Goal: Transaction & Acquisition: Book appointment/travel/reservation

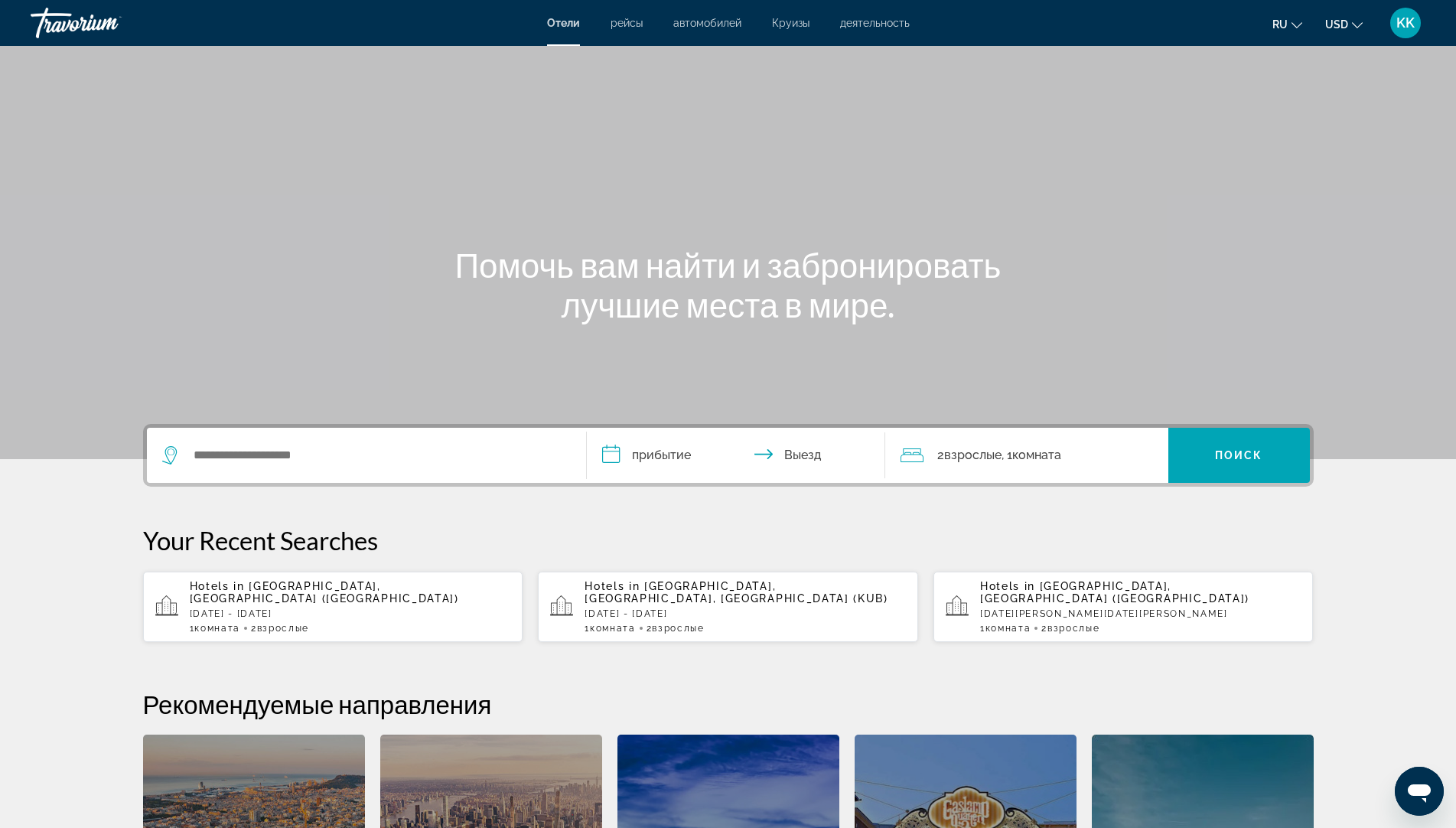
click at [266, 609] on p "[DATE] - [DATE]" at bounding box center [349, 613] width 321 height 11
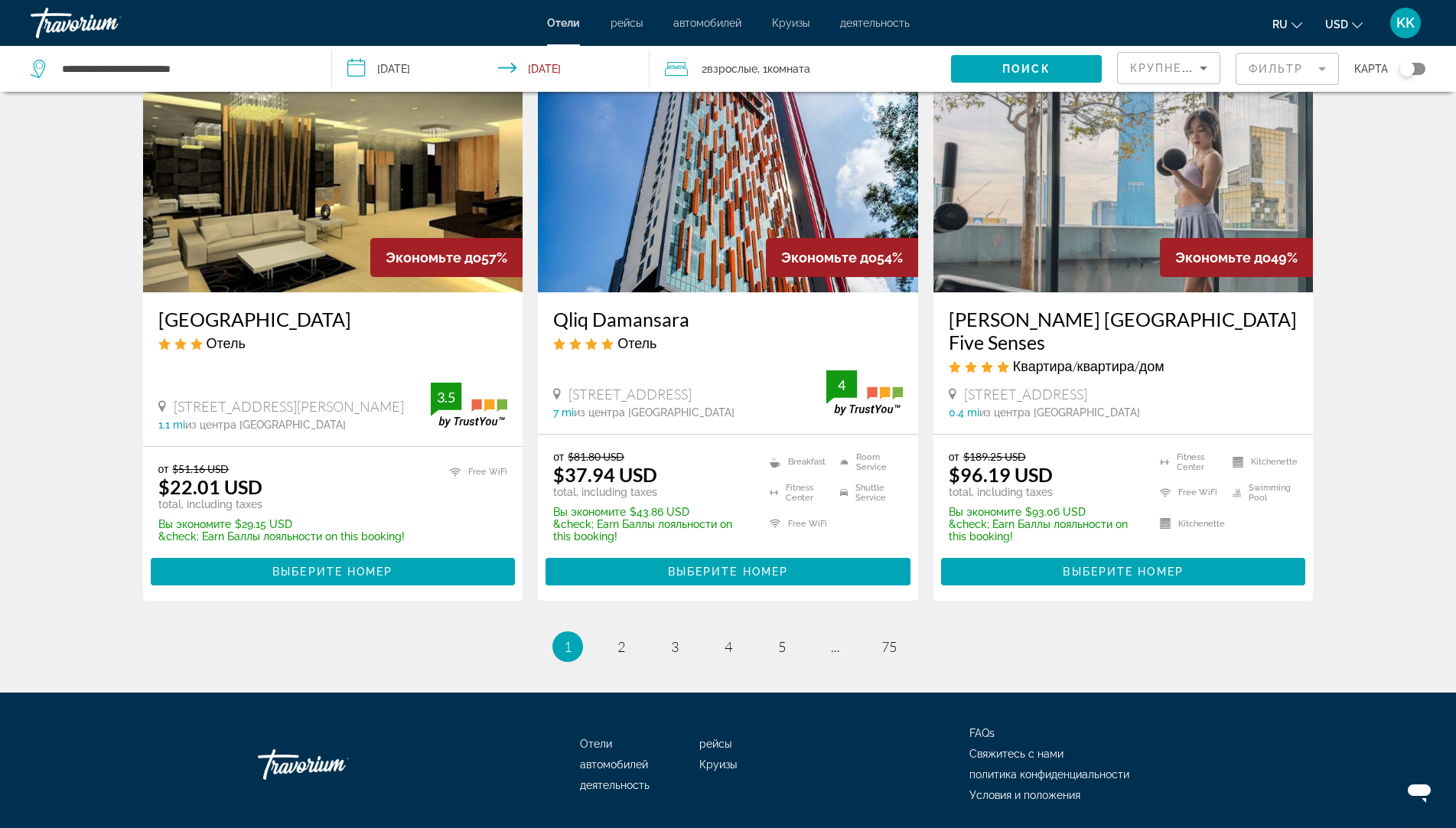
scroll to position [1900, 0]
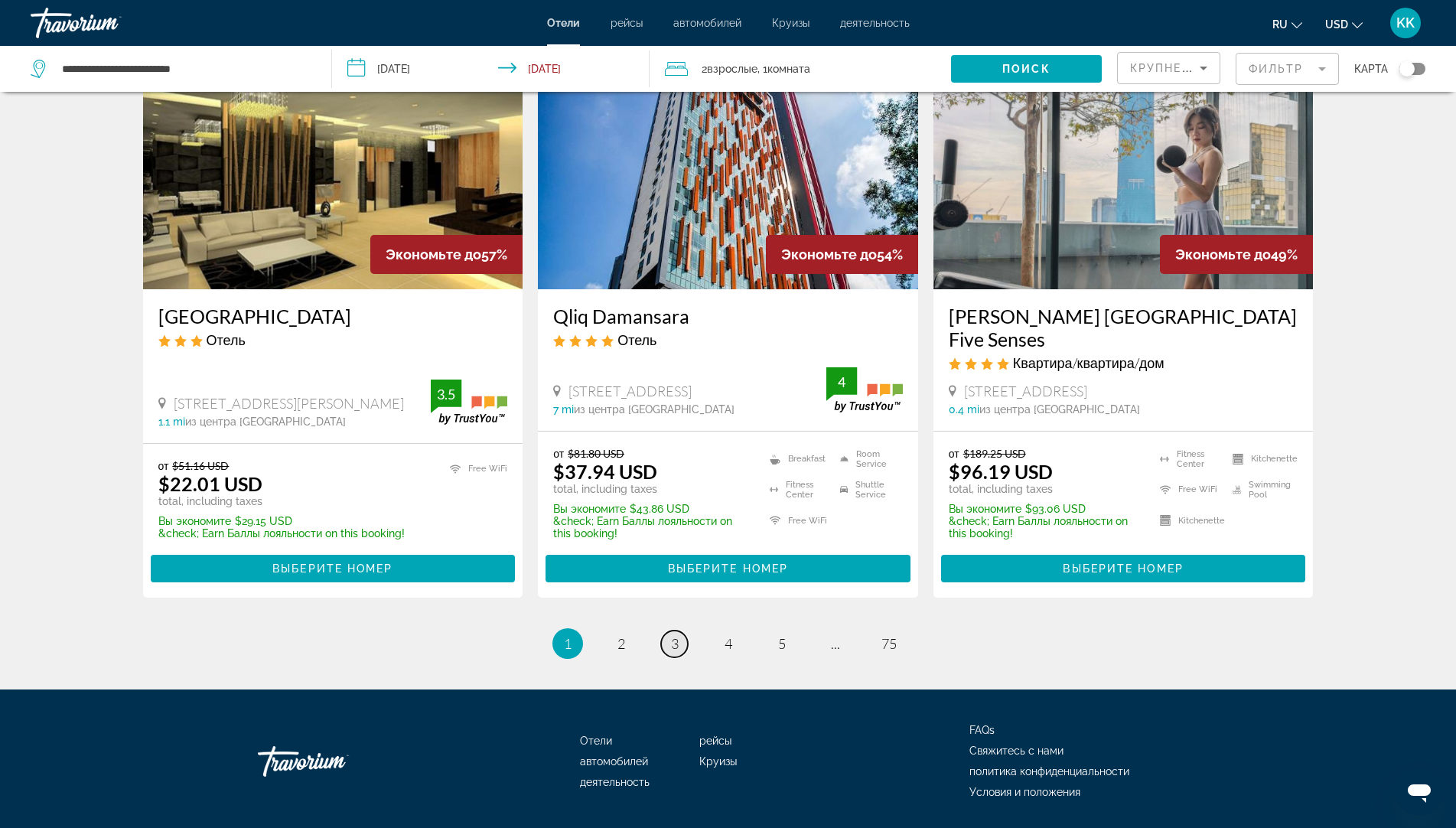
click at [671, 635] on span "3" at bounding box center [675, 643] width 8 height 17
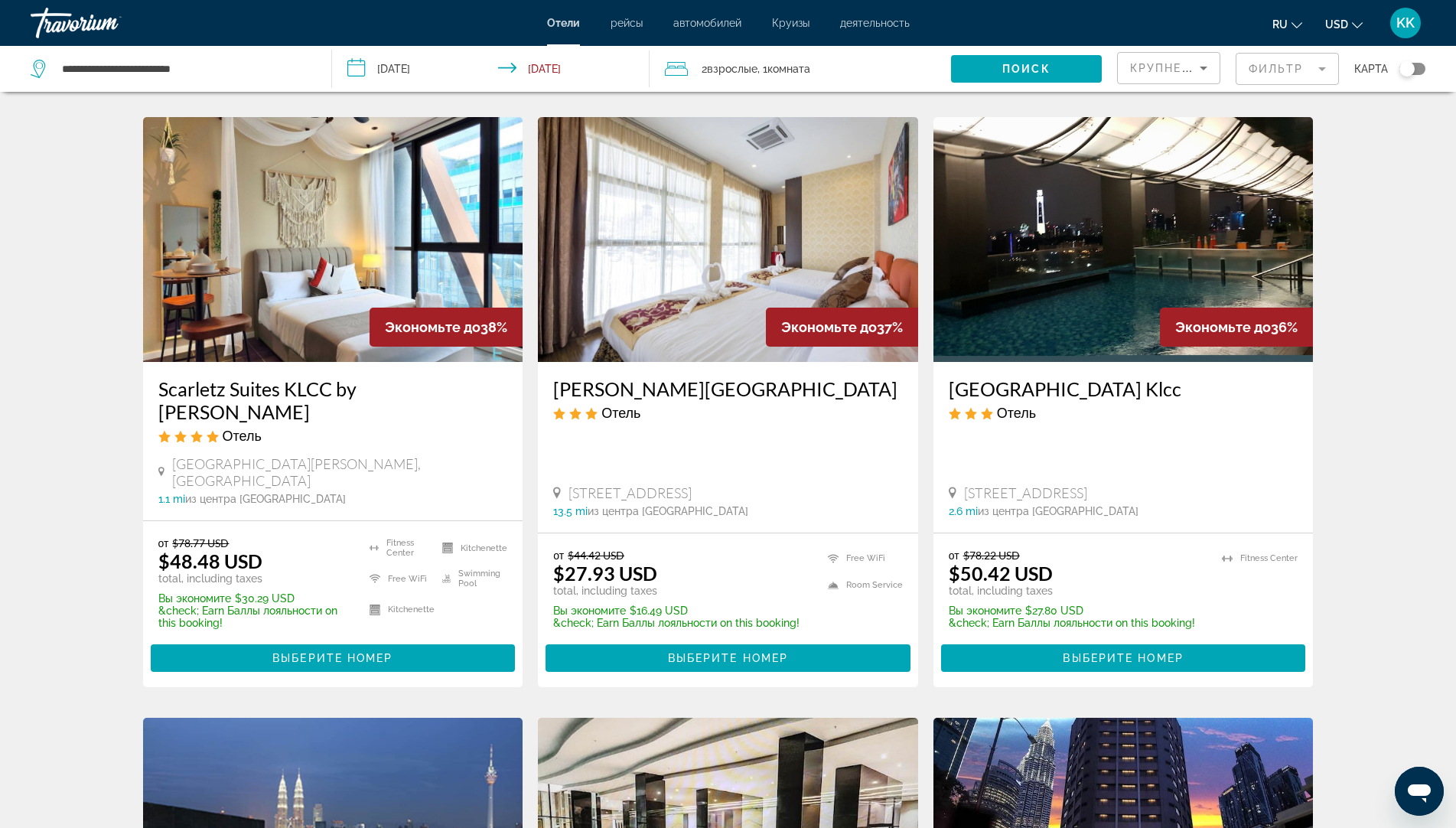
scroll to position [613, 0]
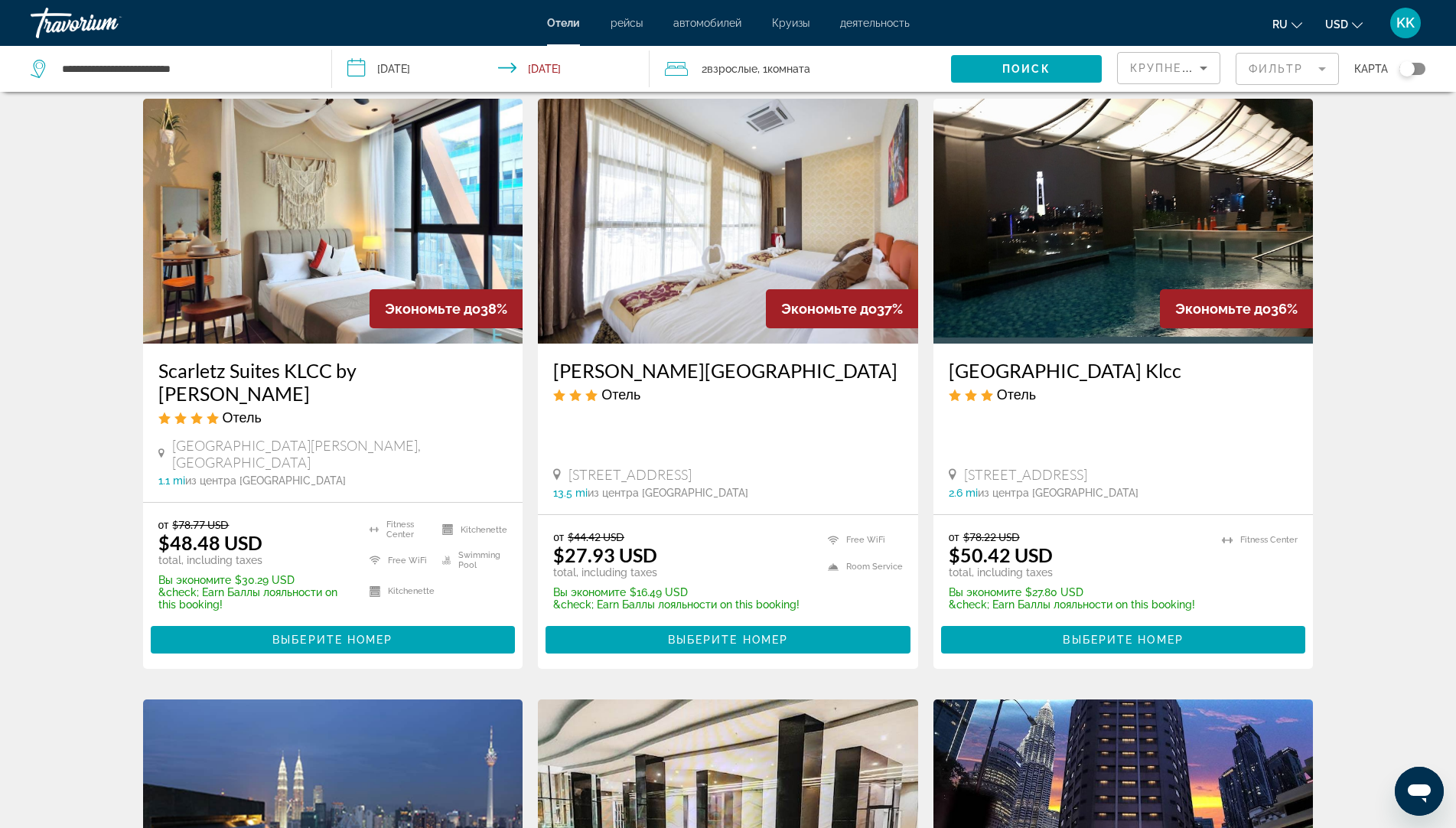
click at [382, 254] on img "Main content" at bounding box center [333, 221] width 381 height 245
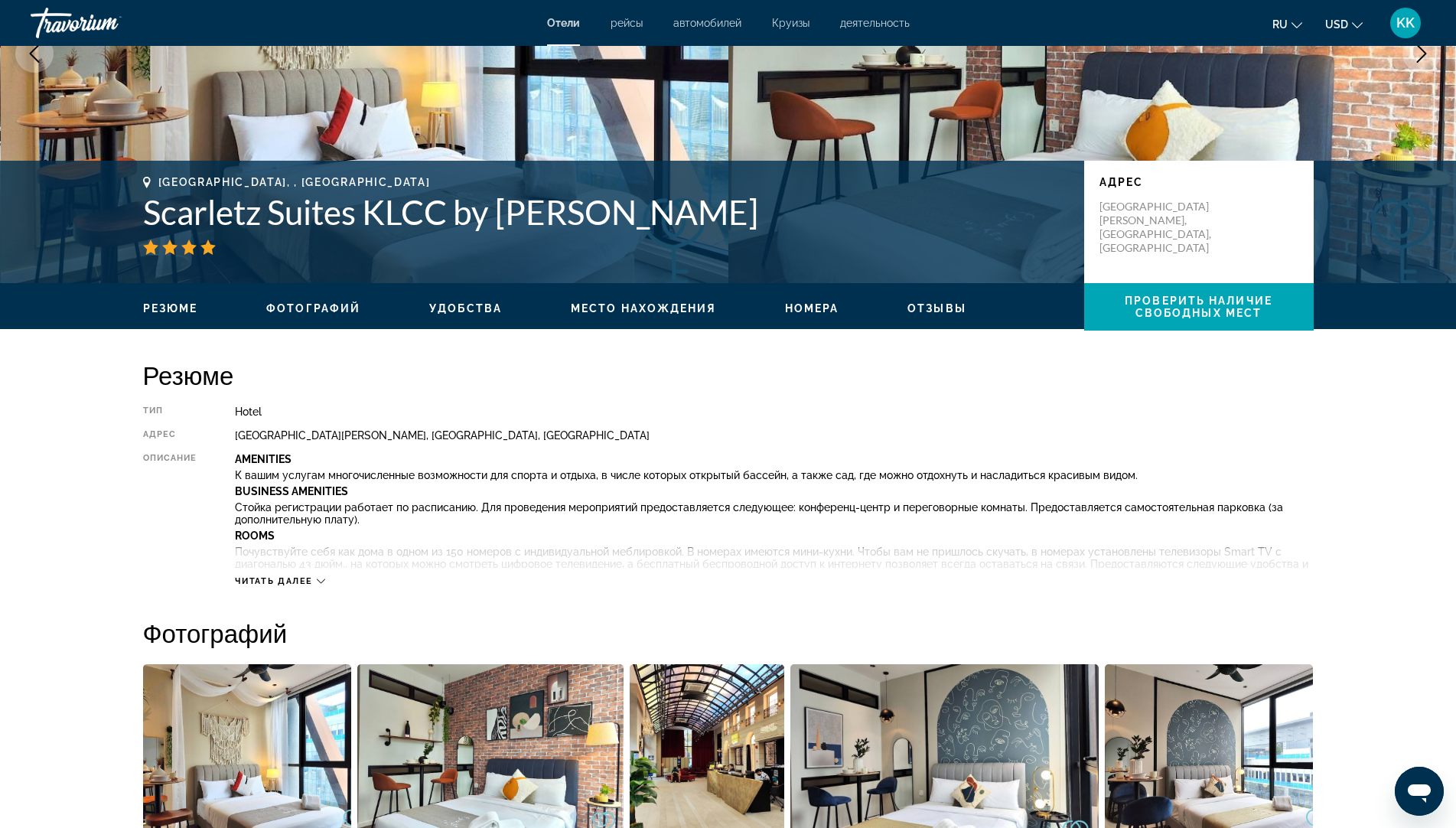
scroll to position [229, 0]
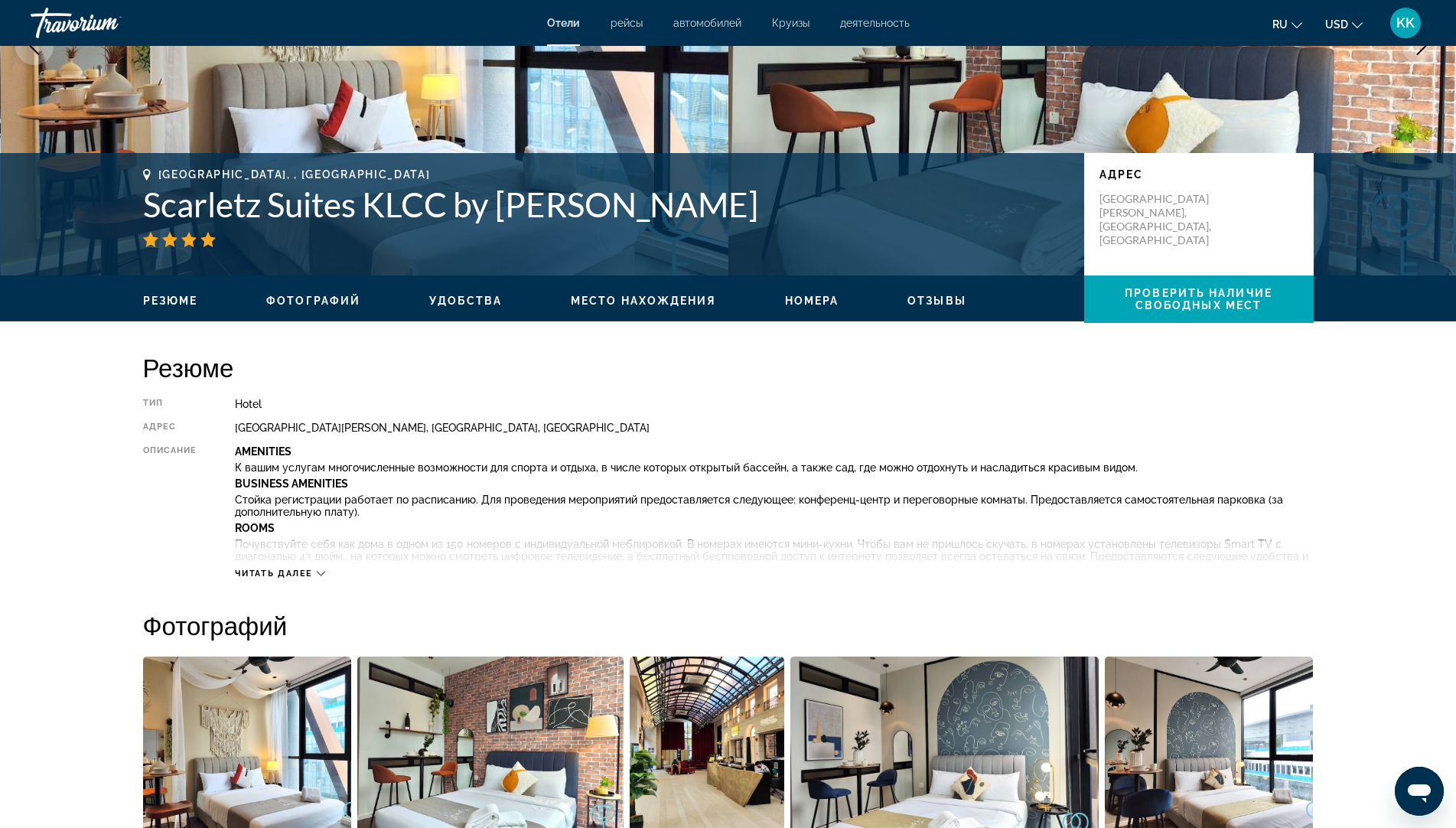
click at [309, 577] on span "Читать далее" at bounding box center [274, 574] width 78 height 10
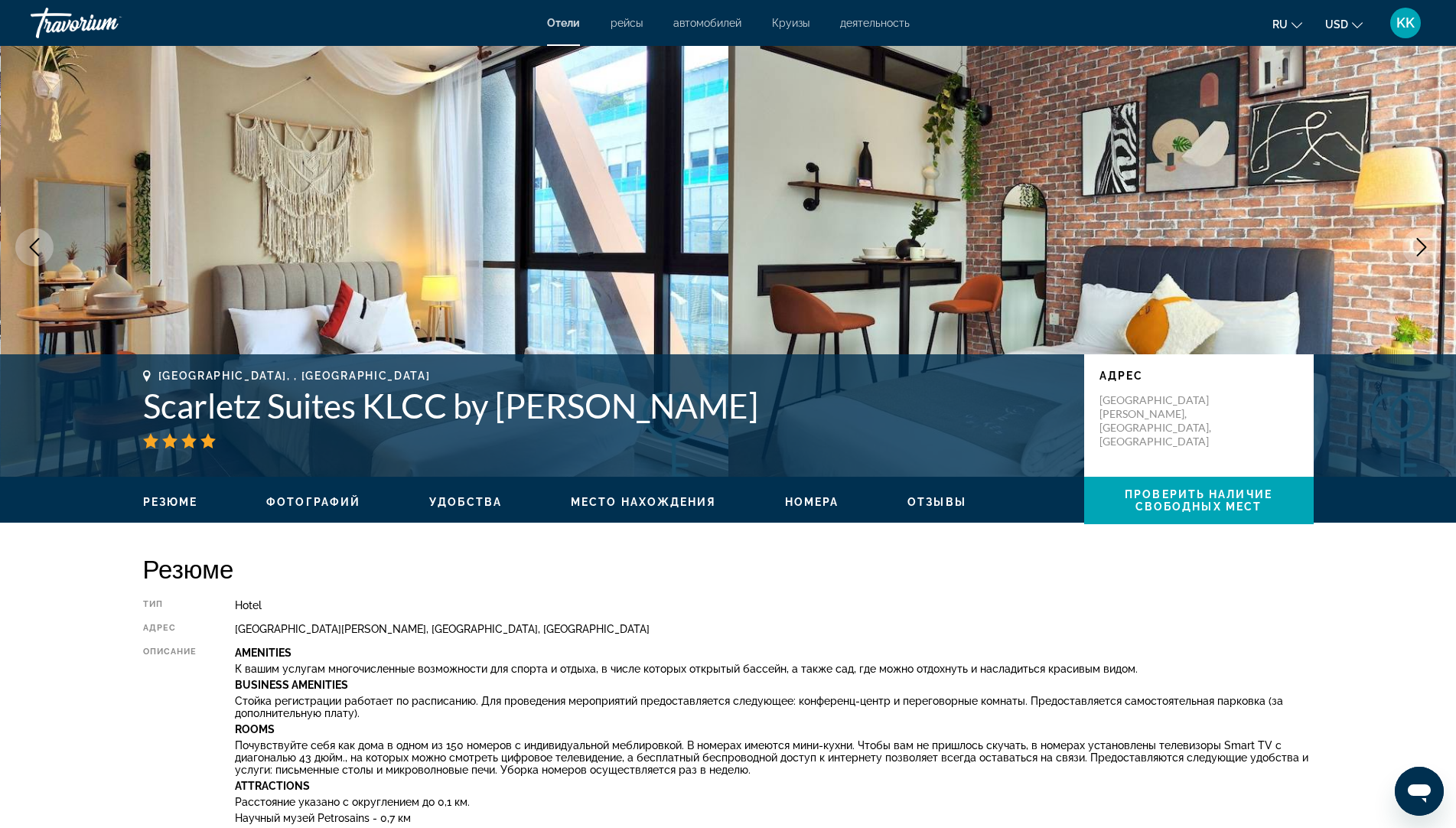
scroll to position [0, 0]
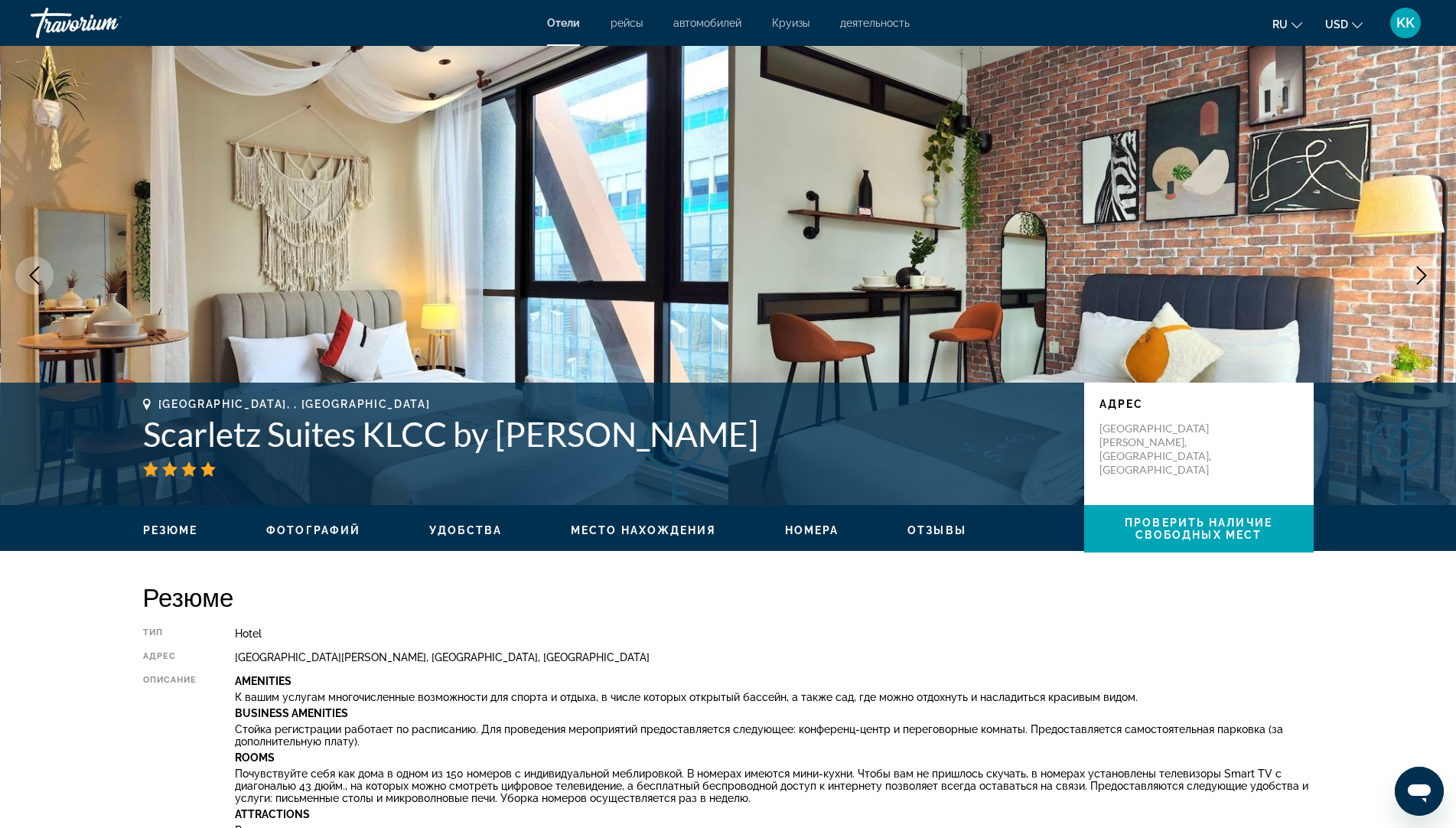
click at [1406, 266] on button "Next image" at bounding box center [1421, 275] width 38 height 38
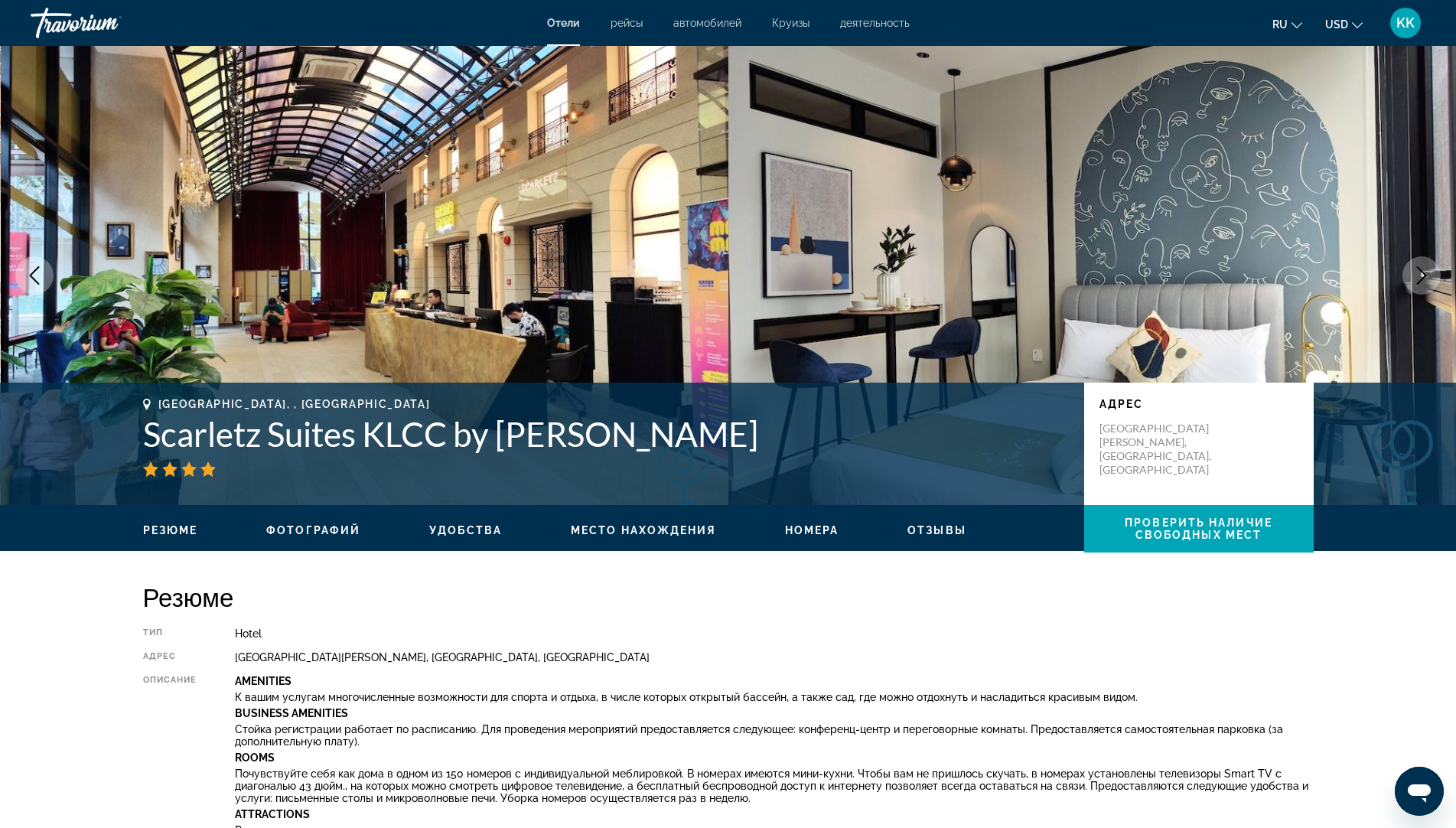
click at [1406, 266] on button "Next image" at bounding box center [1421, 275] width 38 height 38
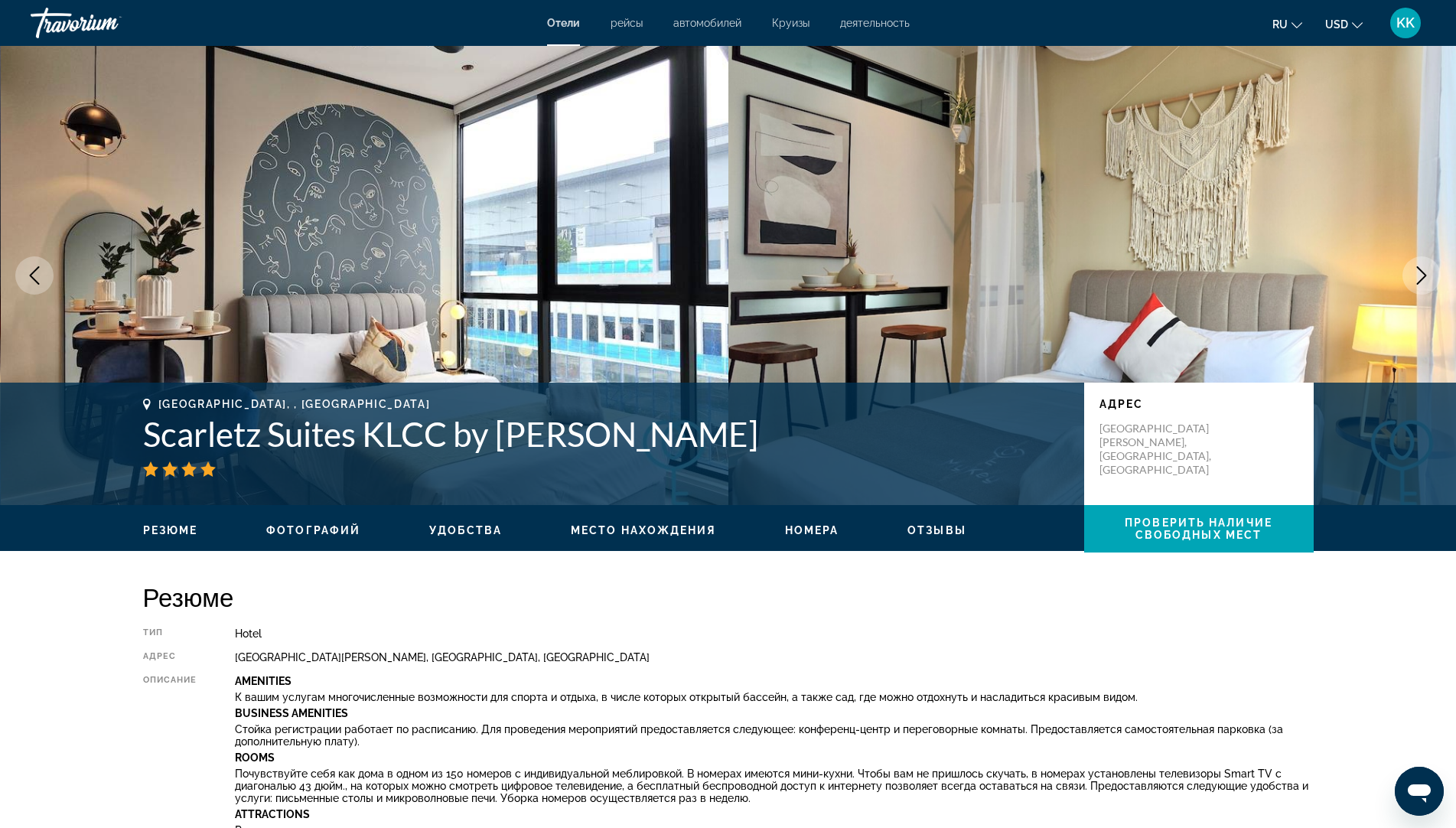
click at [1406, 266] on button "Next image" at bounding box center [1421, 275] width 38 height 38
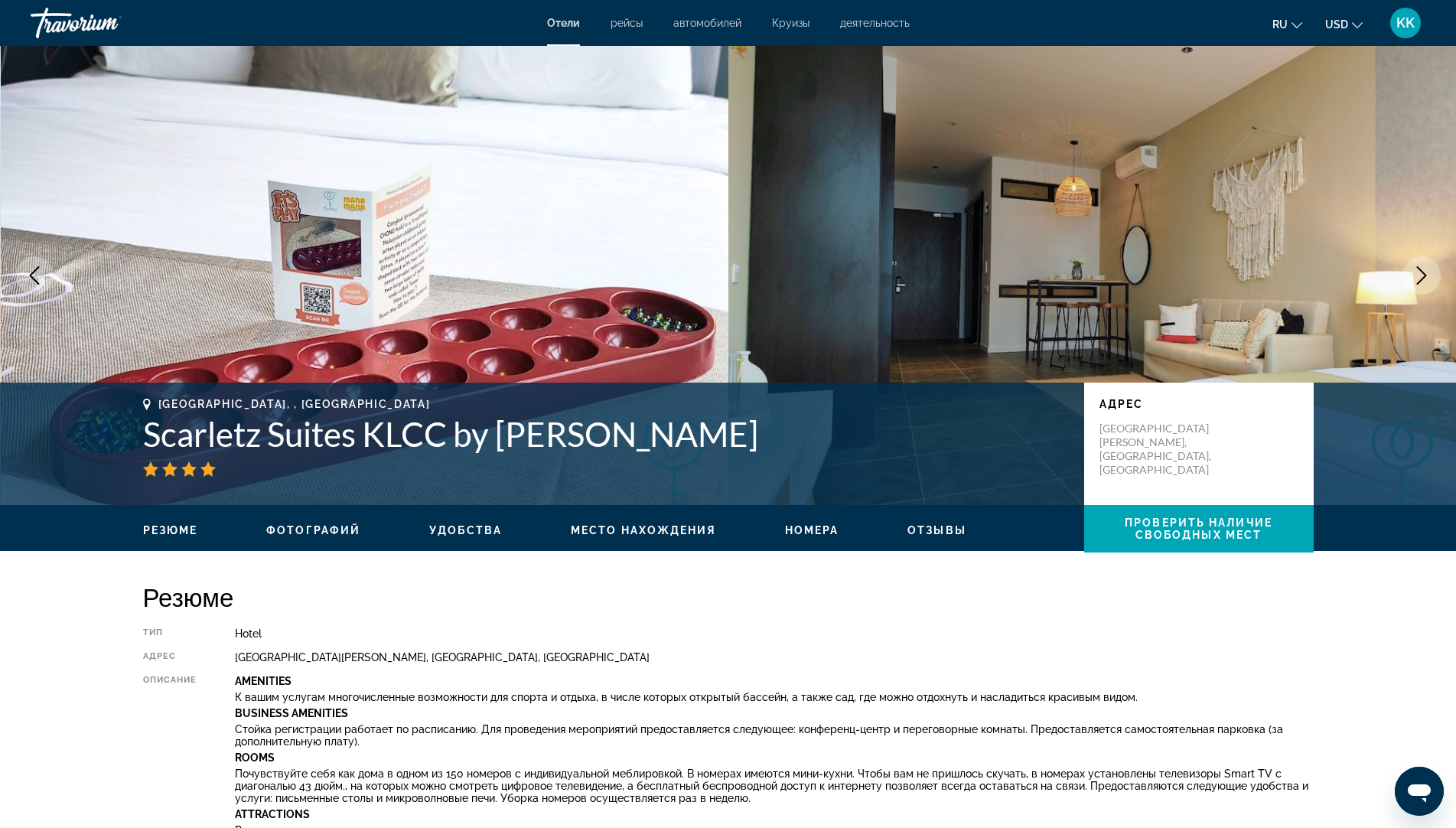
click at [1439, 285] on img "Main content" at bounding box center [1092, 275] width 728 height 459
click at [1429, 273] on icon "Next image" at bounding box center [1421, 275] width 18 height 18
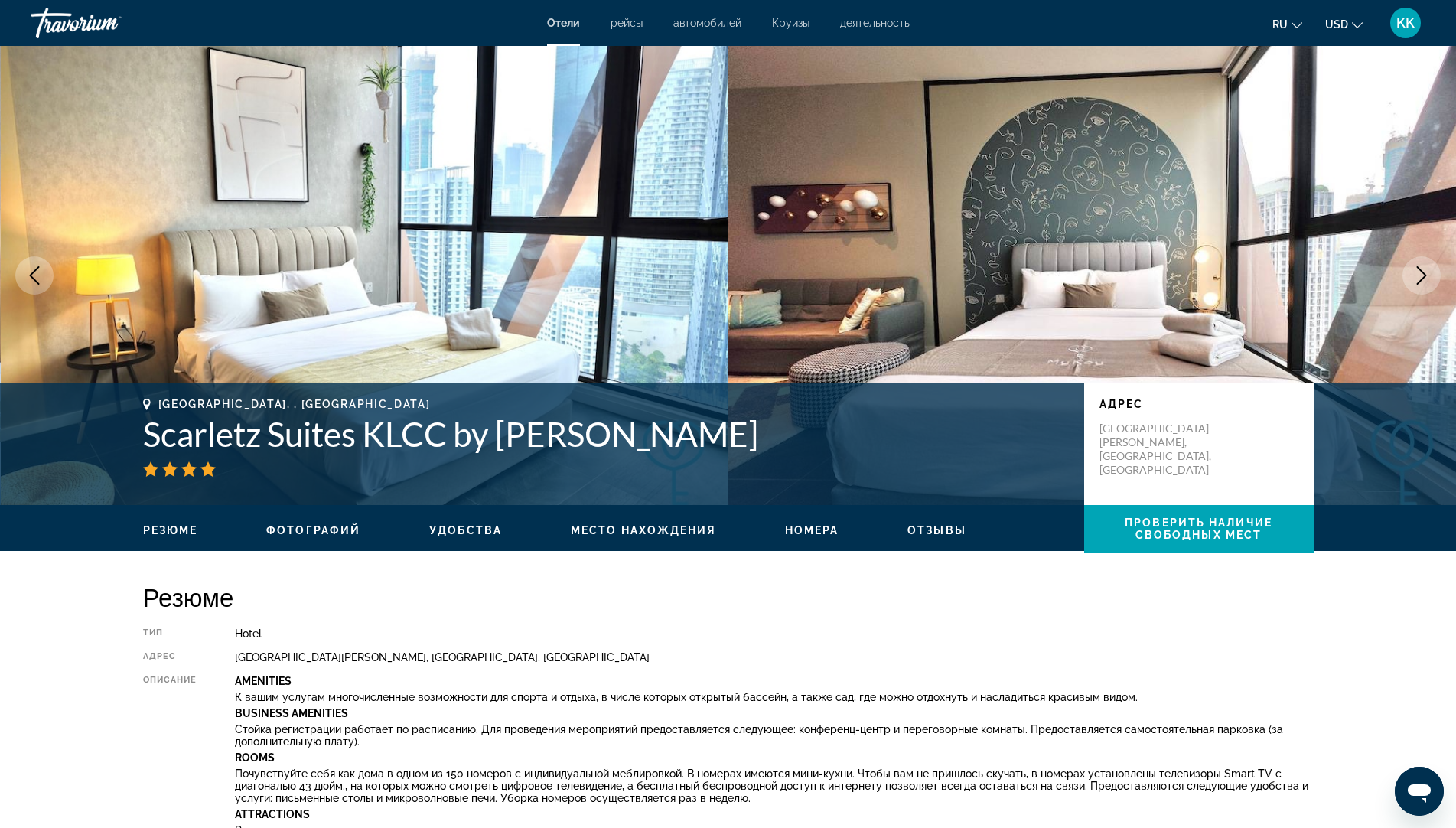
click at [1429, 273] on icon "Next image" at bounding box center [1421, 275] width 18 height 18
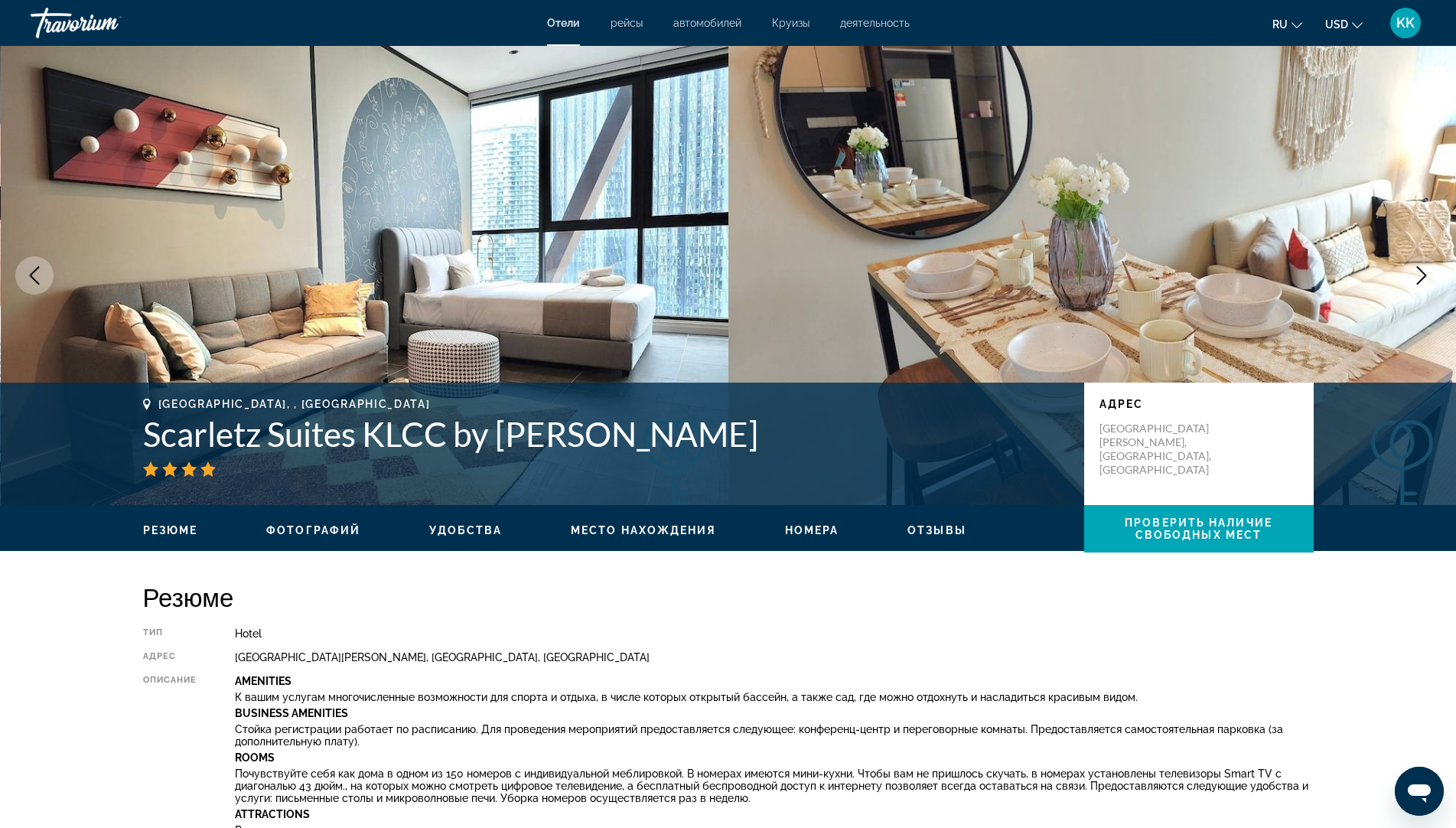
click at [1429, 273] on icon "Next image" at bounding box center [1421, 275] width 18 height 18
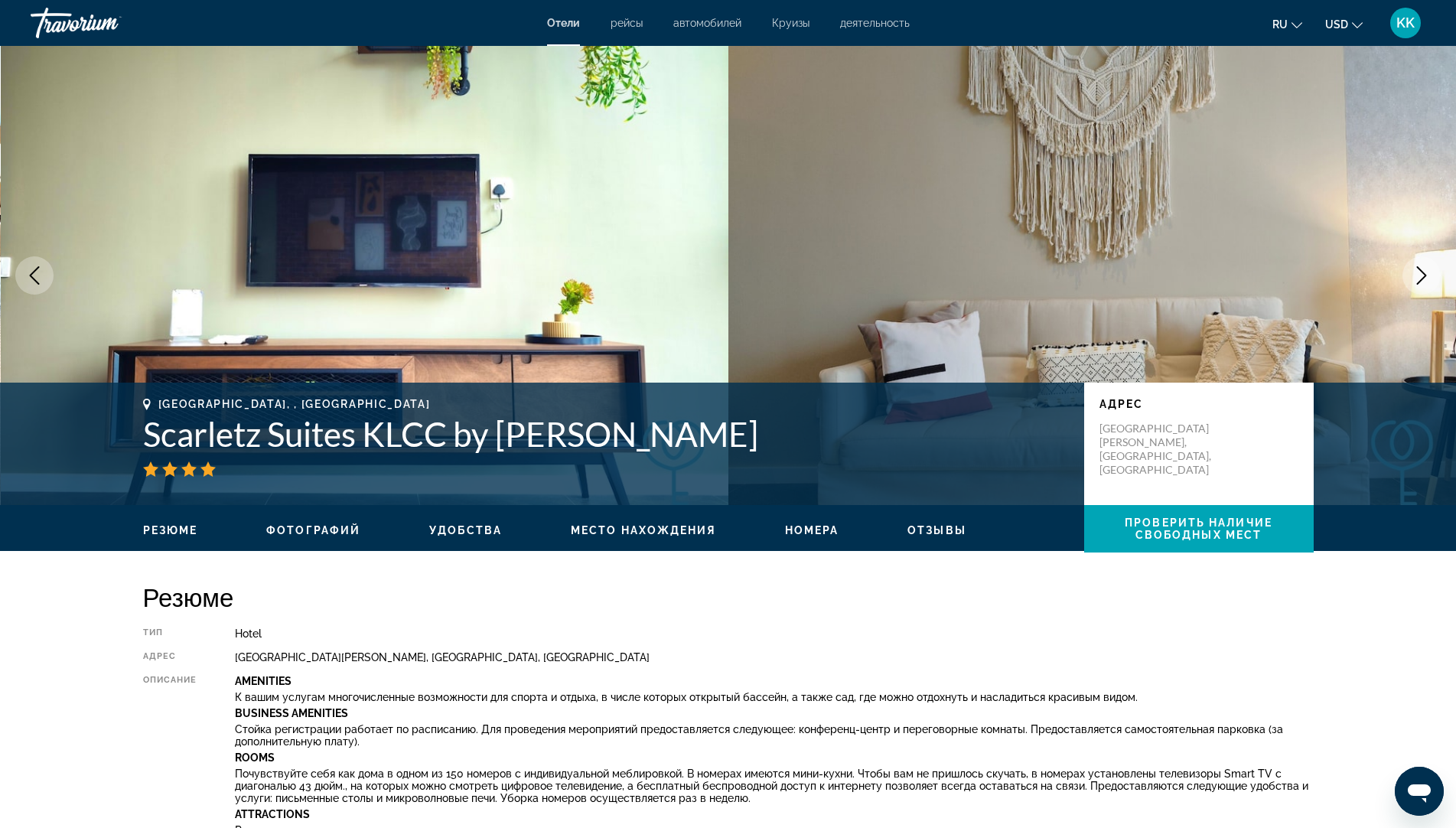
click at [1429, 273] on icon "Next image" at bounding box center [1421, 275] width 18 height 18
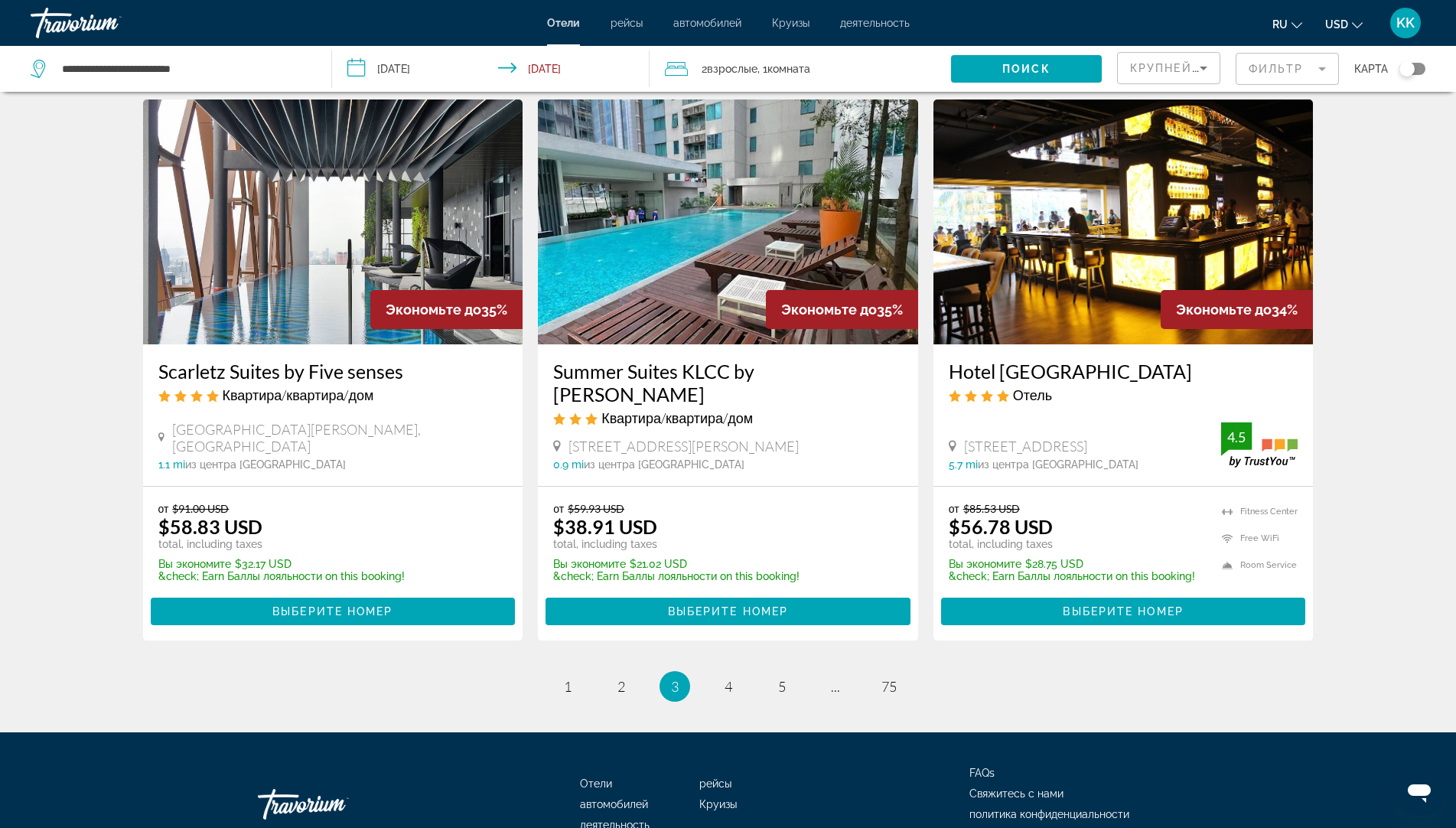
scroll to position [1834, 0]
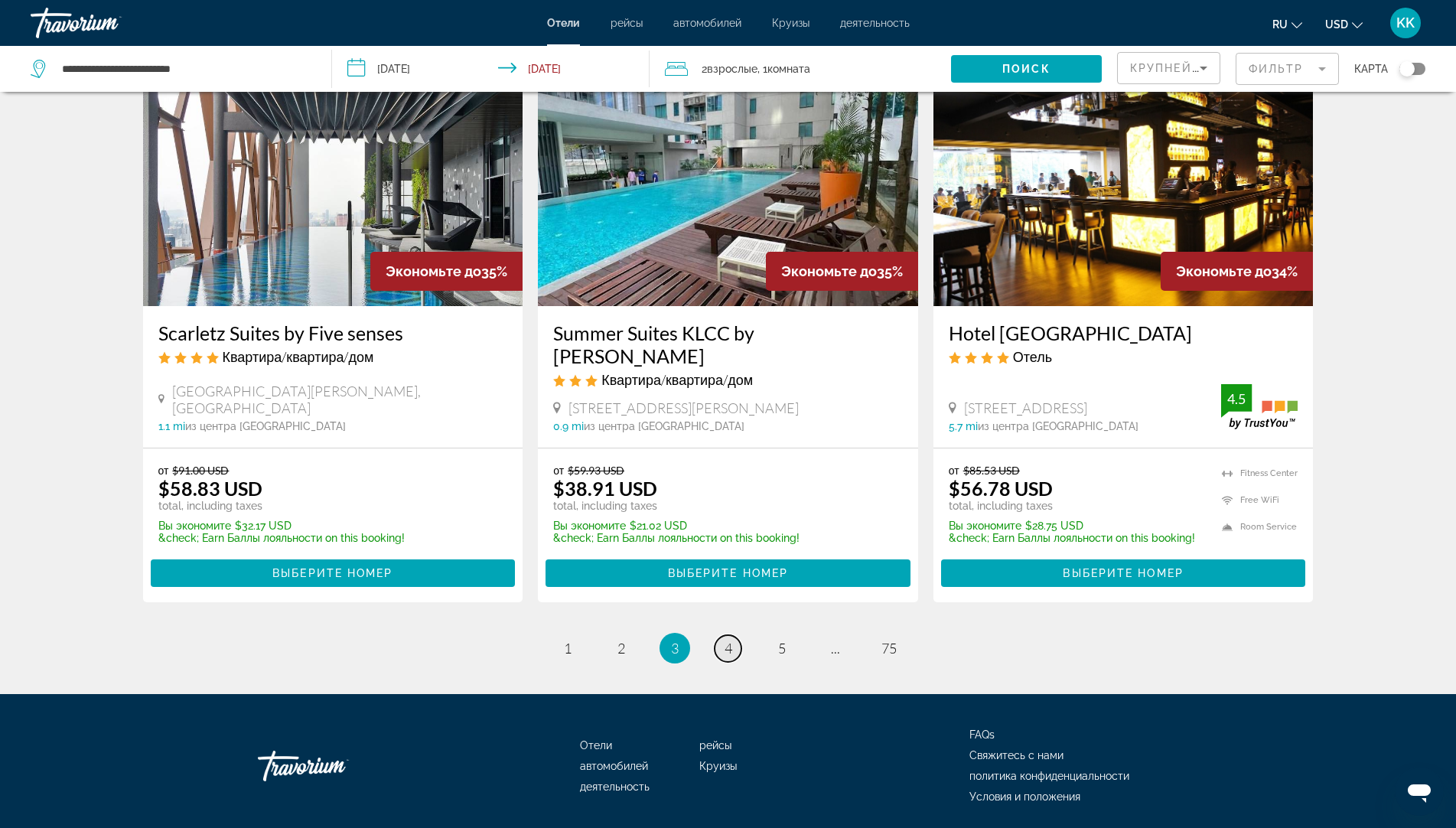
click at [731, 640] on span "4" at bounding box center [728, 647] width 8 height 17
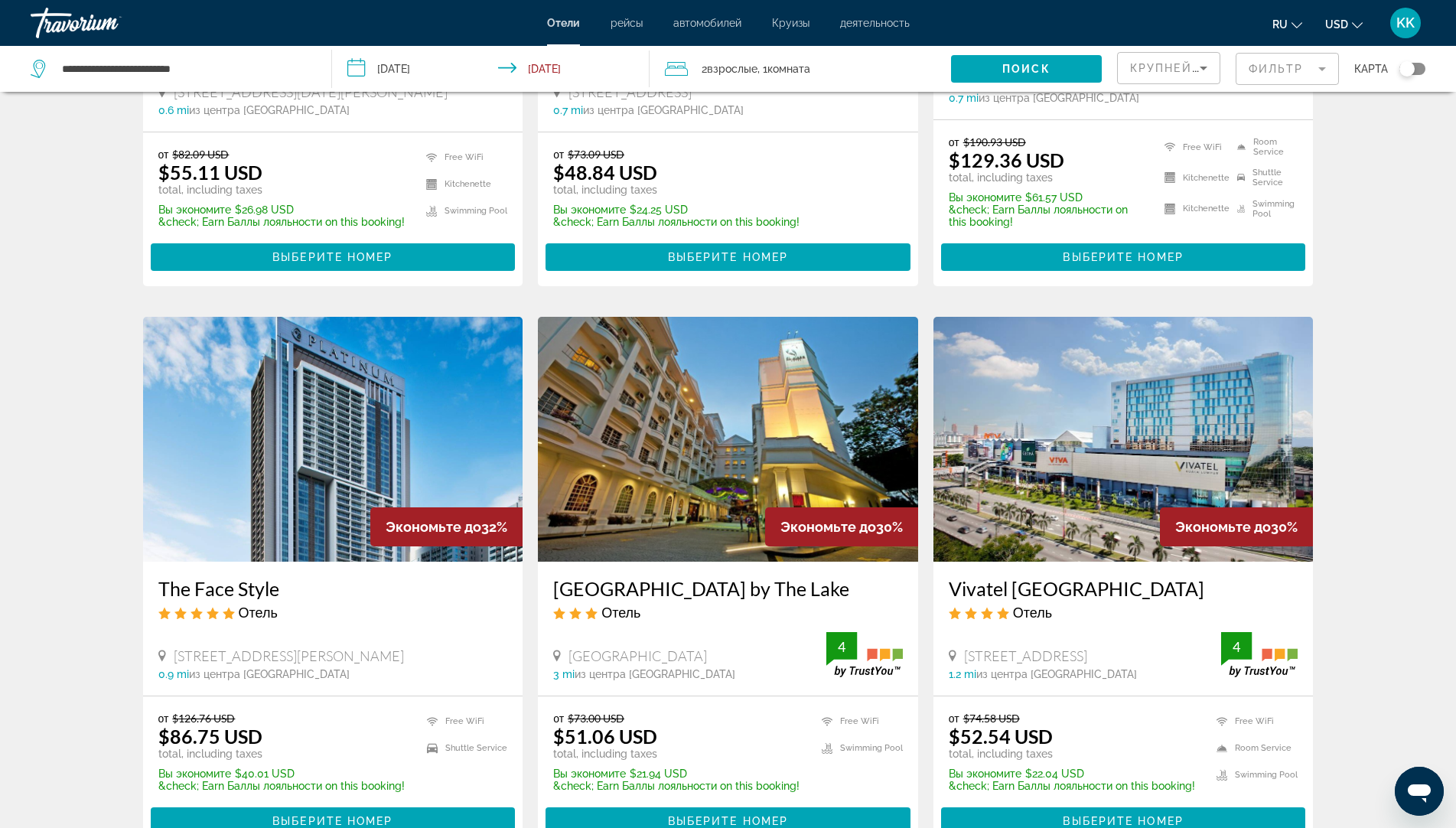
scroll to position [1606, 0]
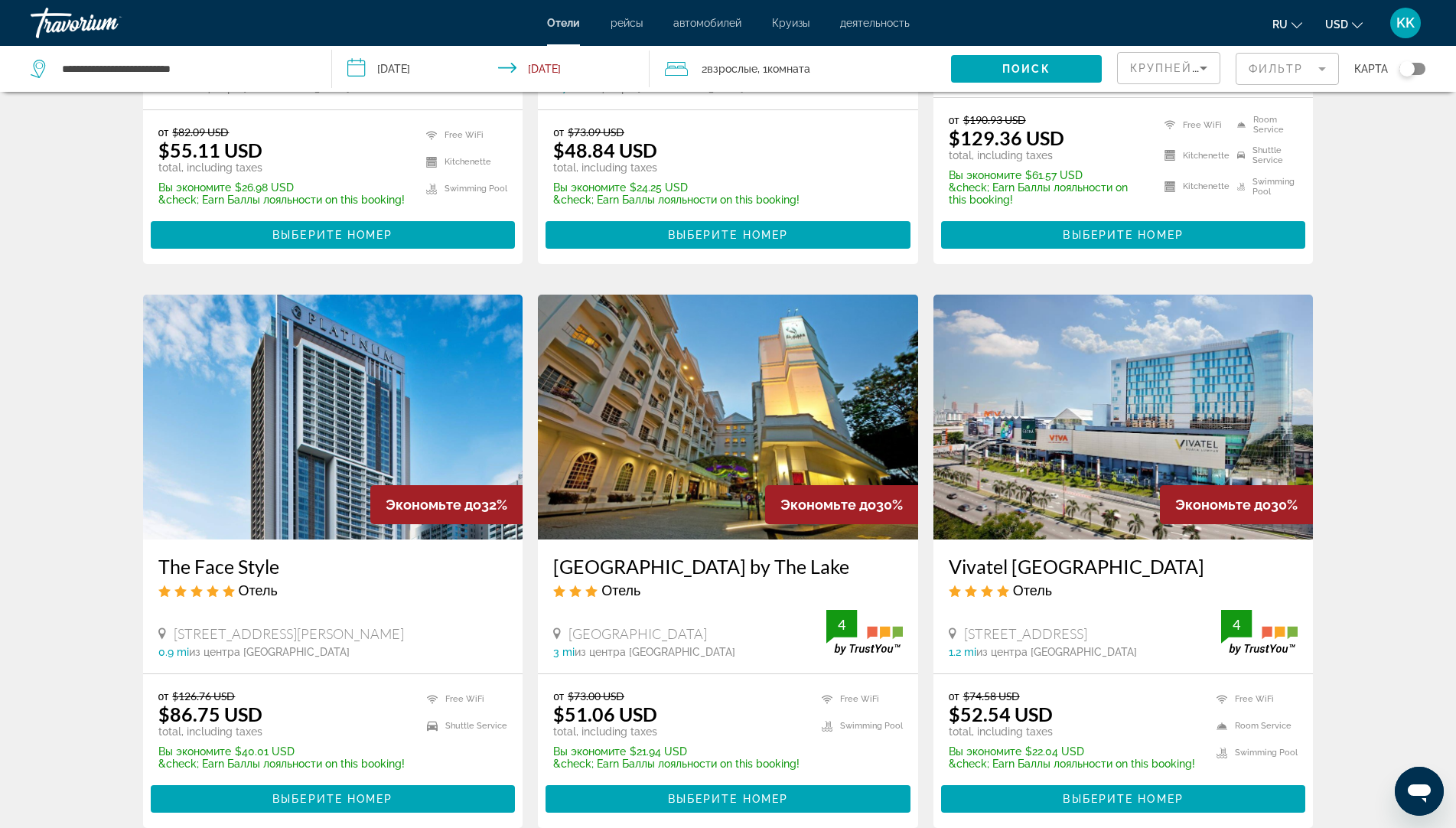
click at [342, 431] on img "Main content" at bounding box center [333, 416] width 381 height 245
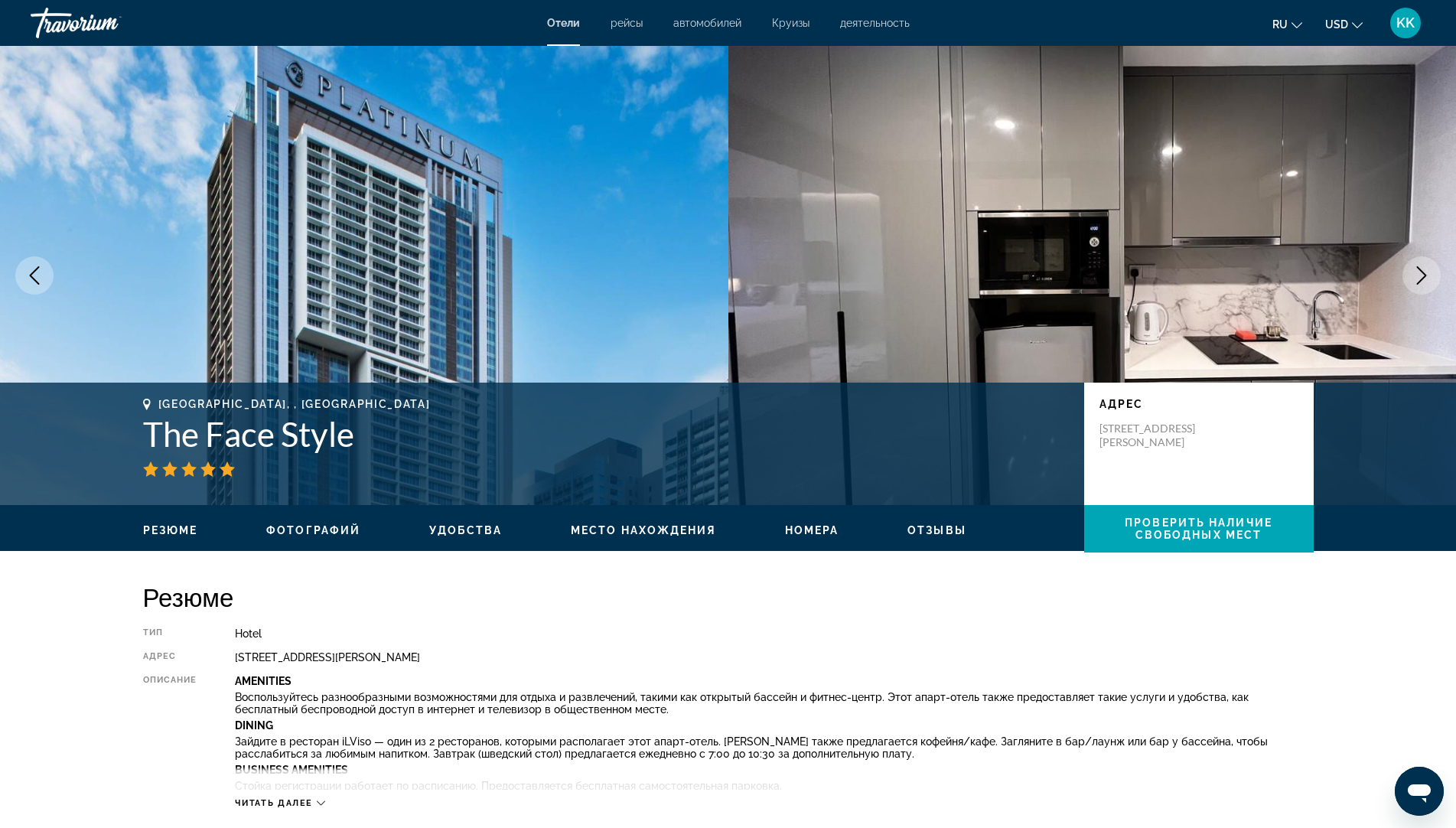
click at [1427, 282] on icon "Next image" at bounding box center [1421, 275] width 18 height 18
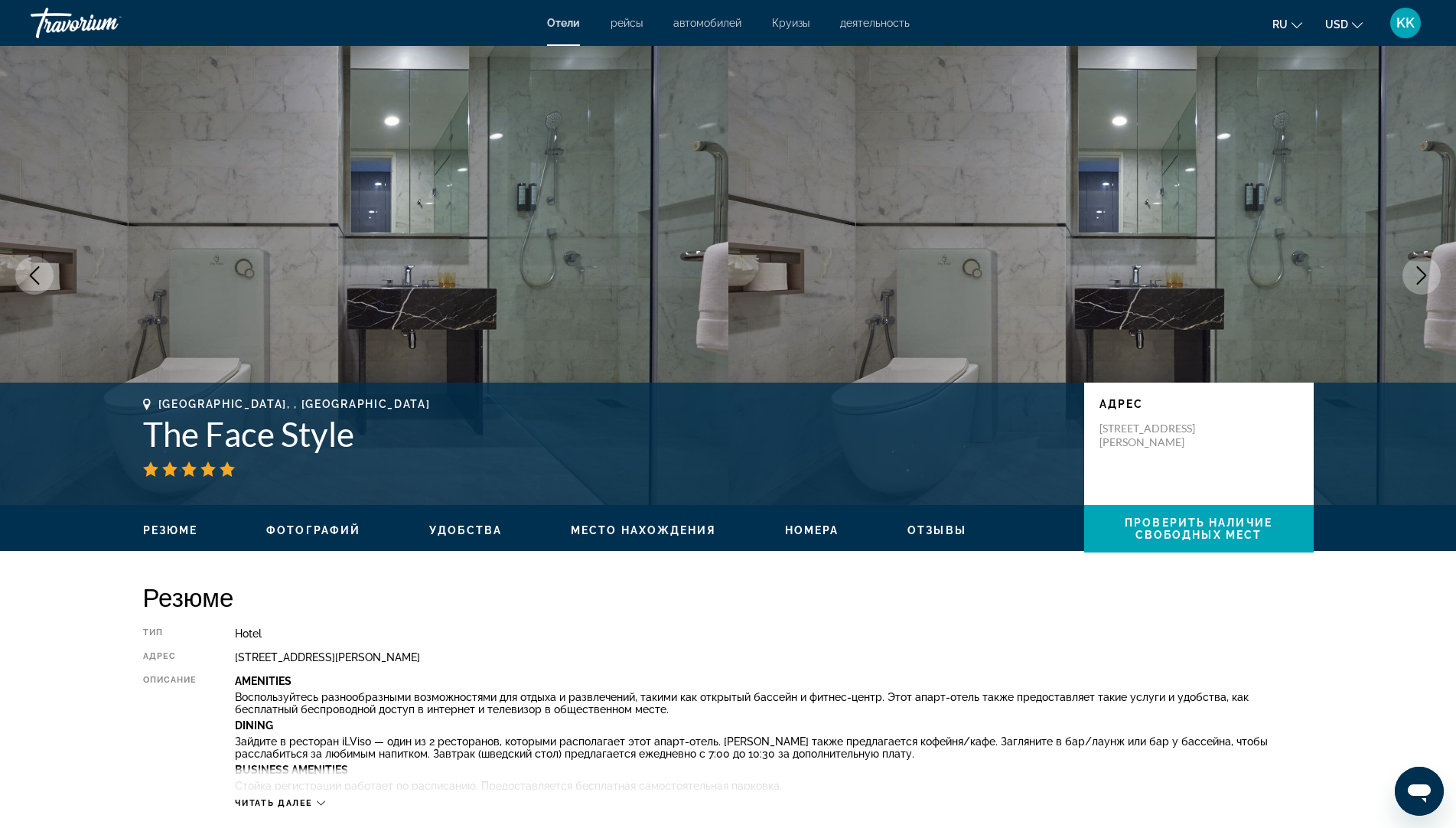
click at [1427, 282] on icon "Next image" at bounding box center [1421, 275] width 18 height 18
click at [1418, 269] on icon "Next image" at bounding box center [1421, 275] width 18 height 18
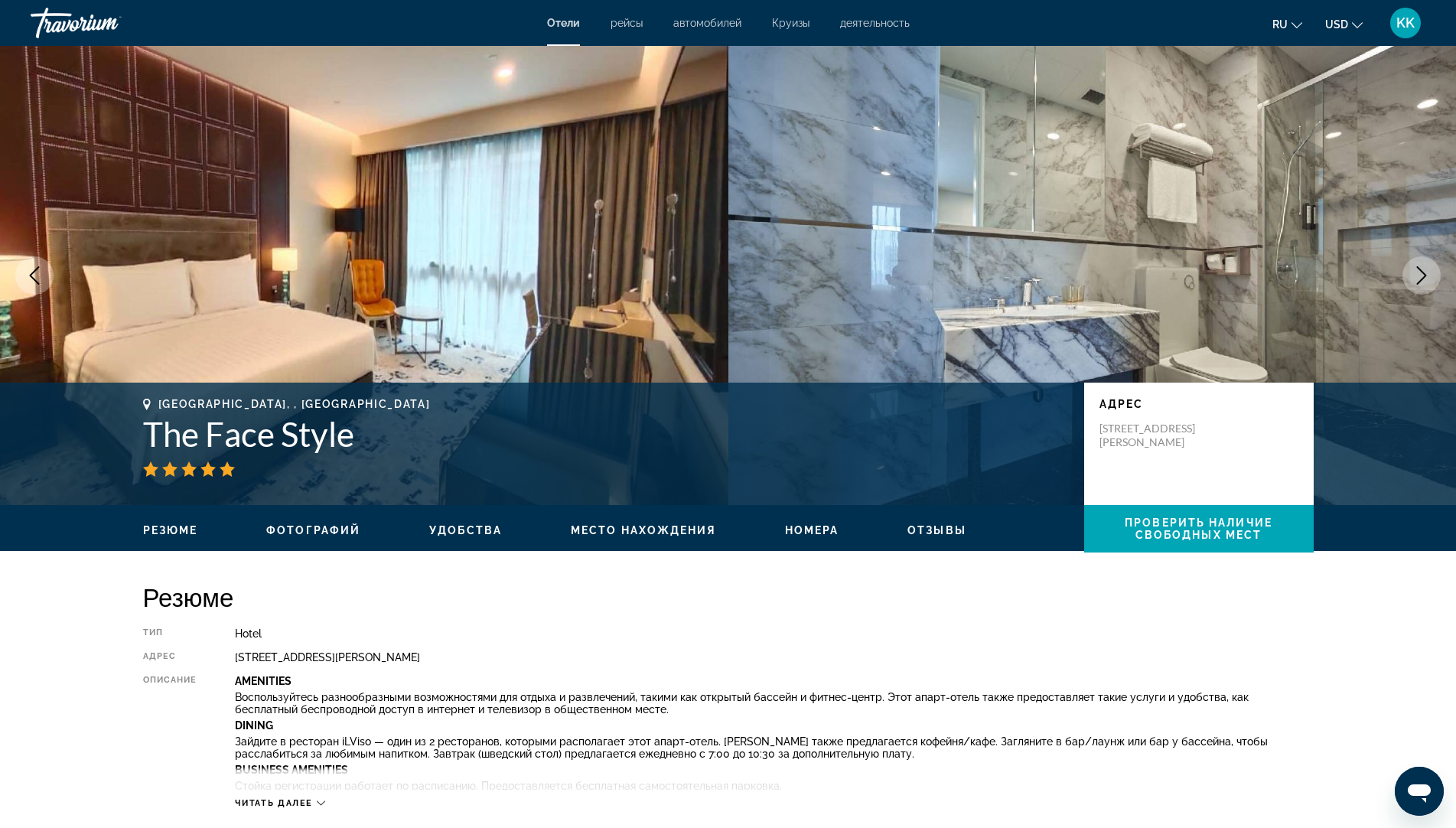
click at [1418, 269] on icon "Next image" at bounding box center [1421, 275] width 18 height 18
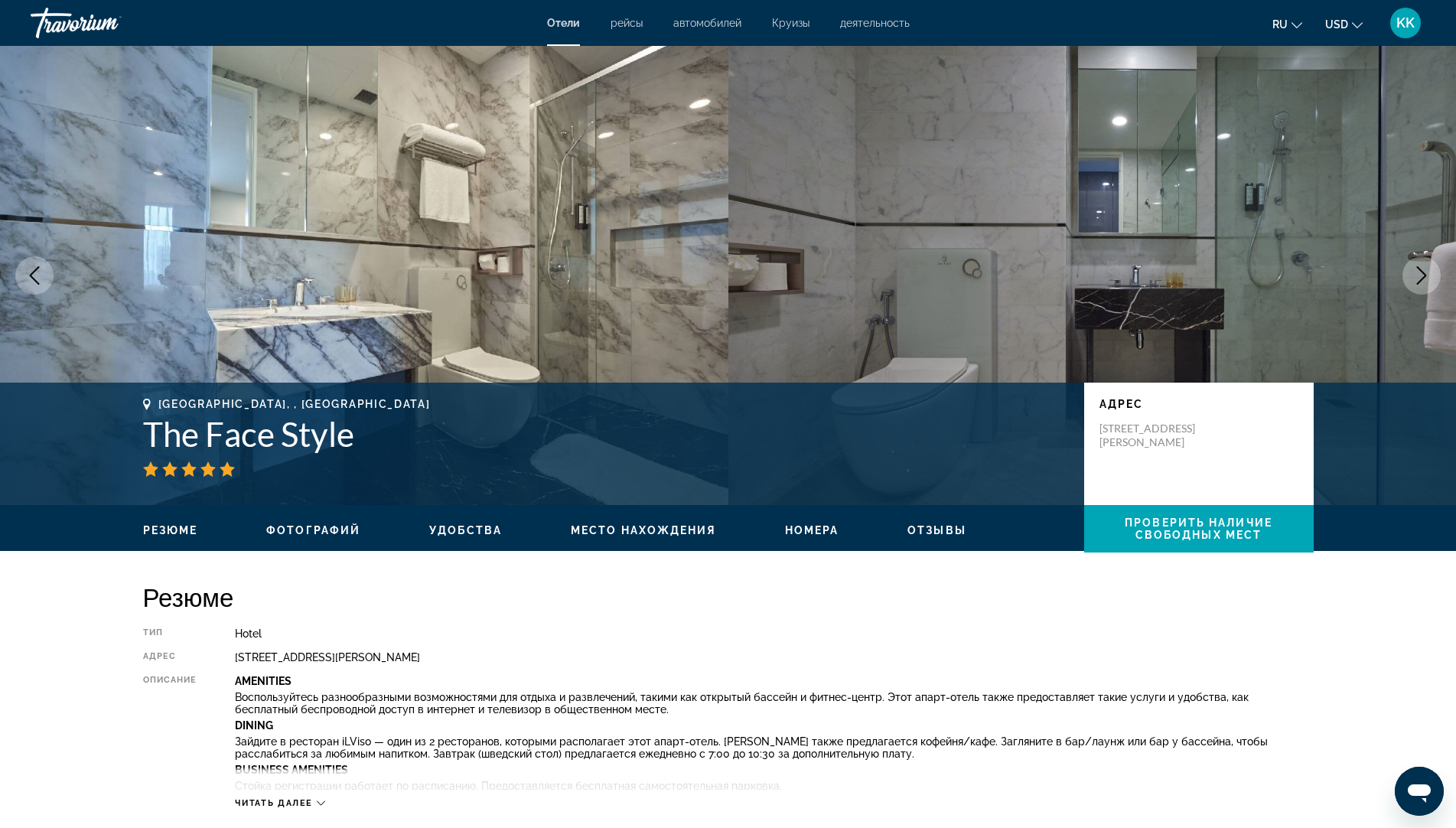
click at [1418, 269] on icon "Next image" at bounding box center [1421, 275] width 18 height 18
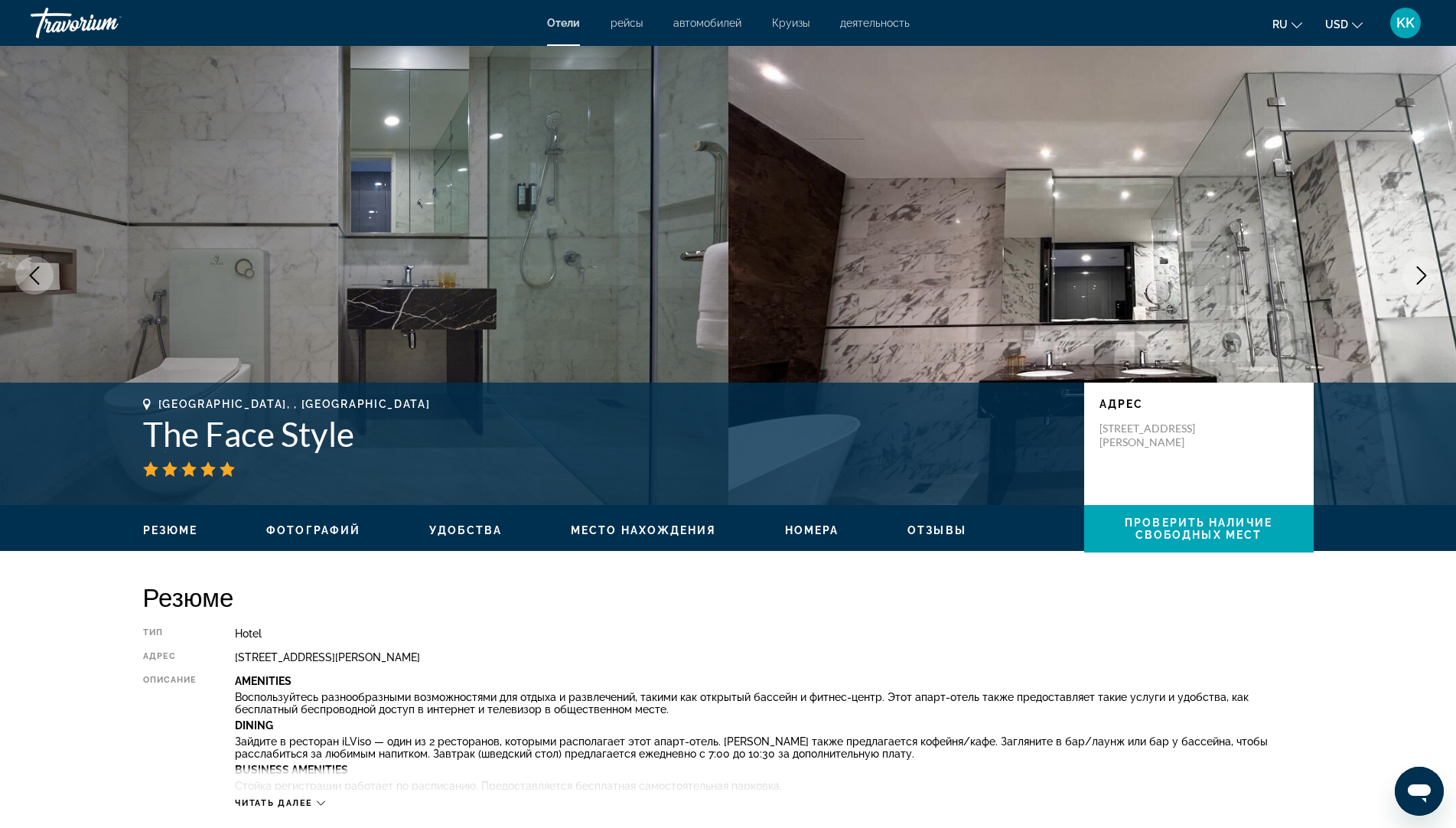
click at [1418, 269] on icon "Next image" at bounding box center [1421, 275] width 18 height 18
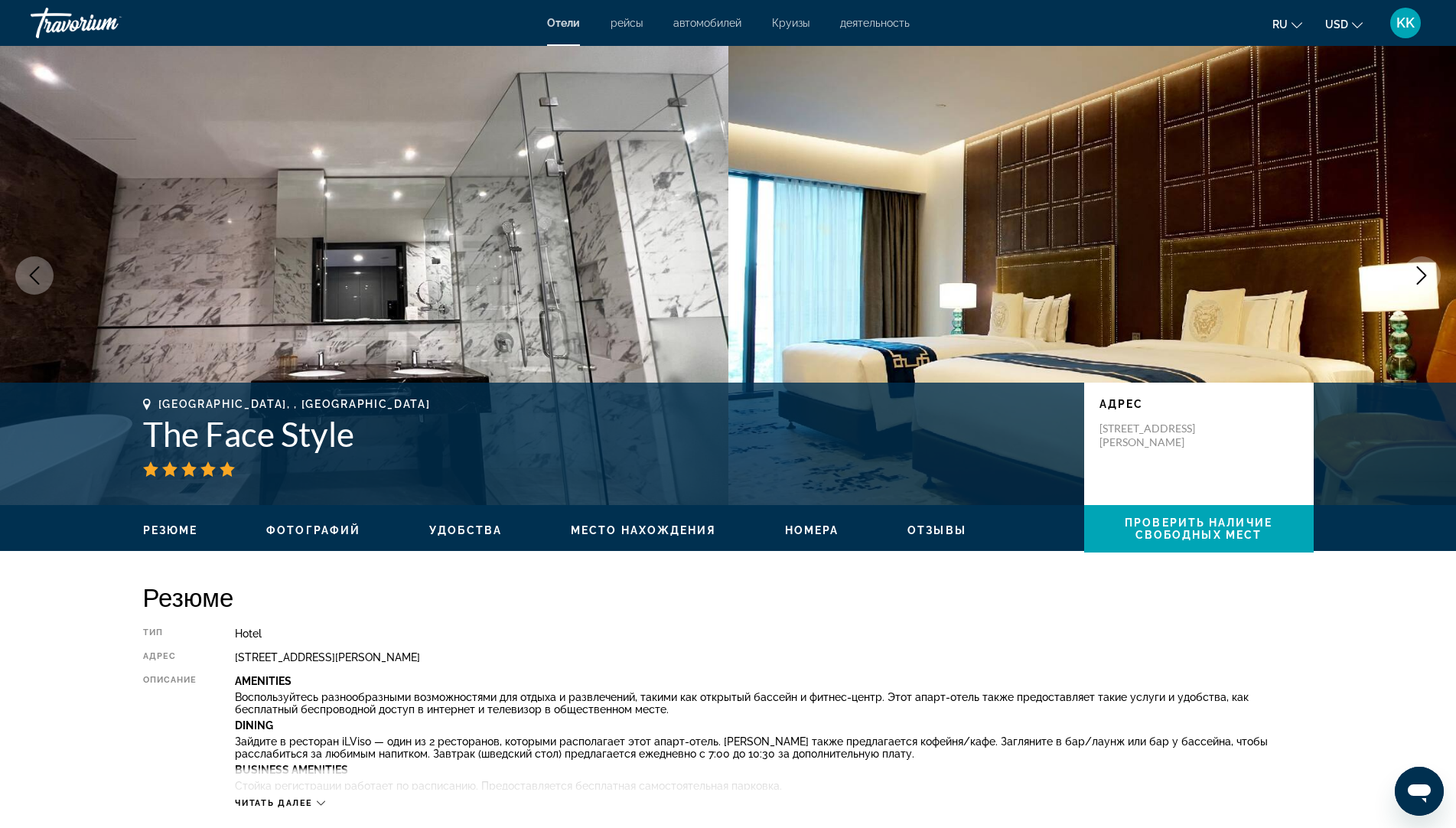
click at [836, 532] on span "Номера" at bounding box center [812, 530] width 54 height 13
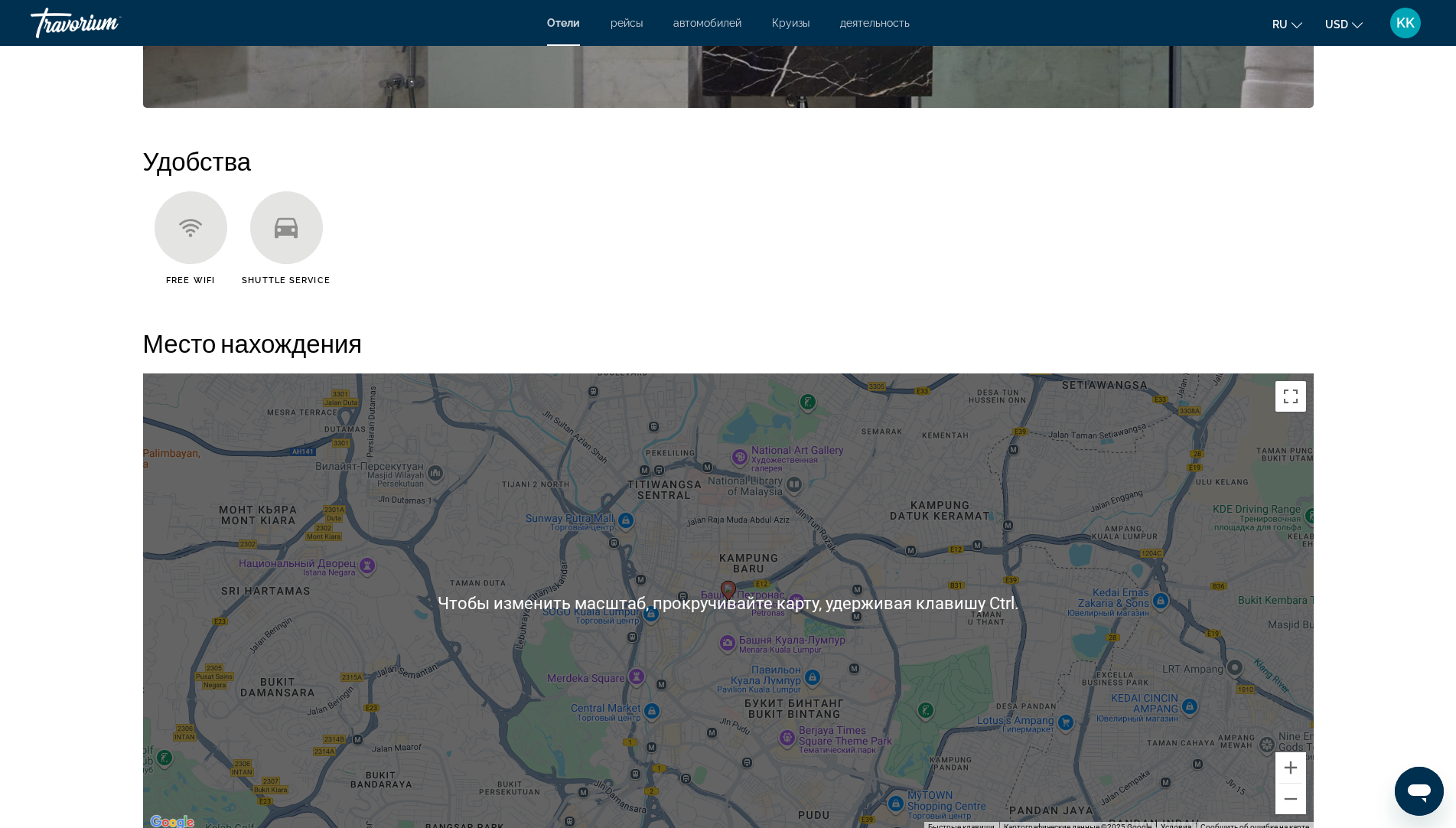
scroll to position [1134, 0]
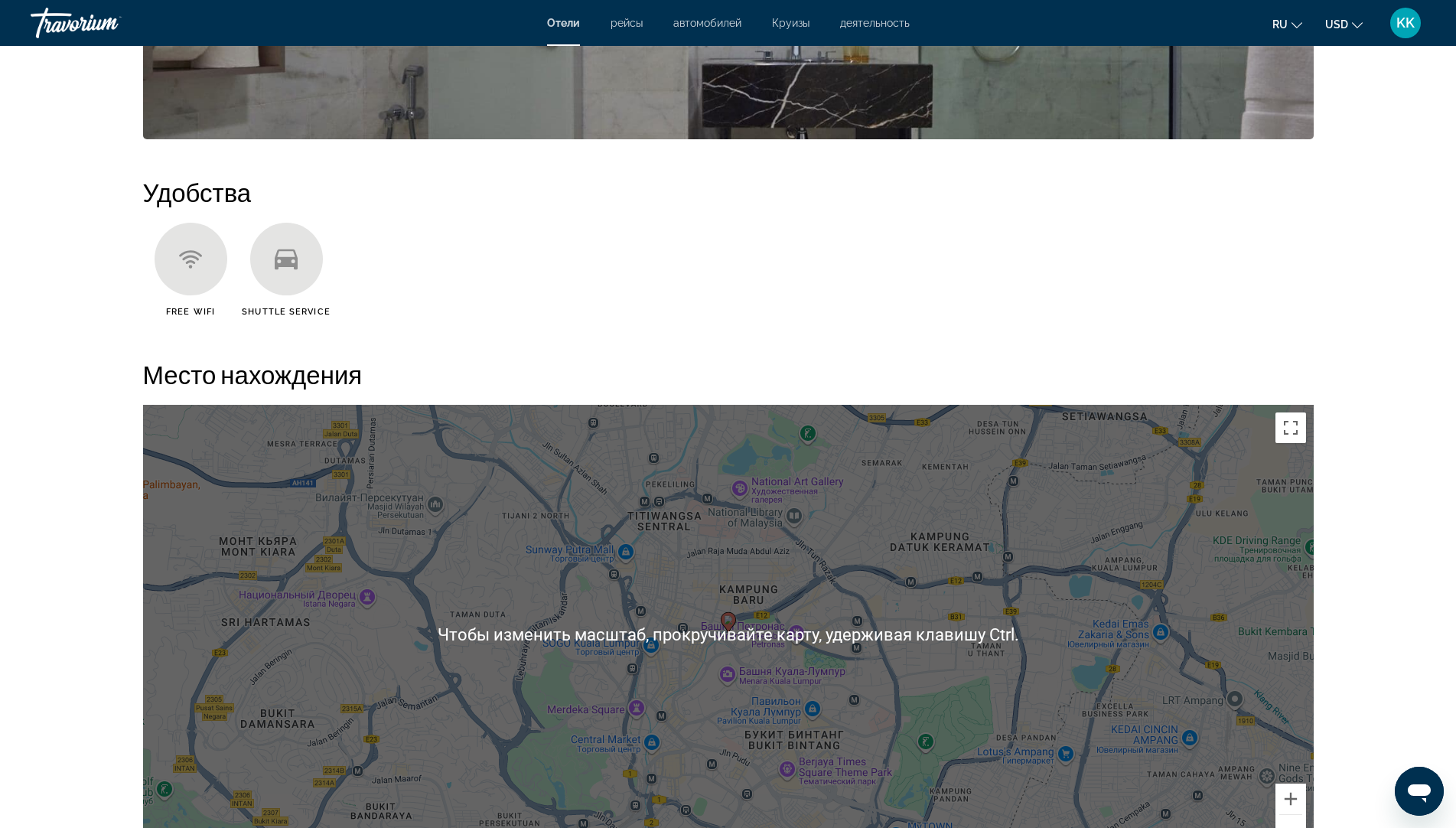
click at [836, 532] on div "Чтобы активировать перетаскивание с помощью клавиатуры, нажмите Alt + Ввод. Пос…" at bounding box center [728, 634] width 1171 height 459
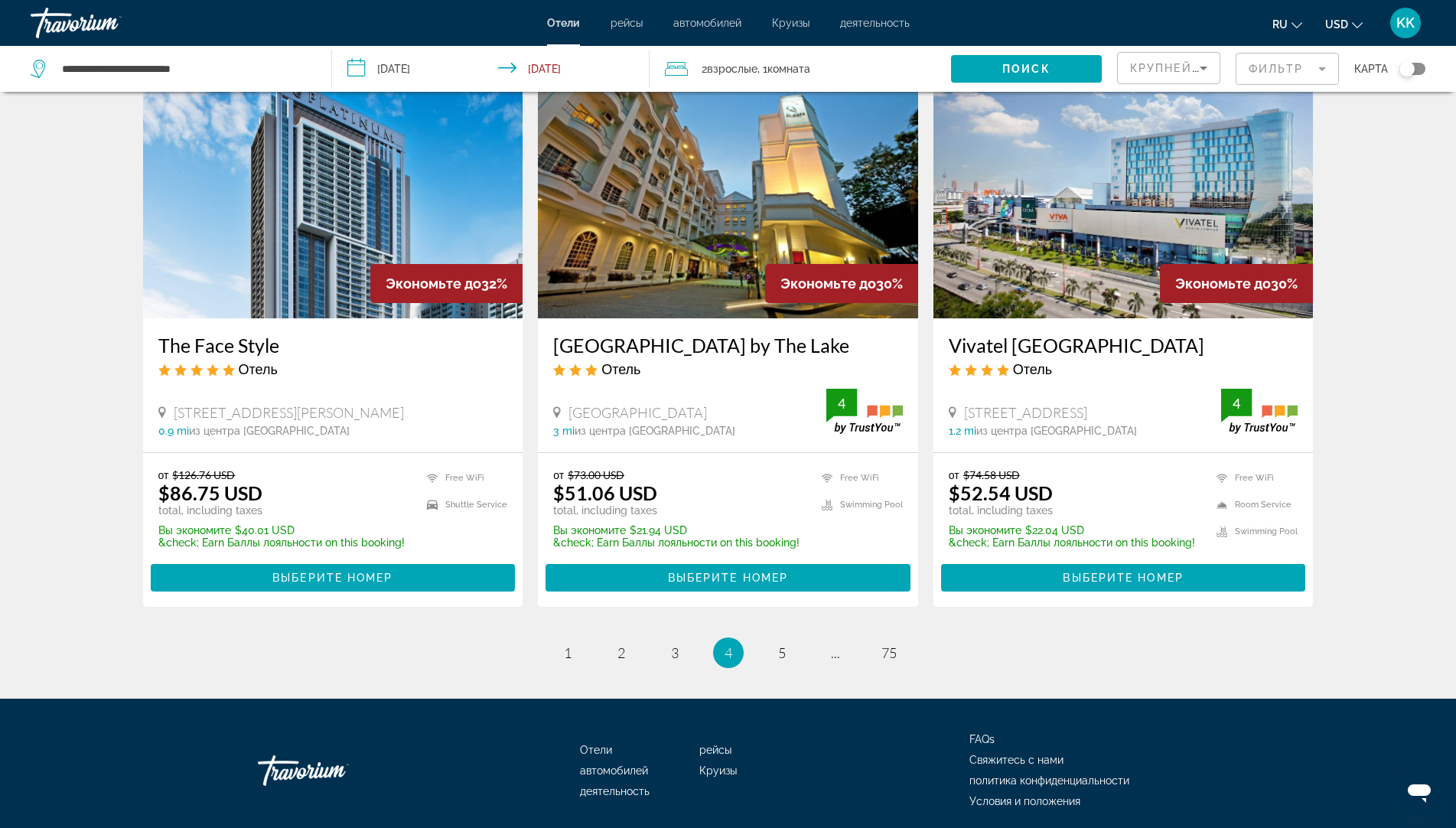
scroll to position [1837, 0]
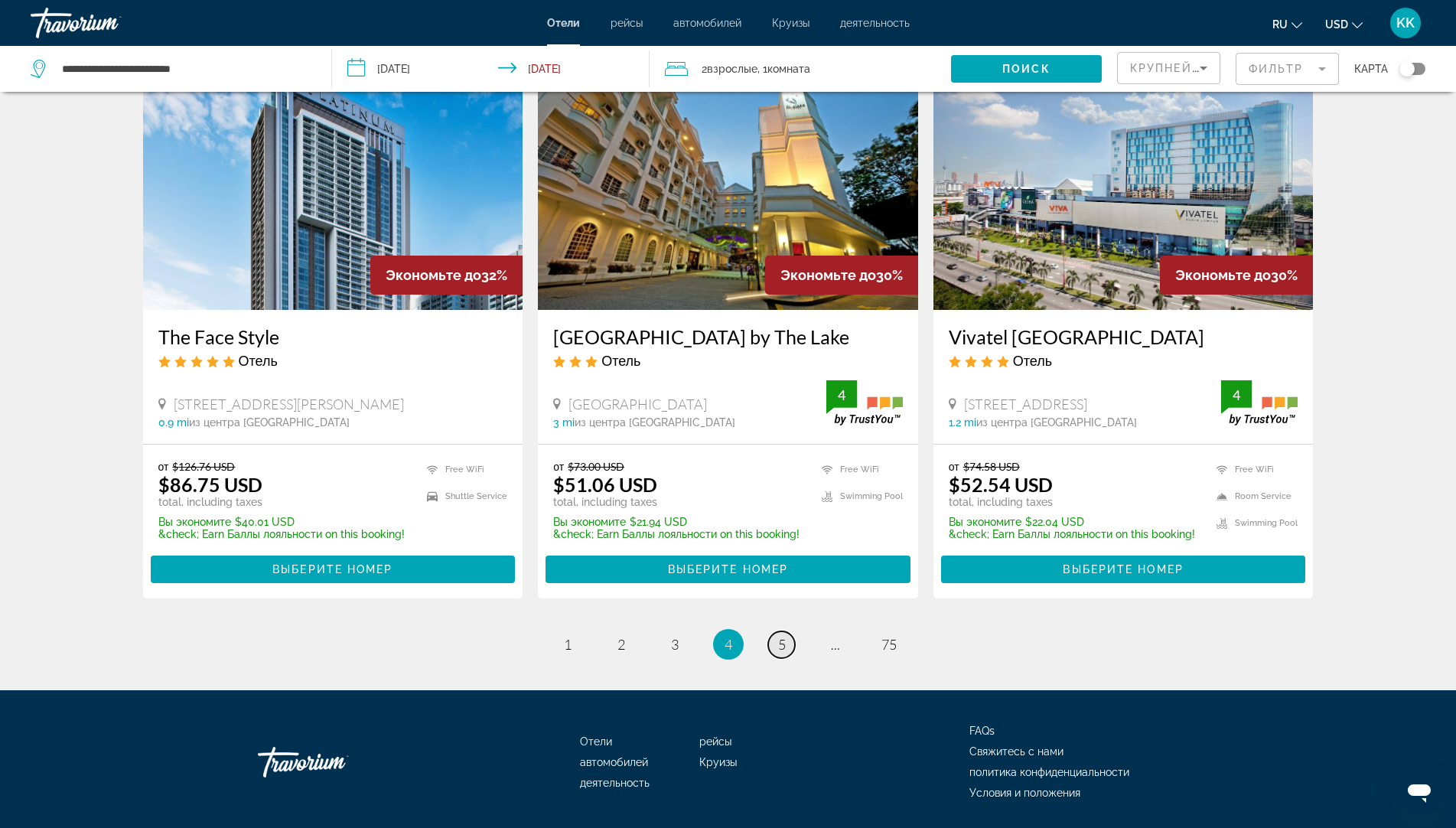
click at [782, 636] on span "5" at bounding box center [782, 644] width 8 height 17
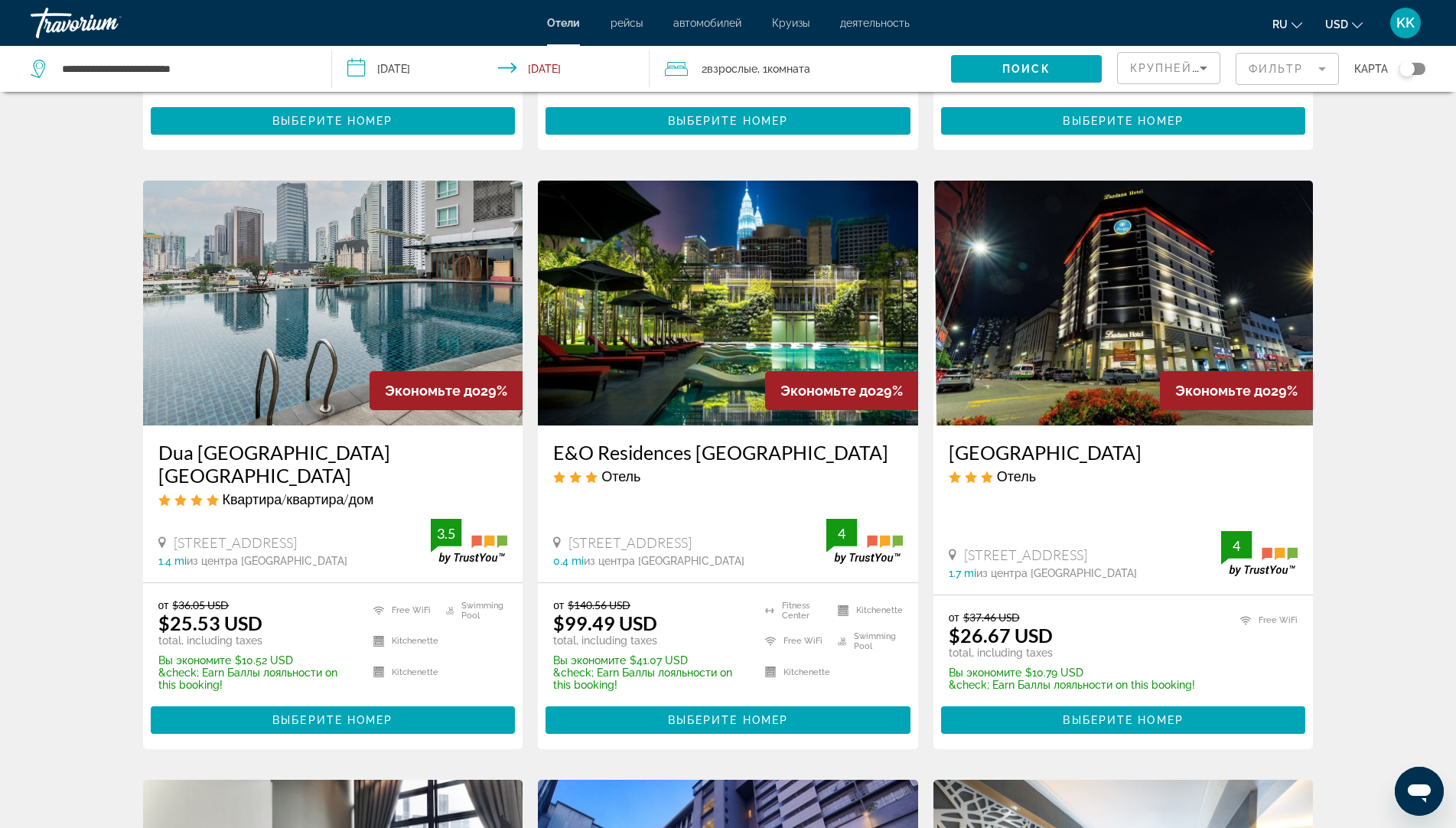
scroll to position [536, 0]
click at [300, 327] on img "Main content" at bounding box center [333, 304] width 381 height 245
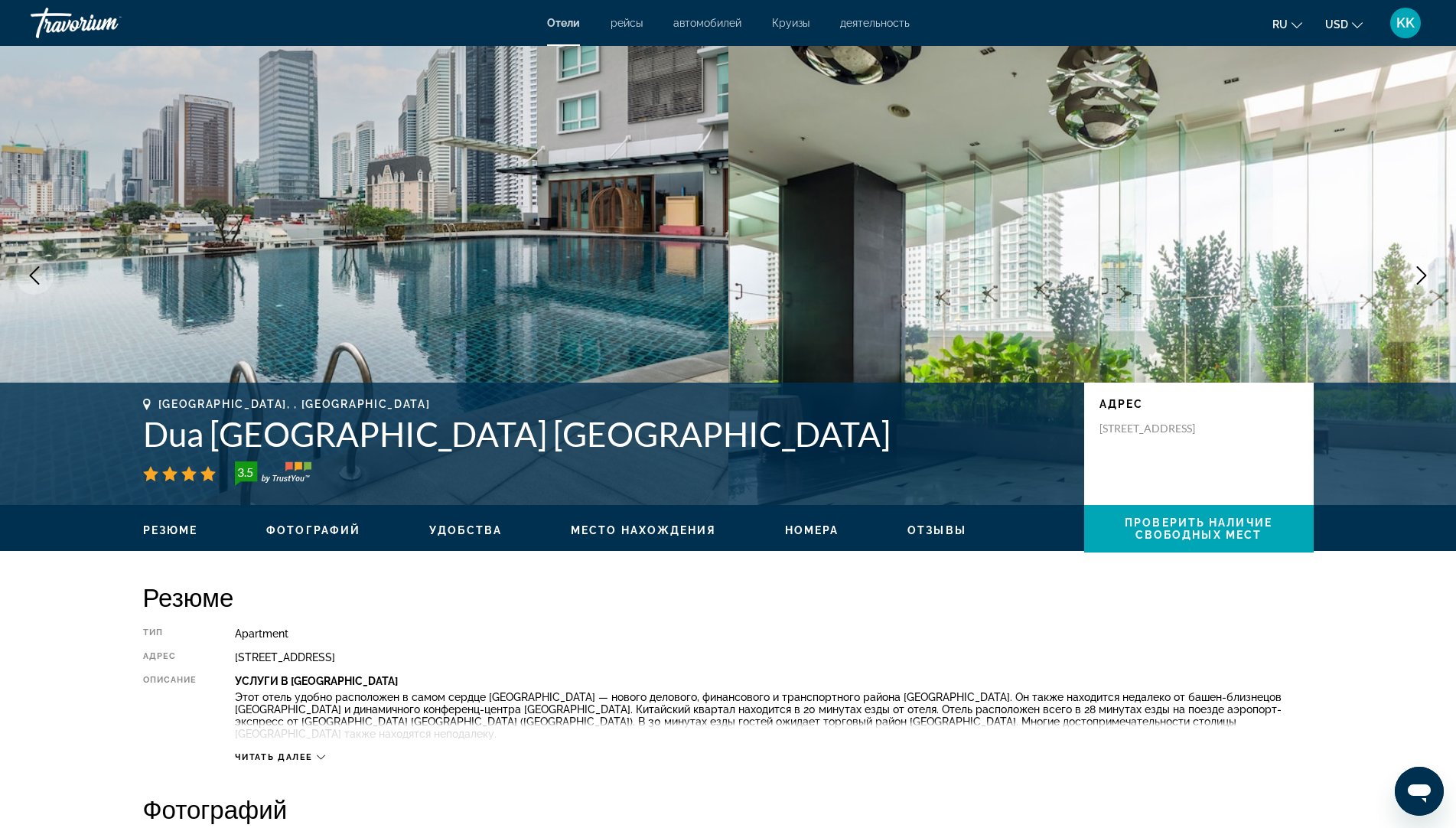
click at [1432, 275] on button "Next image" at bounding box center [1421, 275] width 38 height 38
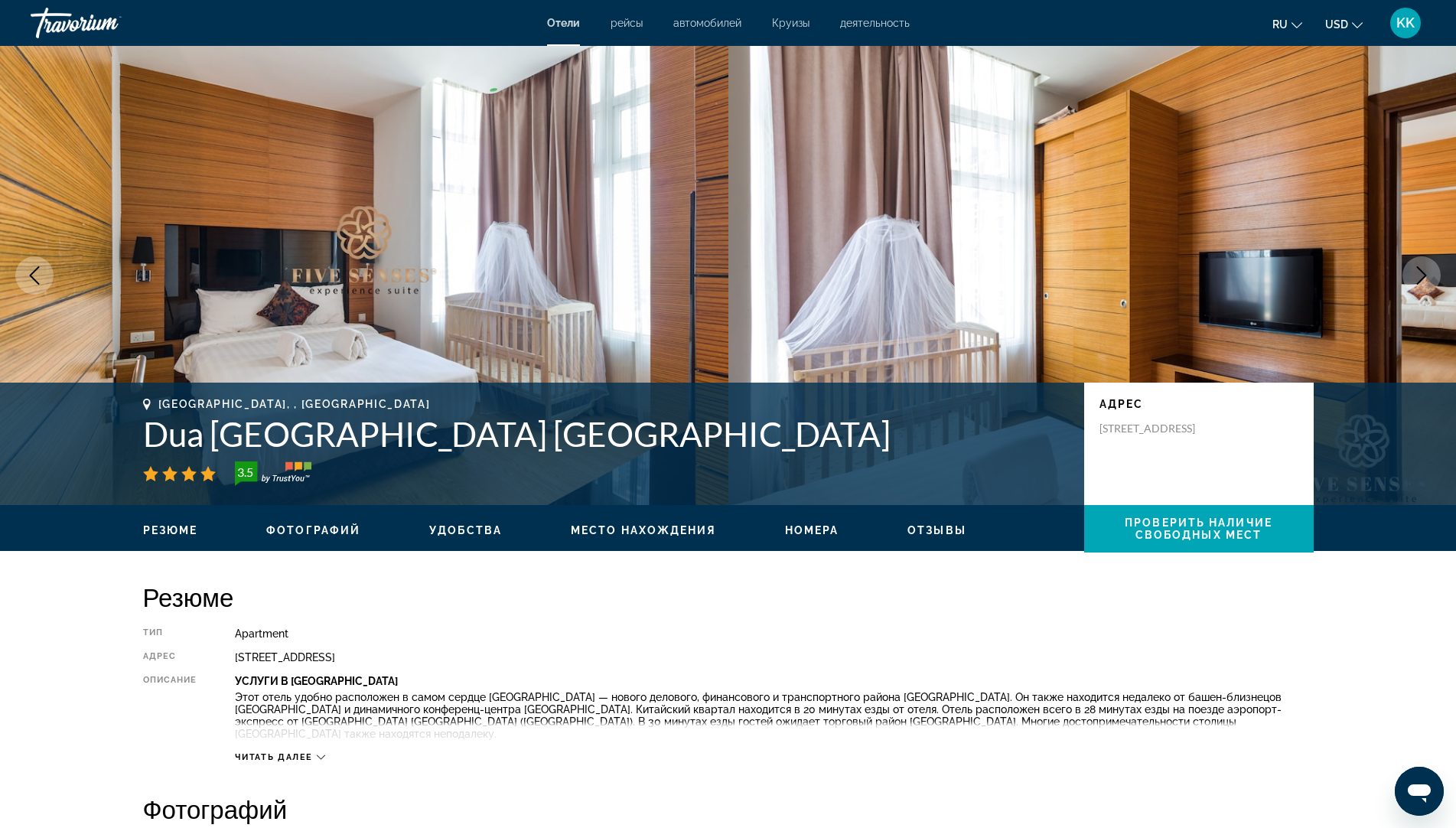
click at [785, 531] on span "Номера" at bounding box center [812, 530] width 54 height 13
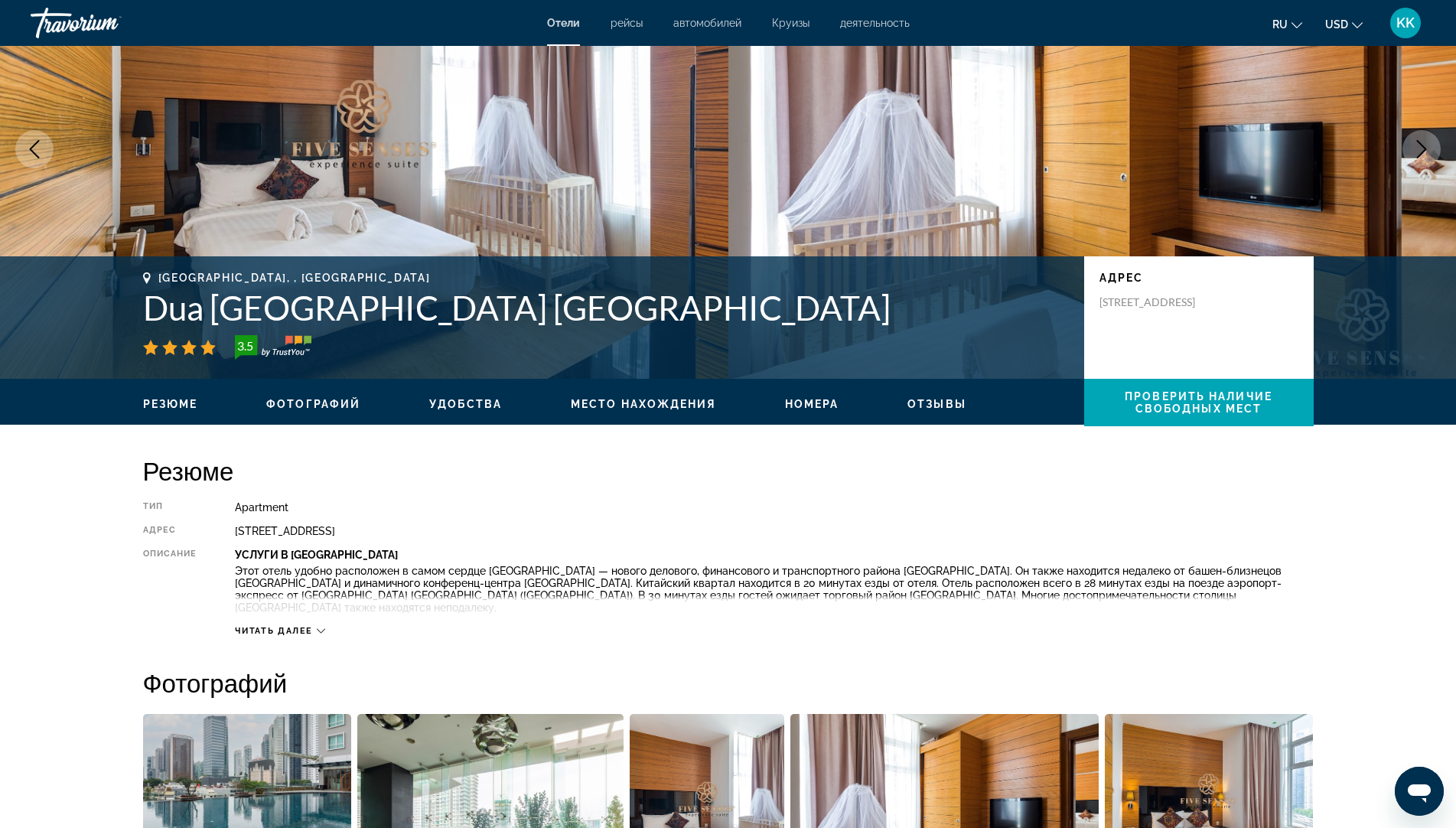
scroll to position [92, 0]
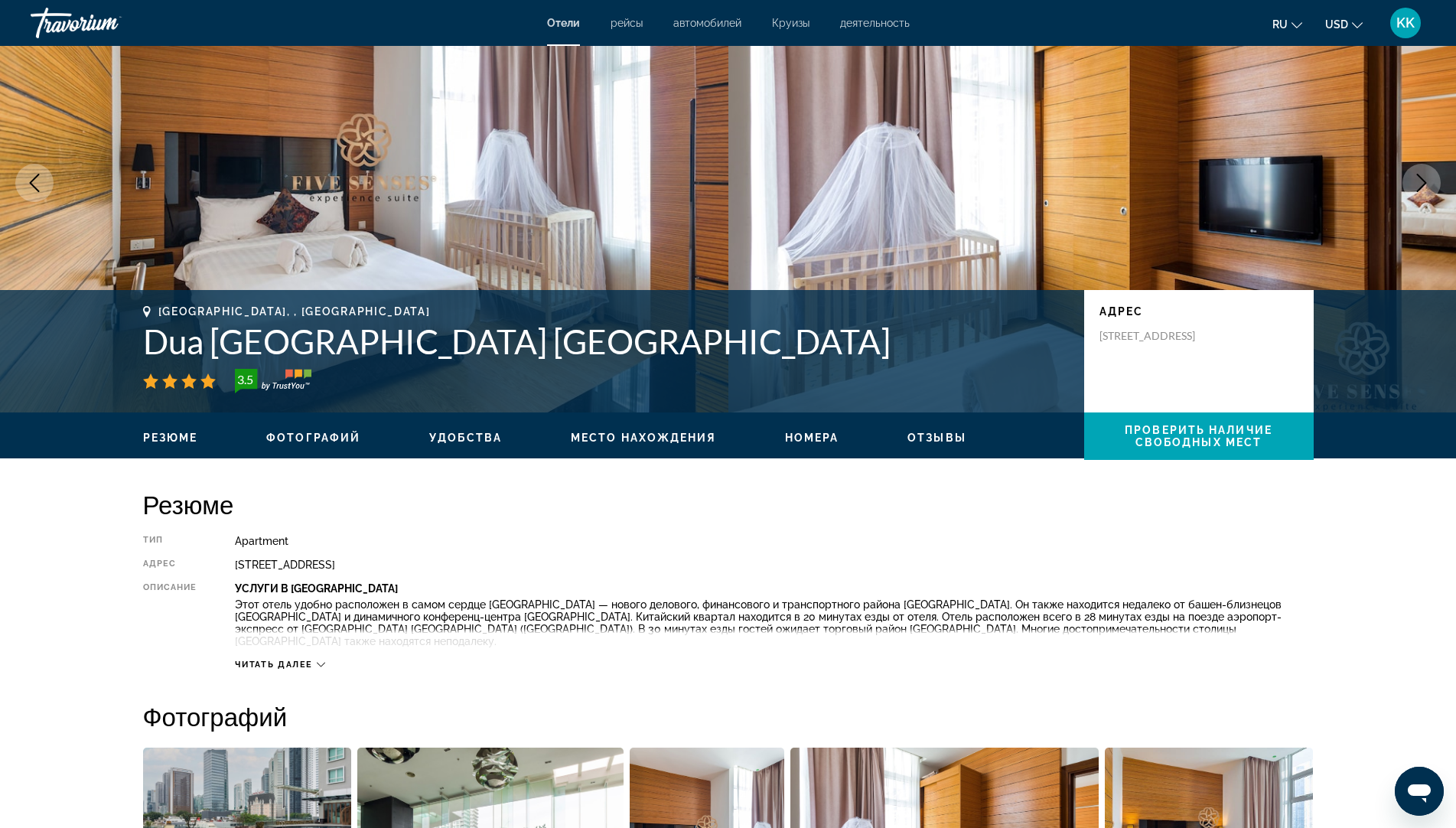
click at [926, 434] on span "Отзывы" at bounding box center [937, 438] width 59 height 13
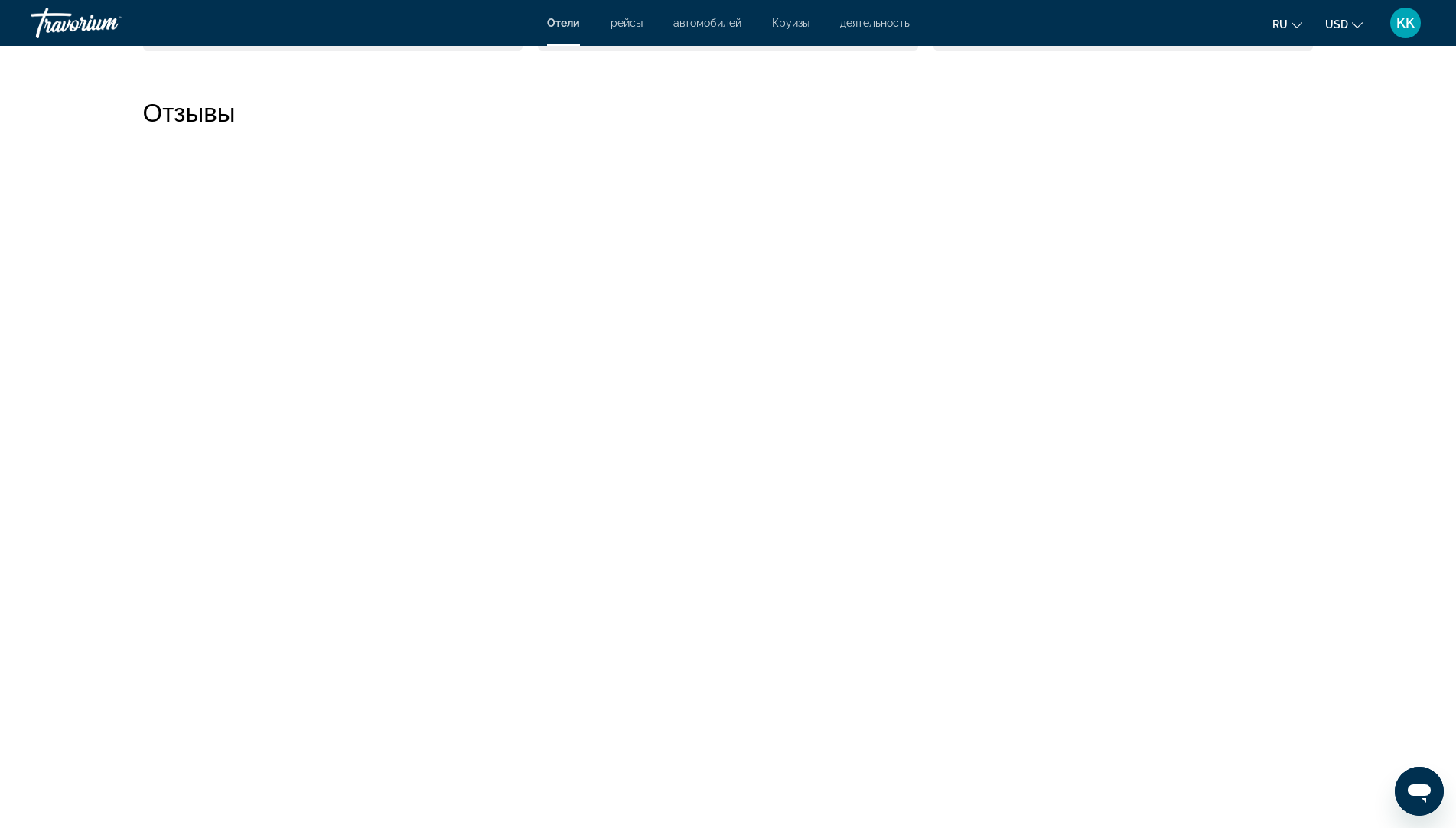
scroll to position [4189, 0]
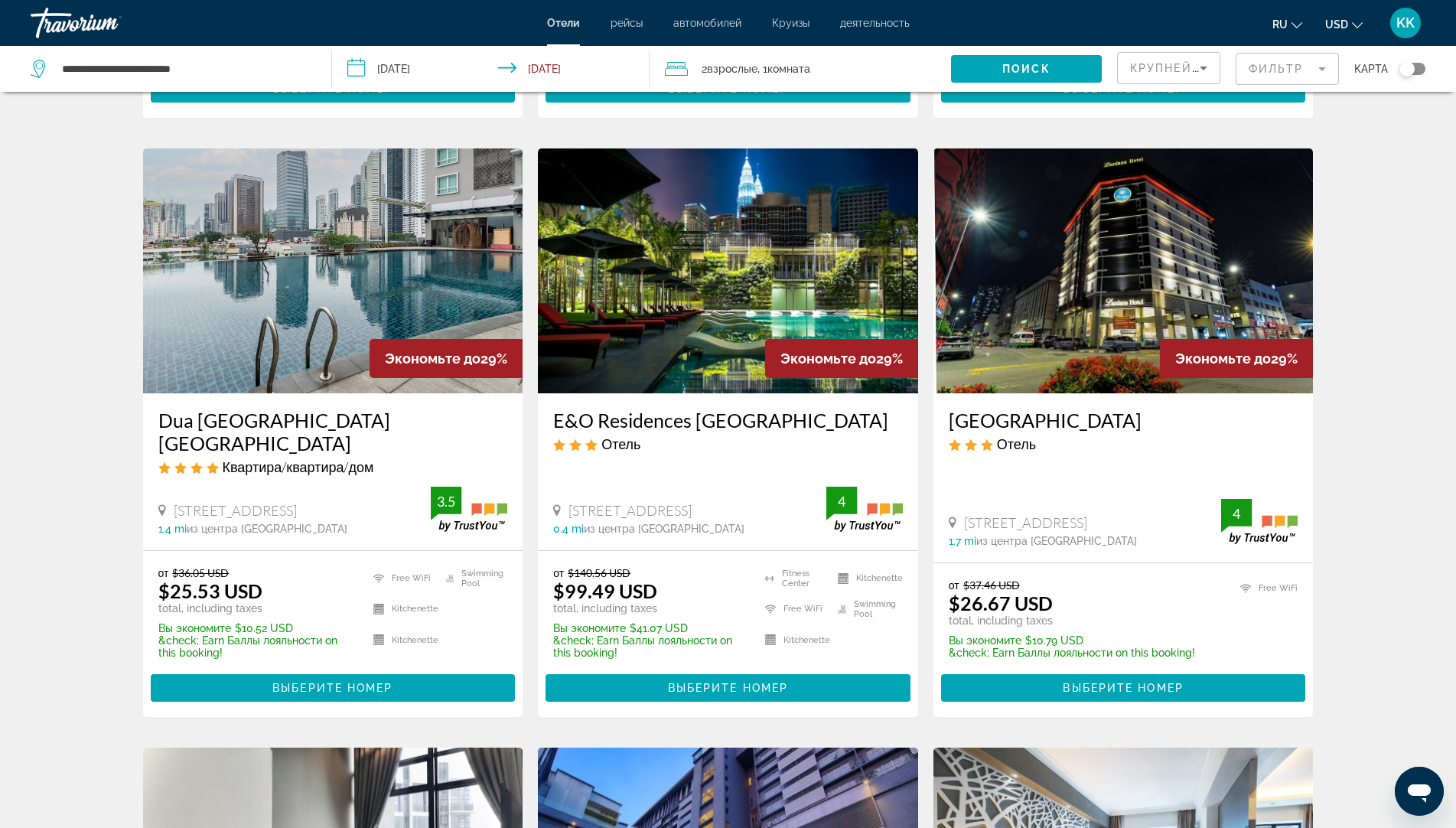
scroll to position [536, 0]
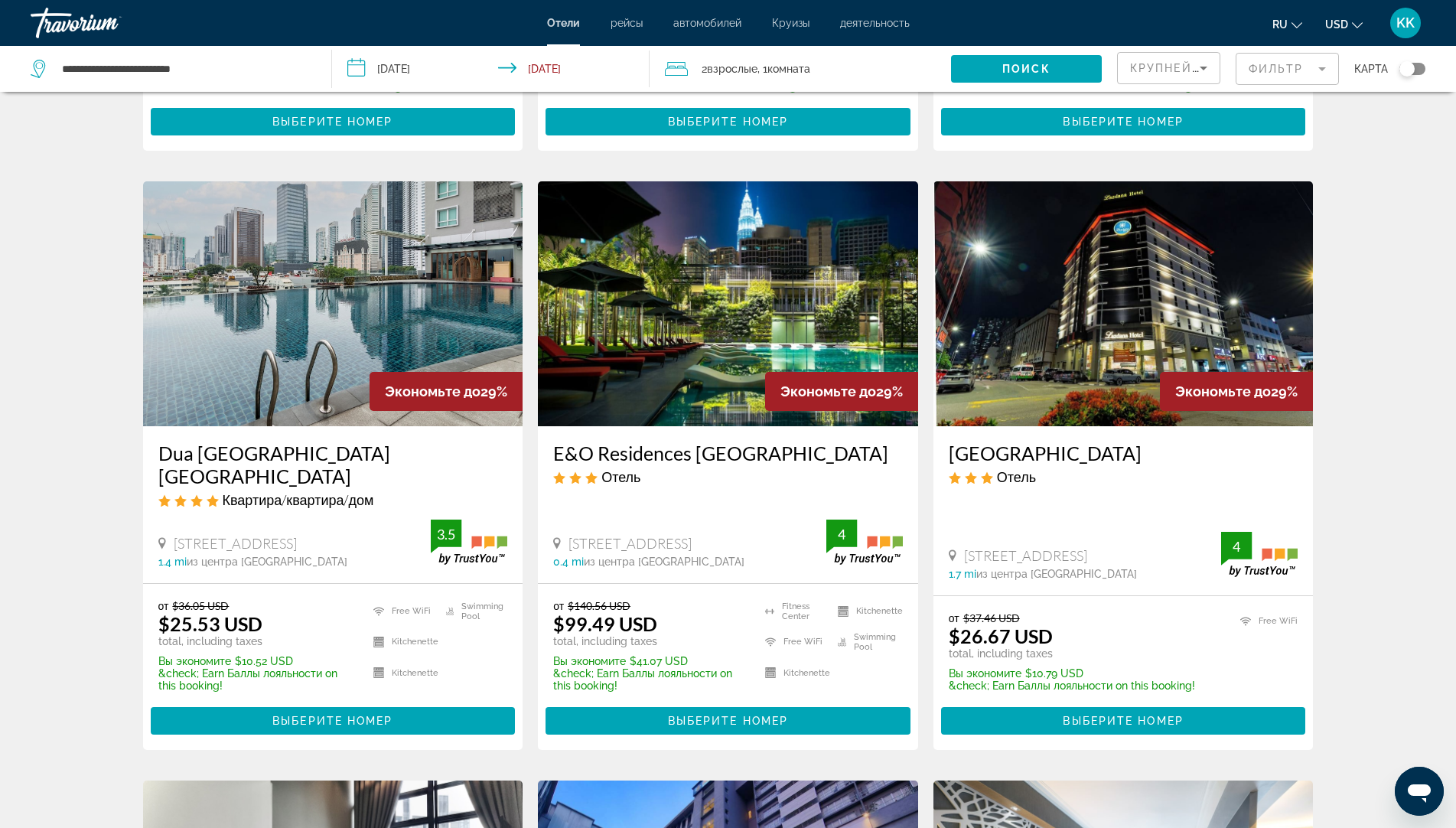
click at [670, 331] on img "Main content" at bounding box center [728, 304] width 381 height 245
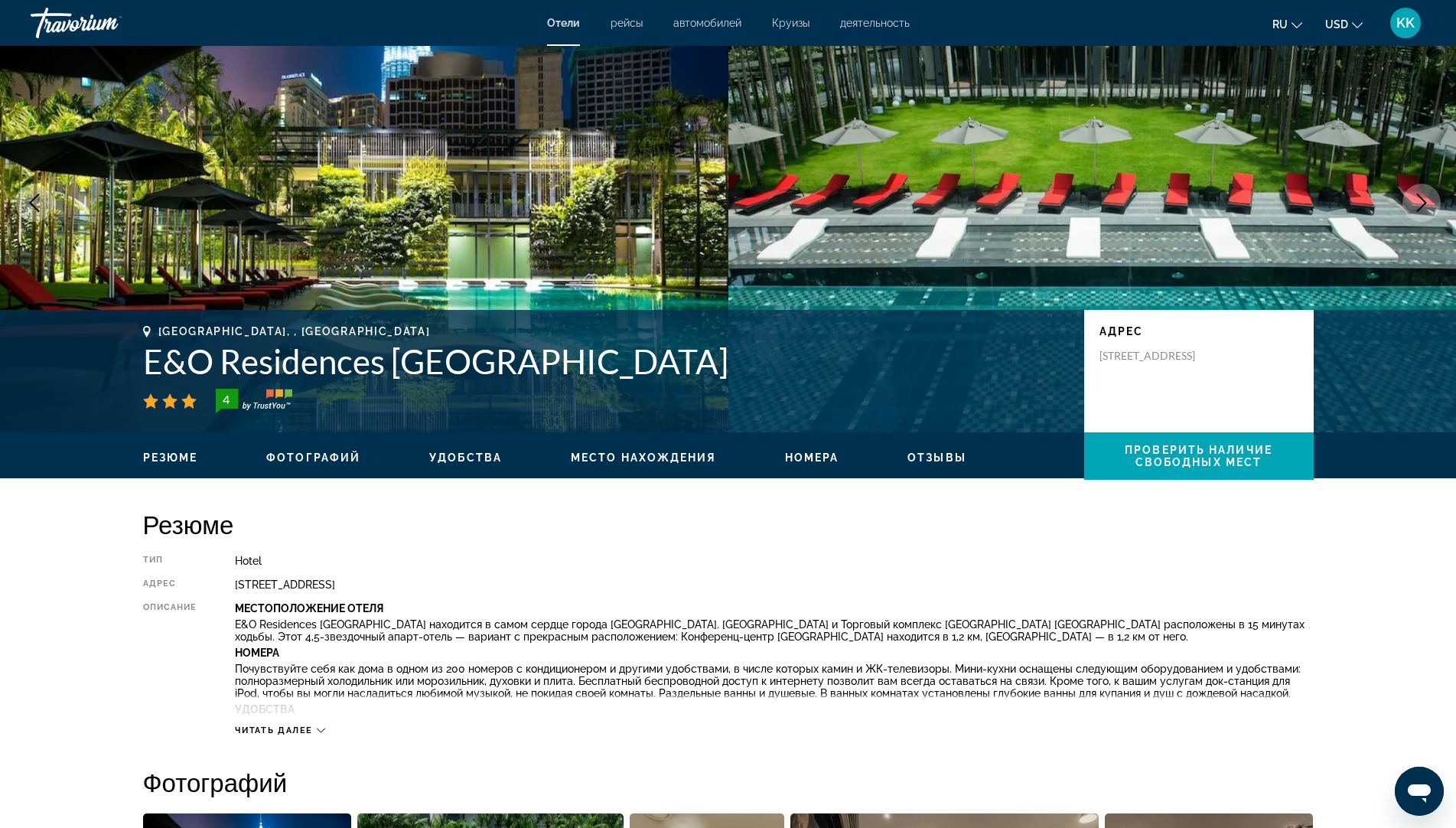
scroll to position [77, 0]
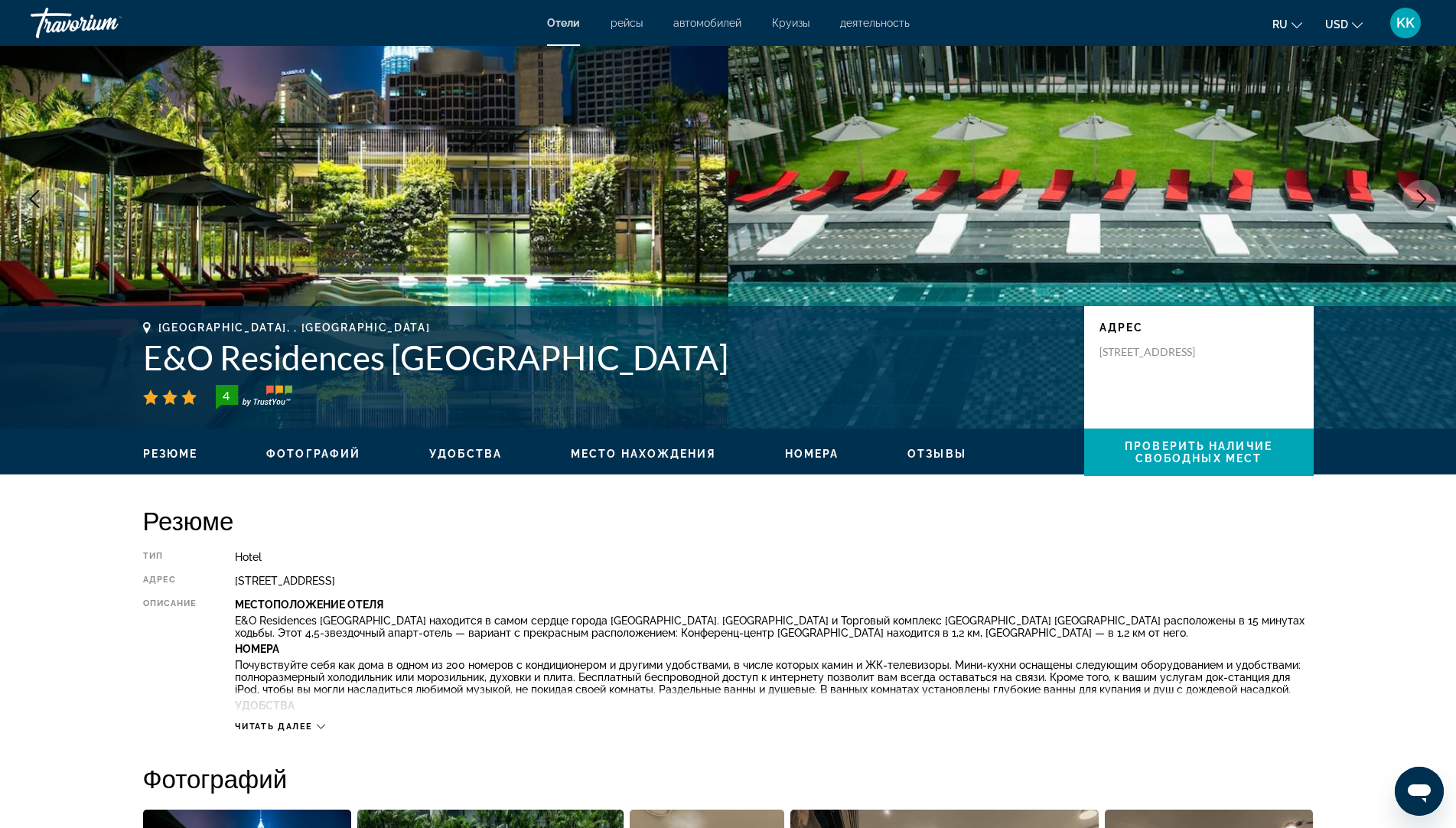
click at [926, 453] on span "Отзывы" at bounding box center [937, 453] width 59 height 13
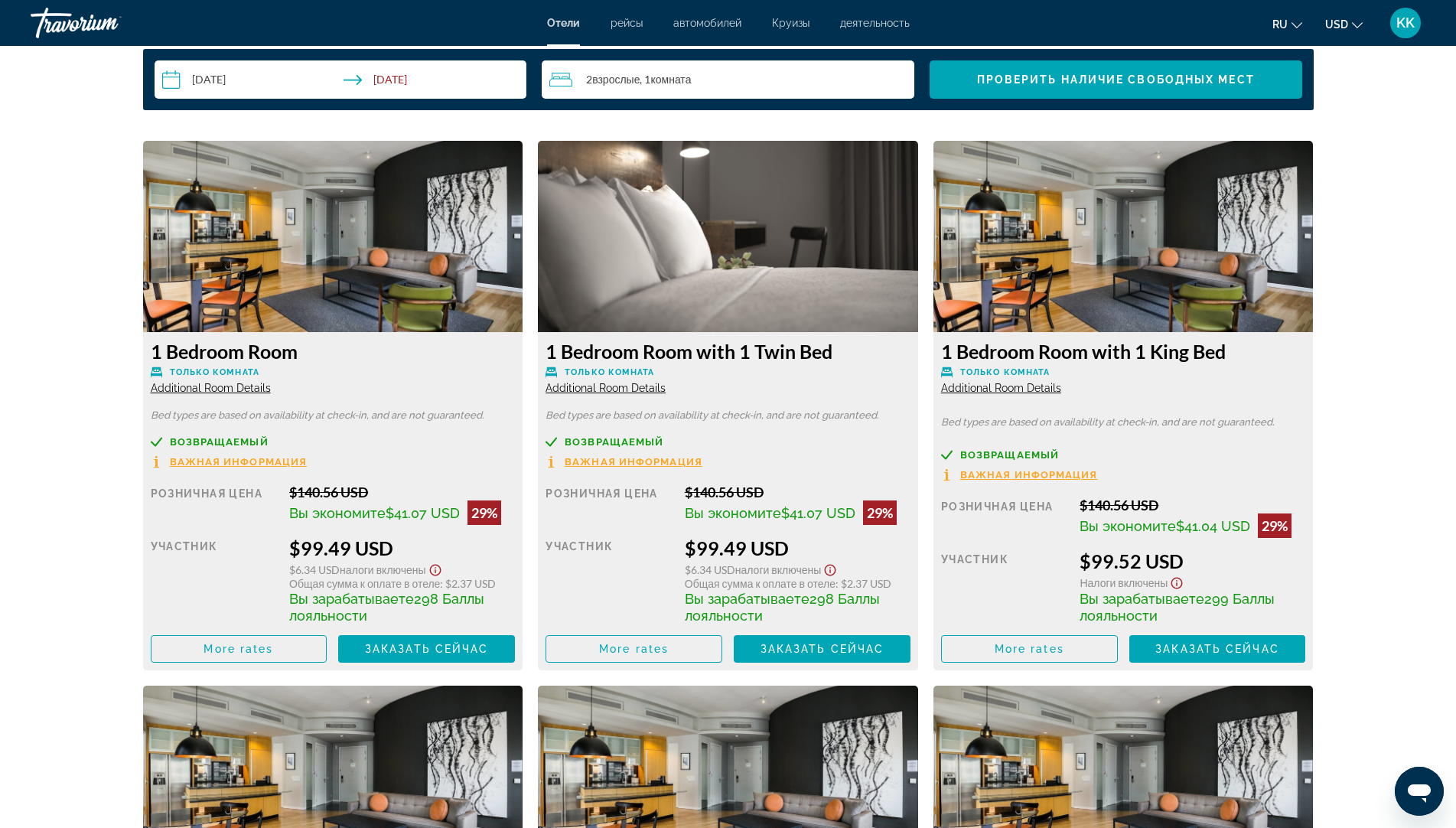
scroll to position [1775, 0]
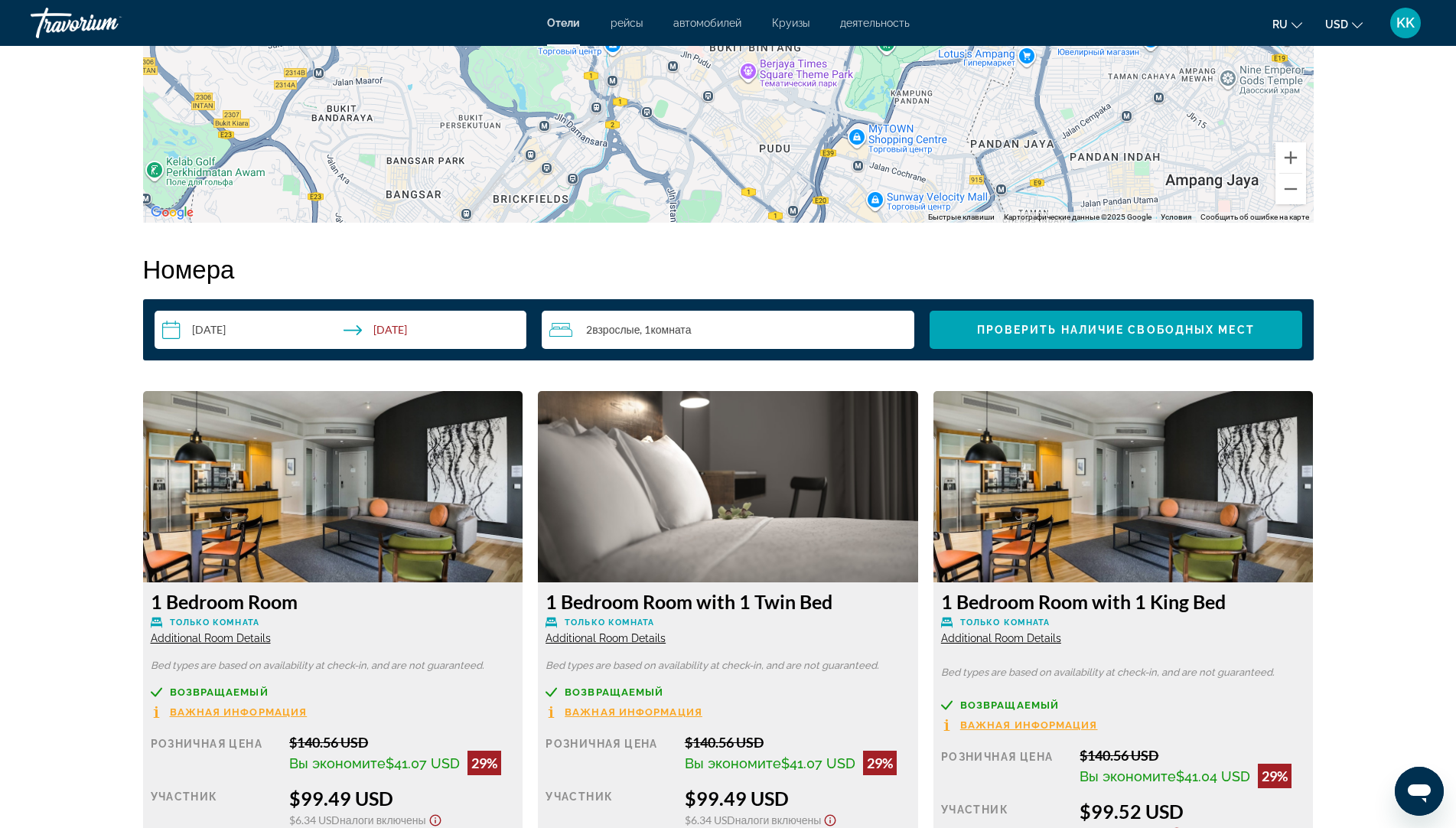
click at [384, 478] on img "Main content" at bounding box center [333, 486] width 381 height 191
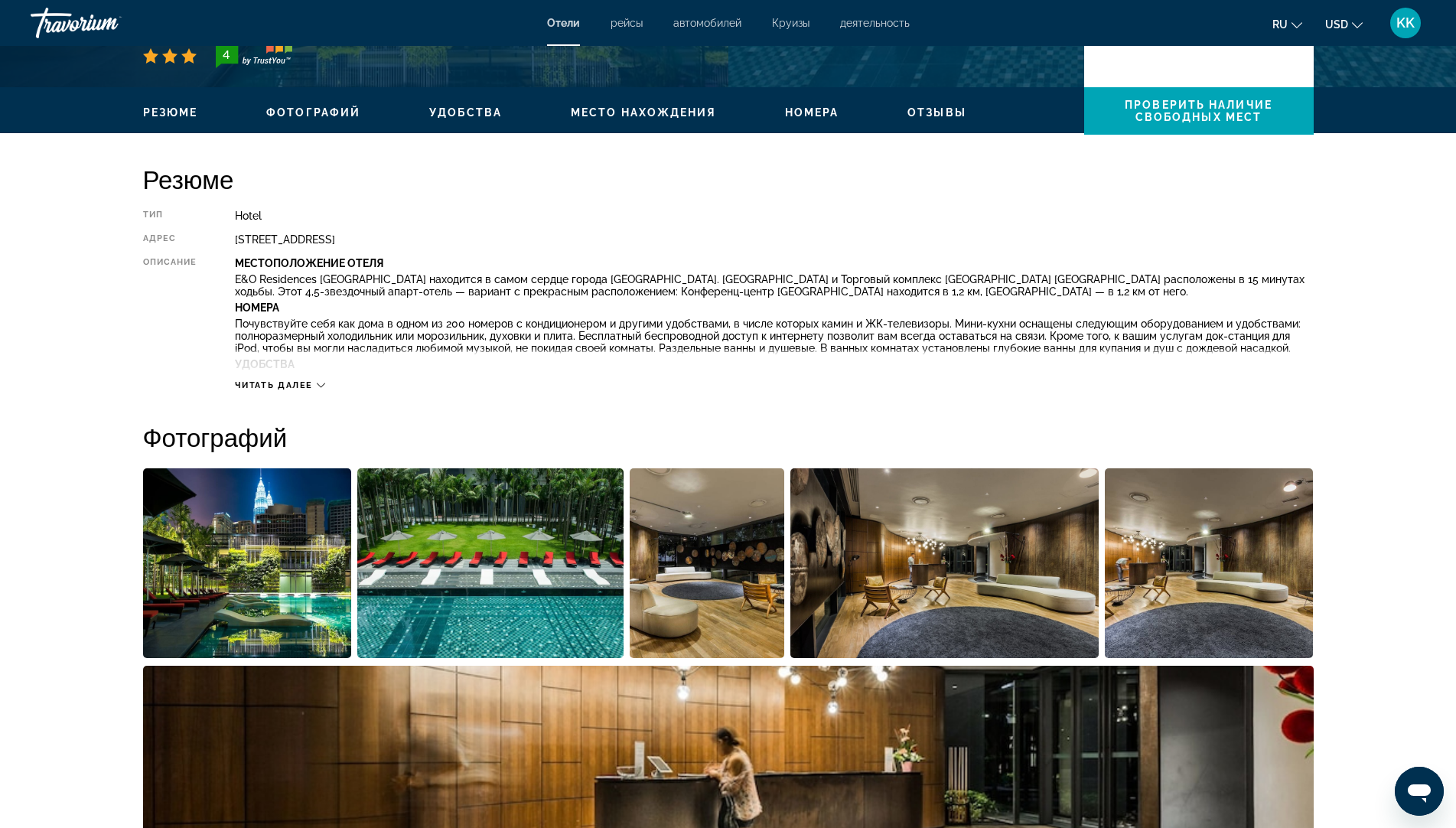
scroll to position [398, 0]
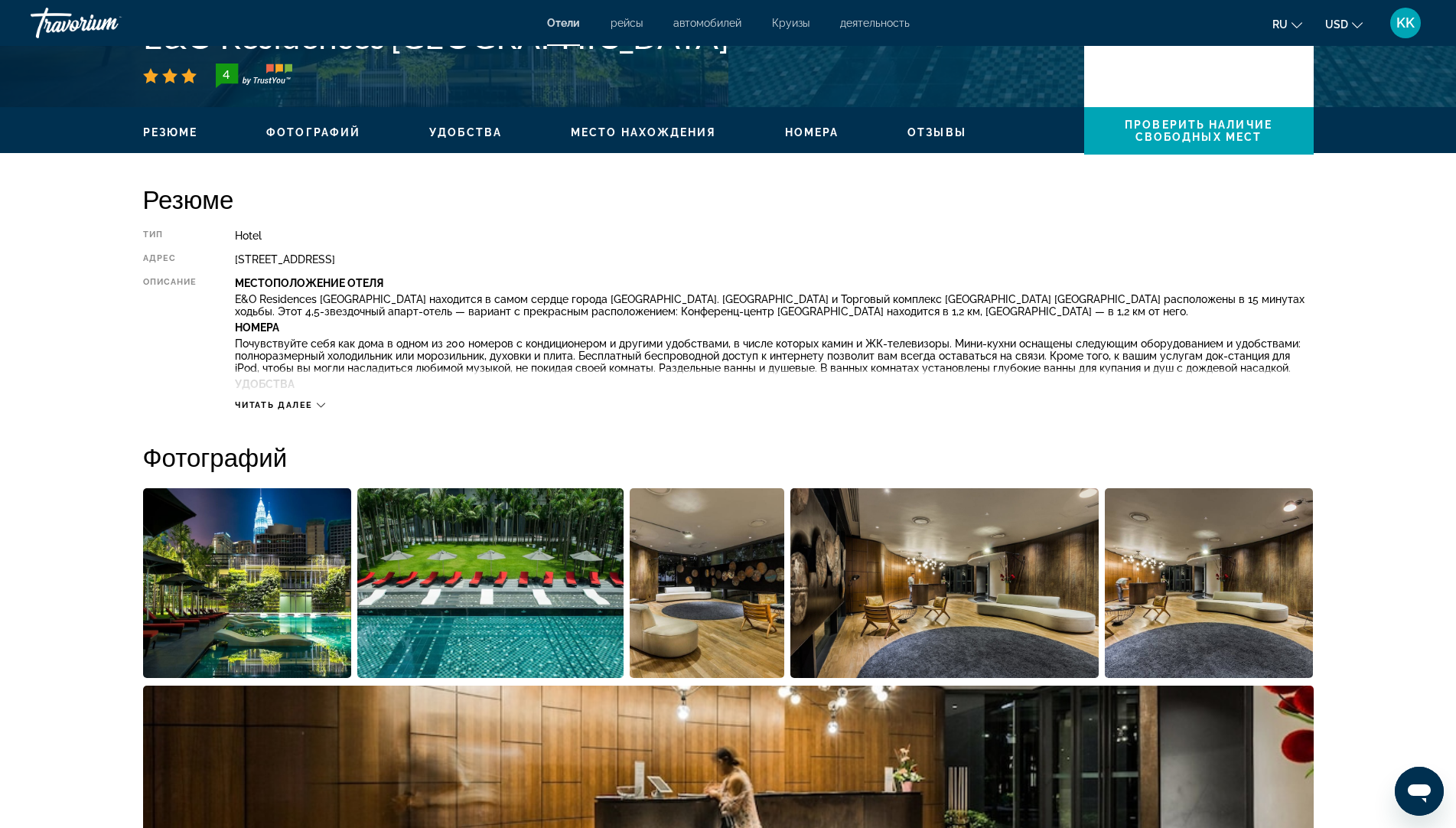
click at [280, 400] on span "Читать далее" at bounding box center [274, 405] width 78 height 10
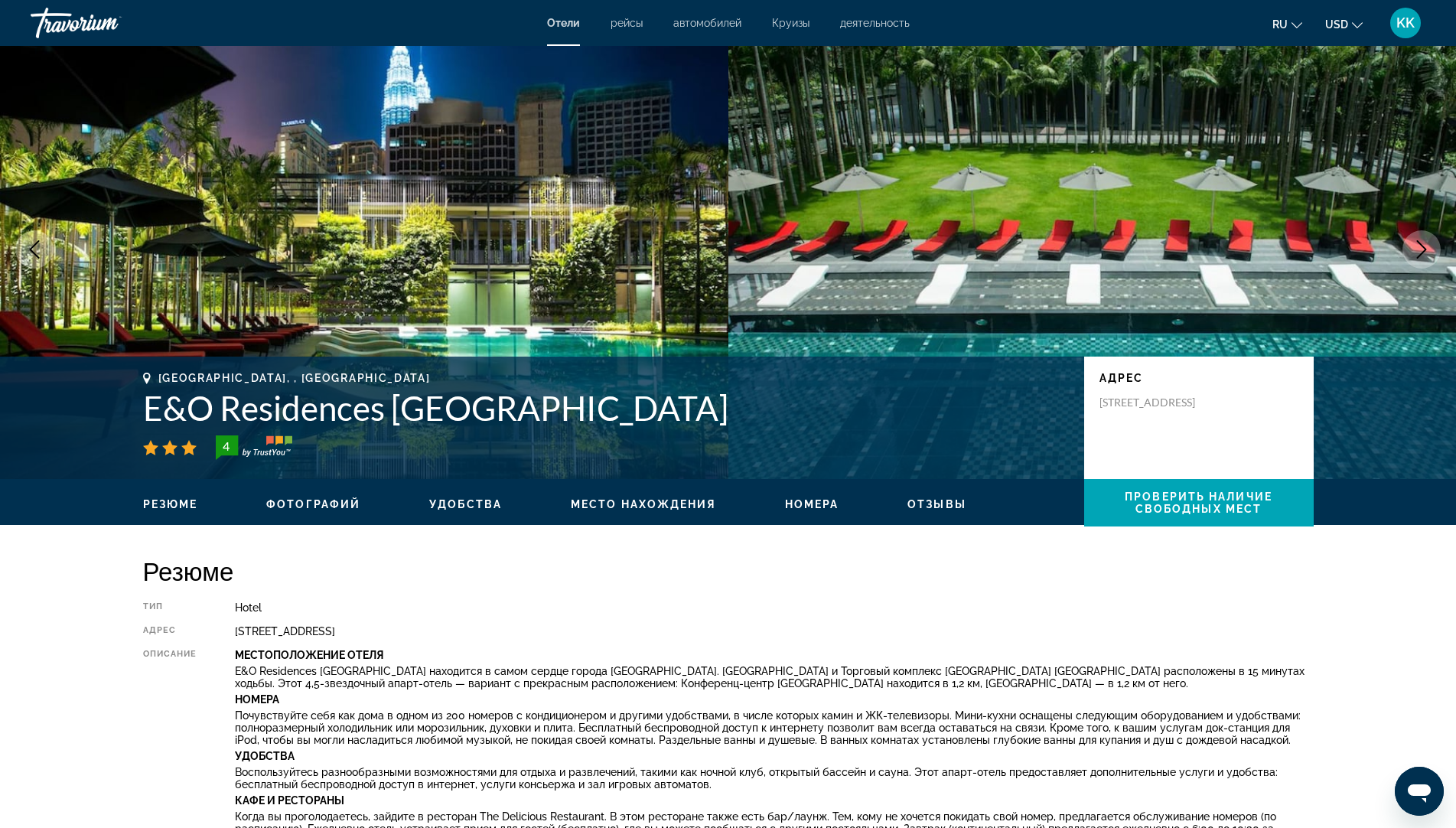
scroll to position [0, 0]
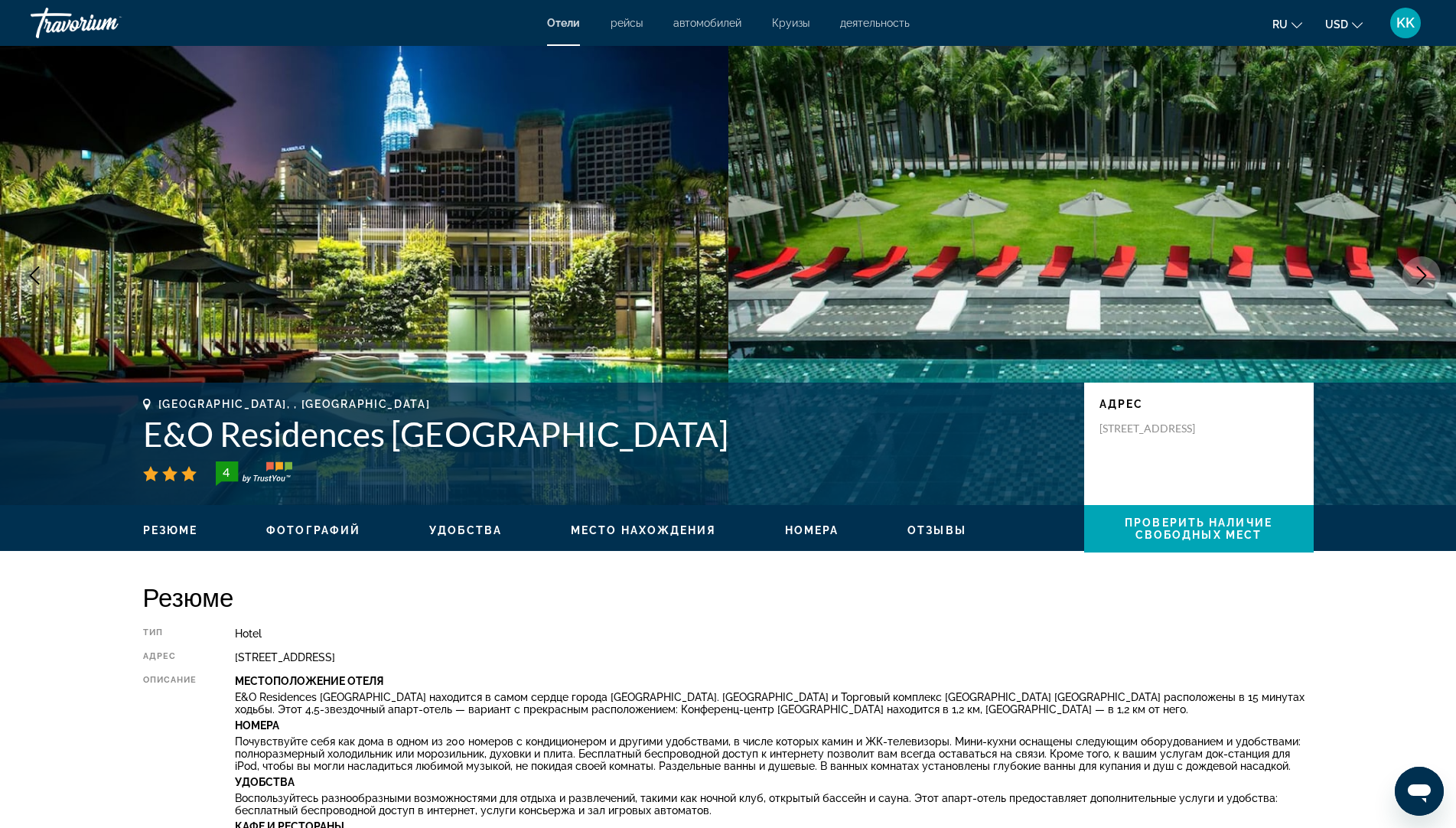
click at [1425, 276] on icon "Next image" at bounding box center [1421, 275] width 18 height 18
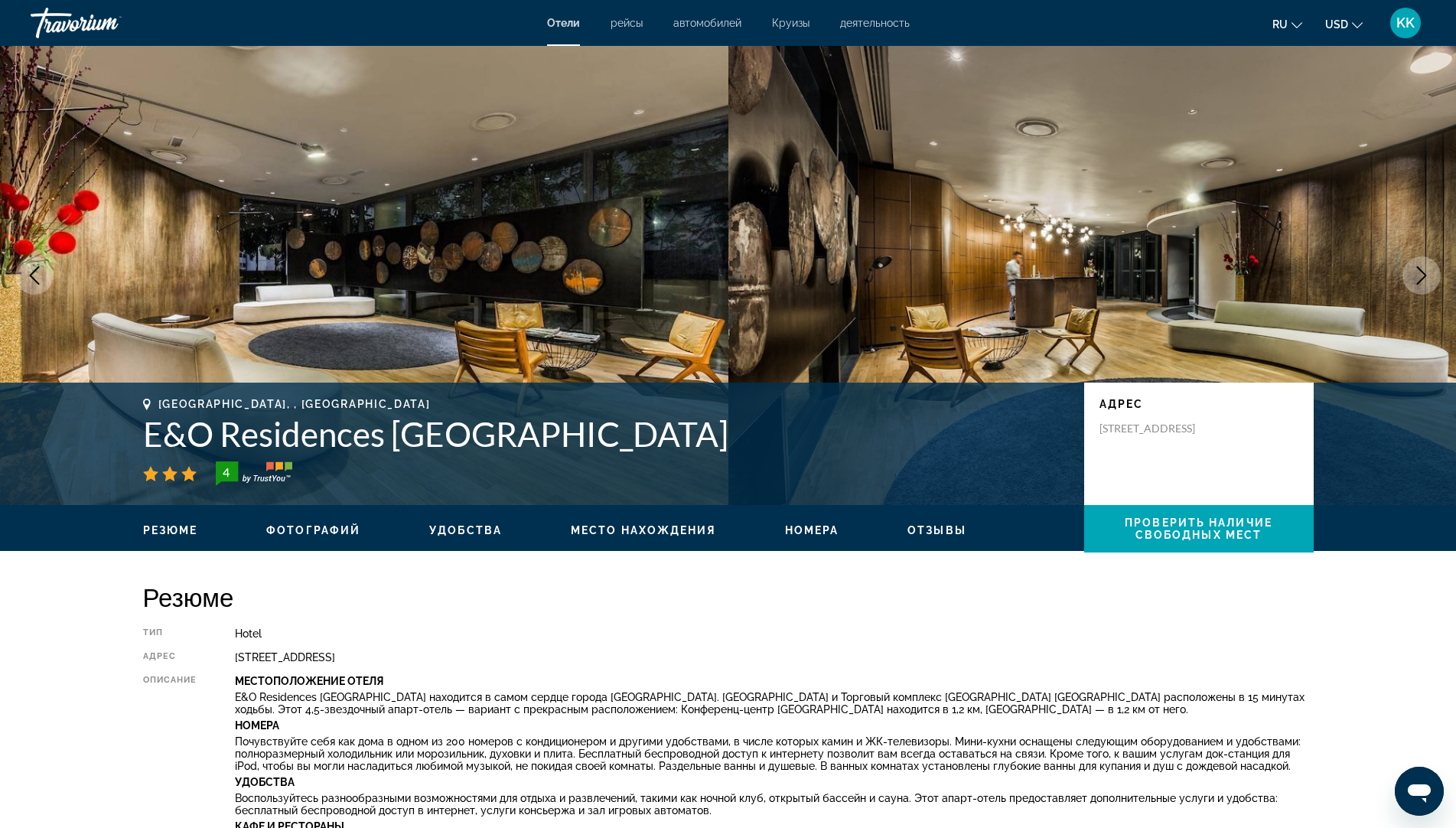
click at [1425, 276] on icon "Next image" at bounding box center [1421, 275] width 18 height 18
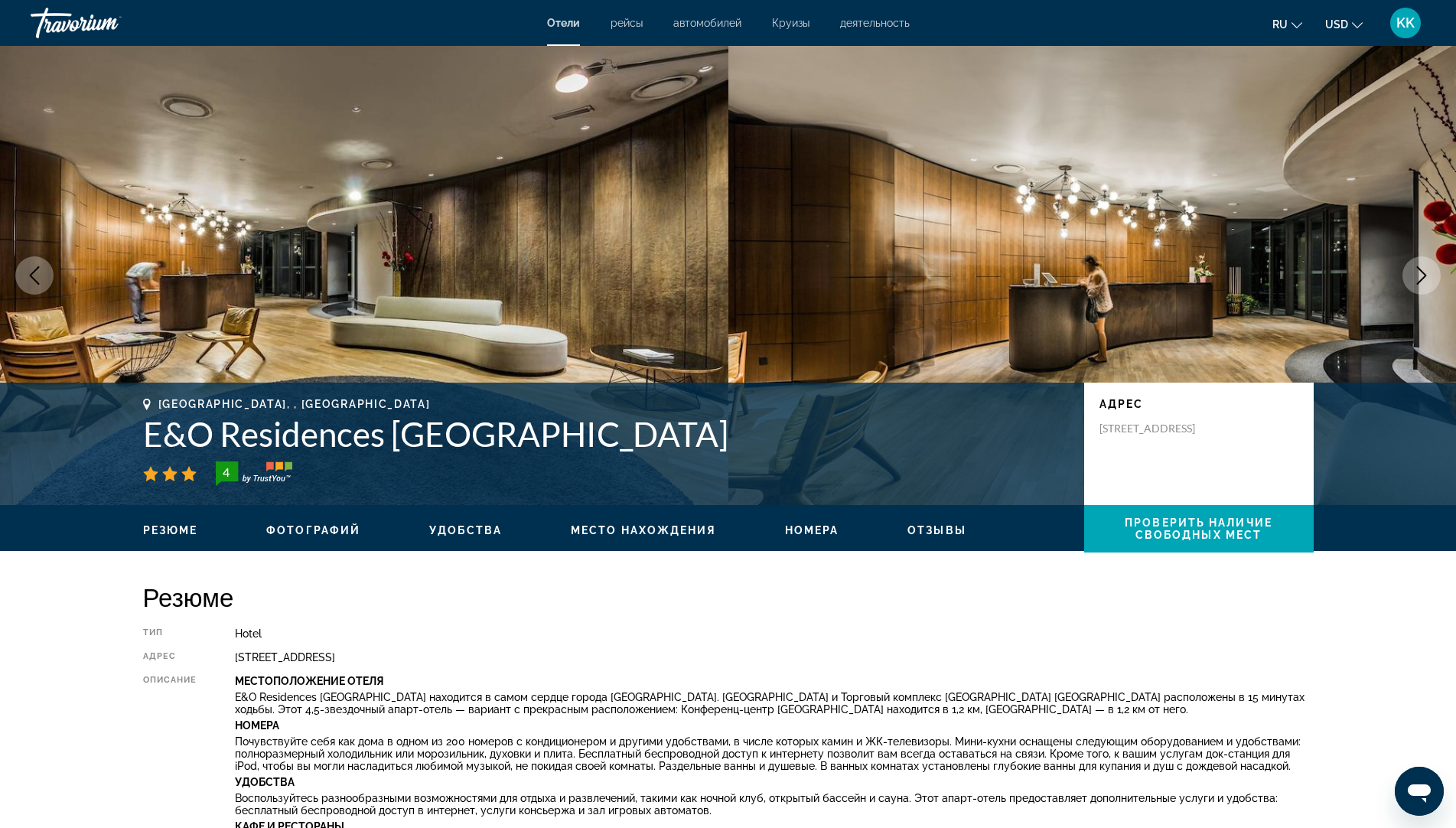
click at [1425, 276] on icon "Next image" at bounding box center [1421, 275] width 18 height 18
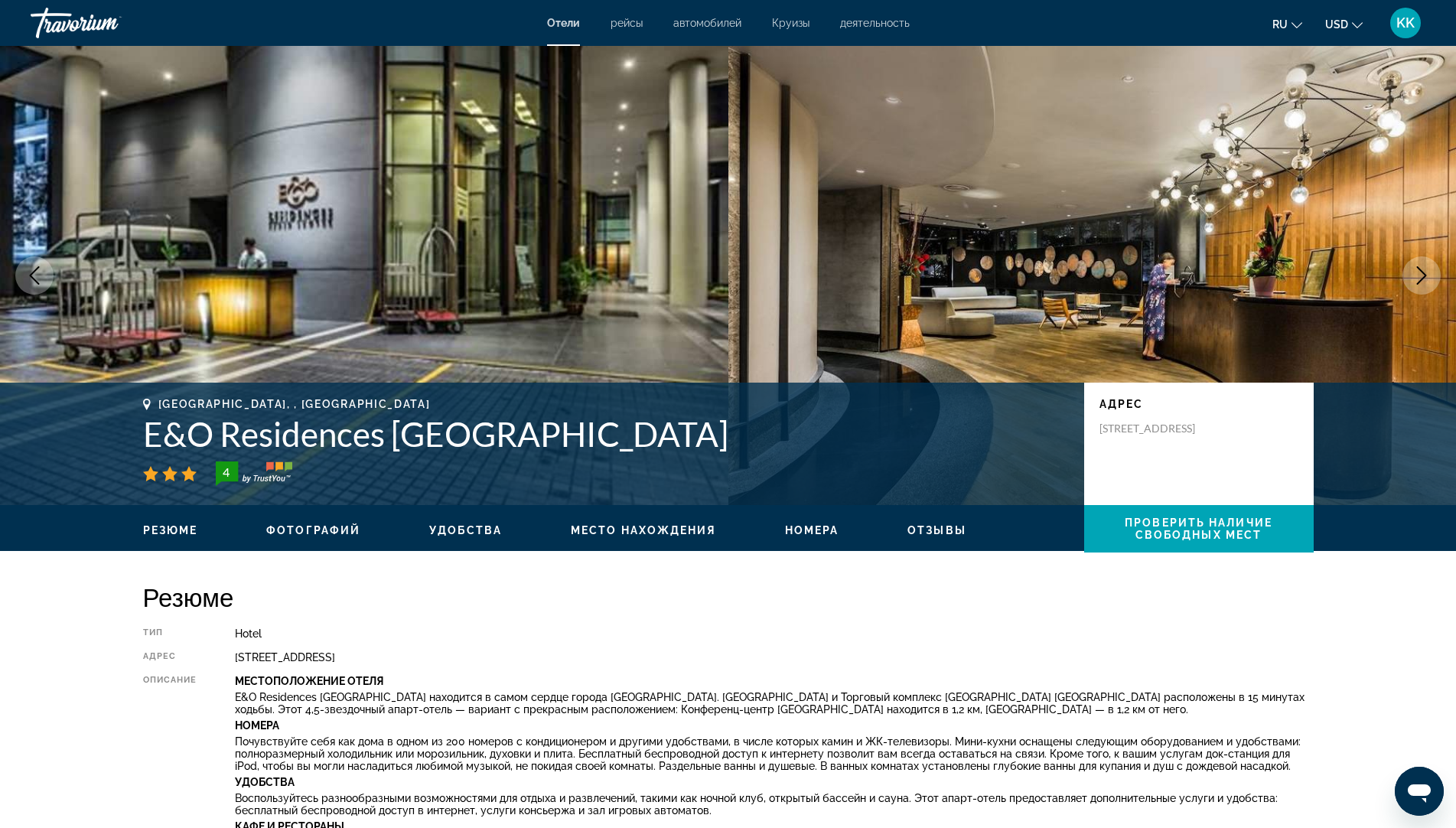
click at [1425, 276] on icon "Next image" at bounding box center [1421, 275] width 18 height 18
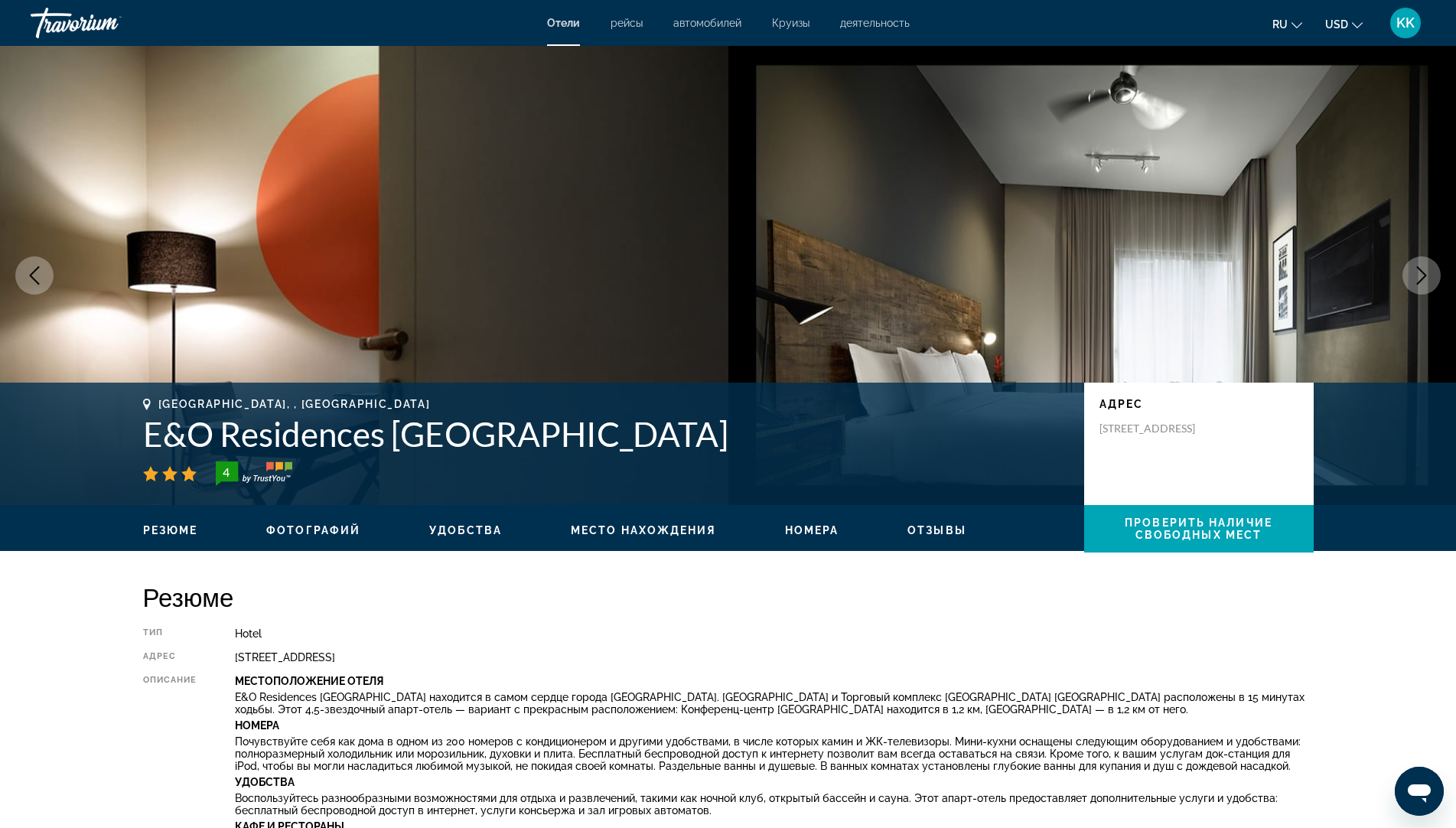
click at [1410, 280] on button "Next image" at bounding box center [1421, 275] width 38 height 38
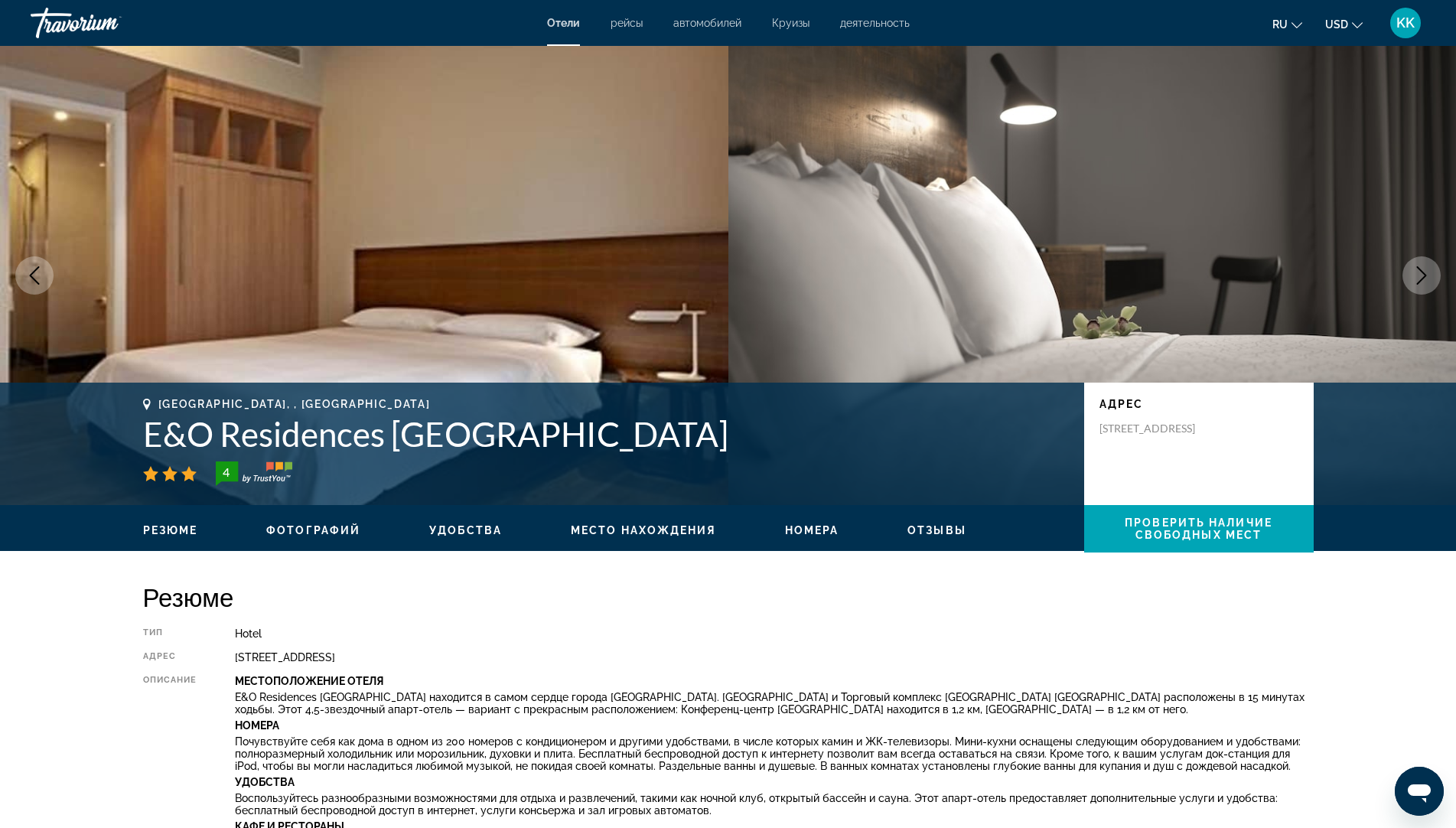
click at [813, 533] on span "Номера" at bounding box center [812, 530] width 54 height 13
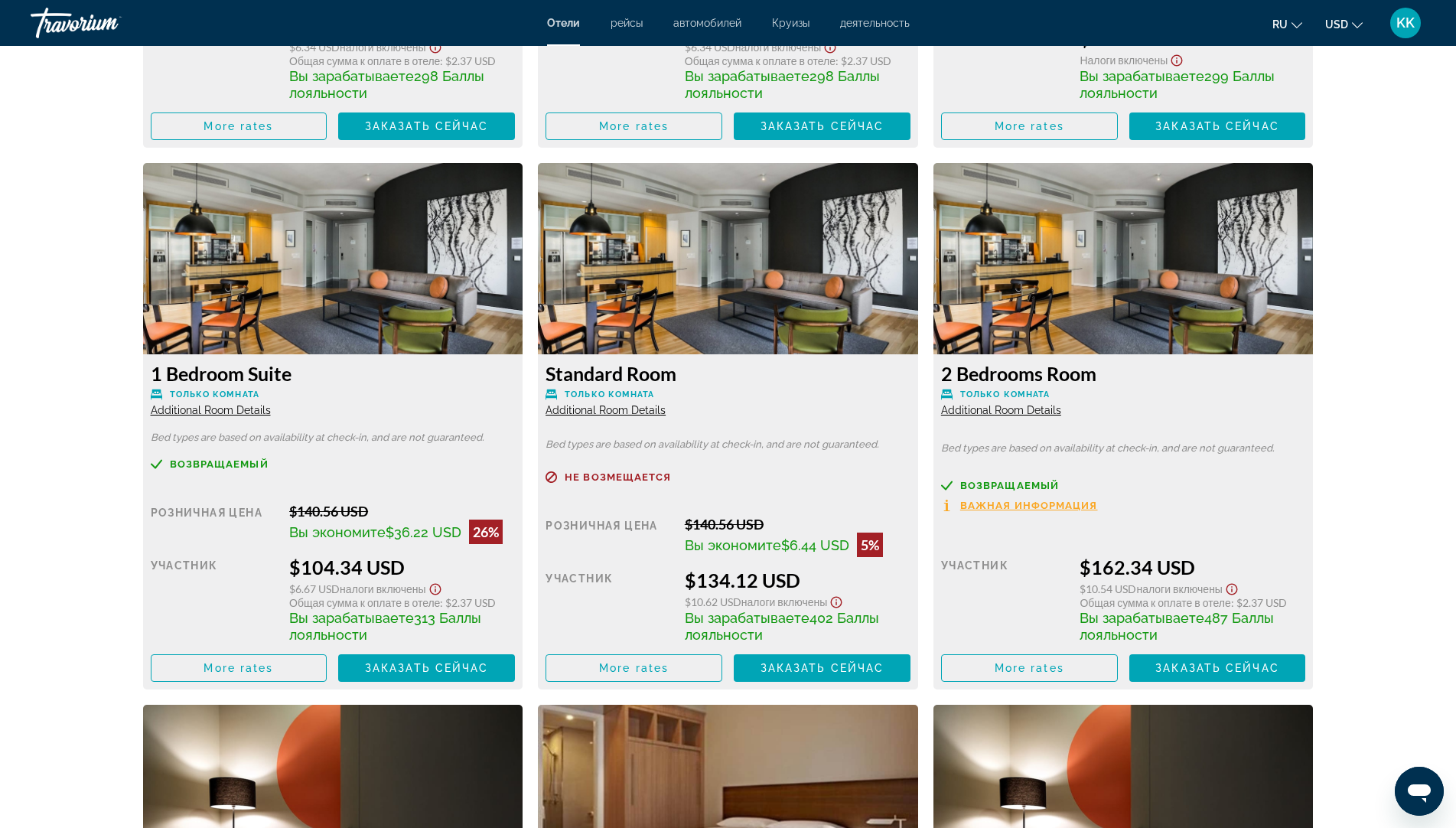
scroll to position [2680, 0]
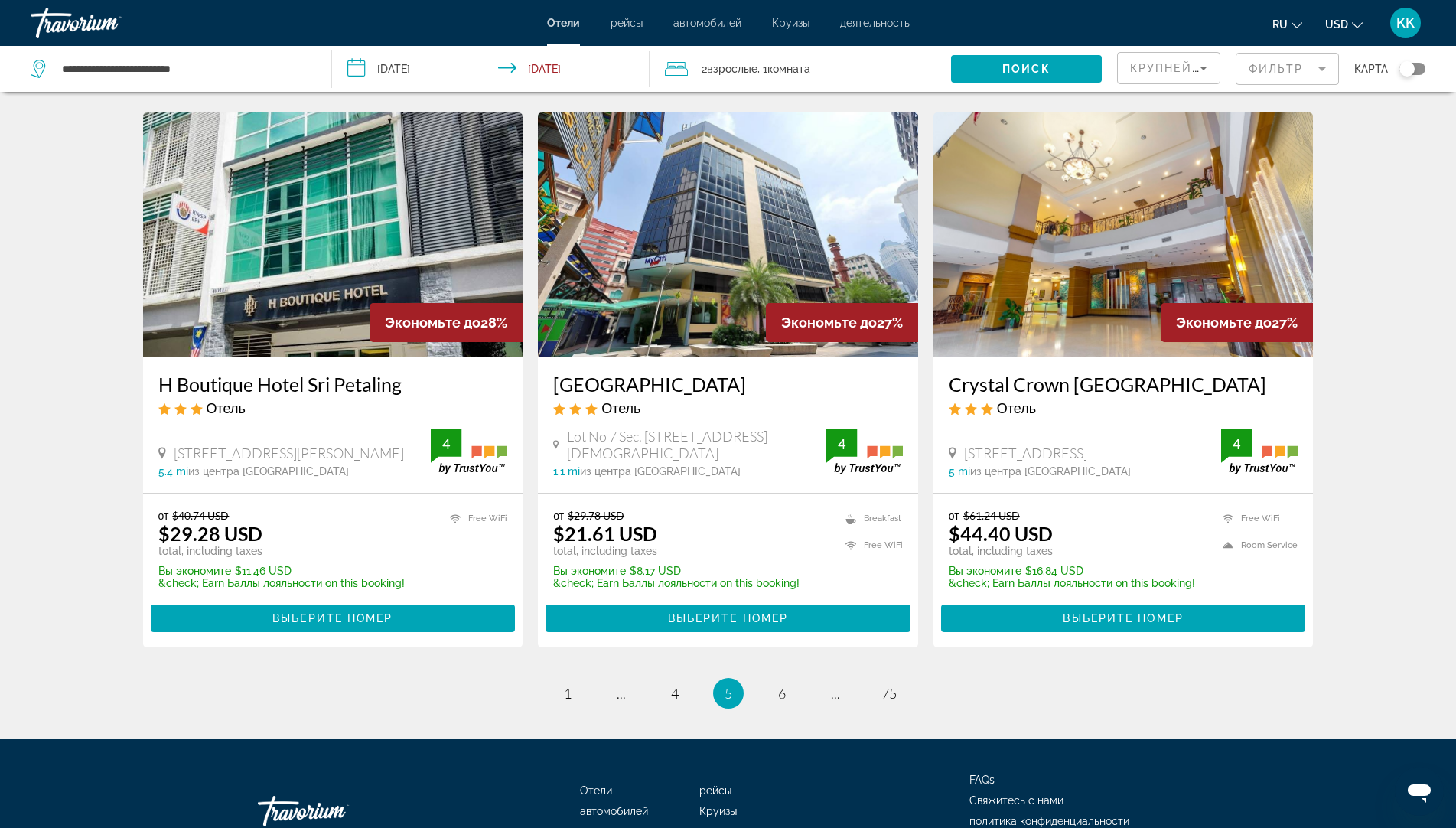
scroll to position [1857, 0]
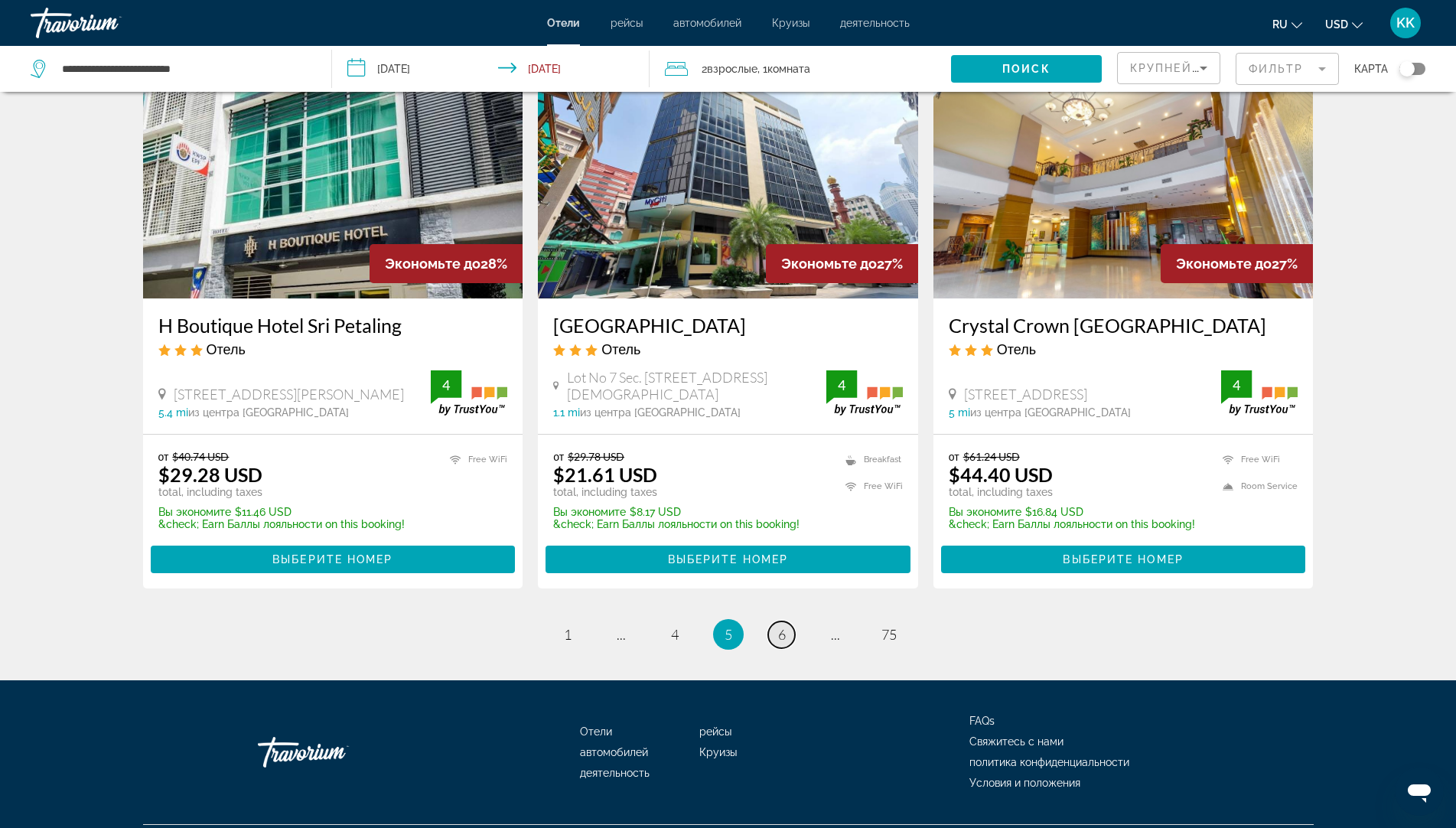
click at [774, 621] on link "page 6" at bounding box center [781, 635] width 27 height 27
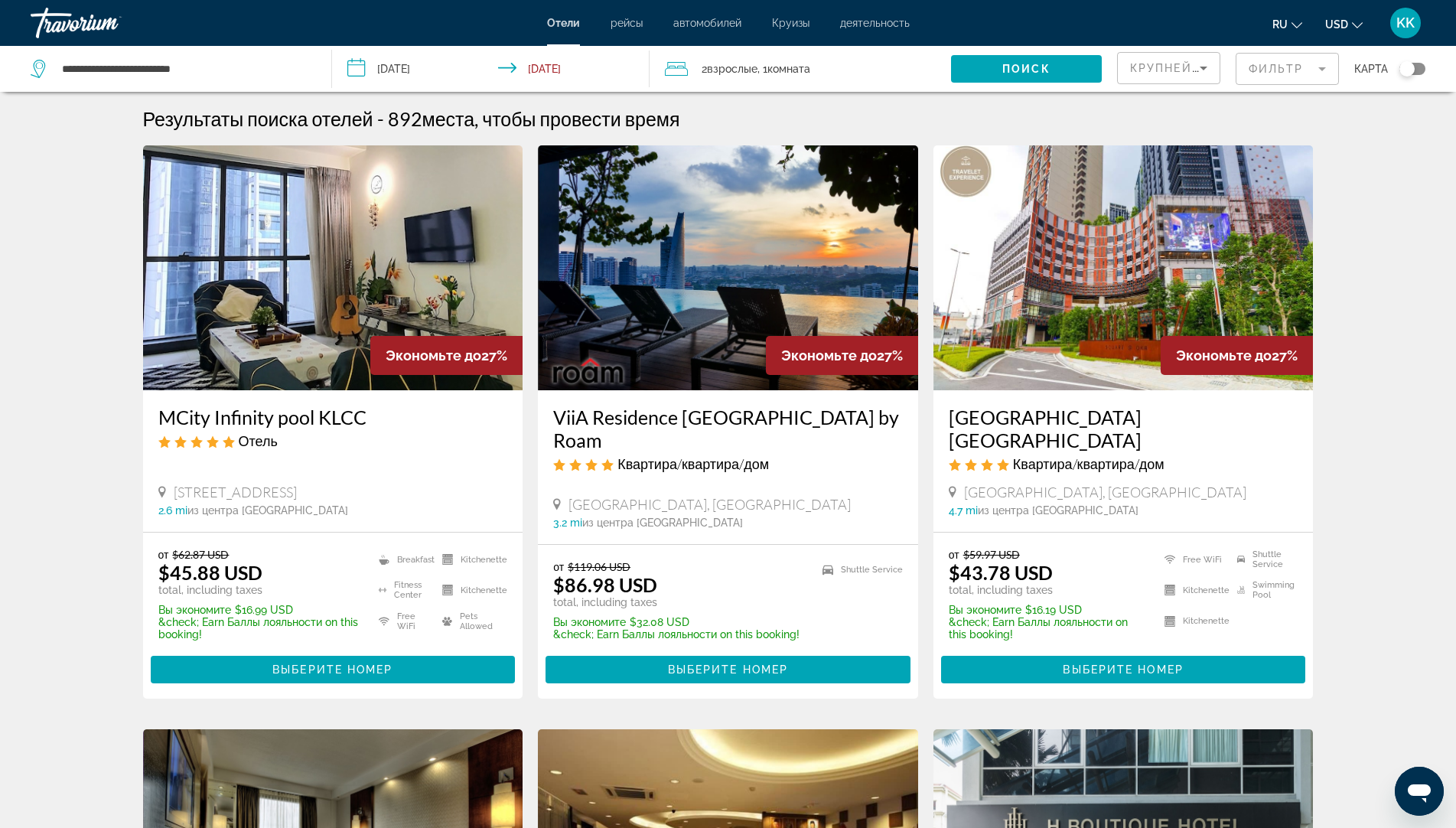
click at [324, 324] on img "Main content" at bounding box center [333, 268] width 381 height 245
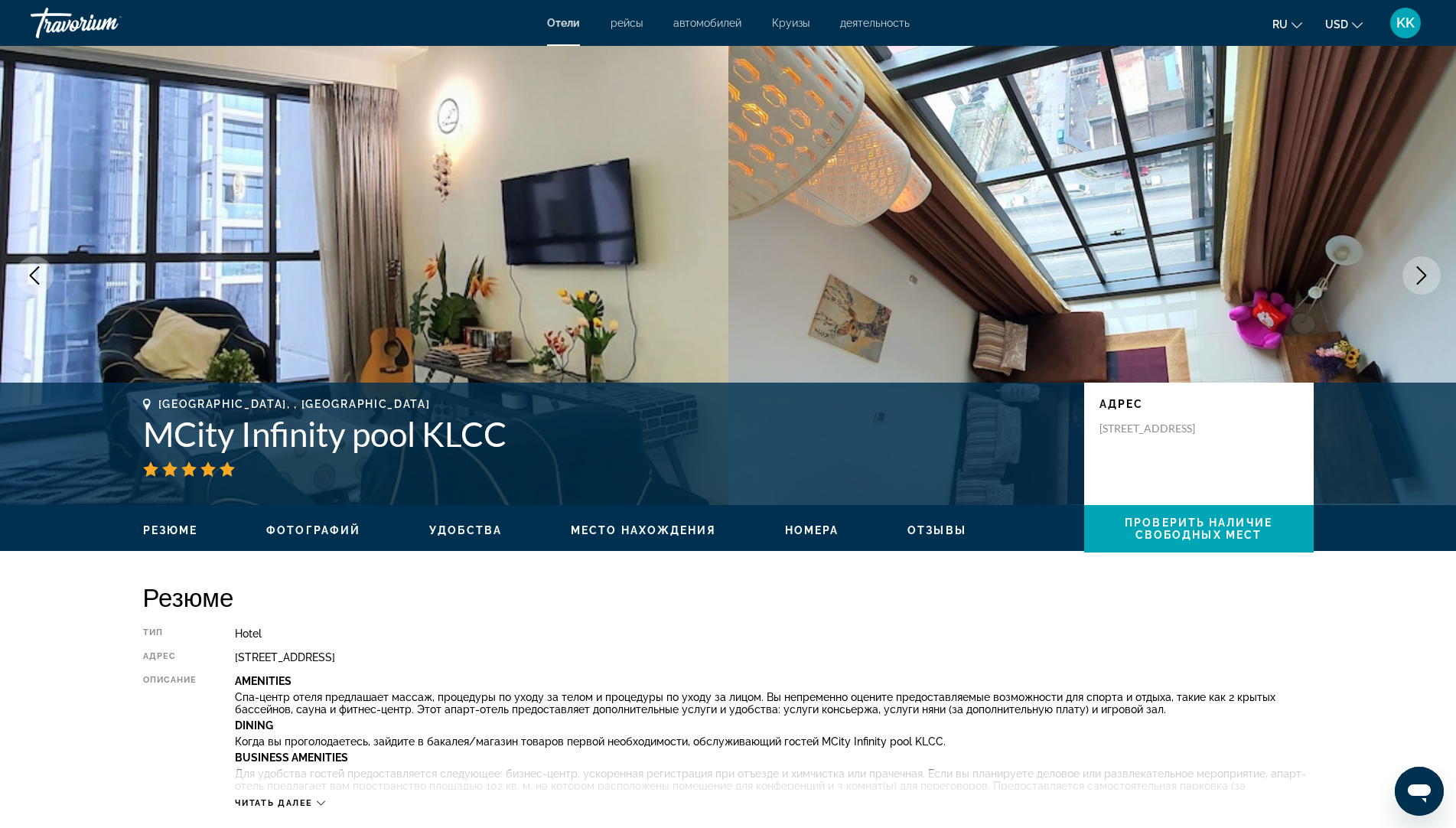
click at [1413, 270] on icon "Next image" at bounding box center [1421, 275] width 18 height 18
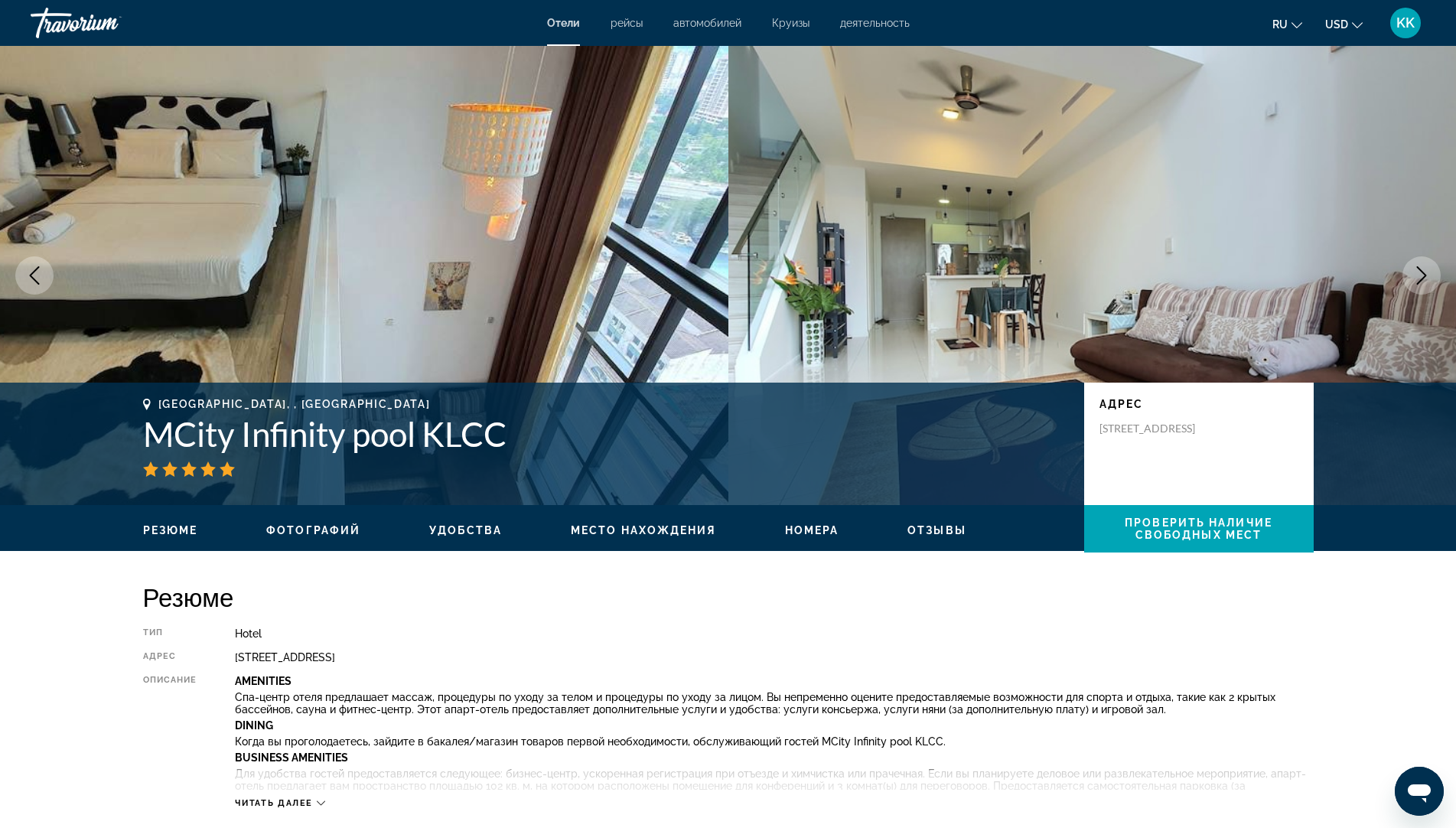
click at [1418, 278] on icon "Next image" at bounding box center [1421, 275] width 18 height 18
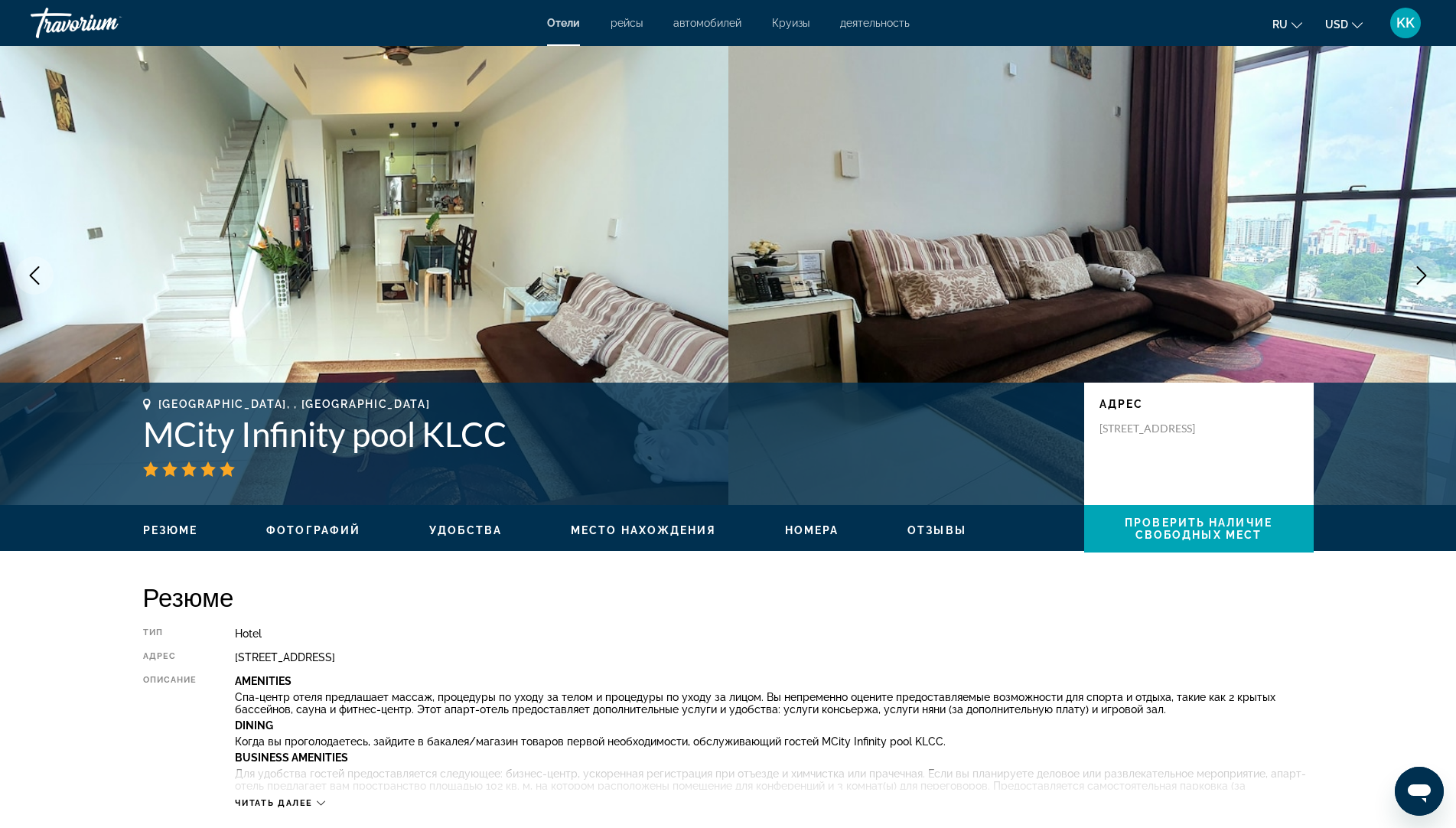
click at [814, 526] on span "Номера" at bounding box center [812, 530] width 54 height 13
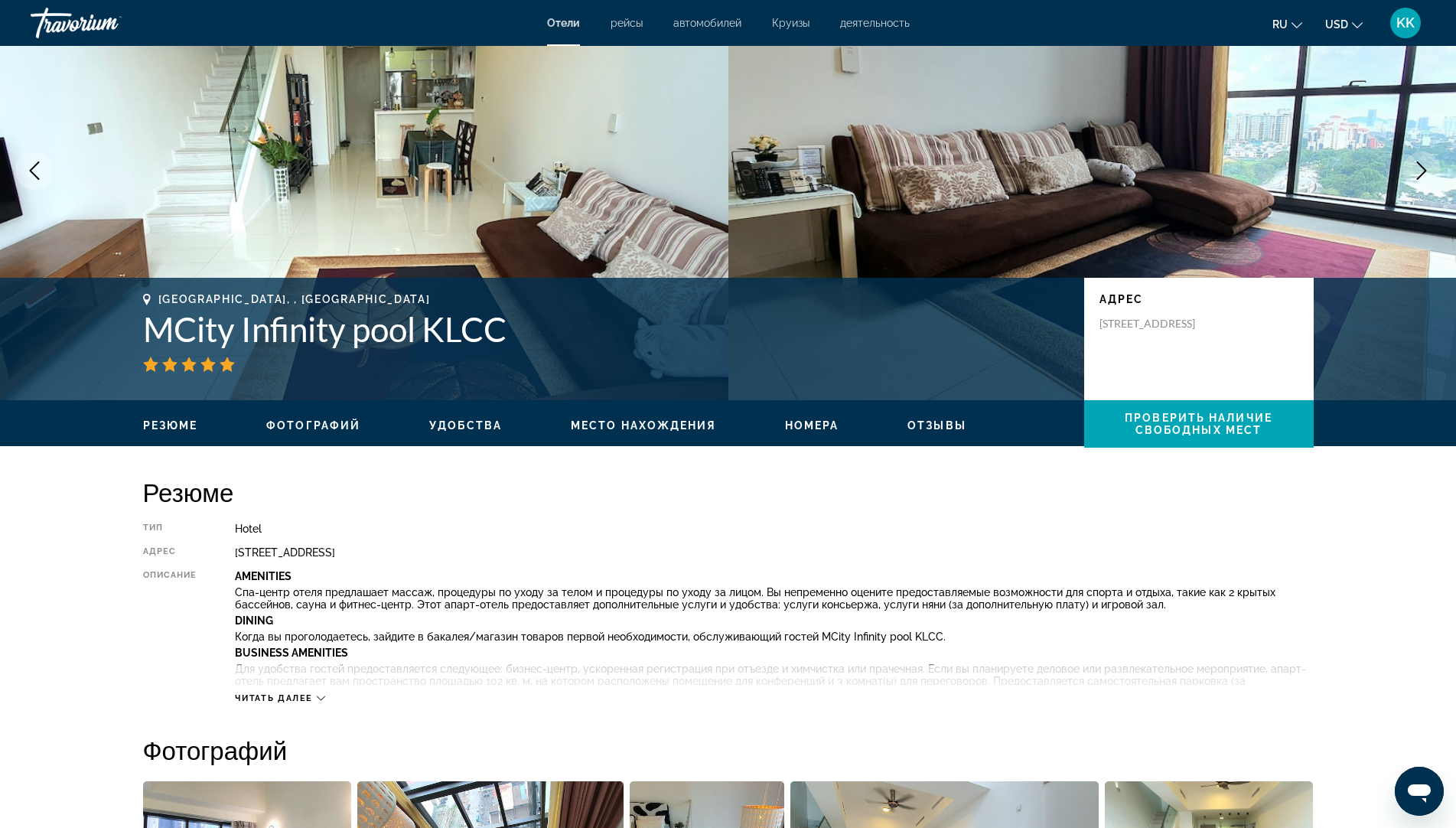
scroll to position [153, 0]
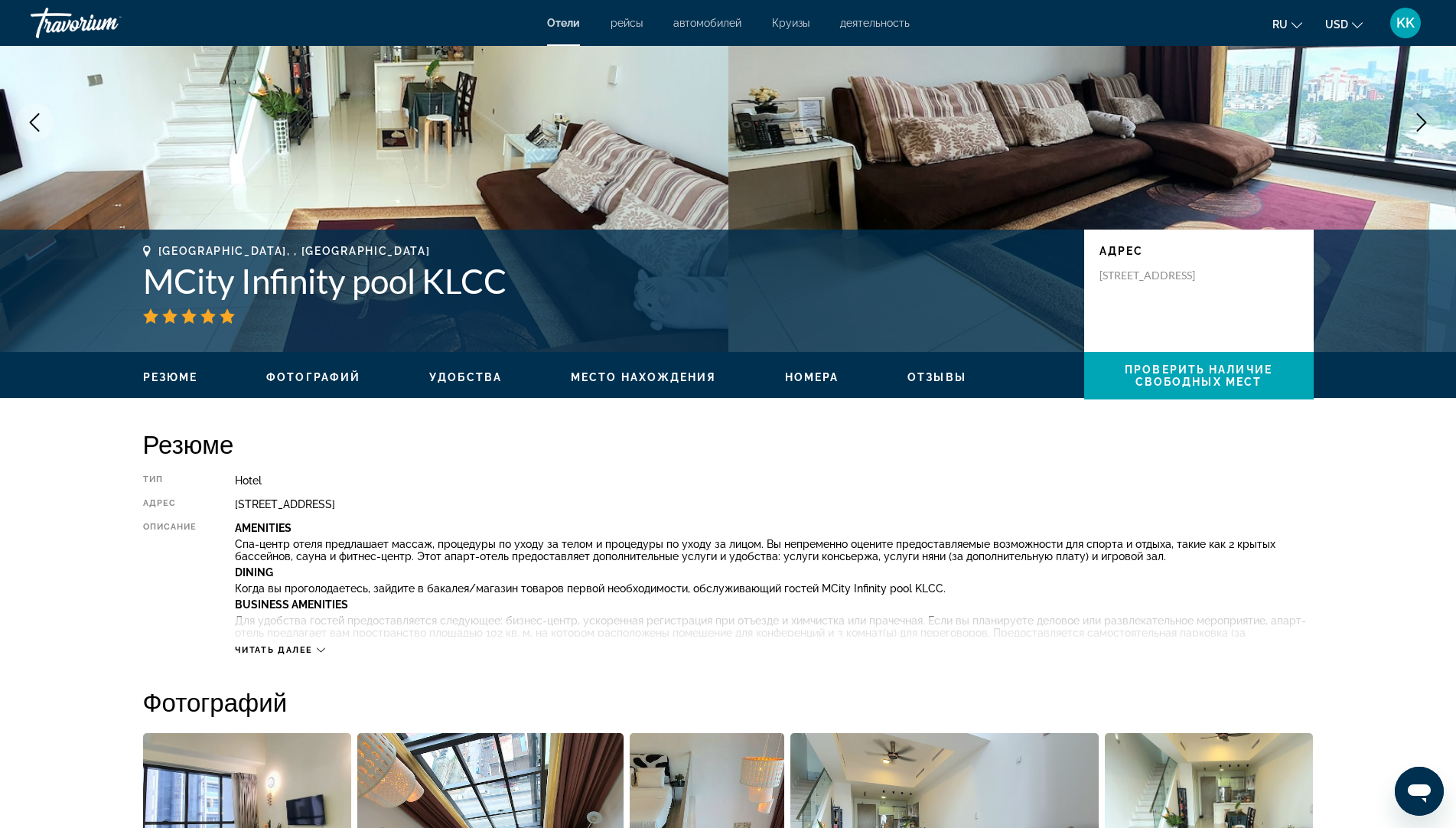
click at [275, 652] on span "Читать далее" at bounding box center [274, 649] width 78 height 10
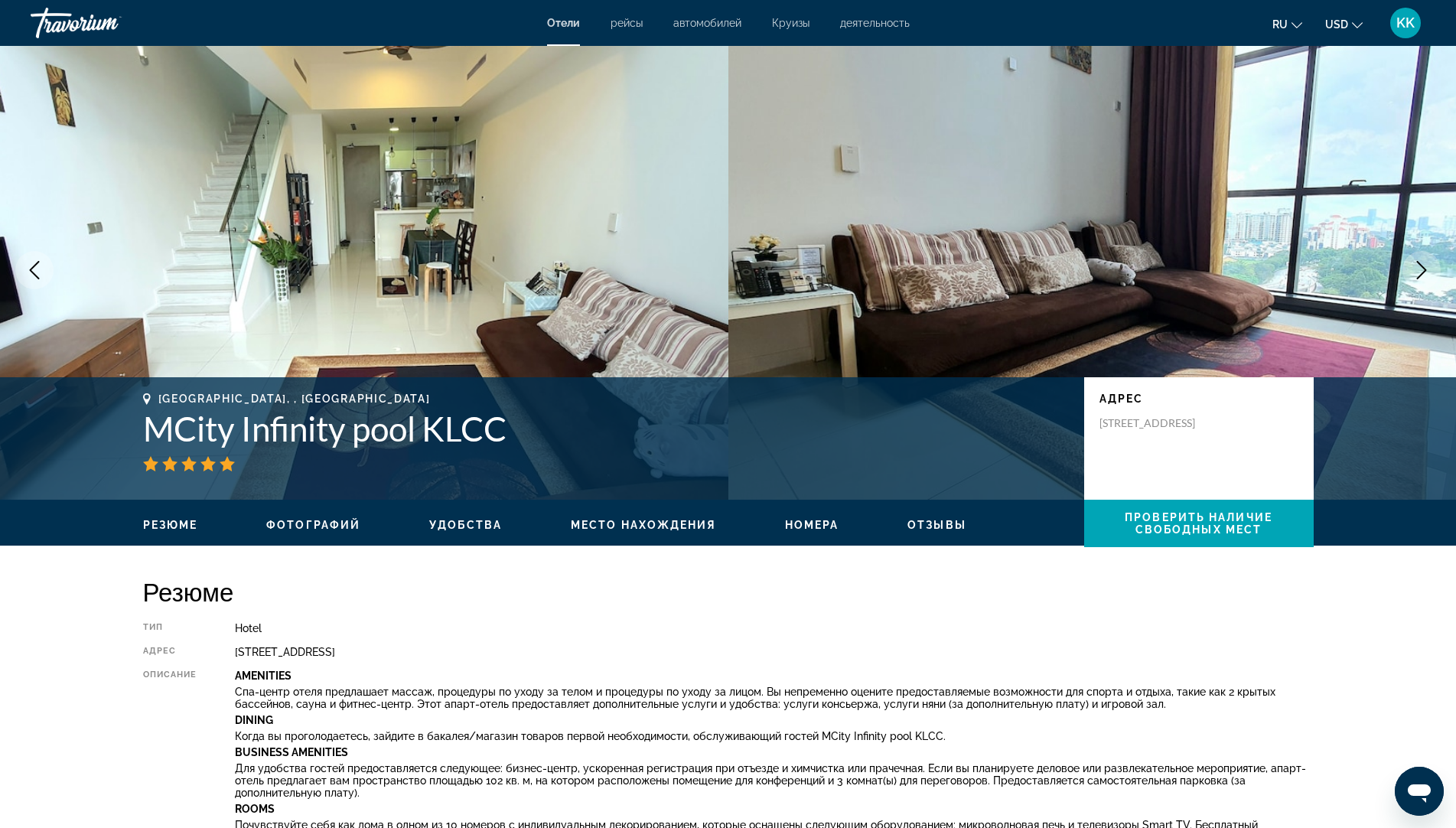
scroll to position [0, 0]
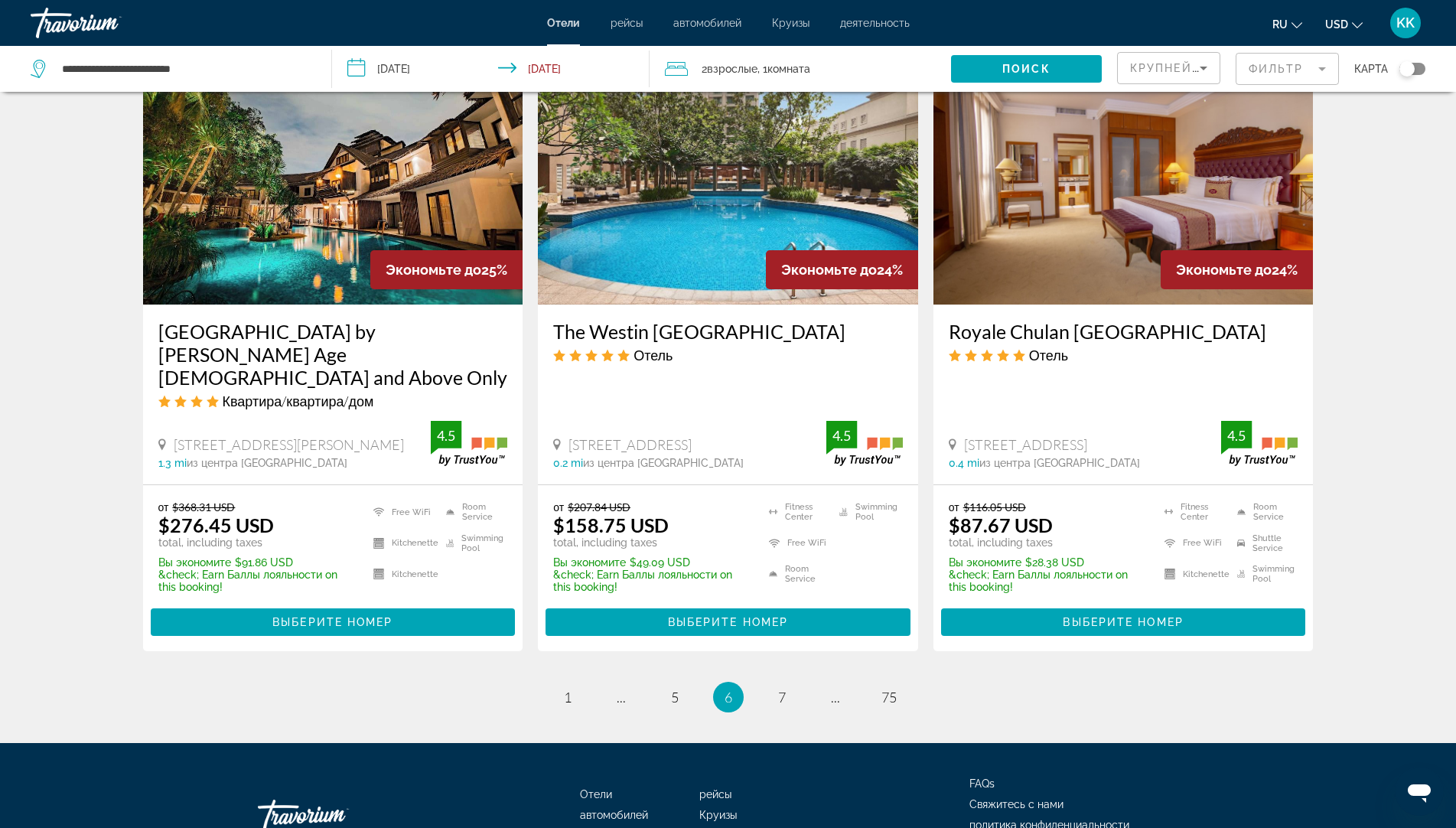
scroll to position [1879, 0]
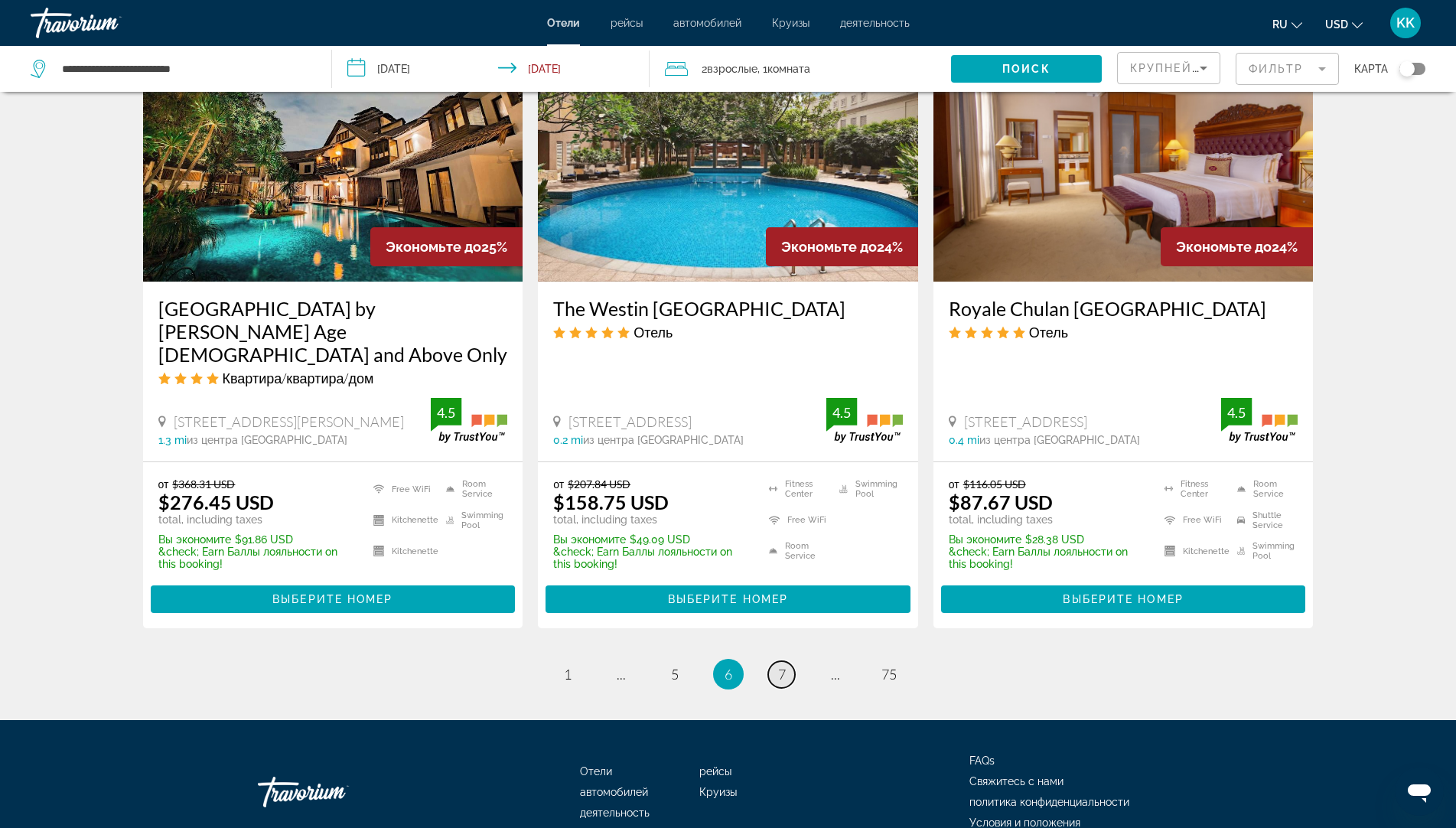
click at [786, 661] on link "page 7" at bounding box center [781, 675] width 27 height 27
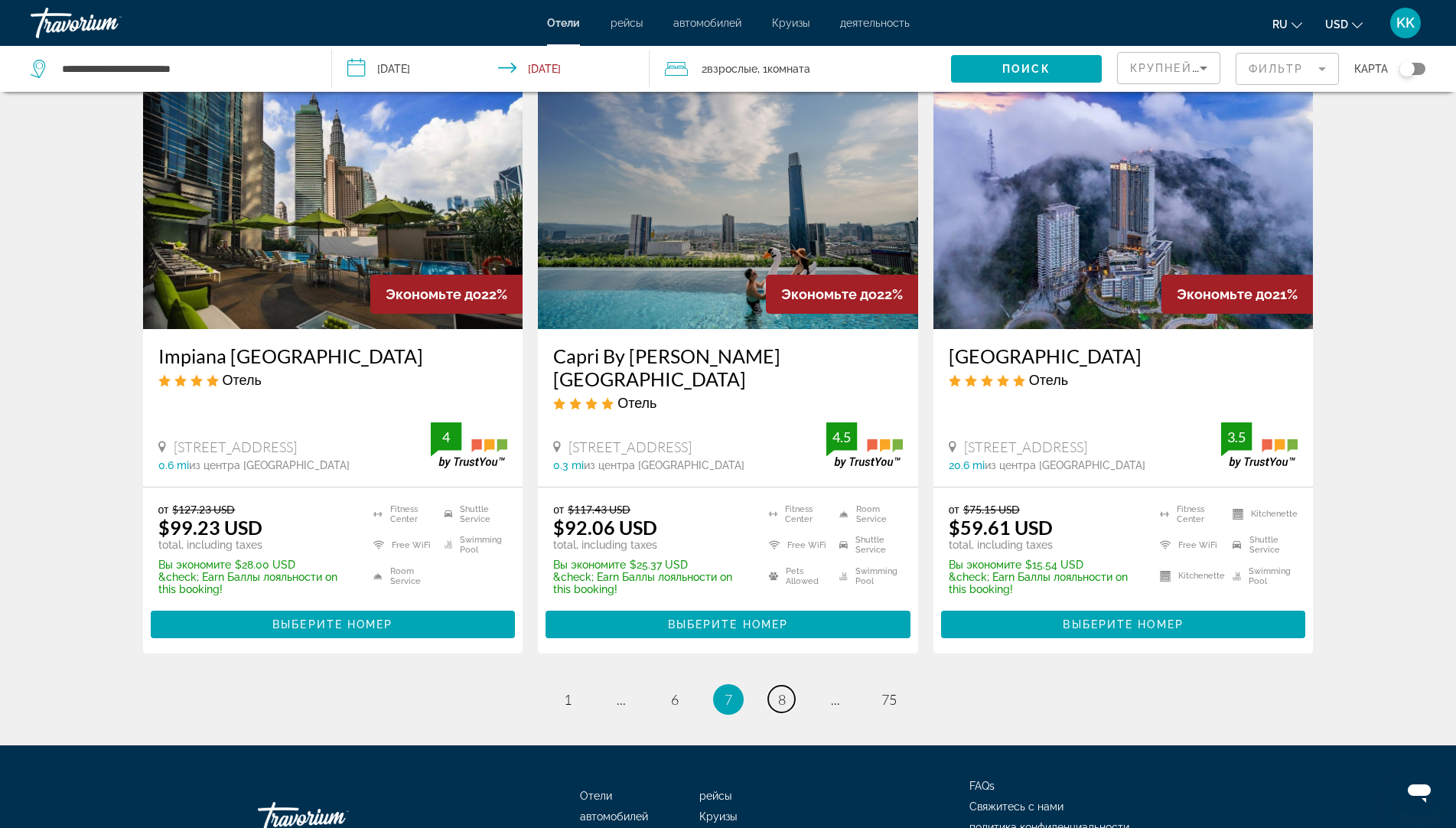
scroll to position [1837, 0]
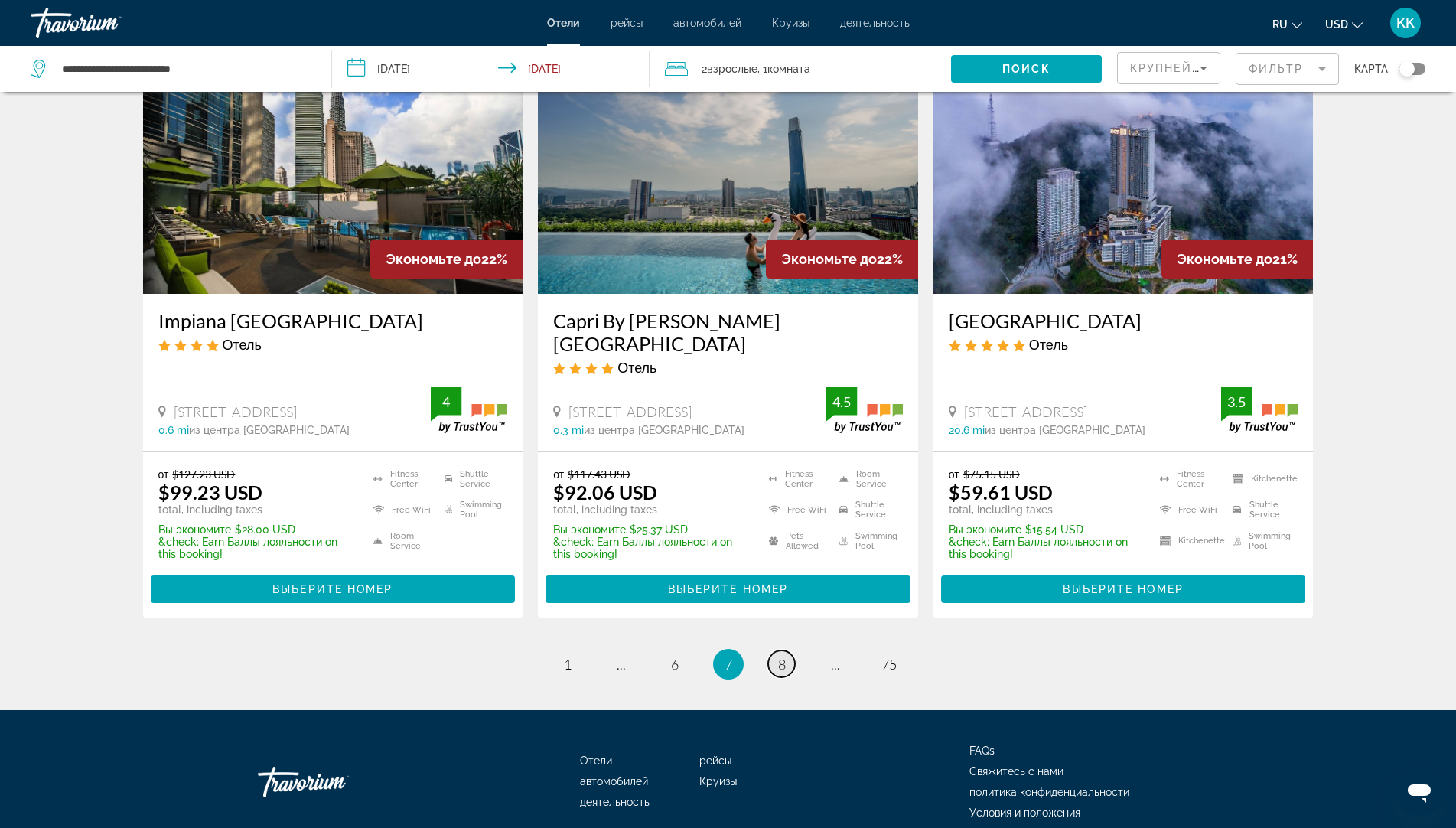
click at [782, 655] on span "8" at bounding box center [782, 663] width 8 height 17
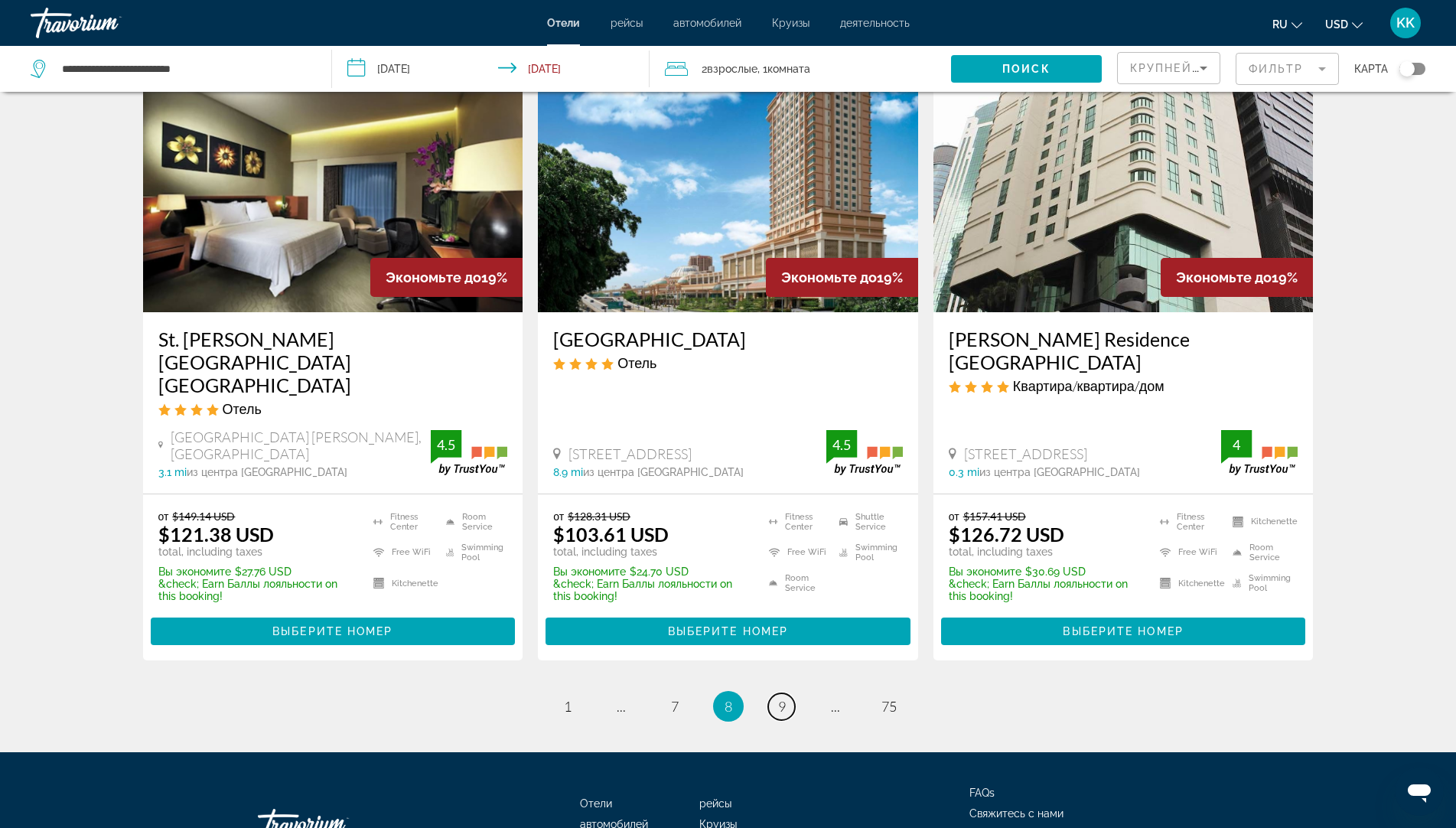
scroll to position [1945, 0]
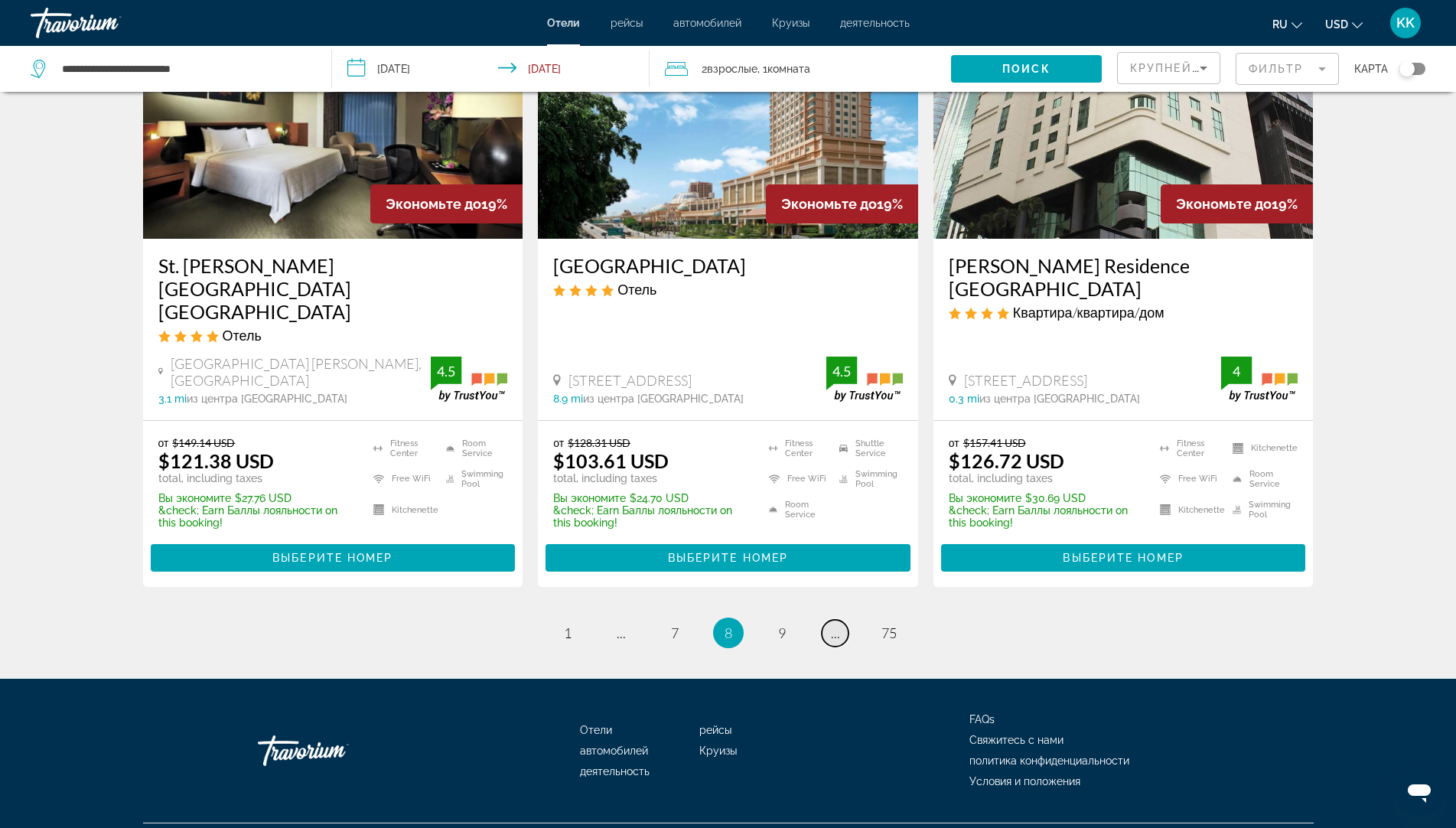
click at [832, 624] on span "..." at bounding box center [835, 632] width 9 height 17
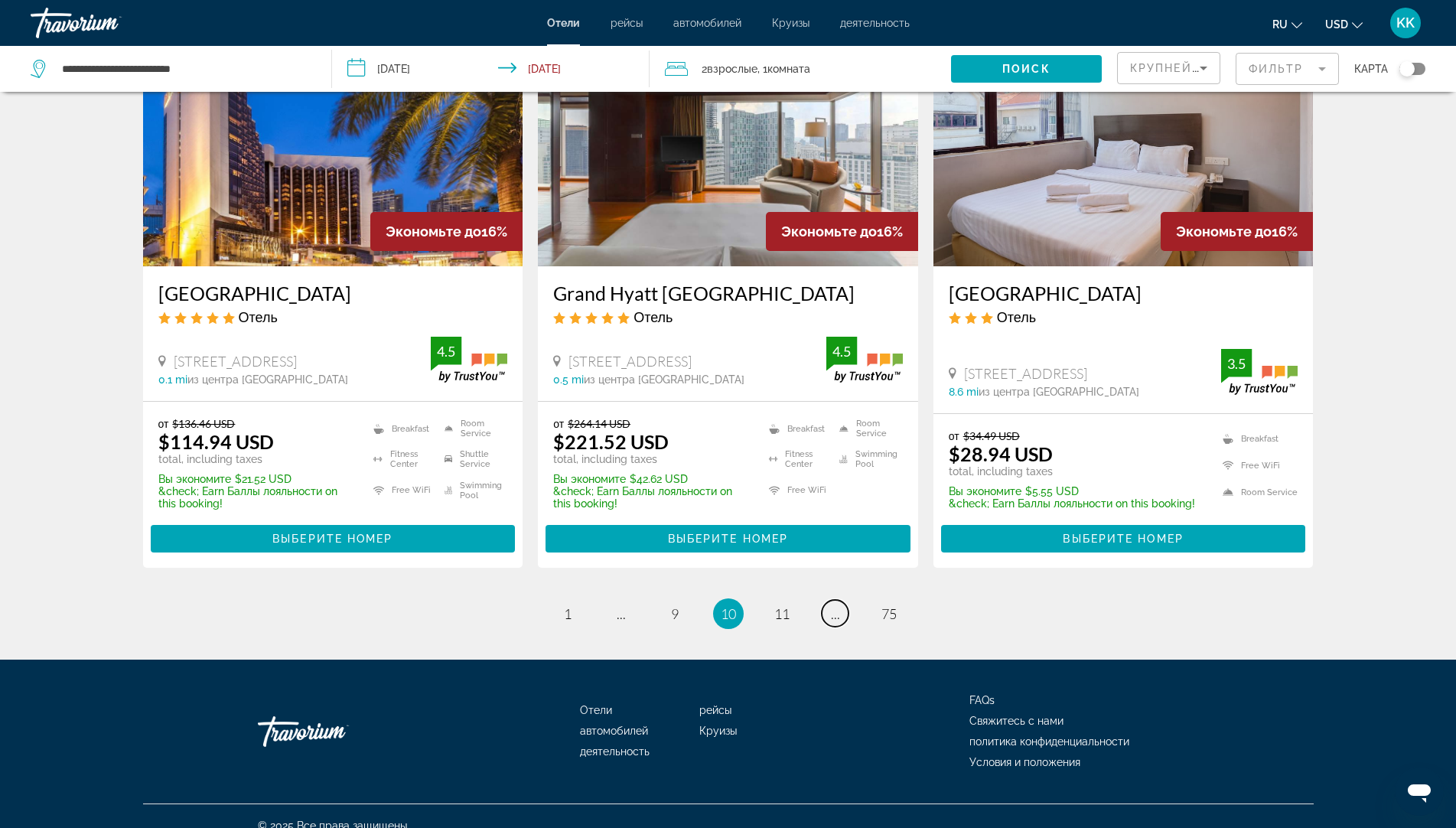
scroll to position [1890, 0]
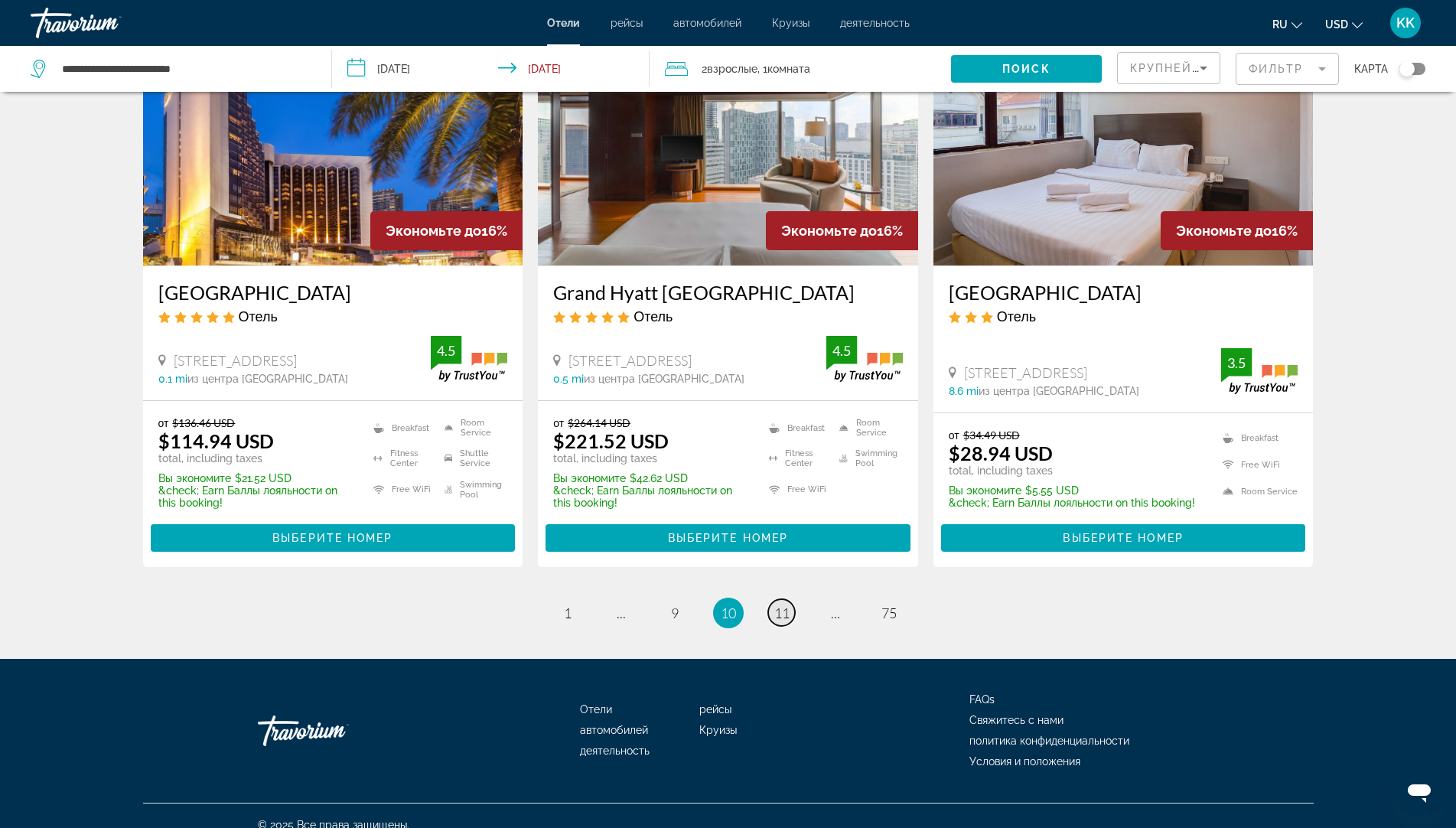
click at [778, 605] on span "11" at bounding box center [782, 613] width 16 height 17
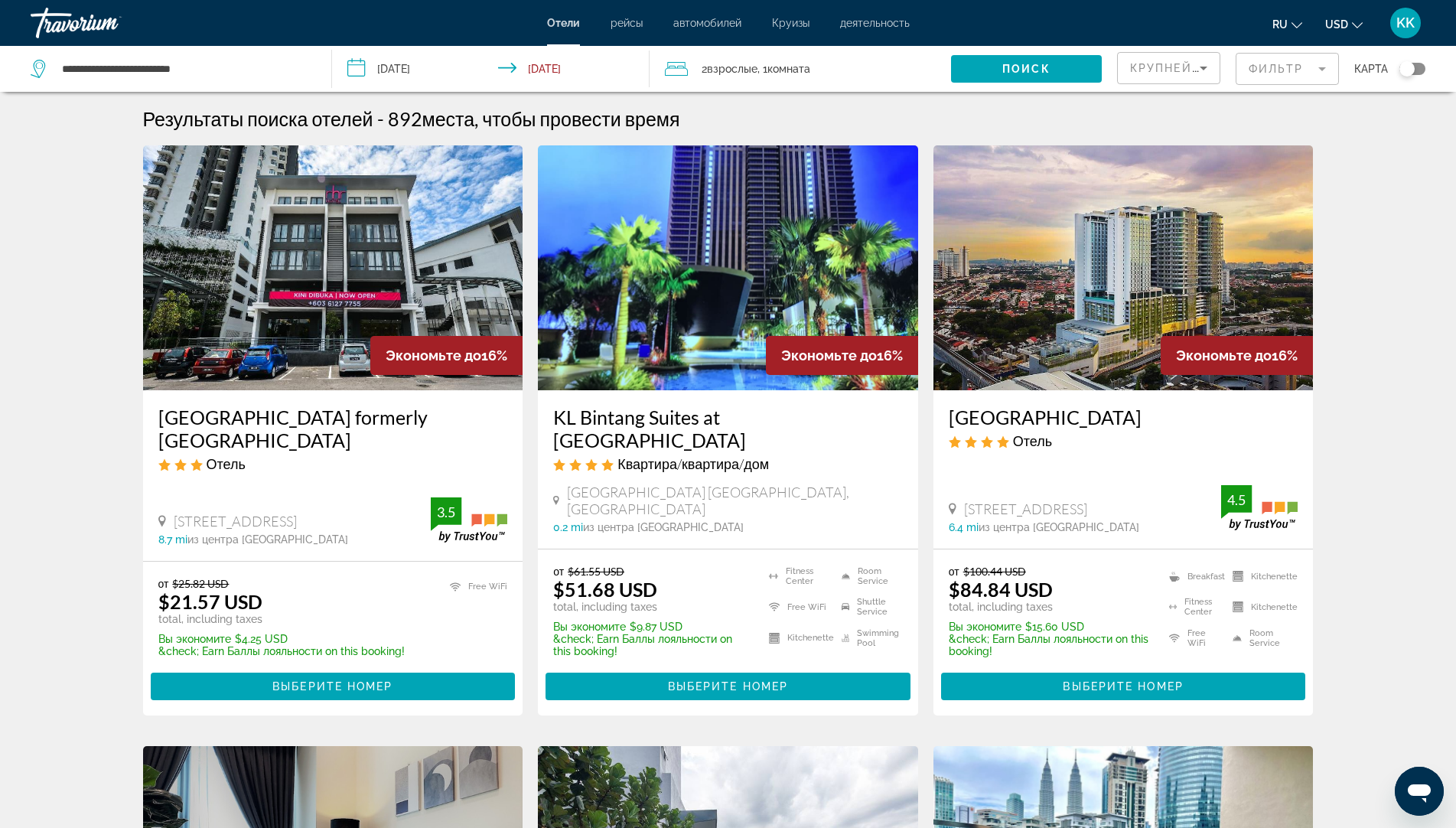
click at [714, 338] on img "Main content" at bounding box center [728, 268] width 381 height 245
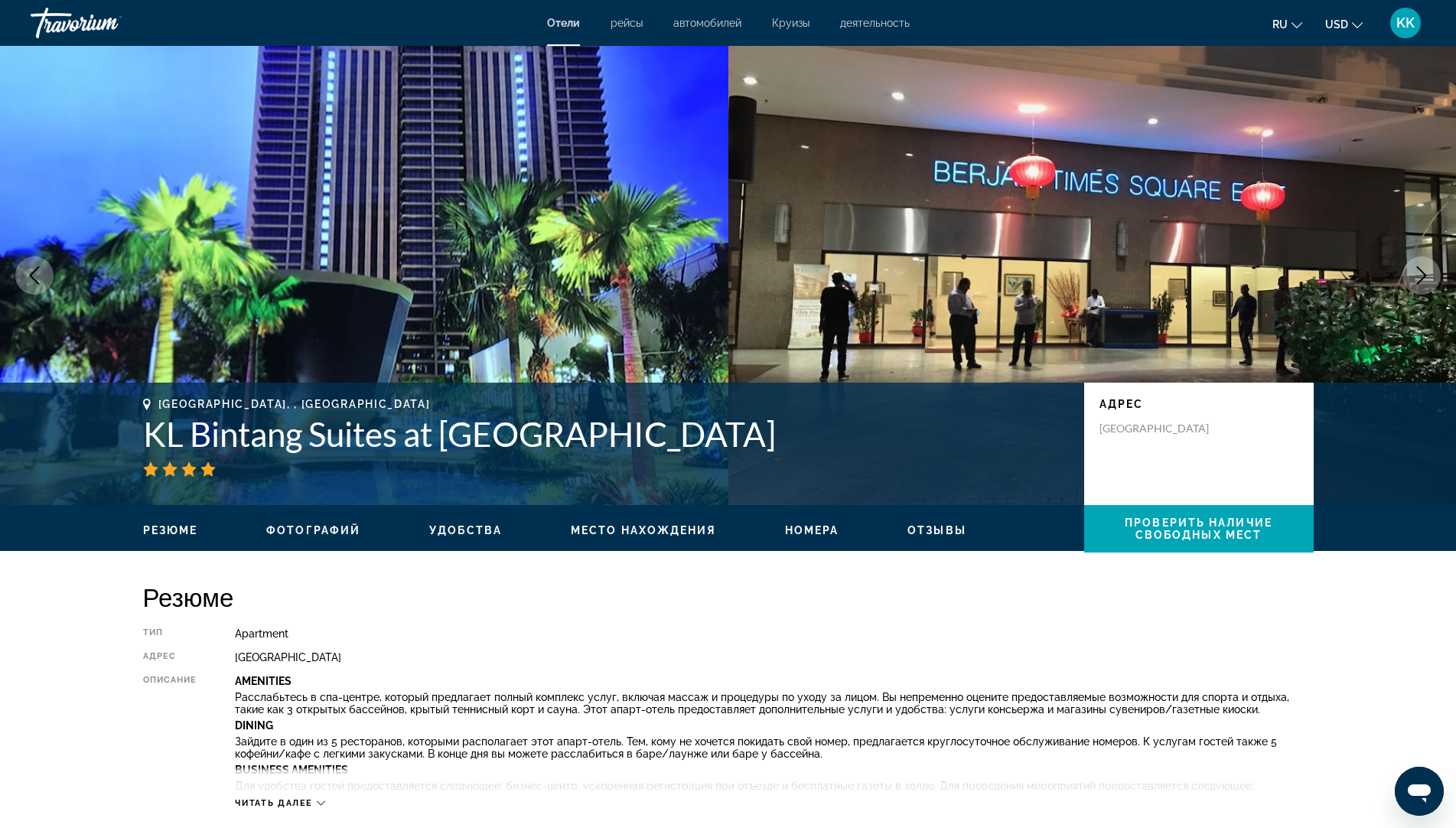
click at [1415, 277] on icon "Next image" at bounding box center [1421, 275] width 18 height 18
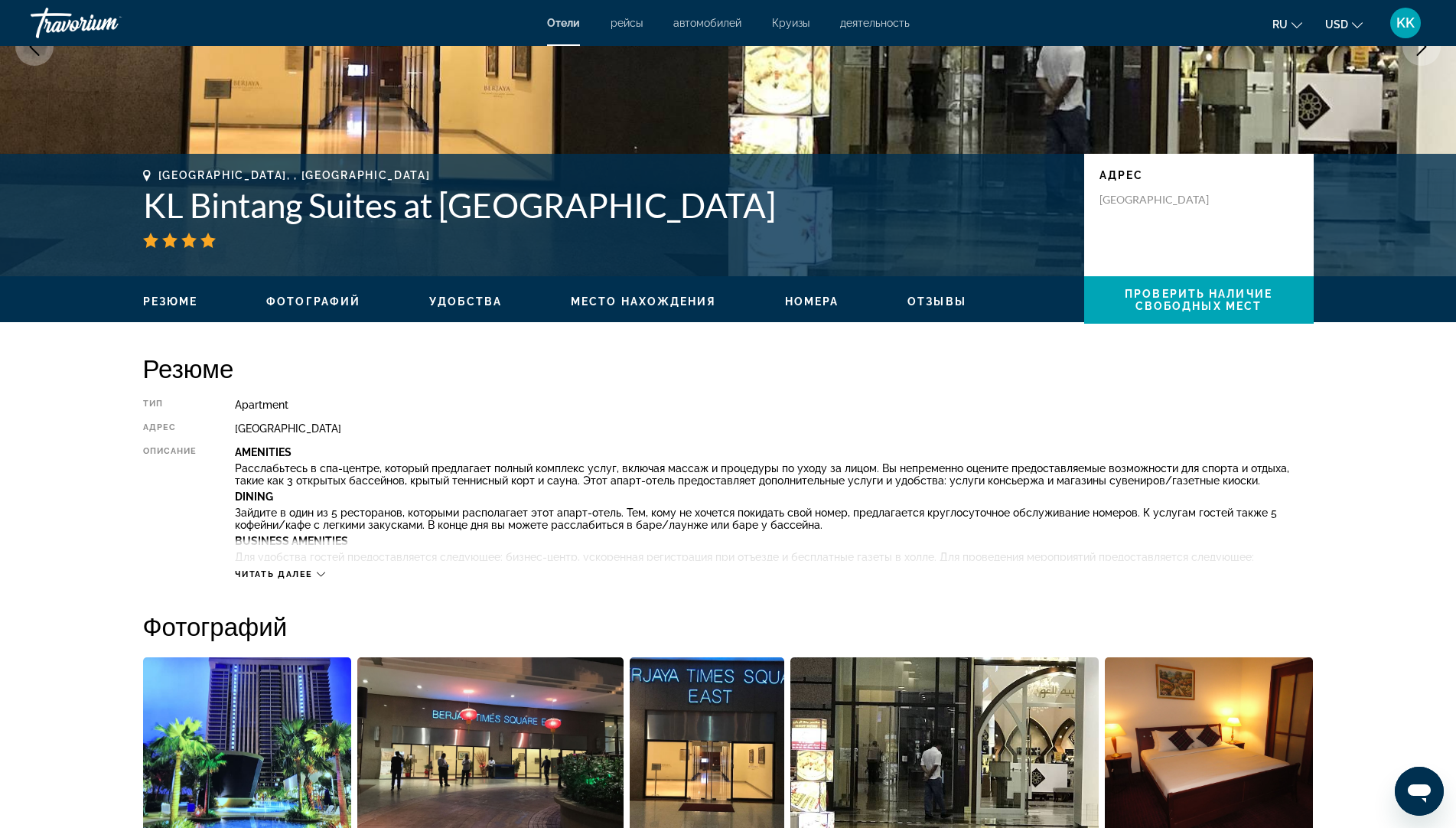
scroll to position [229, 0]
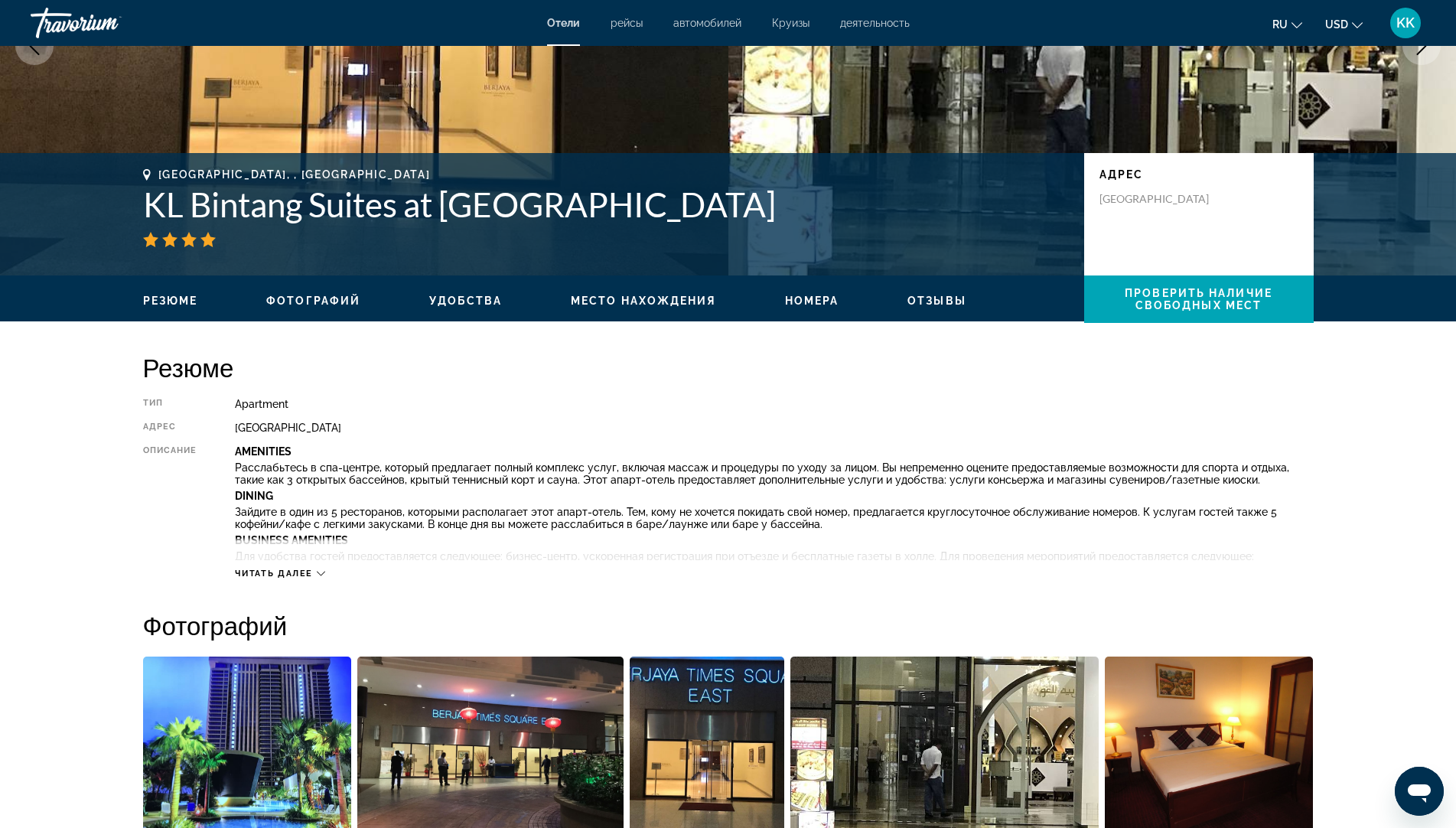
click at [264, 572] on span "Читать далее" at bounding box center [274, 574] width 78 height 10
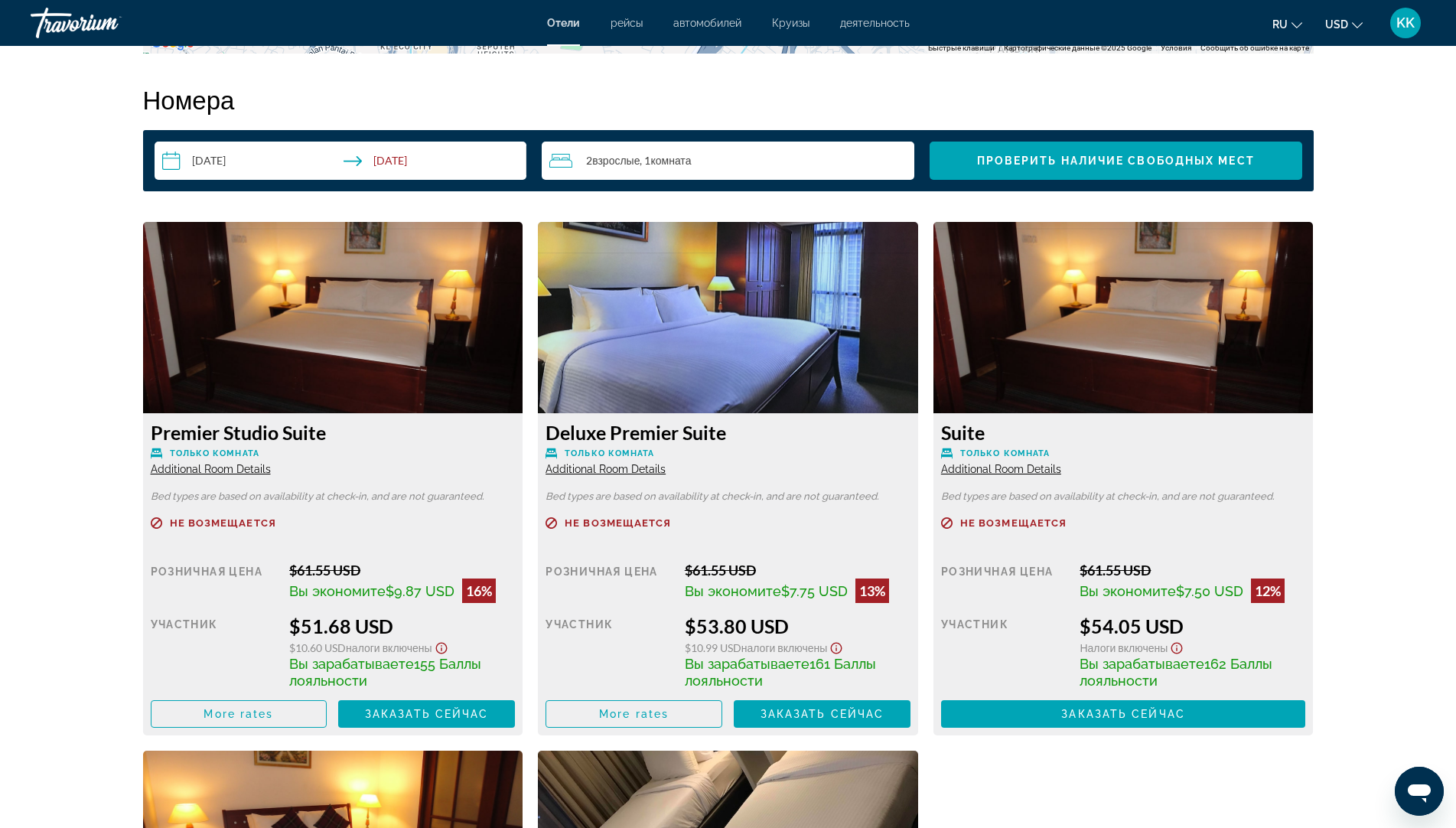
scroll to position [2447, 0]
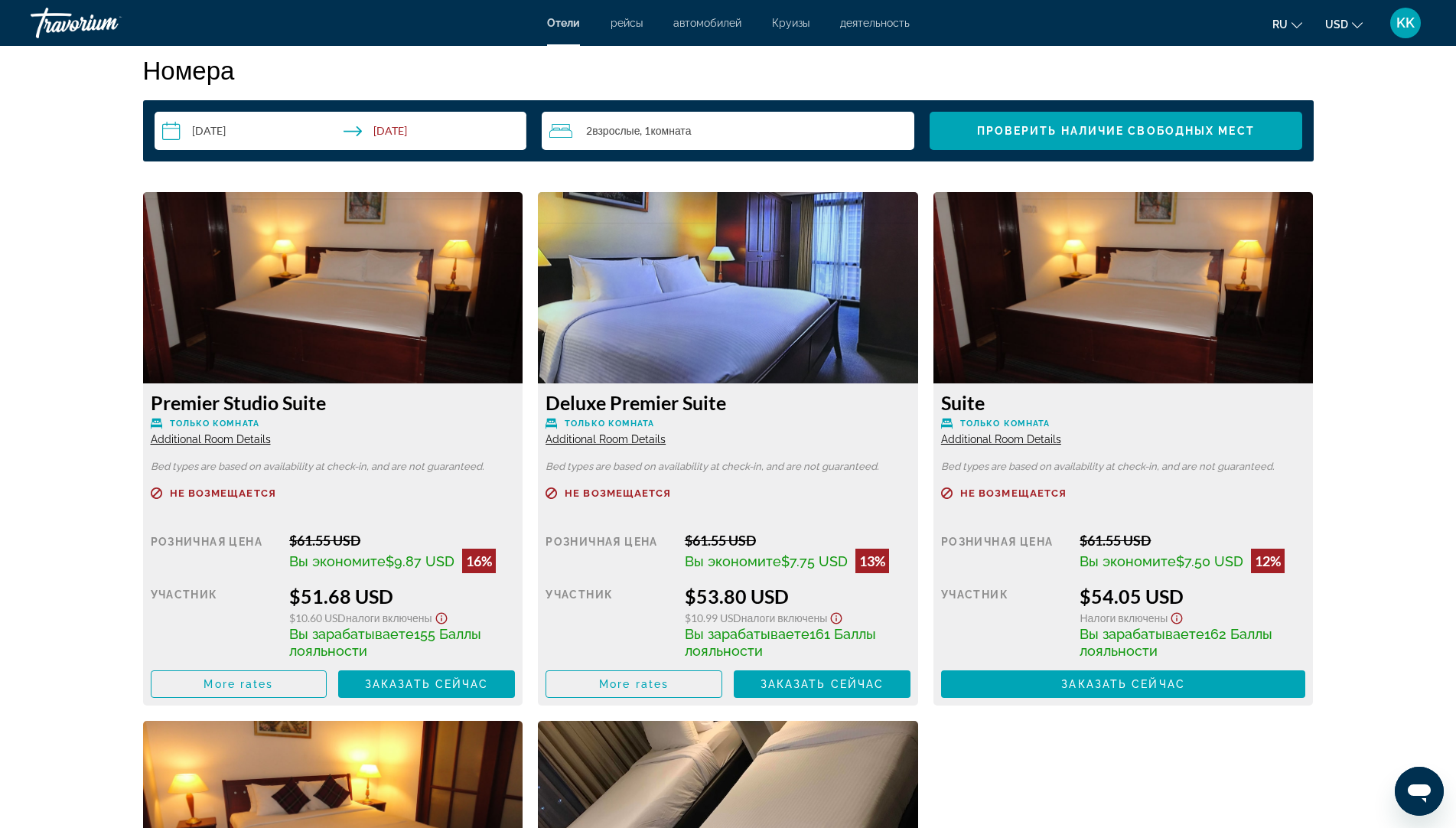
click at [684, 362] on img "Main content" at bounding box center [728, 287] width 381 height 191
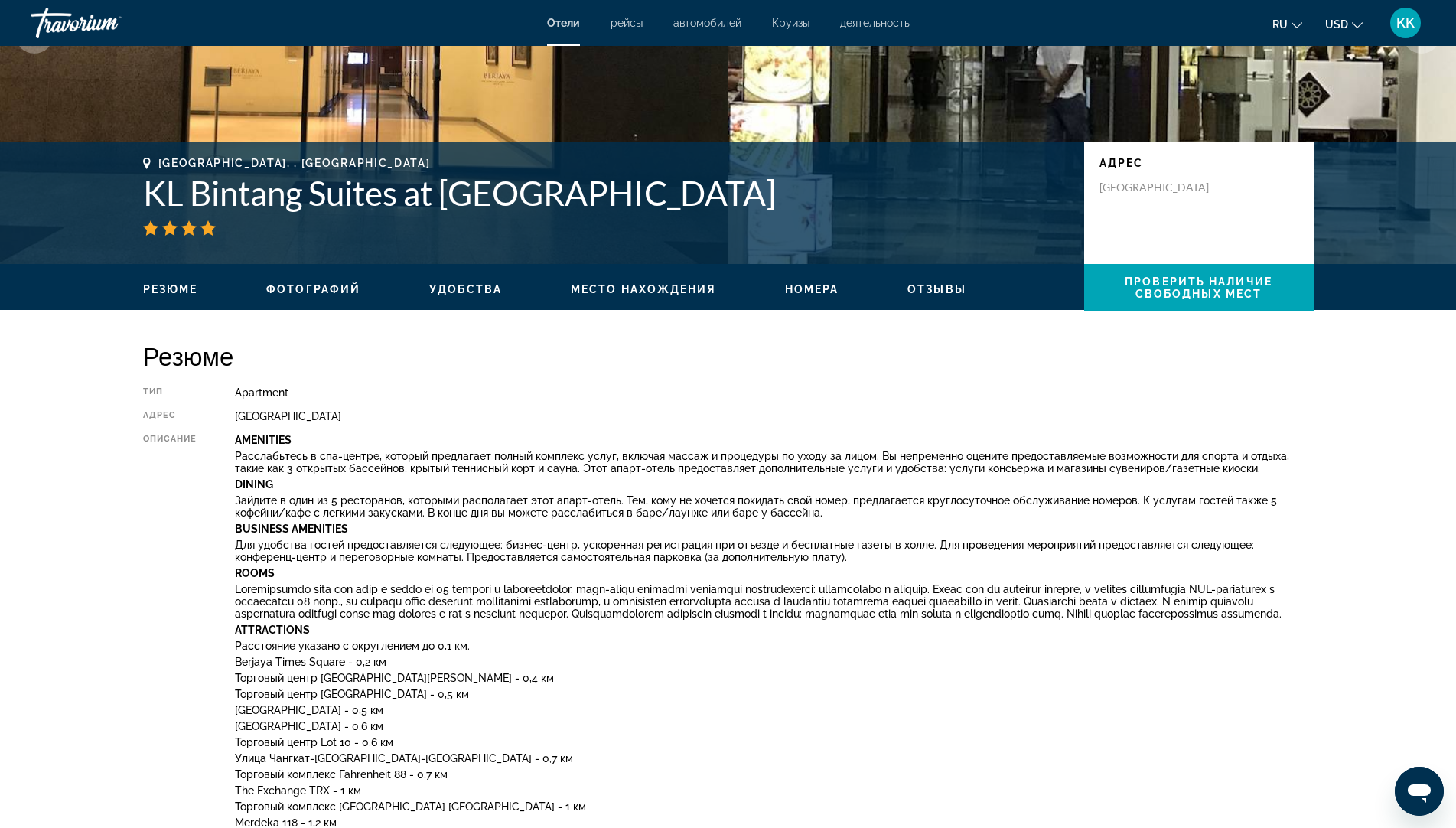
scroll to position [228, 0]
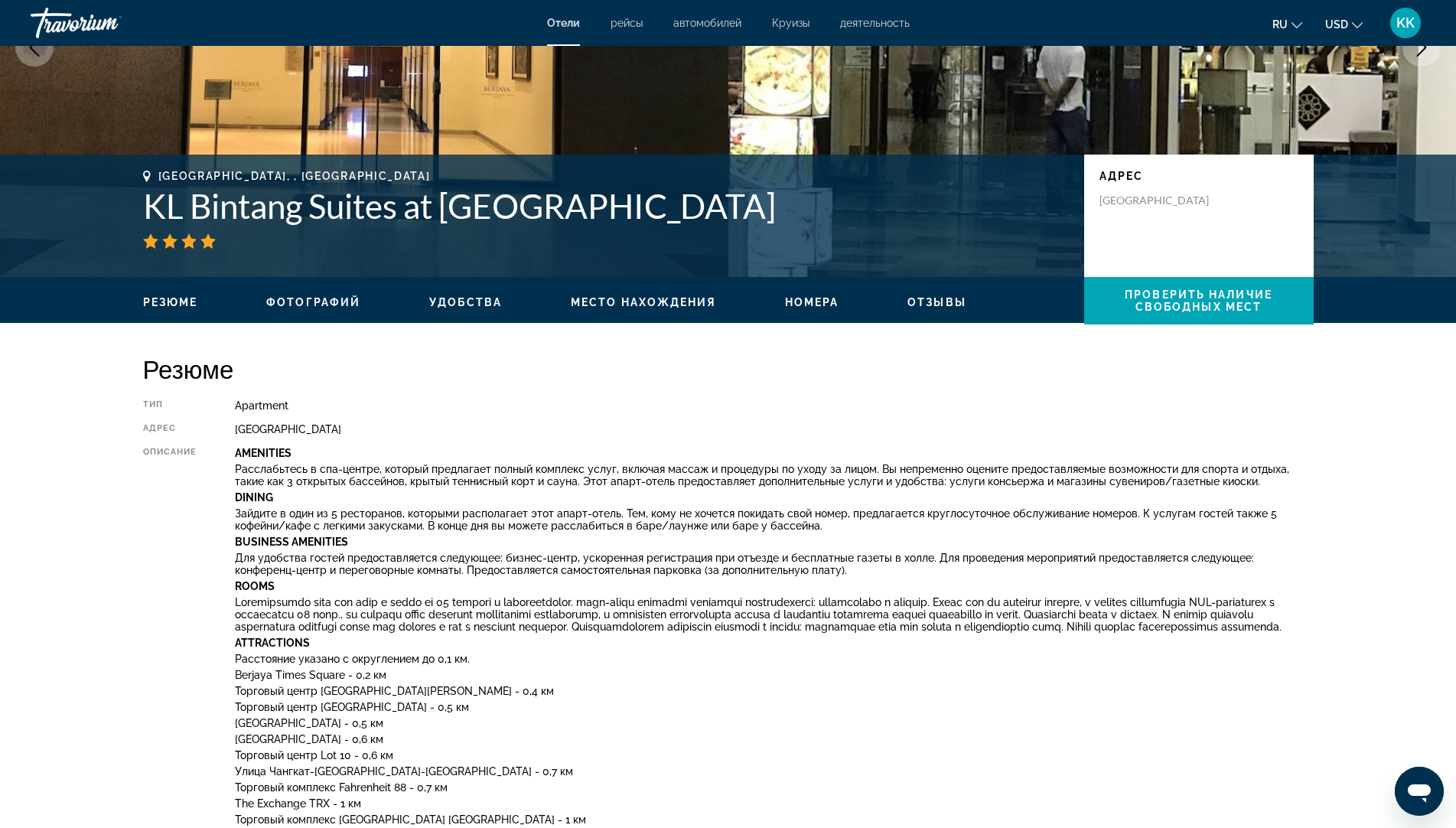
click at [925, 296] on span "Отзывы" at bounding box center [937, 302] width 59 height 13
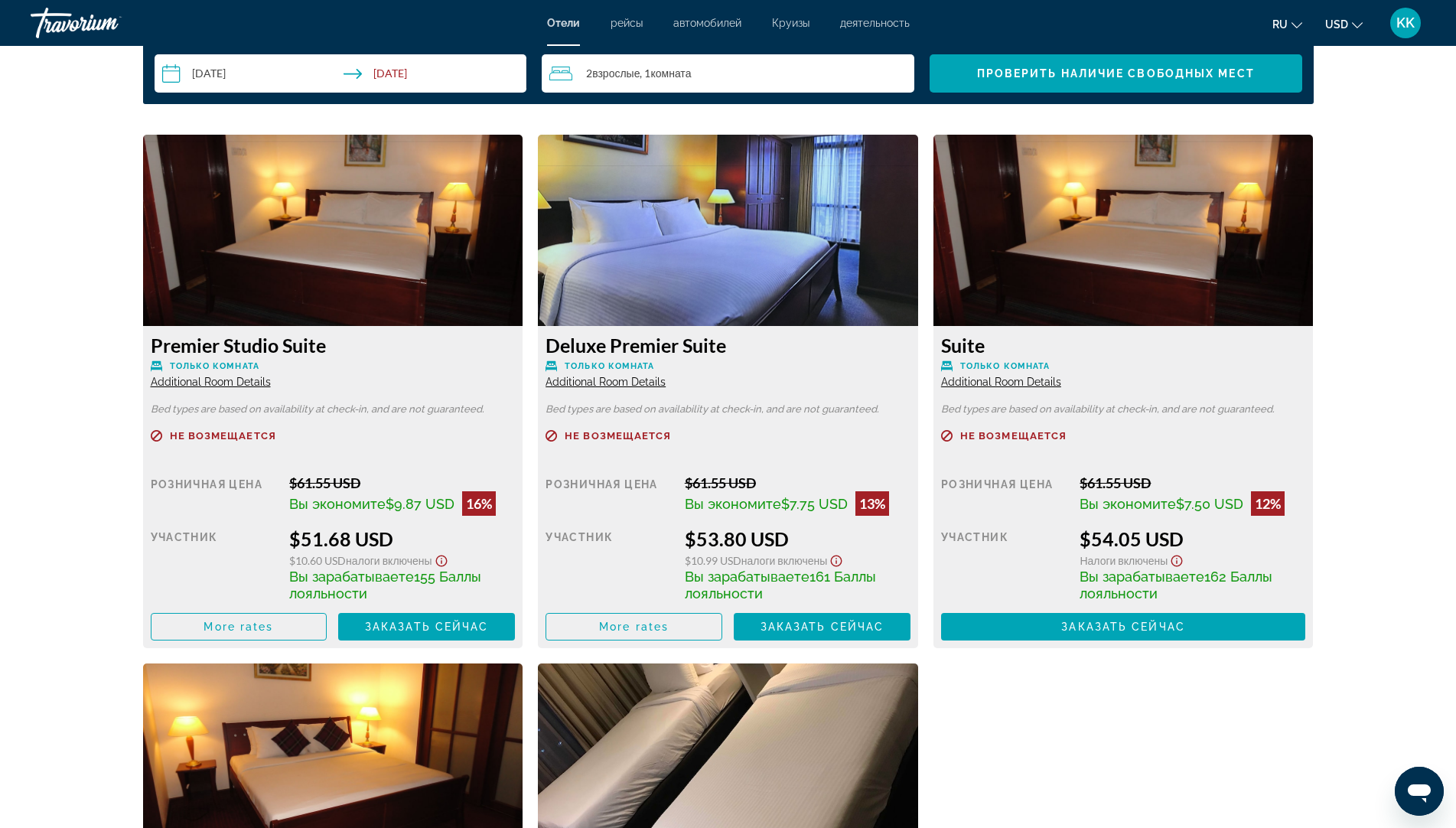
scroll to position [3192, 0]
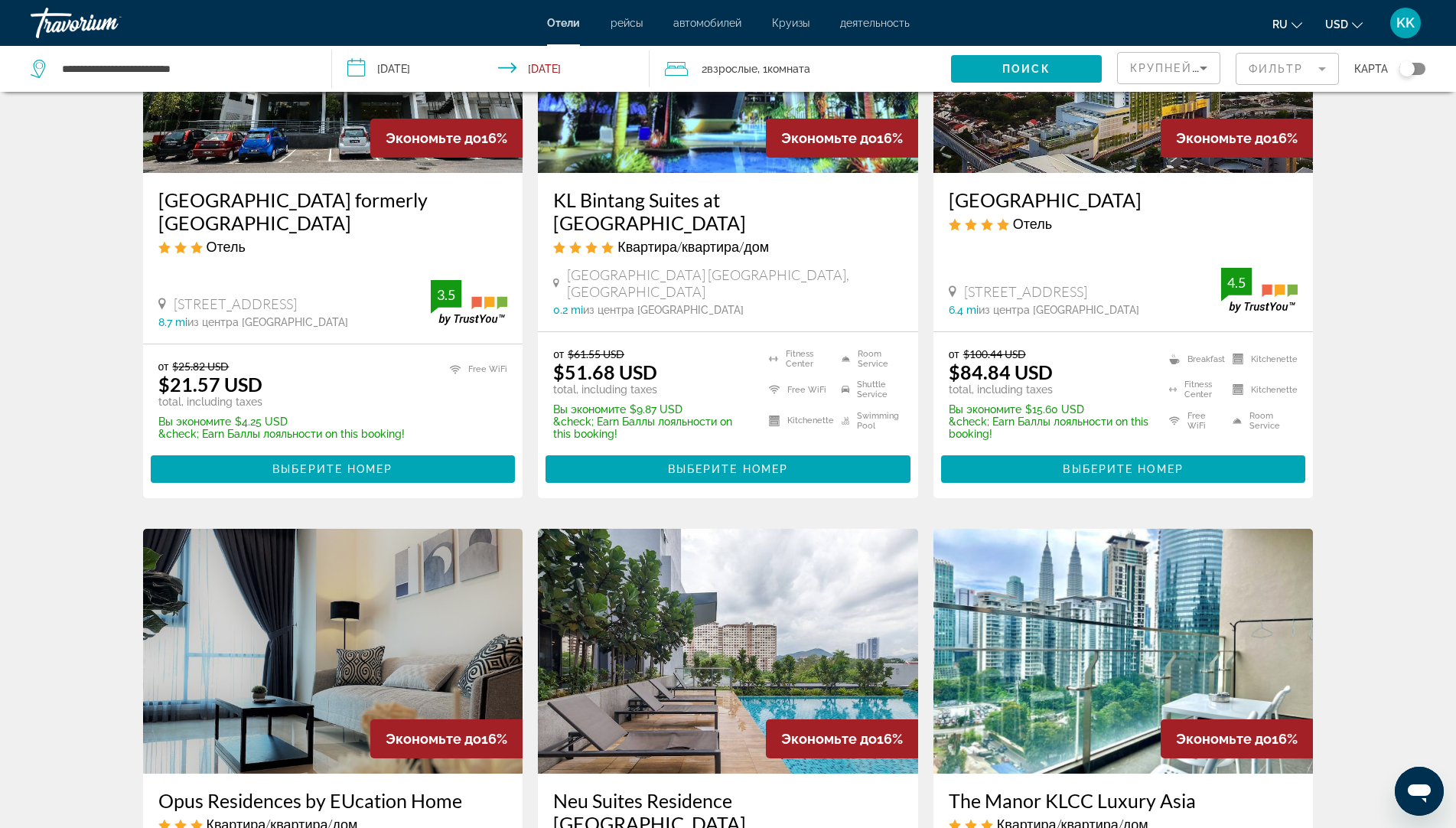
scroll to position [229, 0]
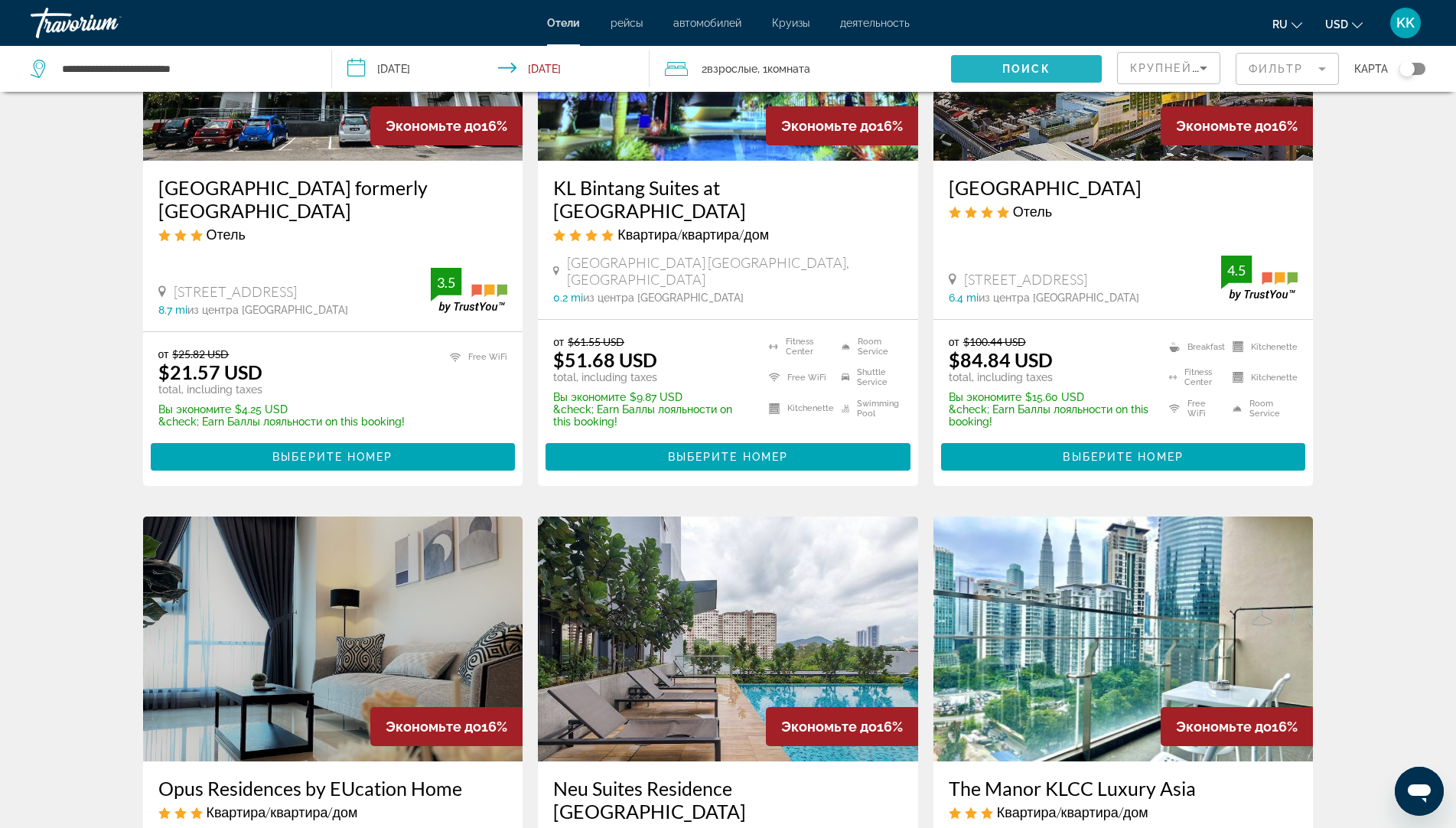
click at [1023, 69] on span "Поиск" at bounding box center [1027, 69] width 49 height 13
click at [1416, 62] on button "Toggle map" at bounding box center [1406, 69] width 38 height 14
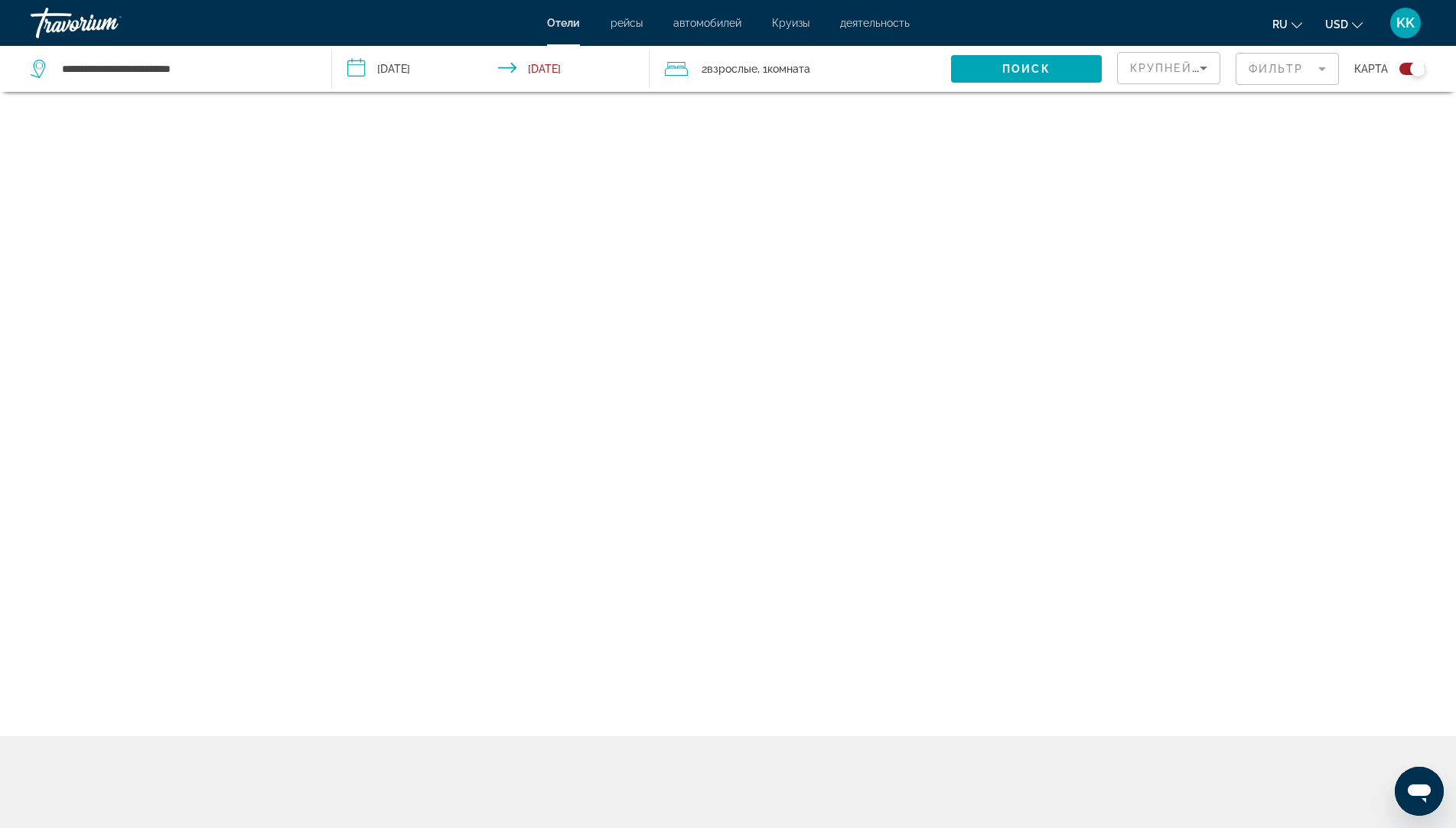
scroll to position [92, 0]
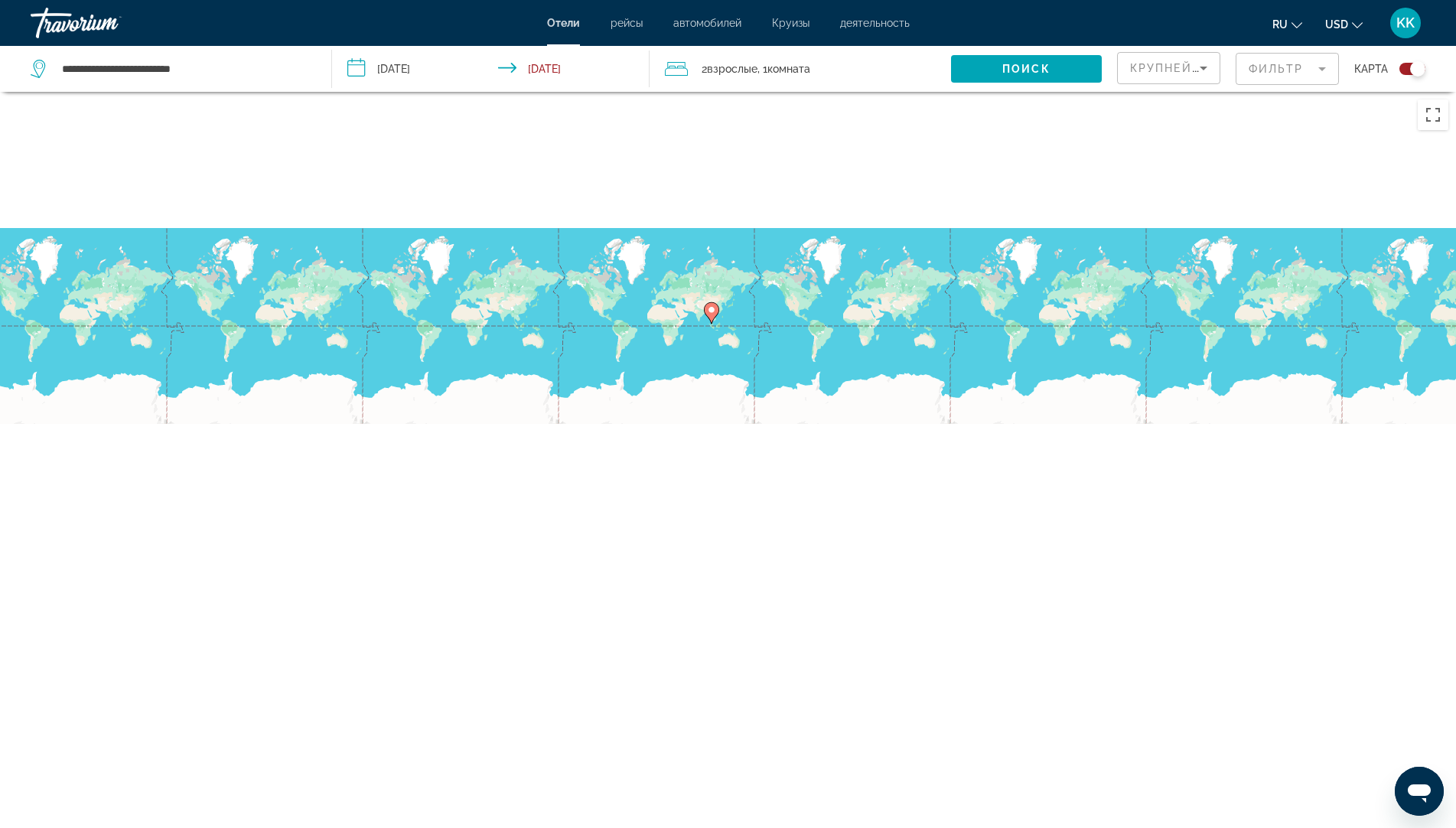
click at [454, 131] on div "Чтобы активировать перетаскивание с помощью клавиатуры, нажмите Alt + Ввод. Пос…" at bounding box center [728, 506] width 1456 height 828
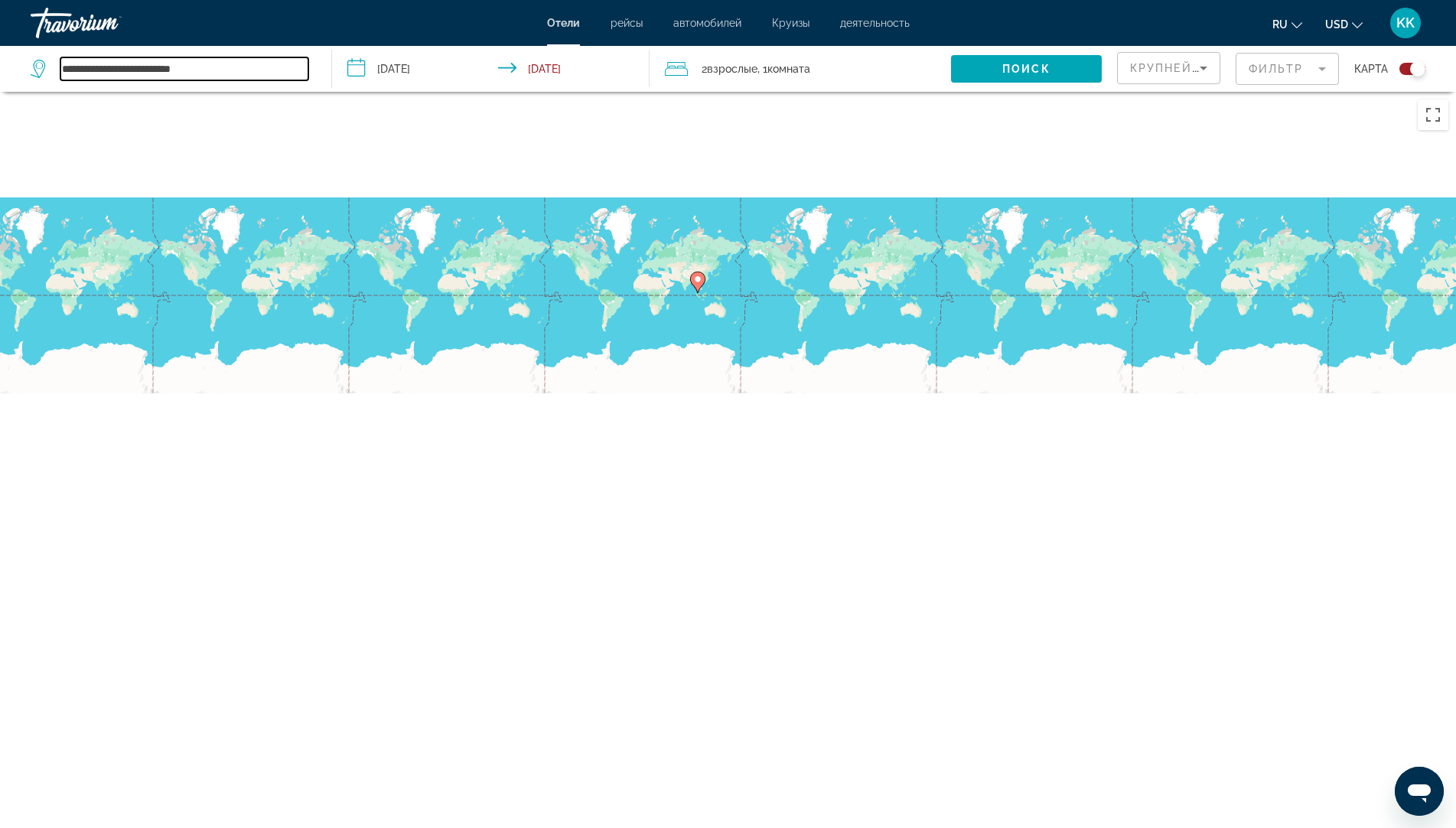
click at [168, 69] on input "**********" at bounding box center [183, 69] width 248 height 23
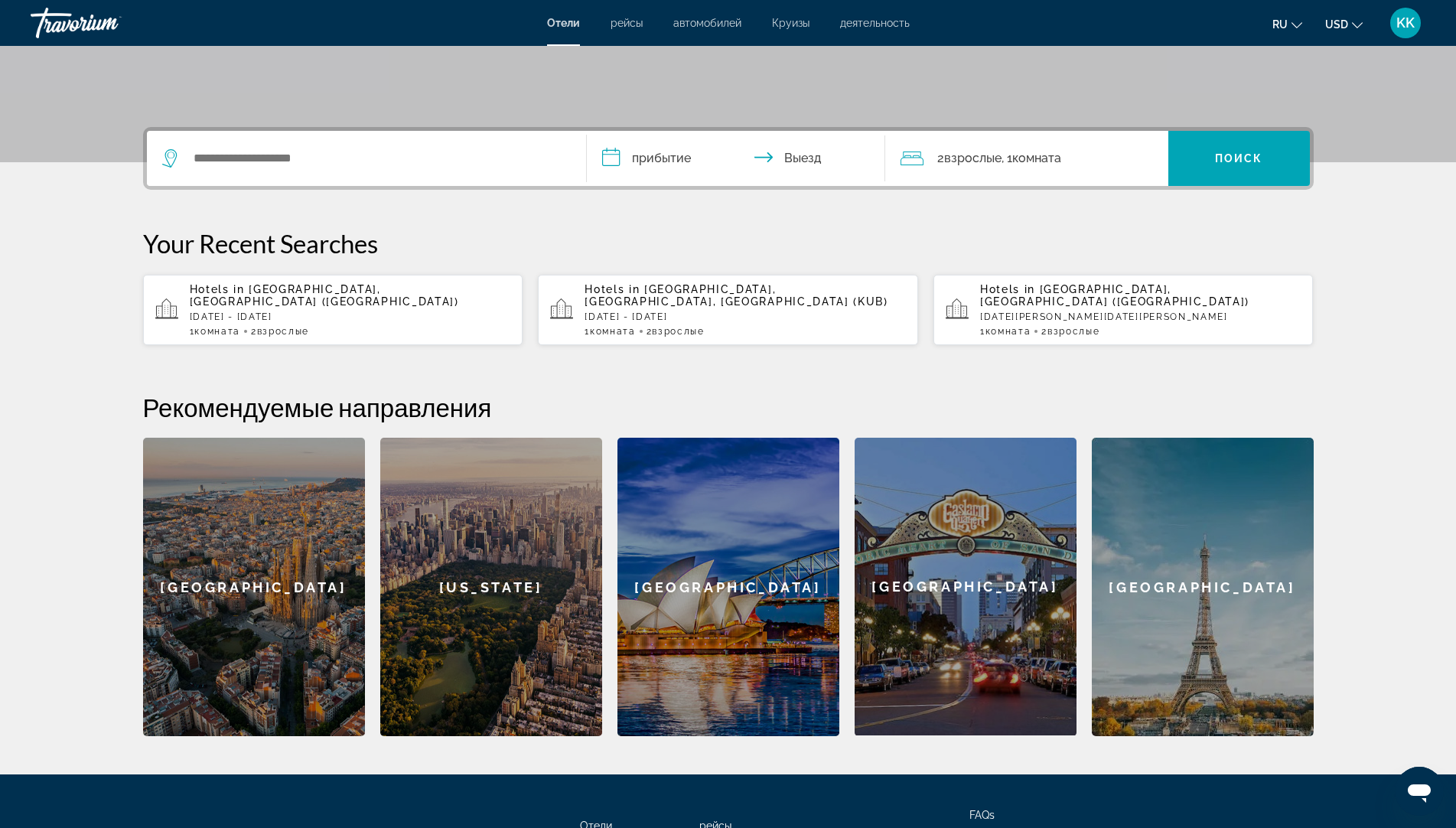
scroll to position [266, 0]
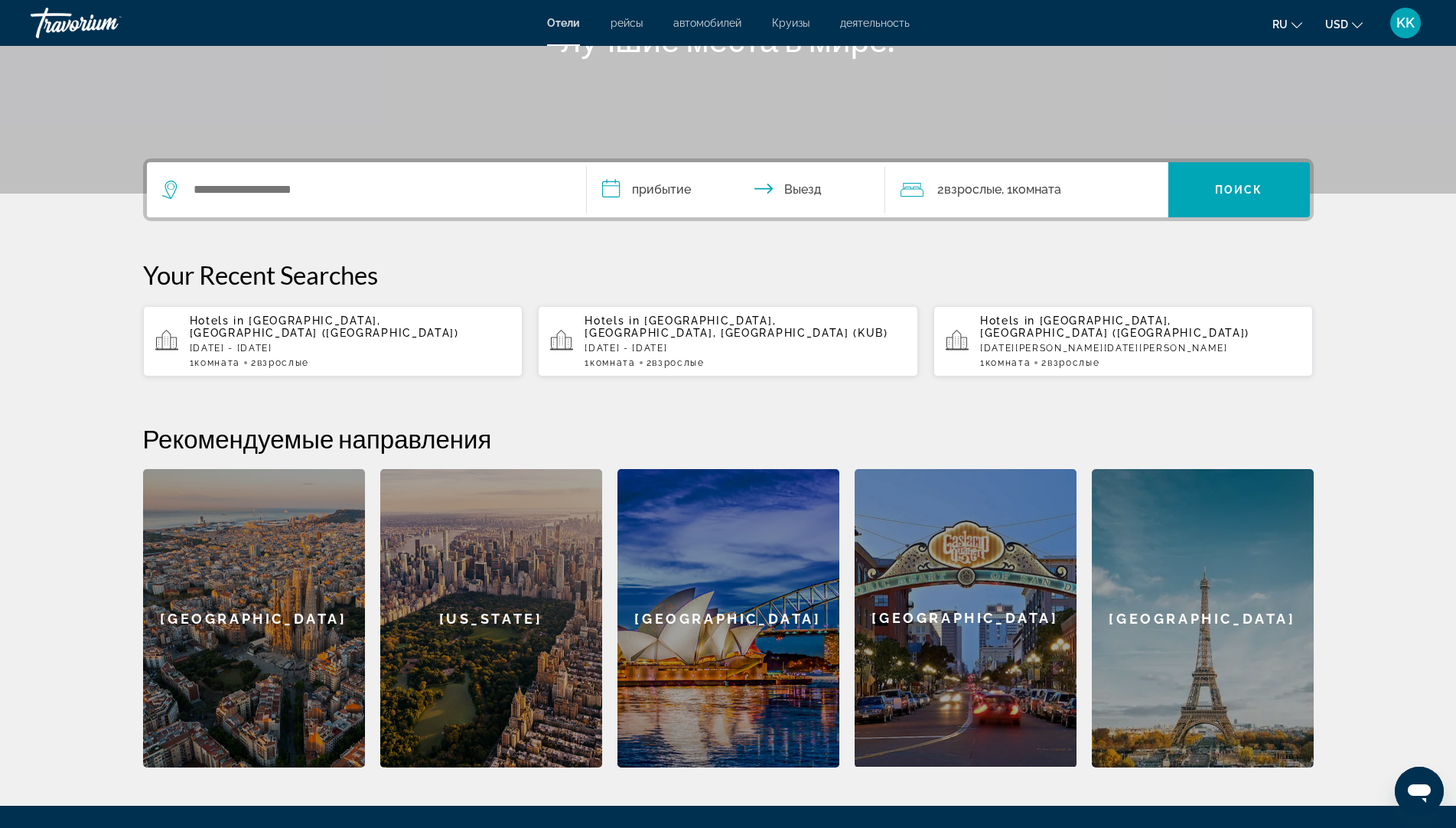
click at [780, 327] on div "Hotels in Kuala Belait, Brunei, Brunei (KUB) Mon, 22 Sep - Tue, 23 Sep 1 Комнат…" at bounding box center [745, 341] width 321 height 53
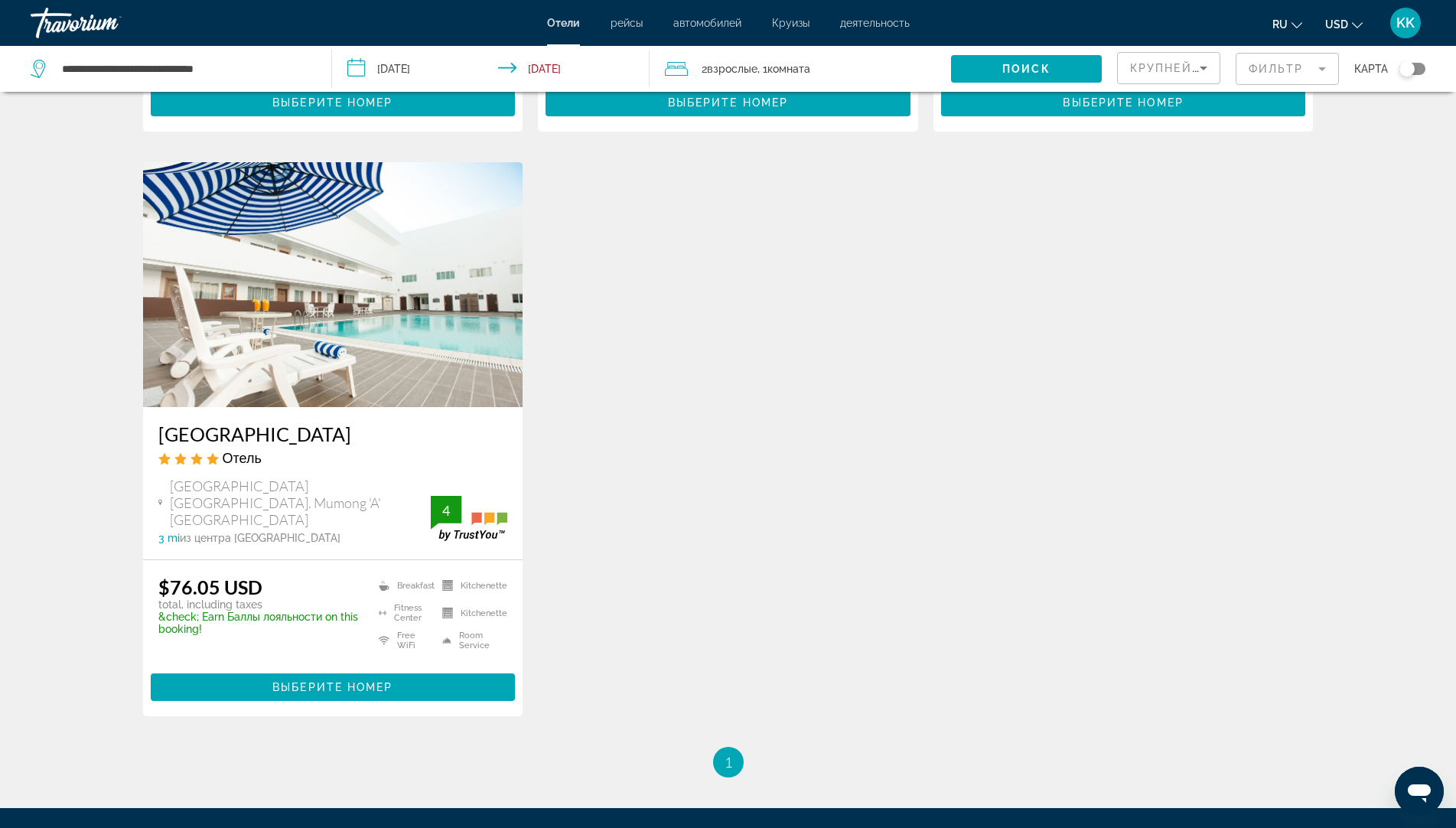
scroll to position [536, 0]
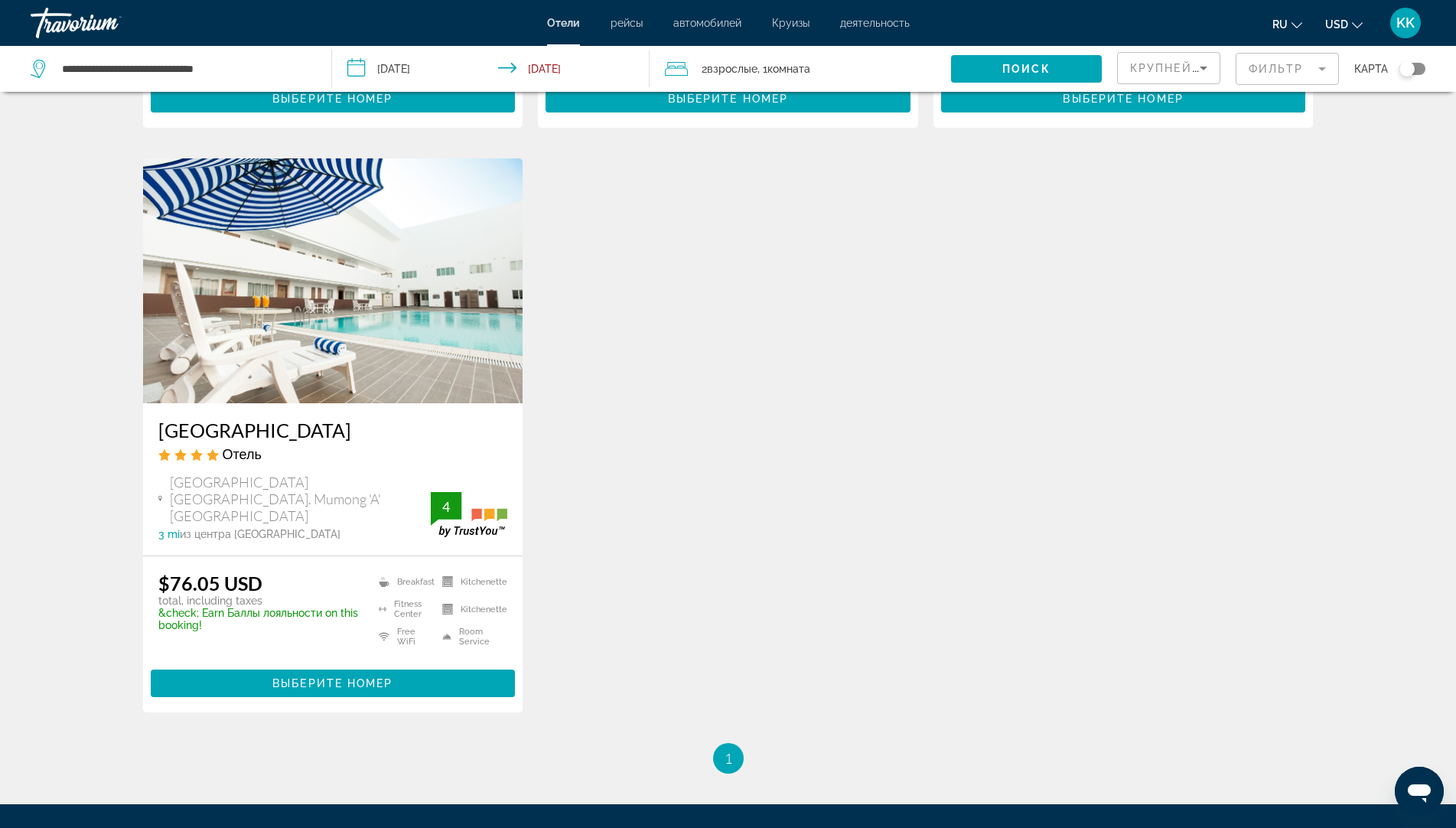
click at [403, 269] on img "Main content" at bounding box center [333, 281] width 381 height 245
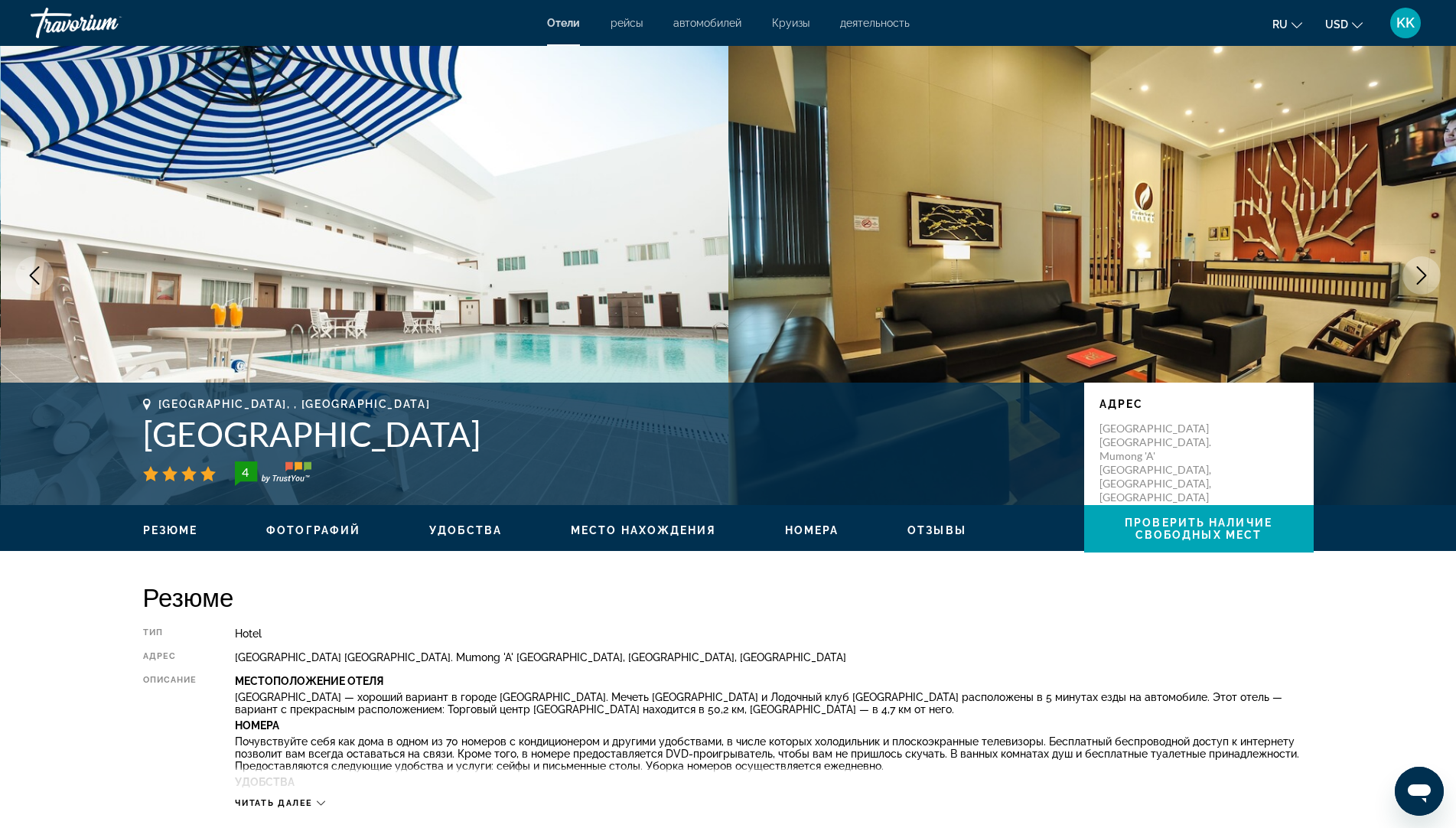
click at [1433, 276] on button "Next image" at bounding box center [1421, 275] width 38 height 38
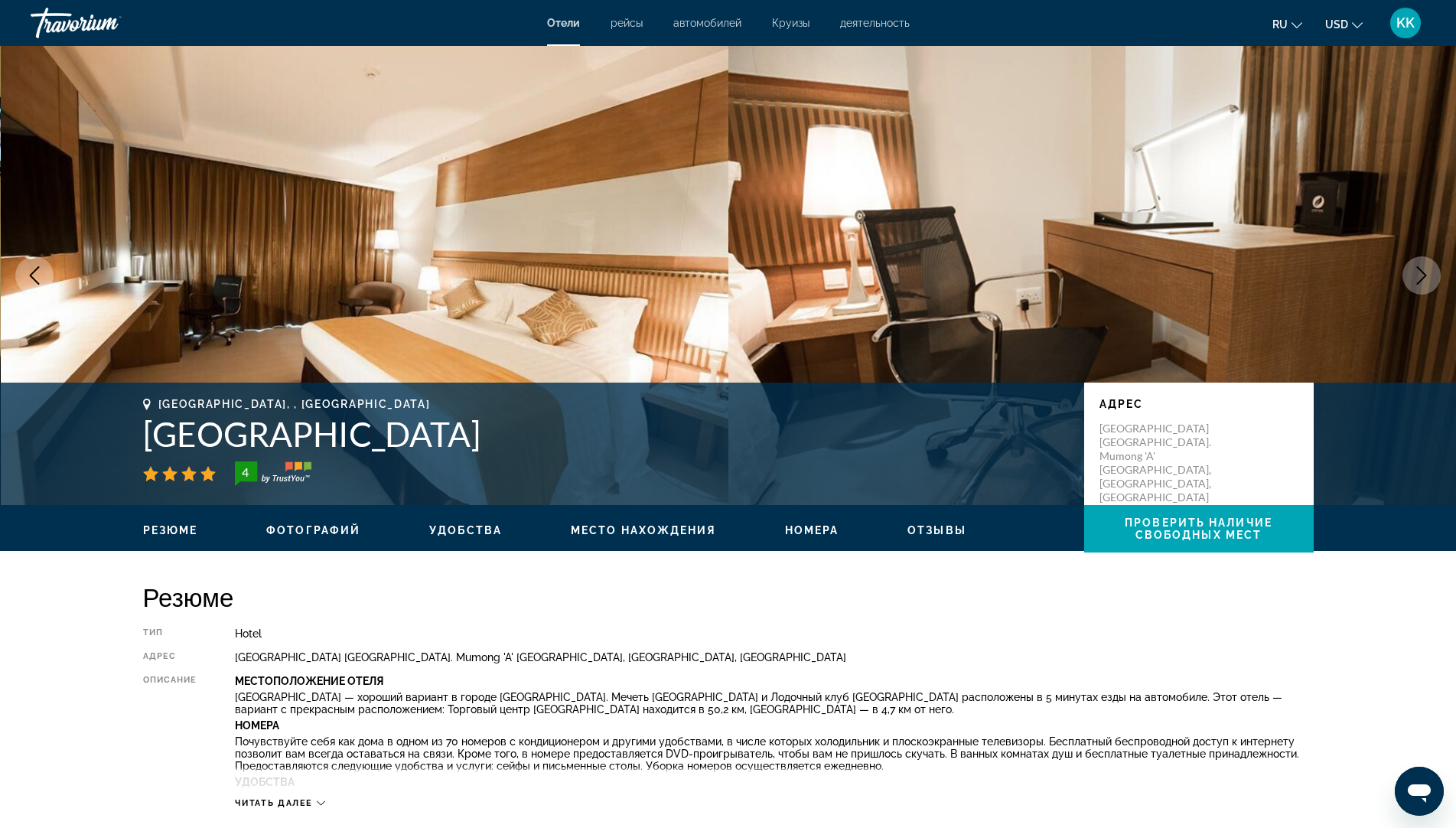
click at [1433, 276] on button "Next image" at bounding box center [1421, 275] width 38 height 38
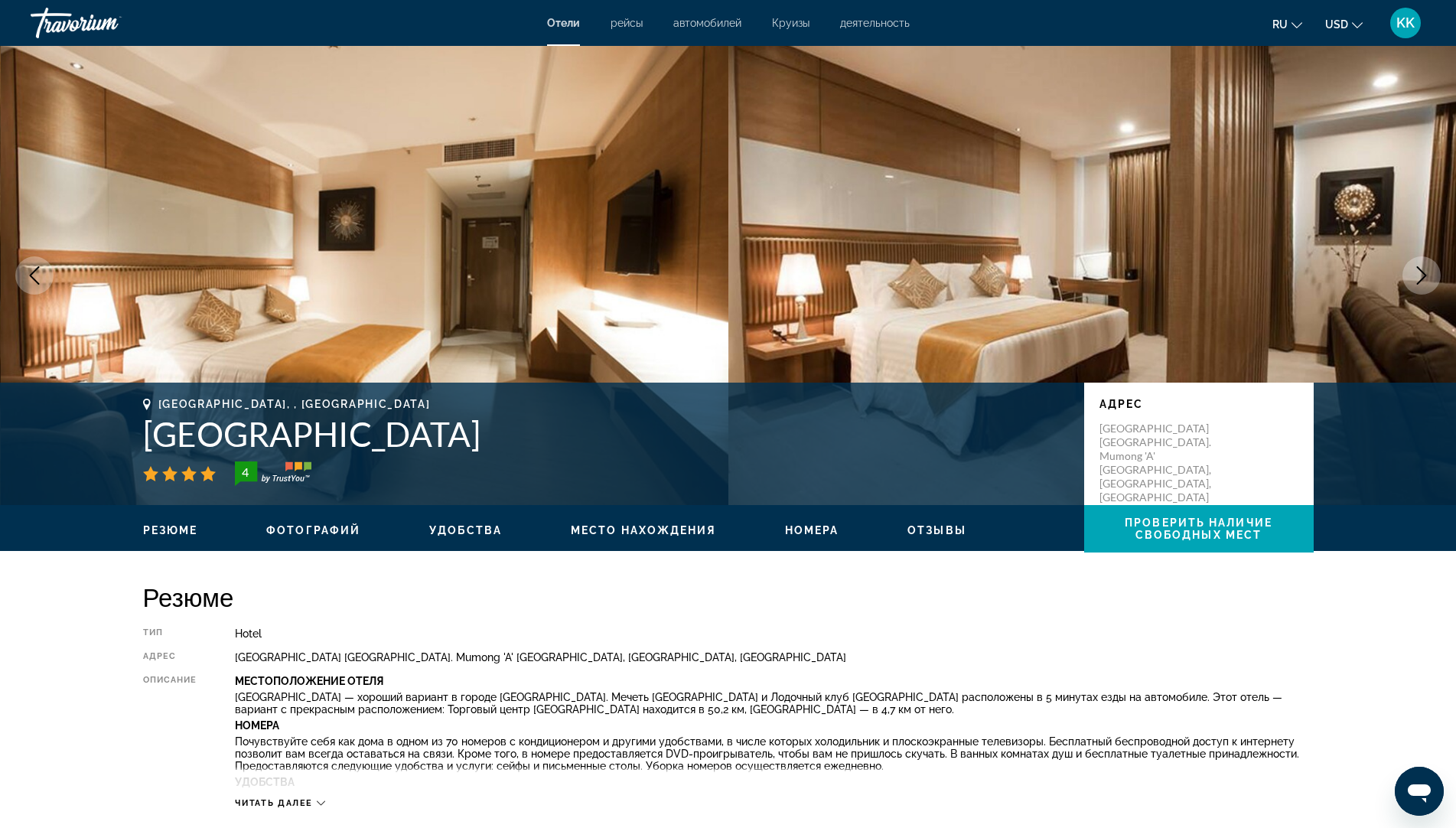
click at [1433, 276] on button "Next image" at bounding box center [1421, 275] width 38 height 38
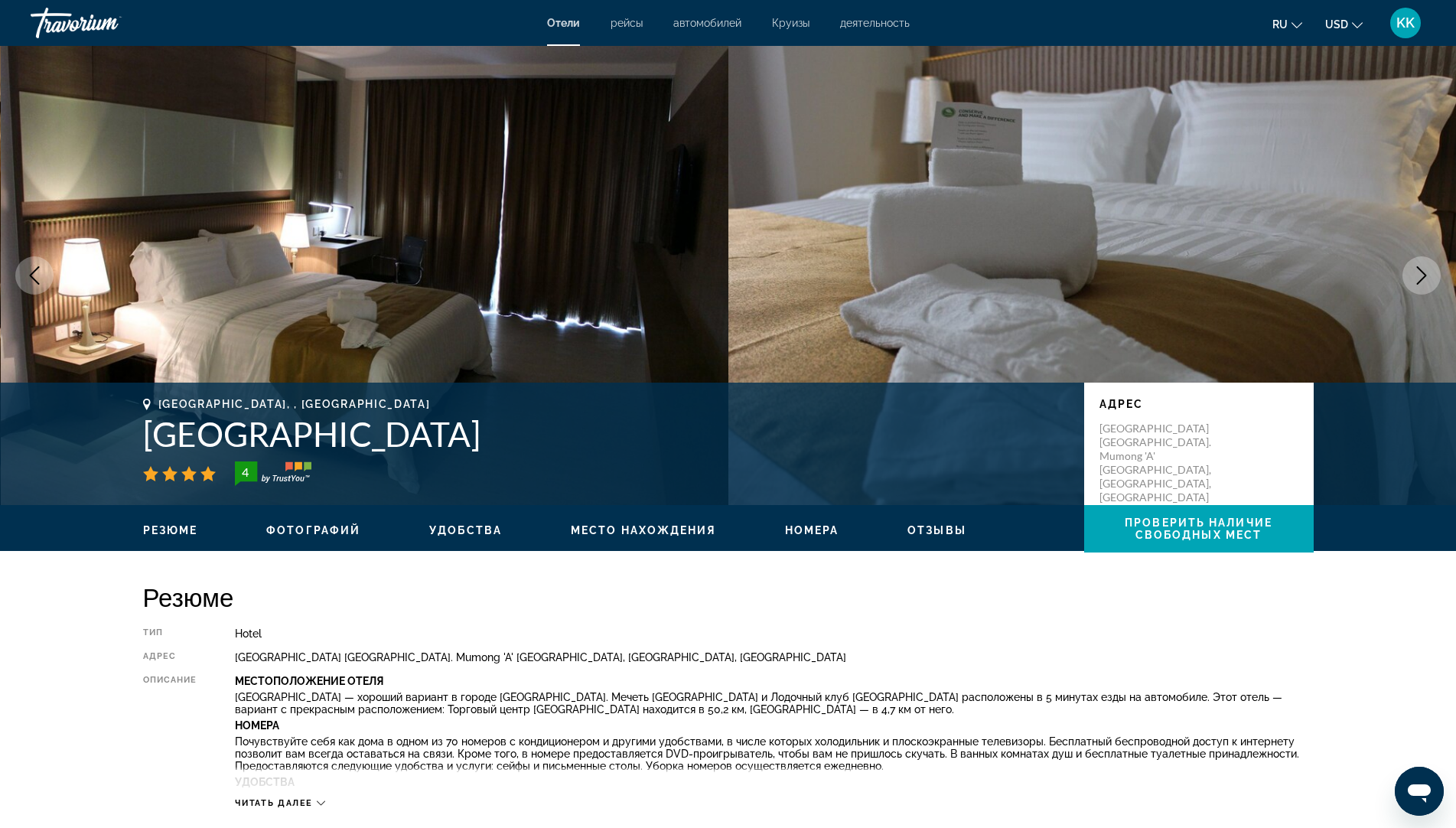
click at [1433, 276] on button "Next image" at bounding box center [1421, 275] width 38 height 38
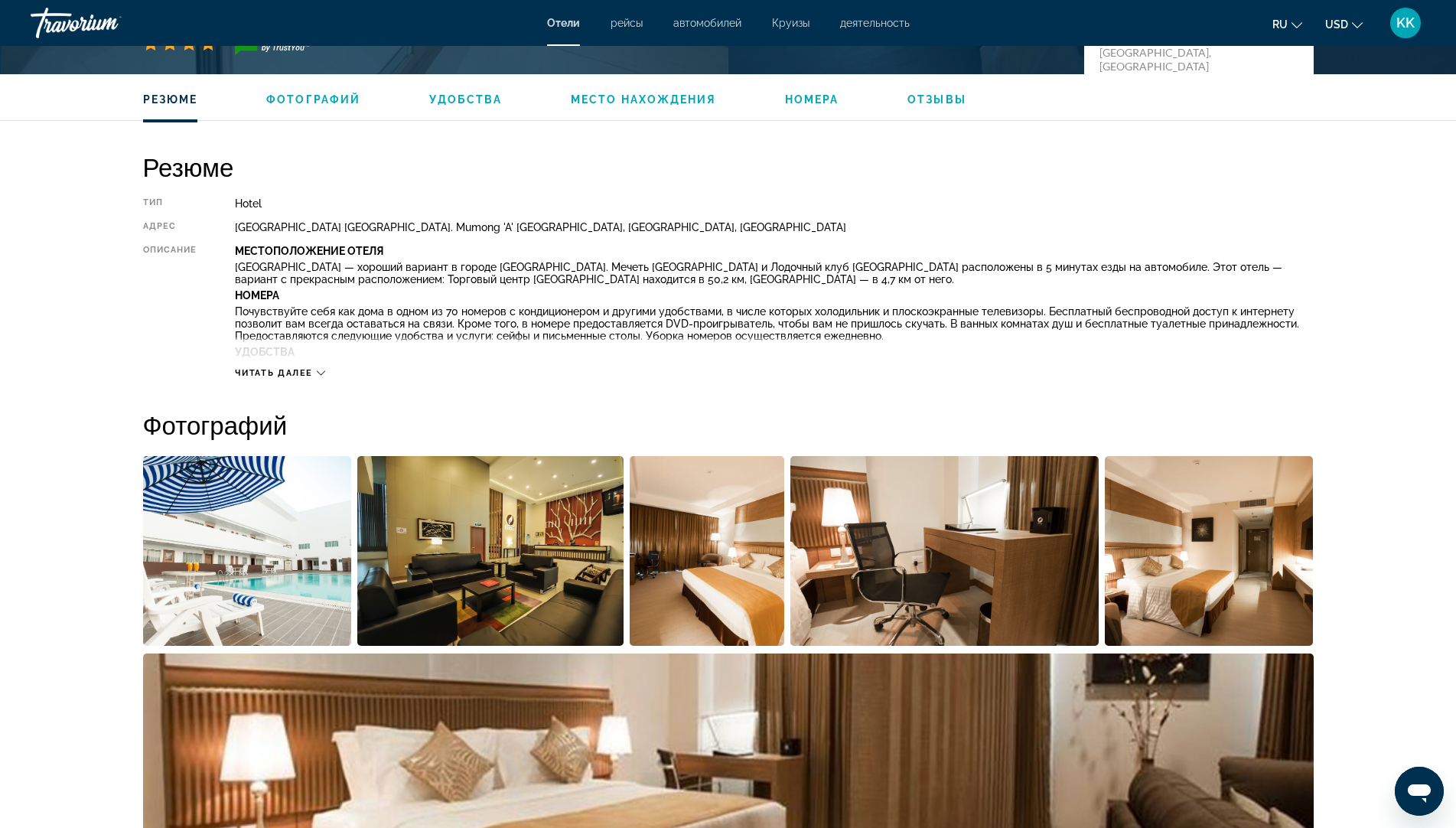
scroll to position [459, 0]
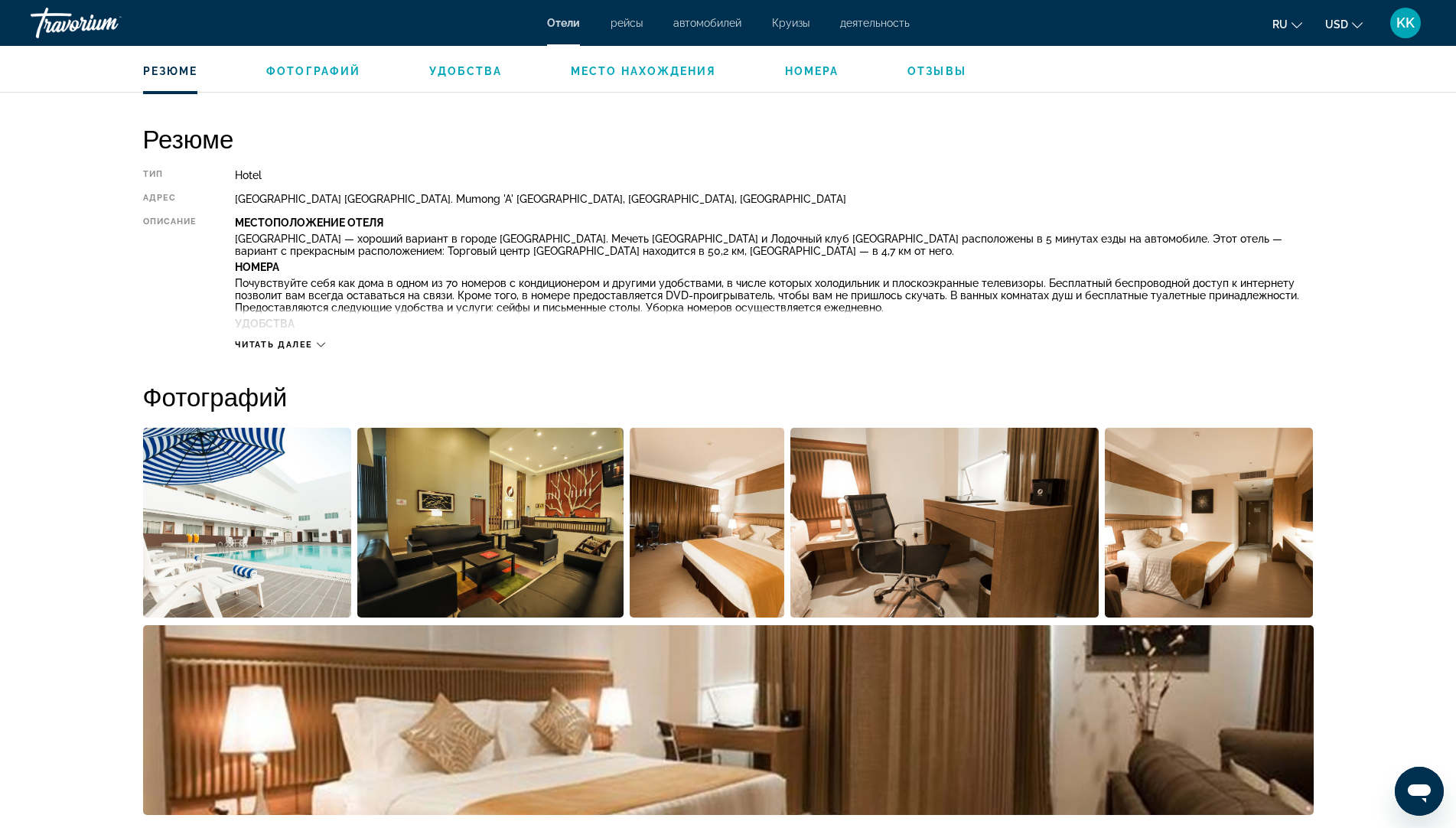
click at [311, 343] on span "Читать далее" at bounding box center [274, 345] width 78 height 10
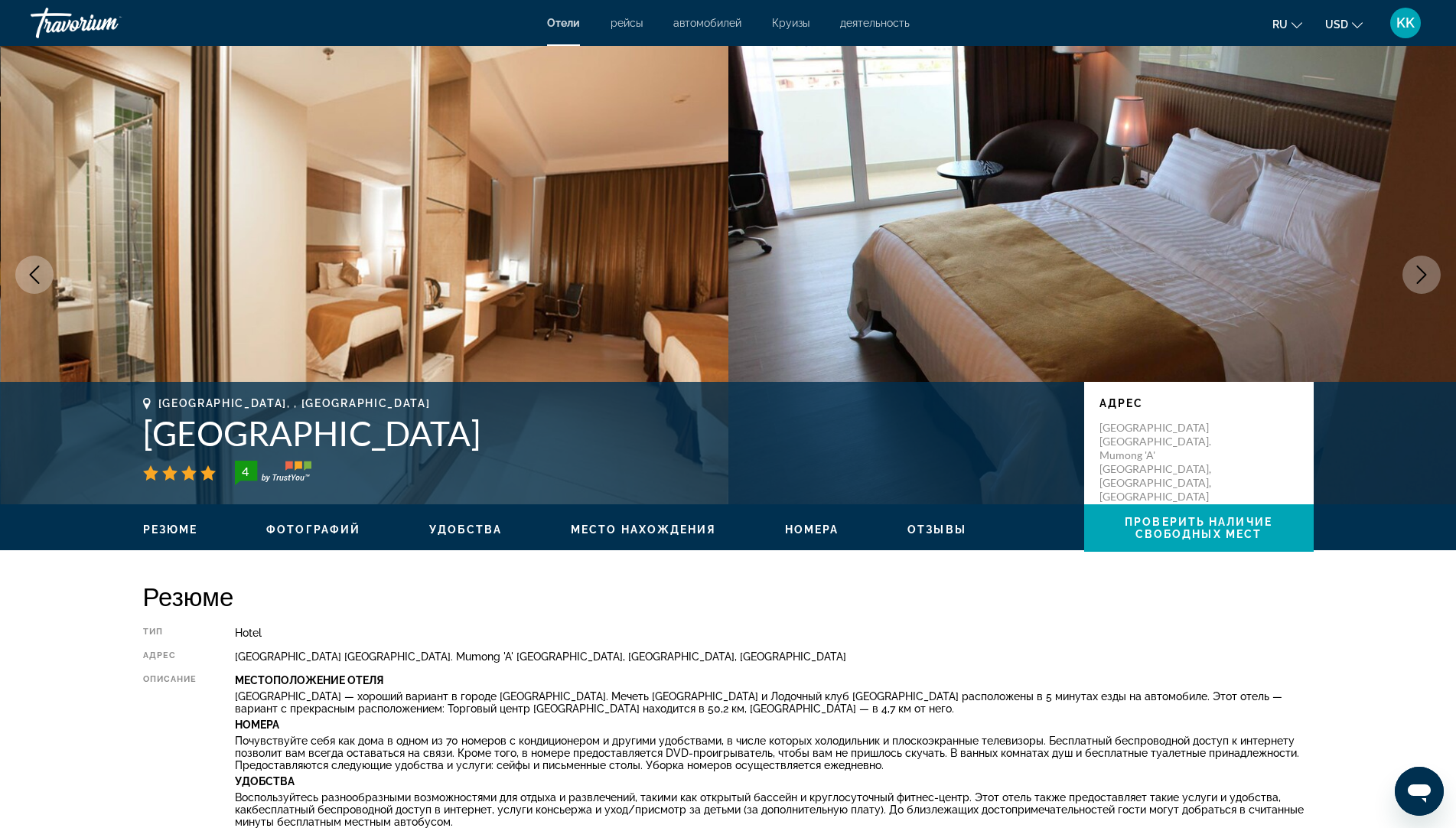
scroll to position [0, 0]
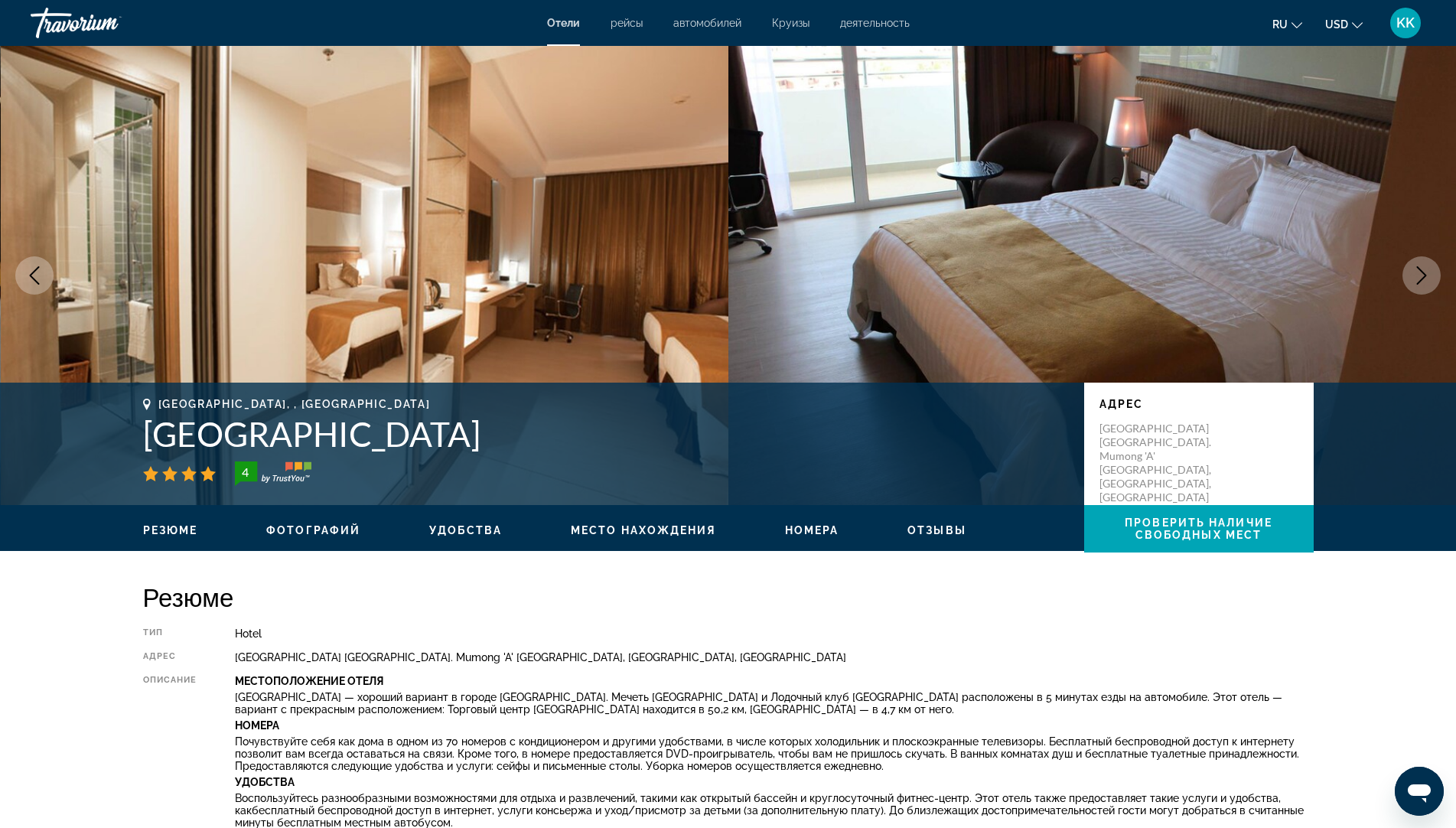
drag, startPoint x: 1419, startPoint y: 282, endPoint x: 1429, endPoint y: 280, distance: 10.2
click at [1429, 280] on icon "Next image" at bounding box center [1421, 275] width 18 height 18
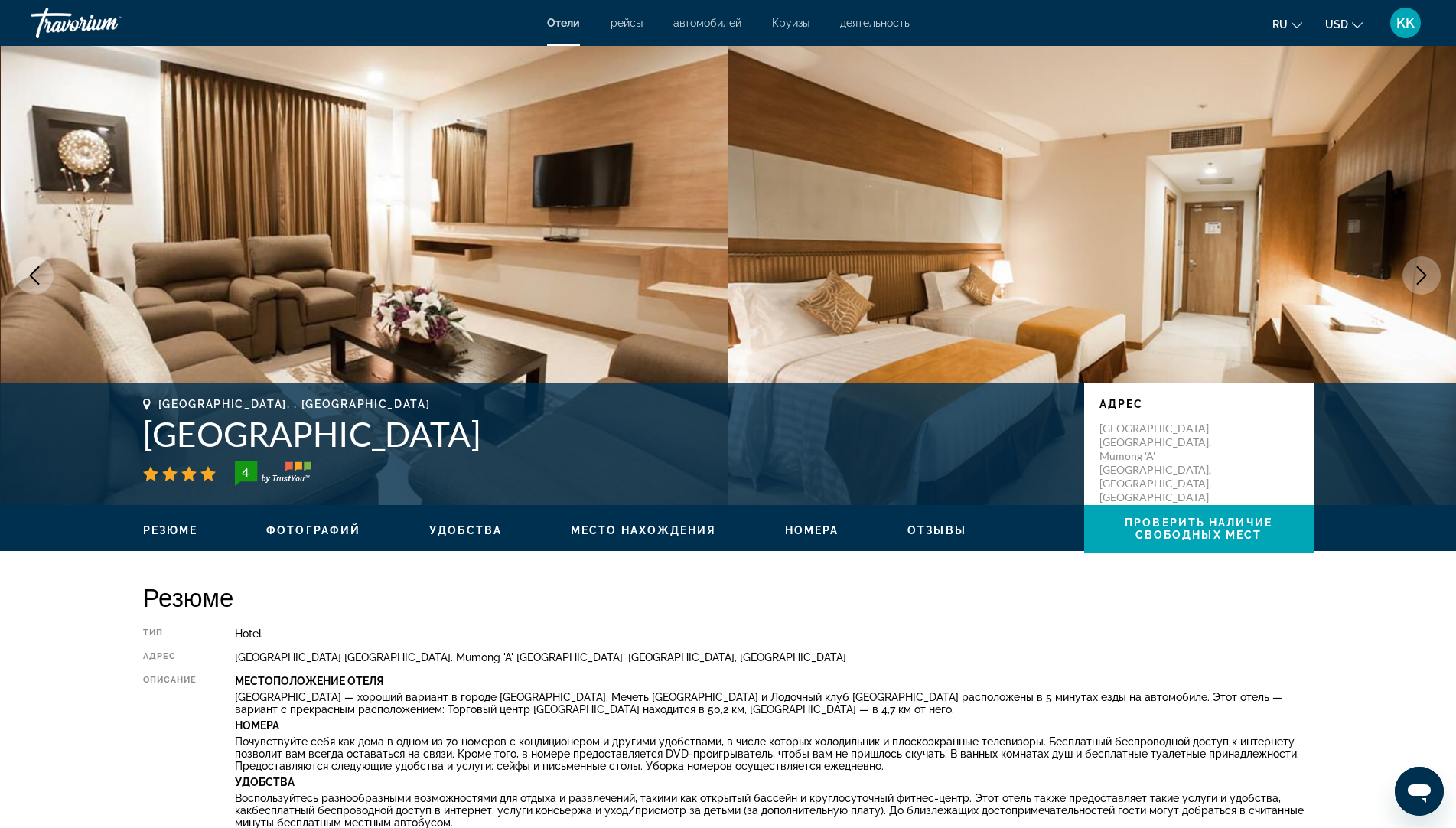
click at [1419, 269] on icon "Next image" at bounding box center [1422, 275] width 10 height 18
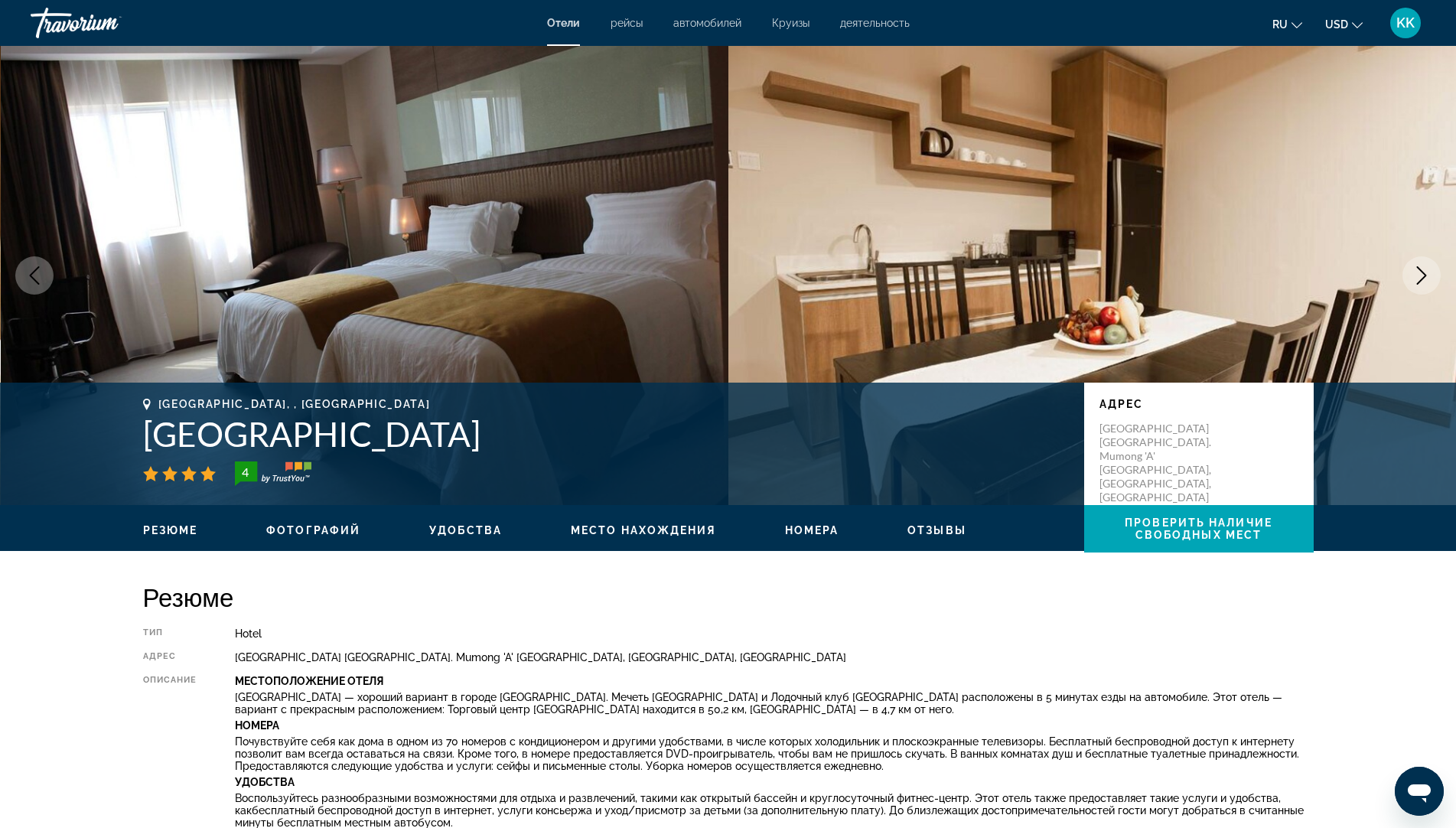
click at [1419, 269] on icon "Next image" at bounding box center [1422, 275] width 10 height 18
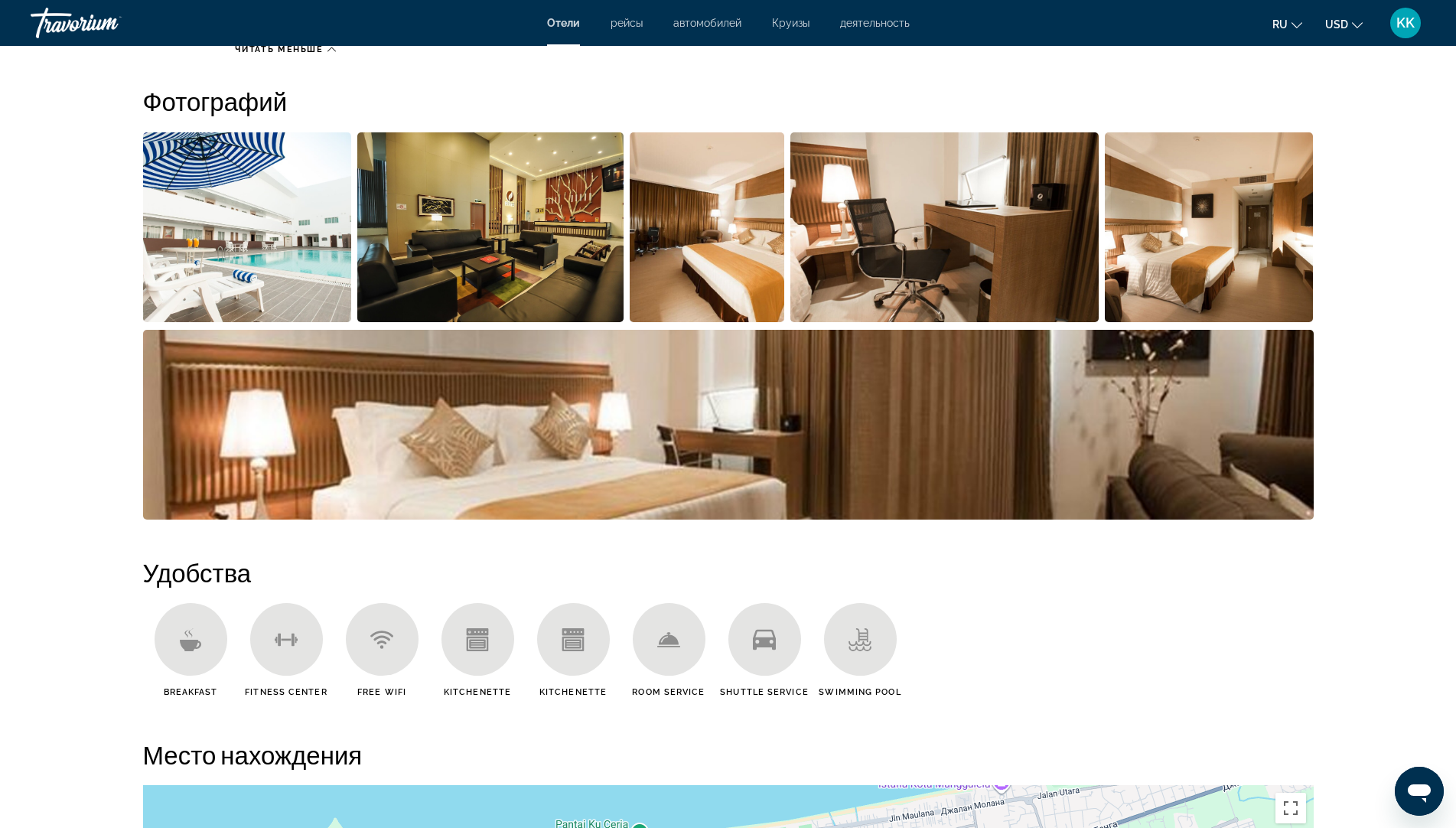
scroll to position [876, 0]
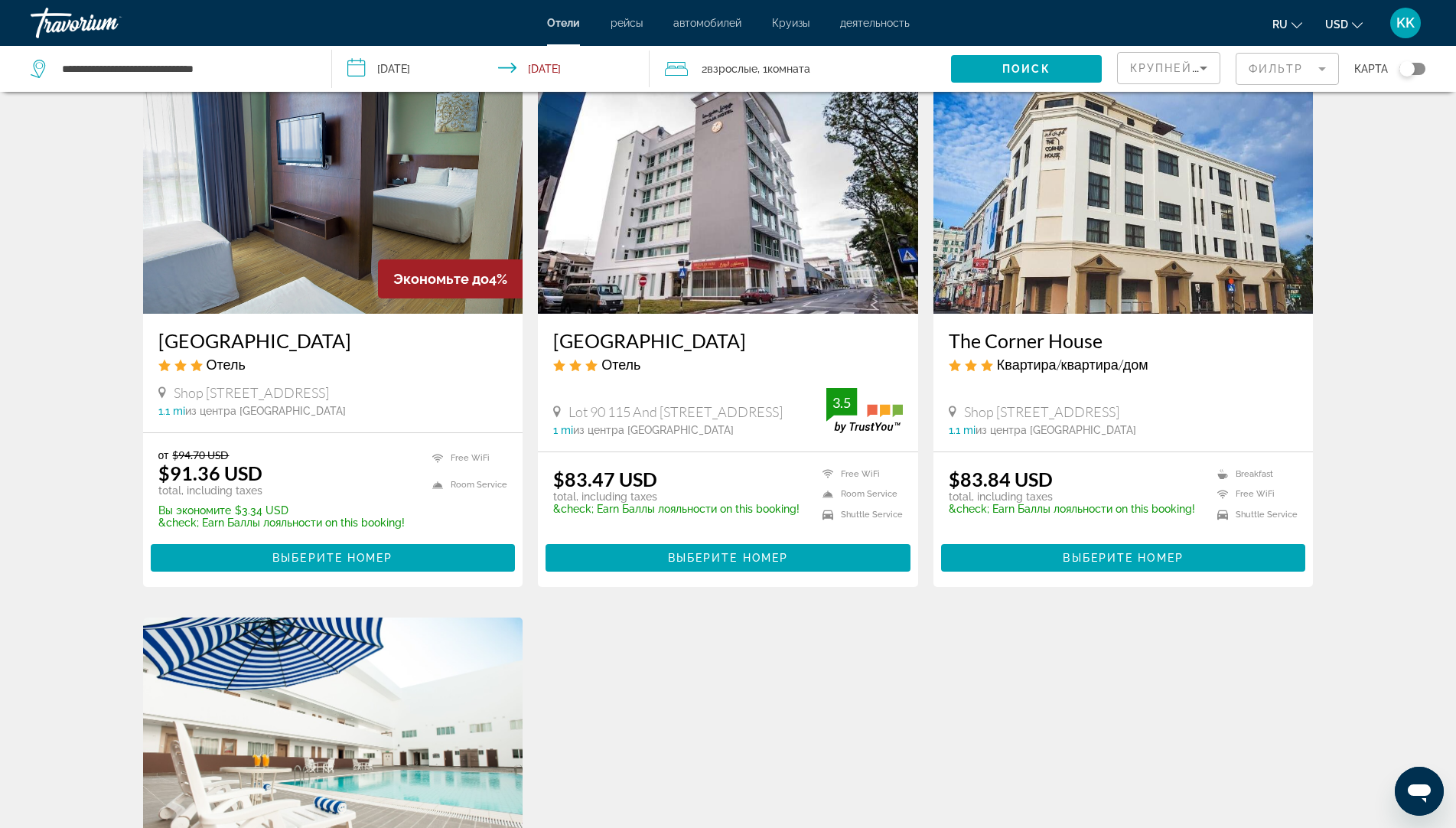
scroll to position [71, 0]
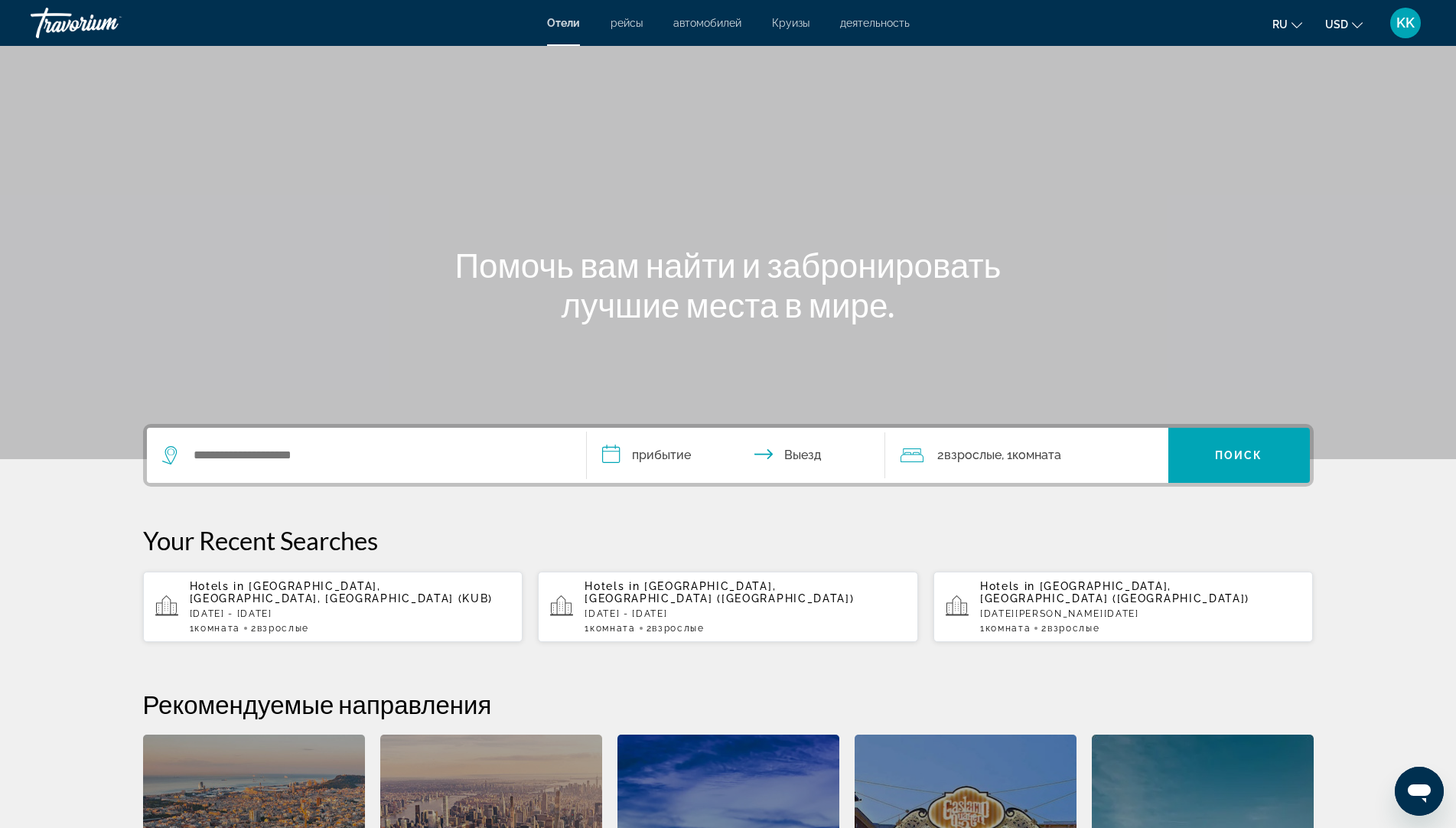
click at [707, 609] on p "[DATE] - [DATE]" at bounding box center [745, 613] width 321 height 11
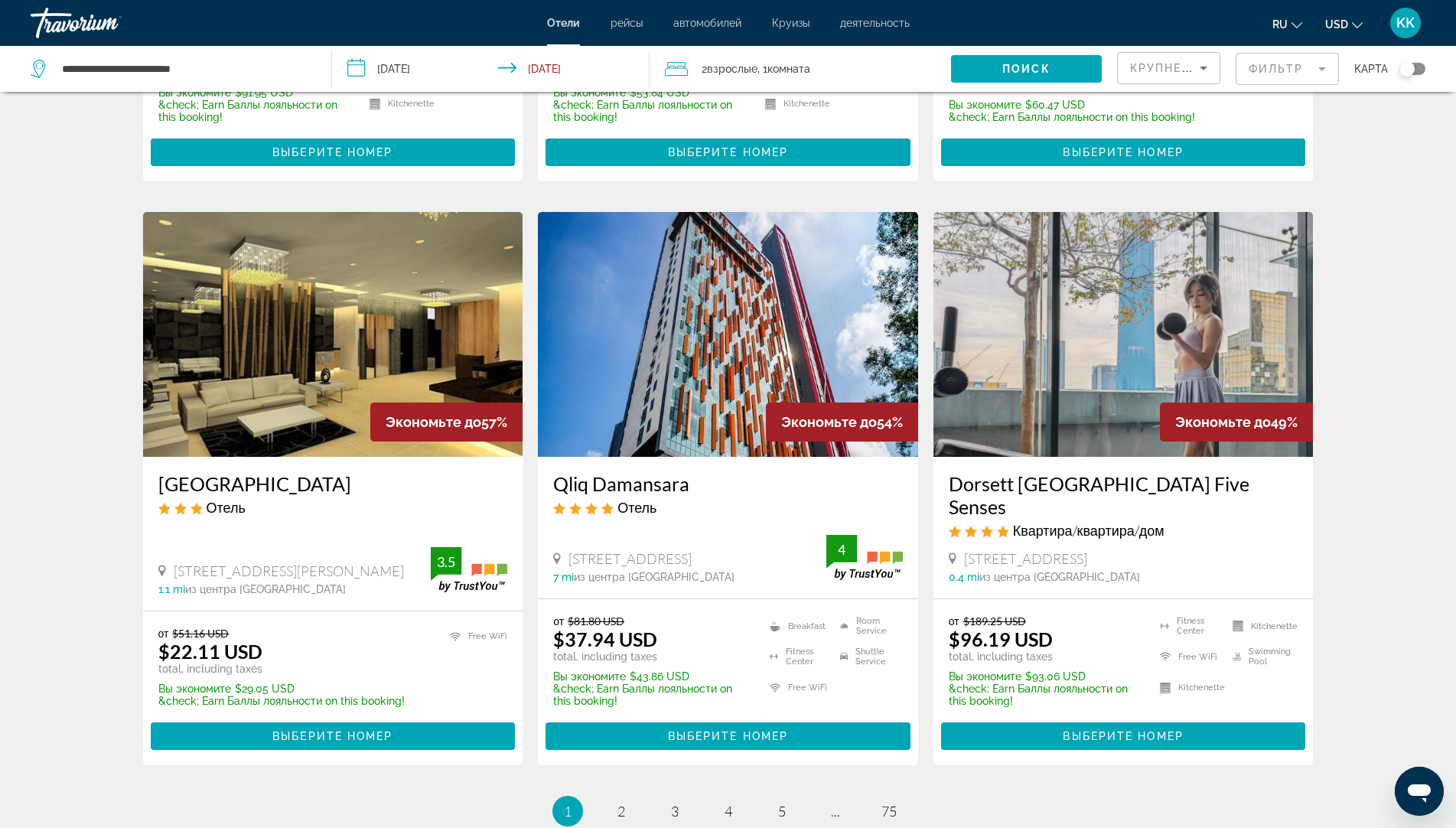
scroll to position [1900, 0]
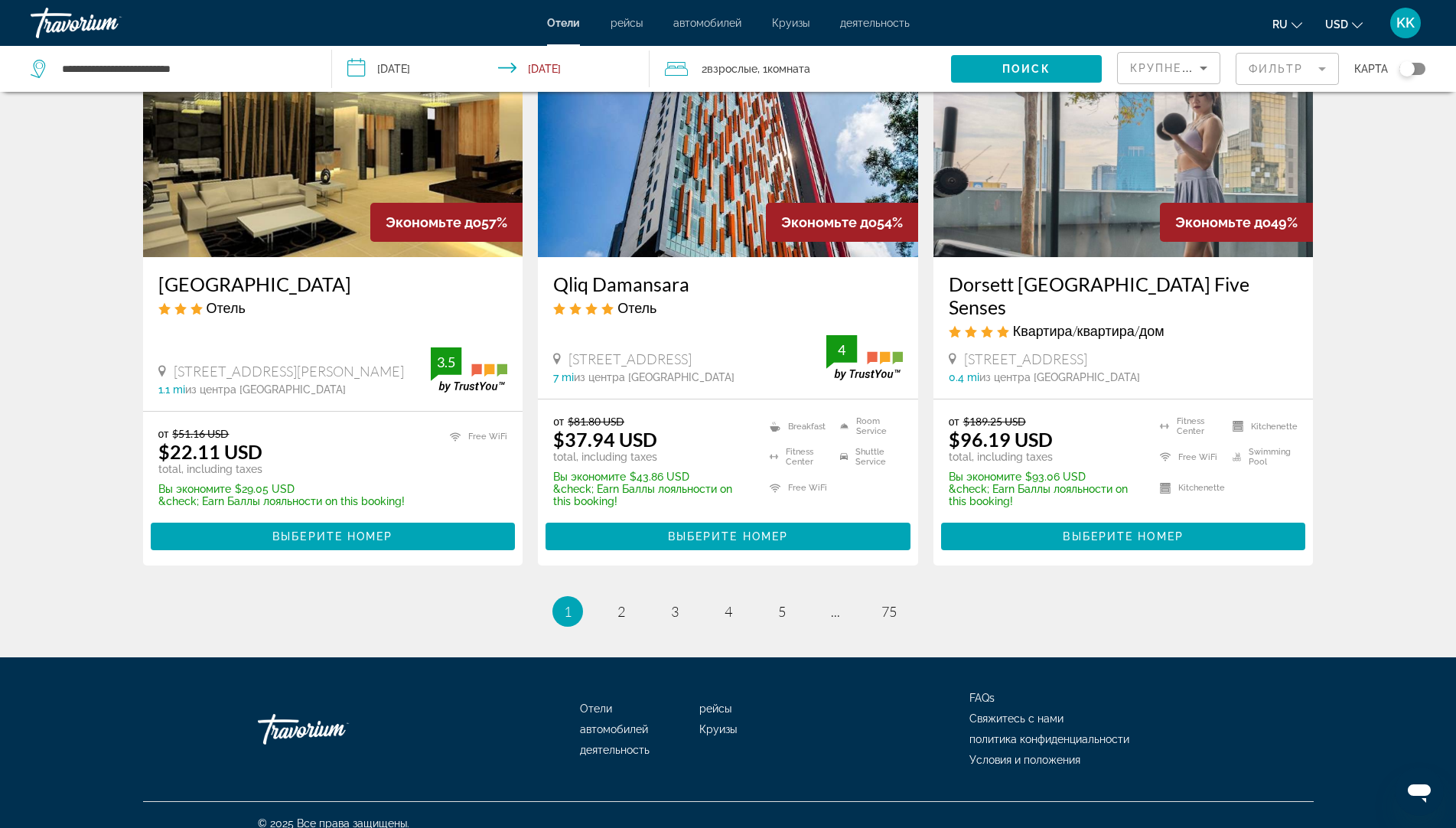
click at [638, 596] on ul "1 / 75 You're on page 1 page 2 page 3 page 4 page 5 page ... page 75" at bounding box center [728, 612] width 1171 height 31
click at [608, 598] on link "page 2" at bounding box center [621, 612] width 27 height 27
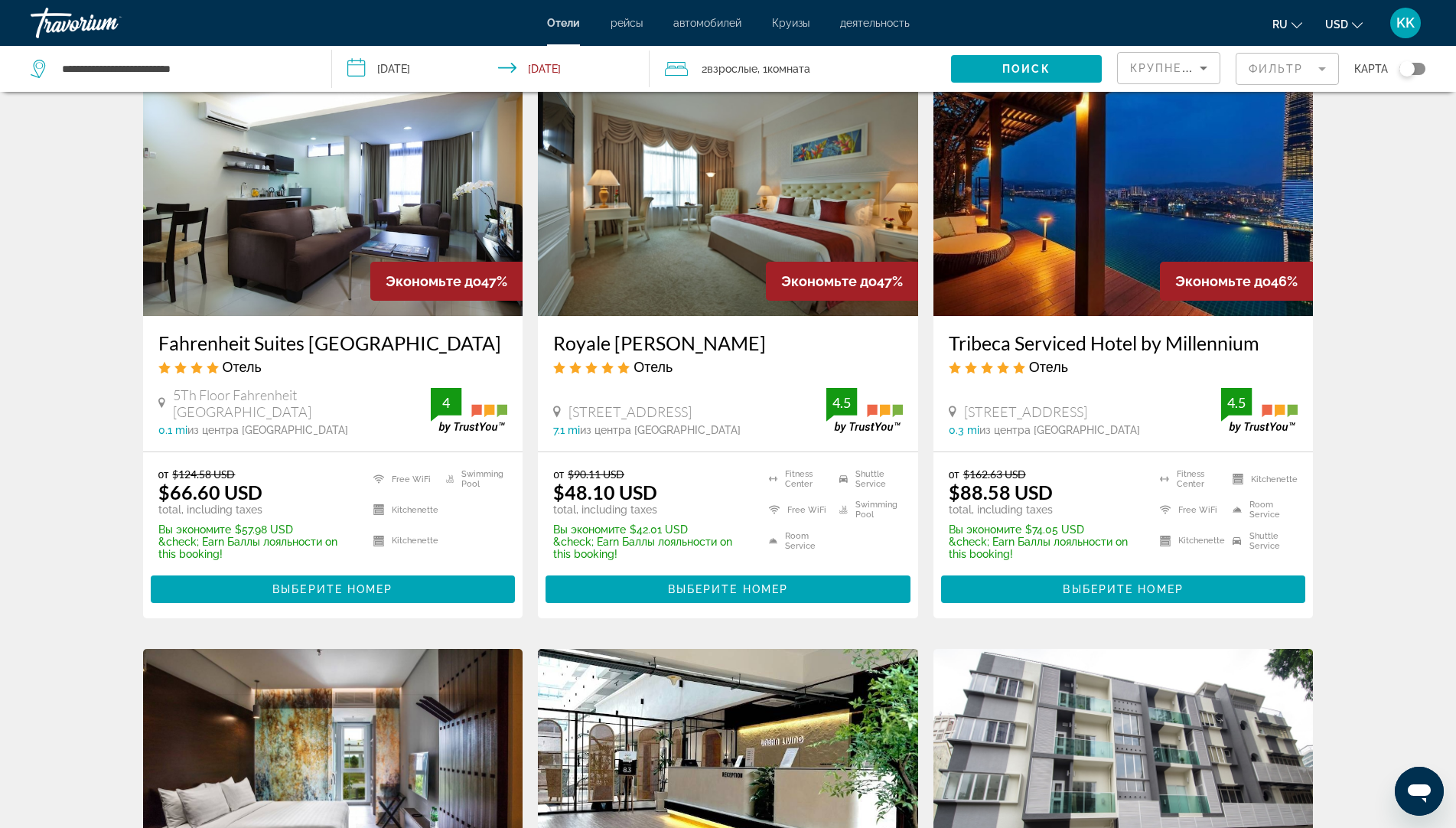
scroll to position [77, 0]
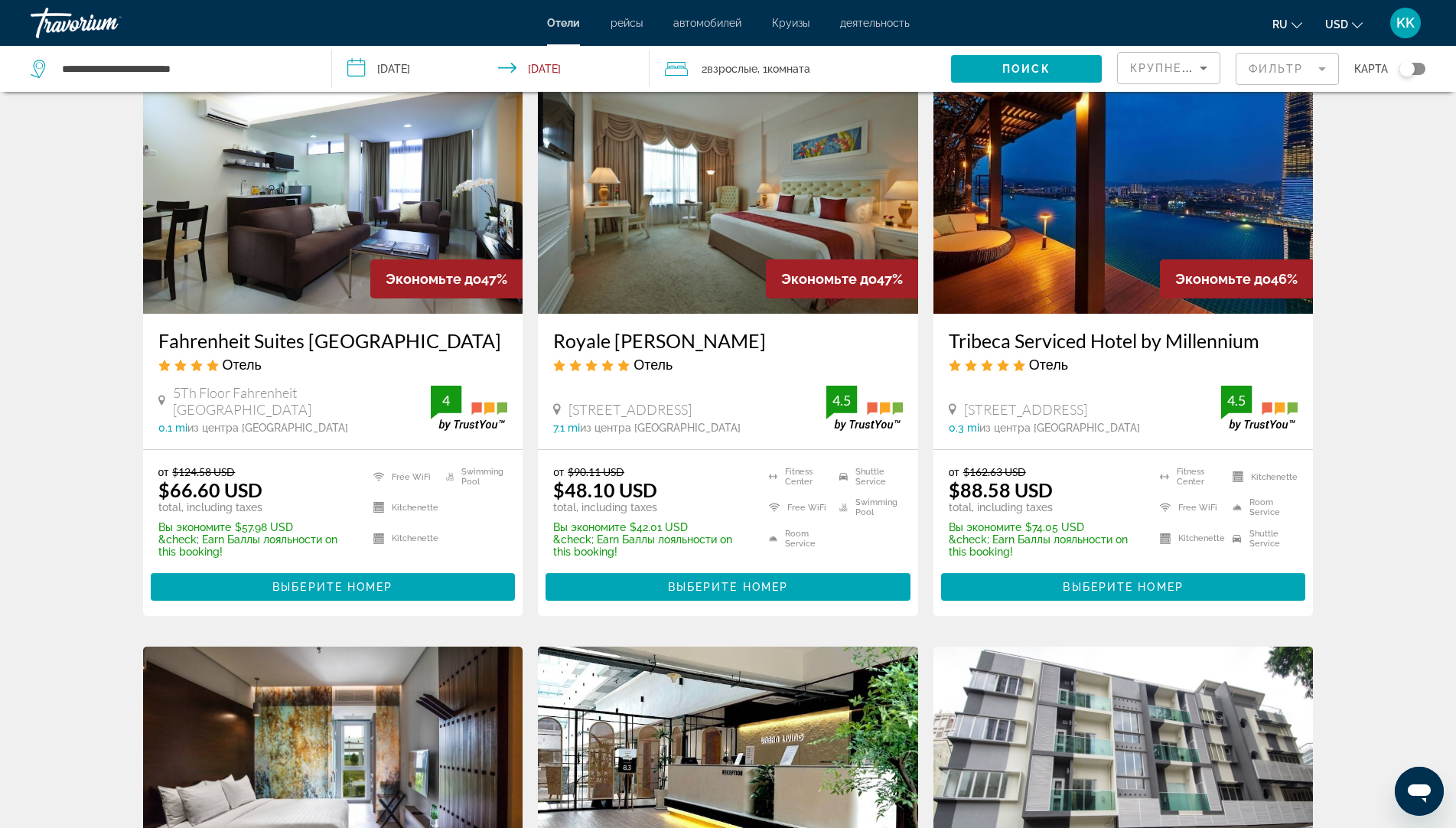
click at [348, 231] on img "Main content" at bounding box center [333, 191] width 381 height 245
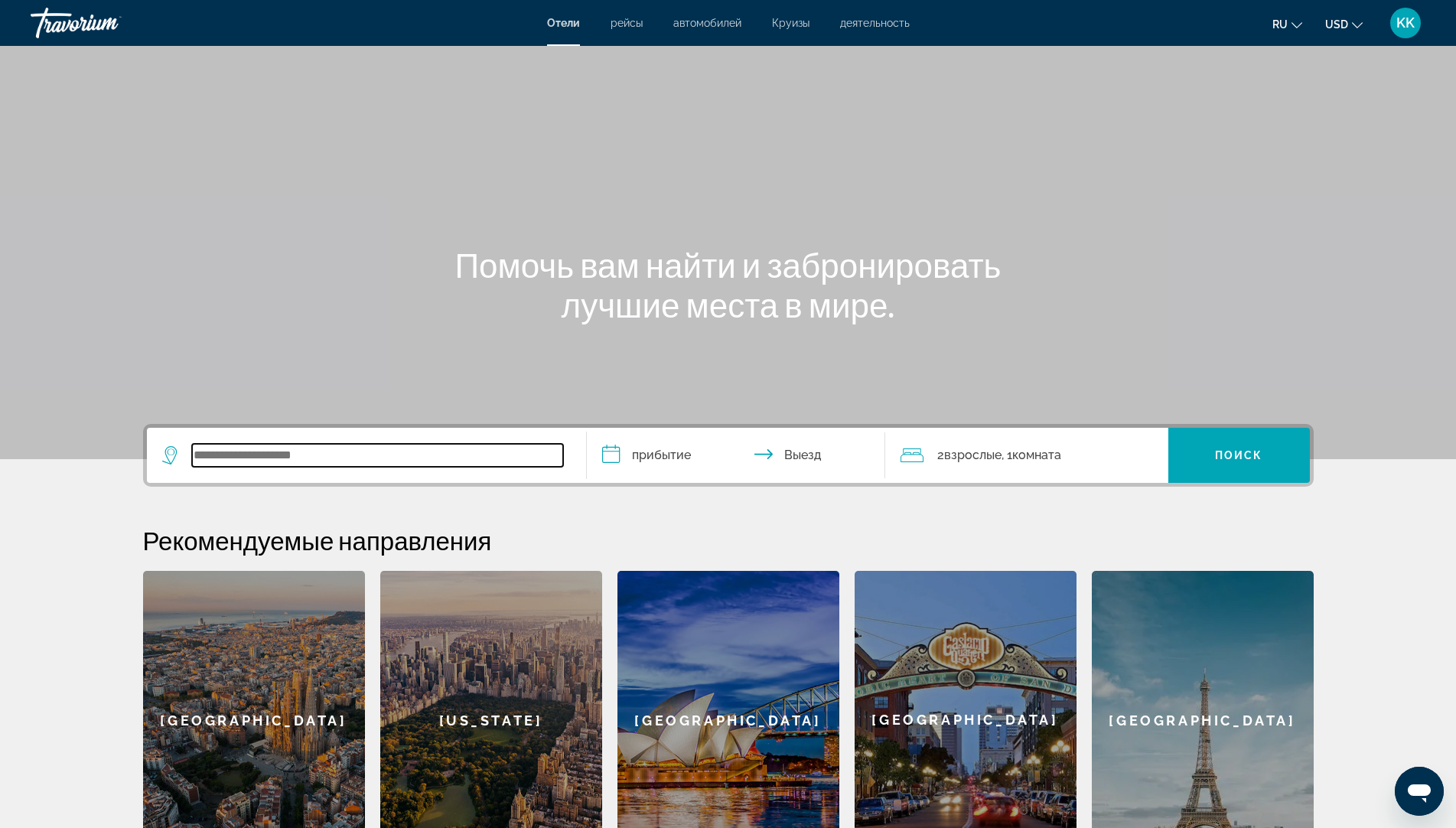
click at [421, 448] on input "Search widget" at bounding box center [378, 455] width 371 height 23
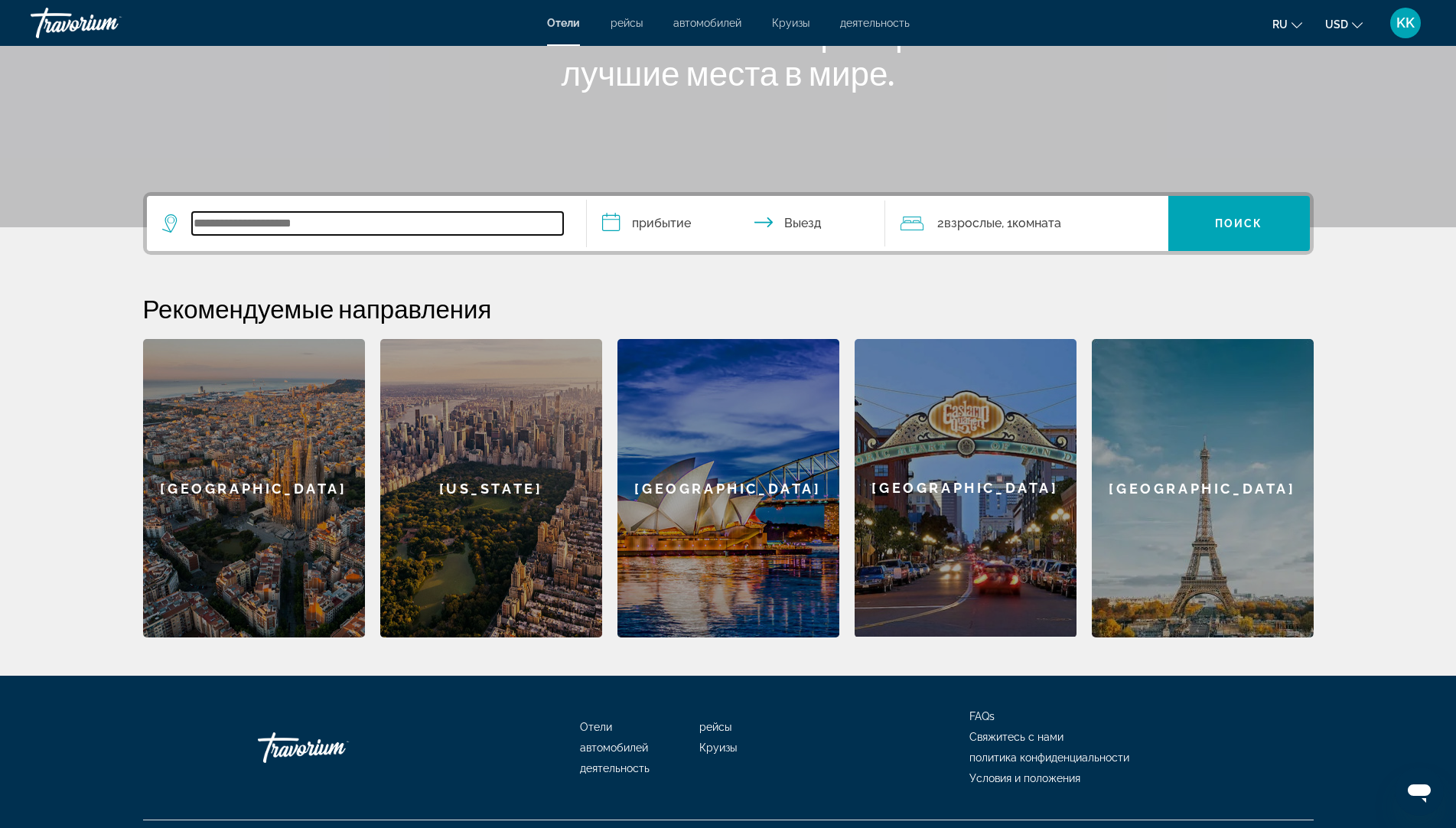
scroll to position [267, 0]
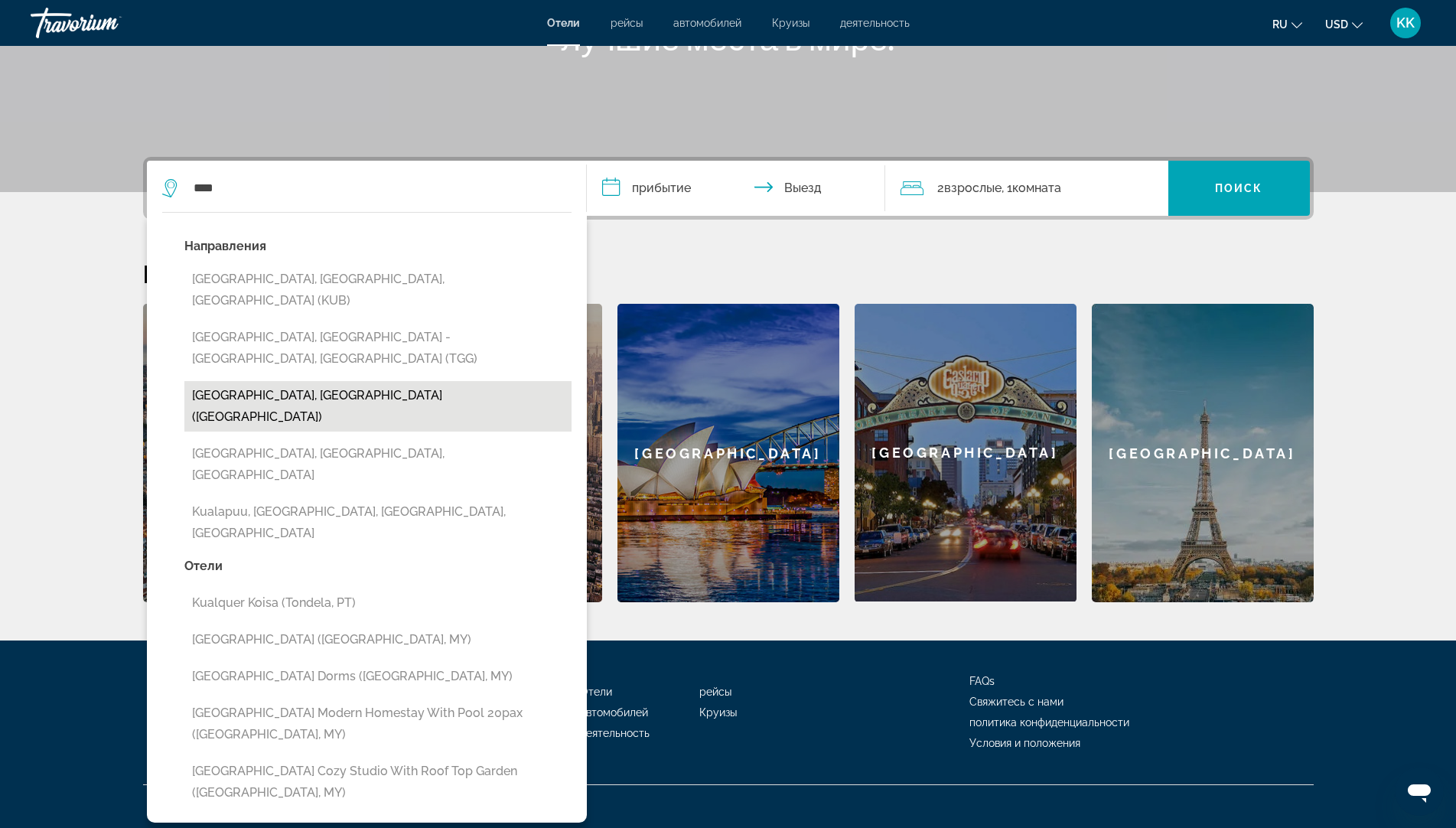
click at [322, 381] on button "[GEOGRAPHIC_DATA], [GEOGRAPHIC_DATA] ([GEOGRAPHIC_DATA])" at bounding box center [378, 407] width 387 height 50
type input "**********"
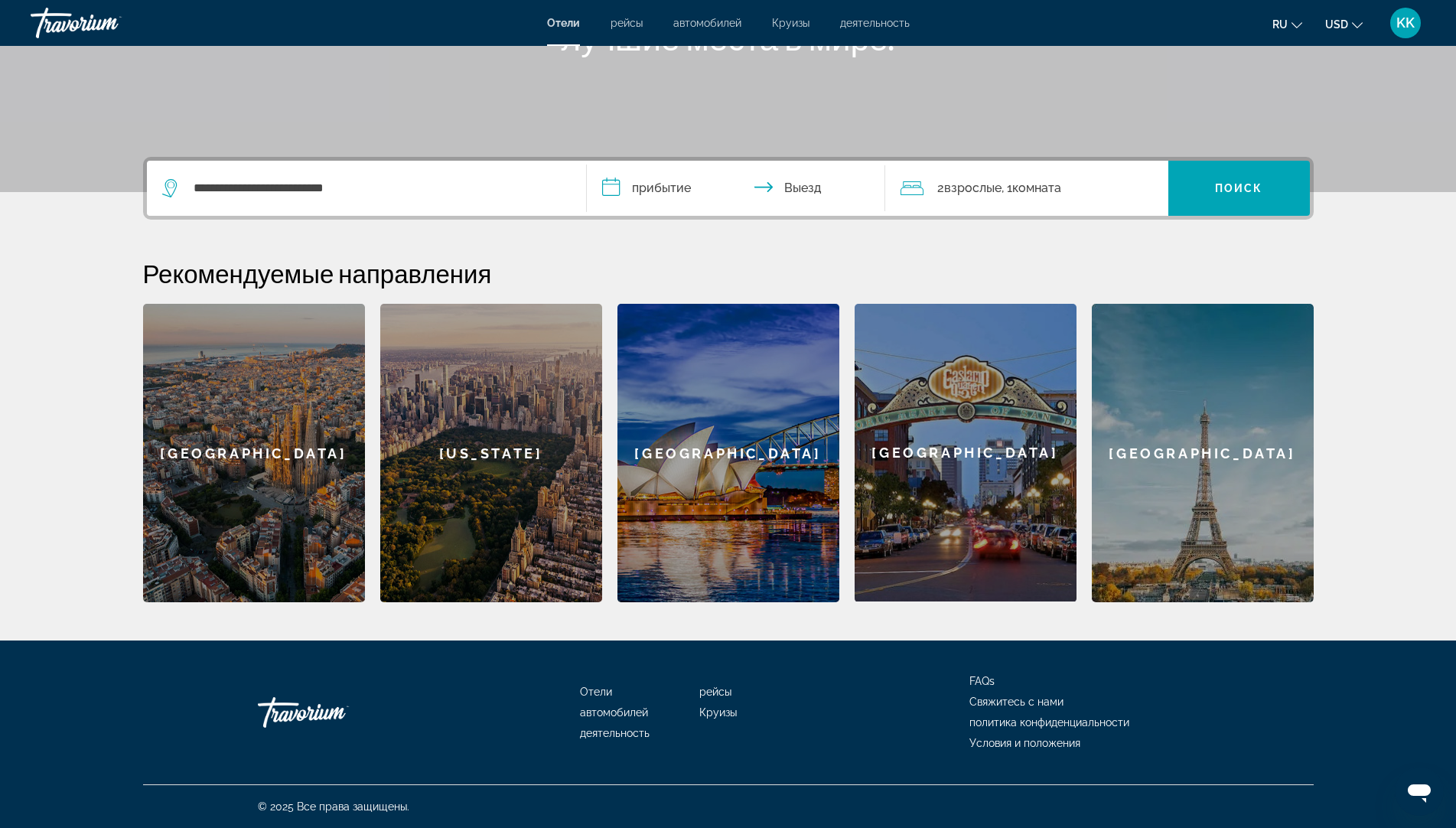
click at [667, 186] on input "**********" at bounding box center [740, 190] width 305 height 59
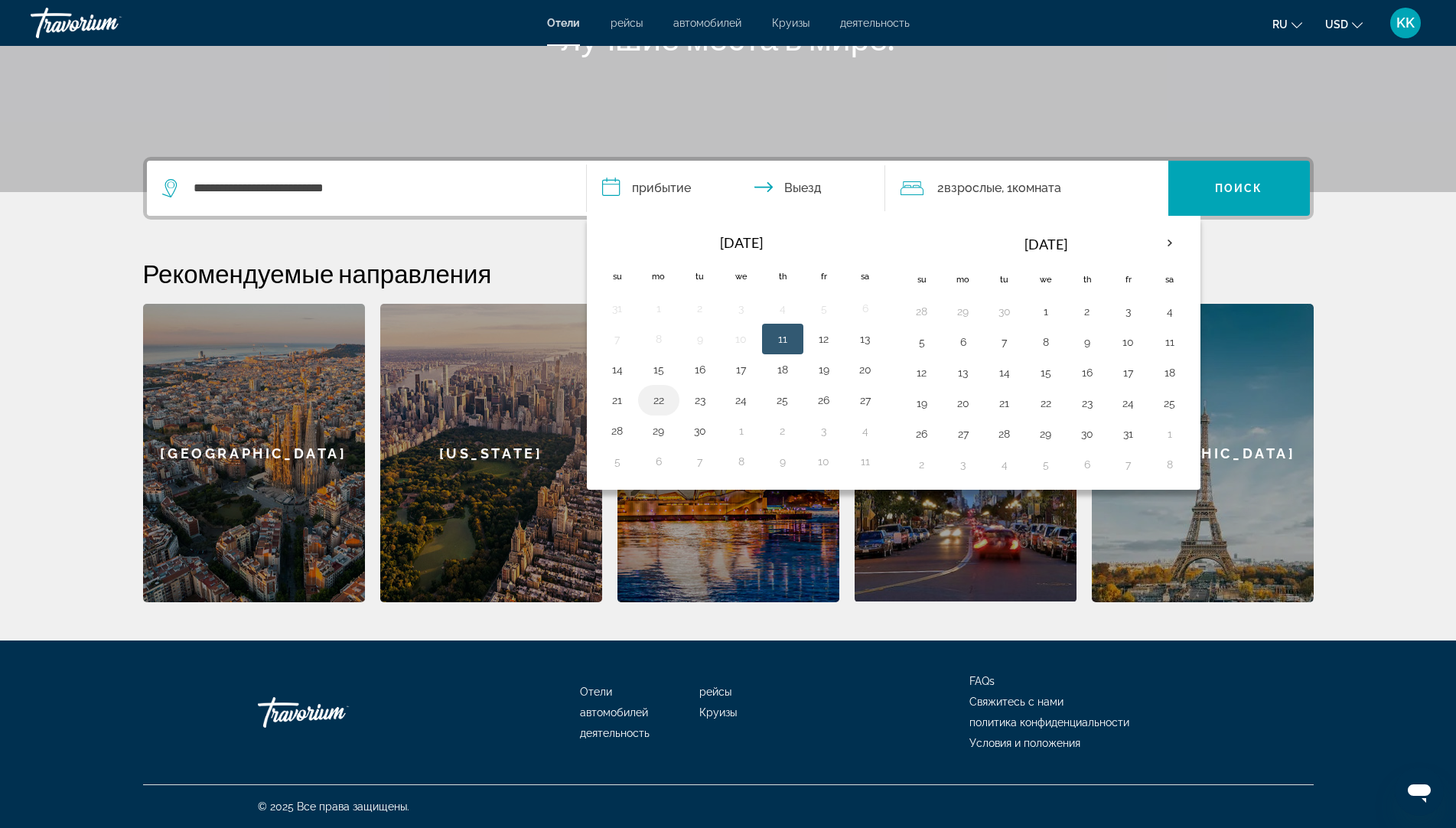
click at [652, 402] on button "22" at bounding box center [658, 400] width 24 height 21
click at [690, 403] on button "23" at bounding box center [700, 400] width 24 height 21
type input "**********"
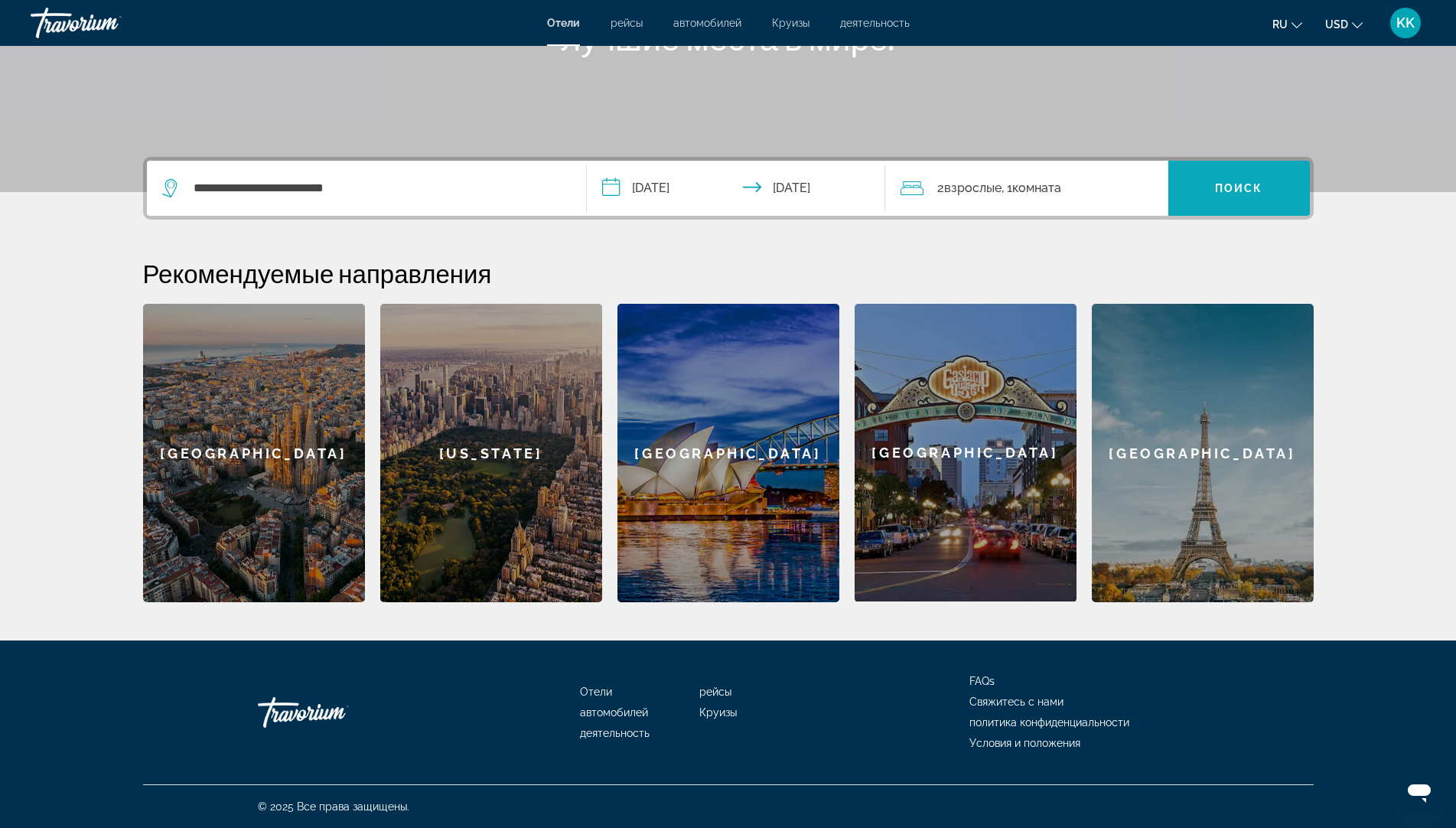
click at [1244, 182] on button "Поиск" at bounding box center [1240, 188] width 142 height 55
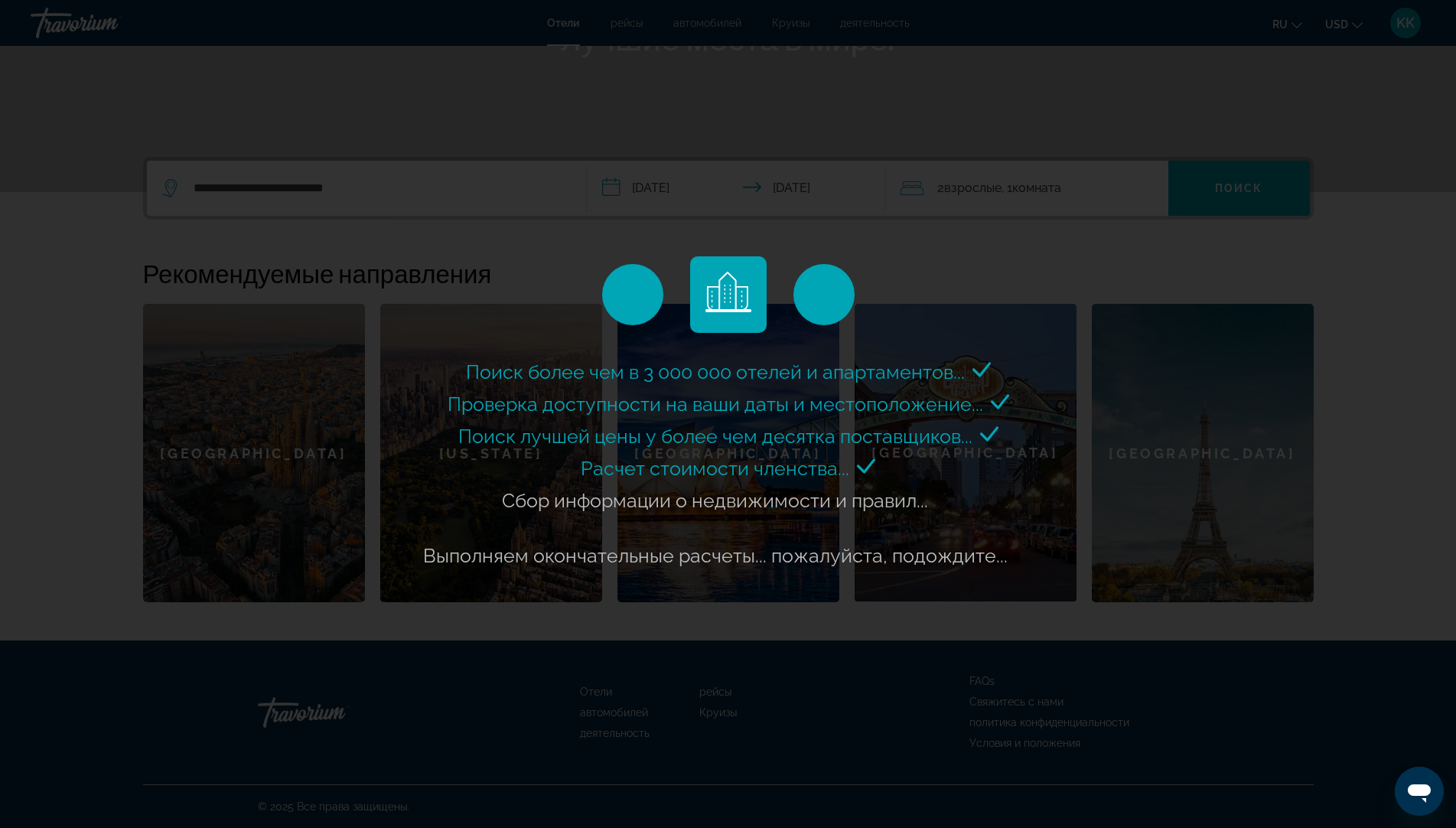
click at [428, 200] on div "Поиск более чем в 3 000 000 отелей и апартаментов..." at bounding box center [728, 414] width 1456 height 828
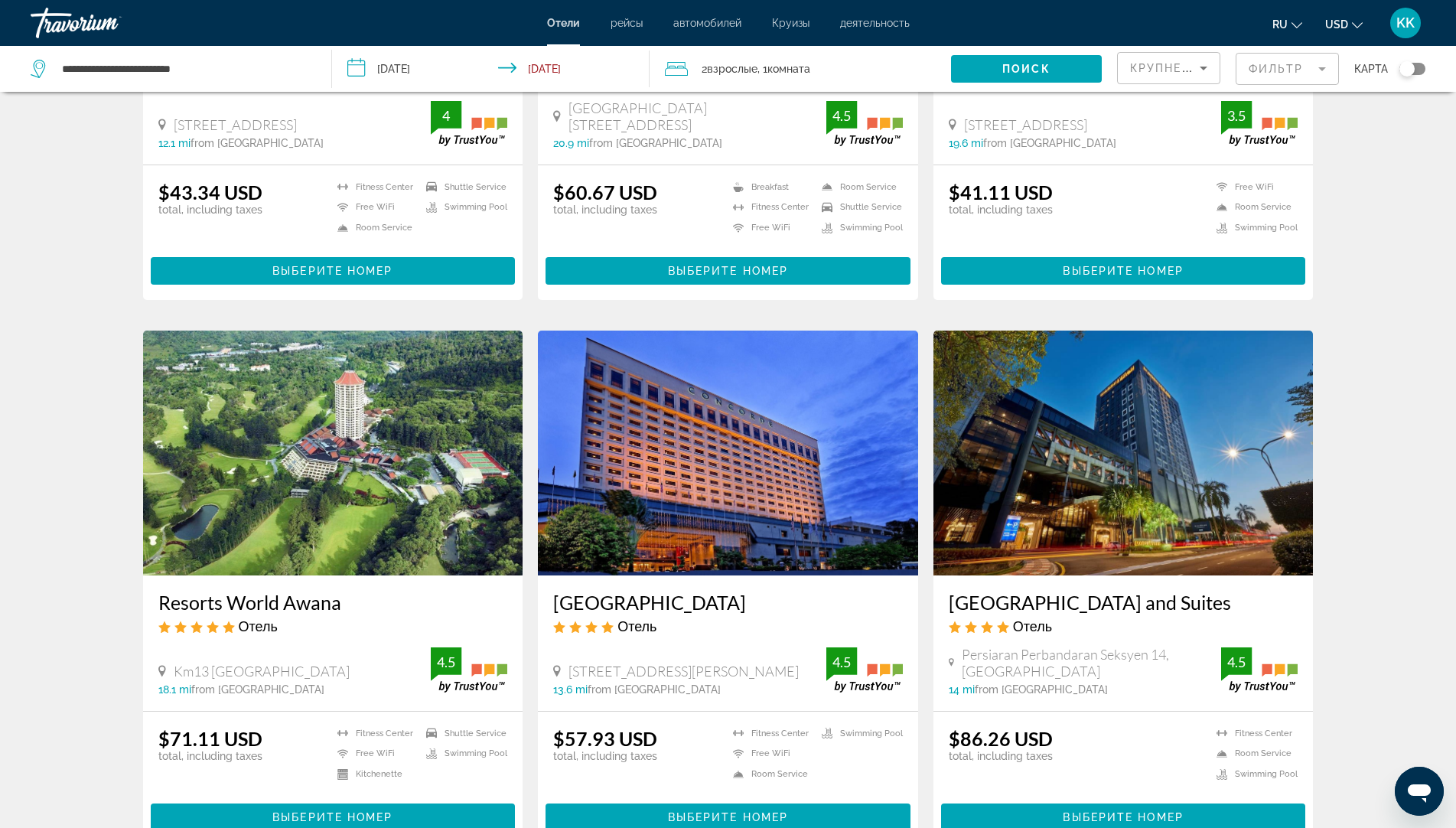
scroll to position [536, 0]
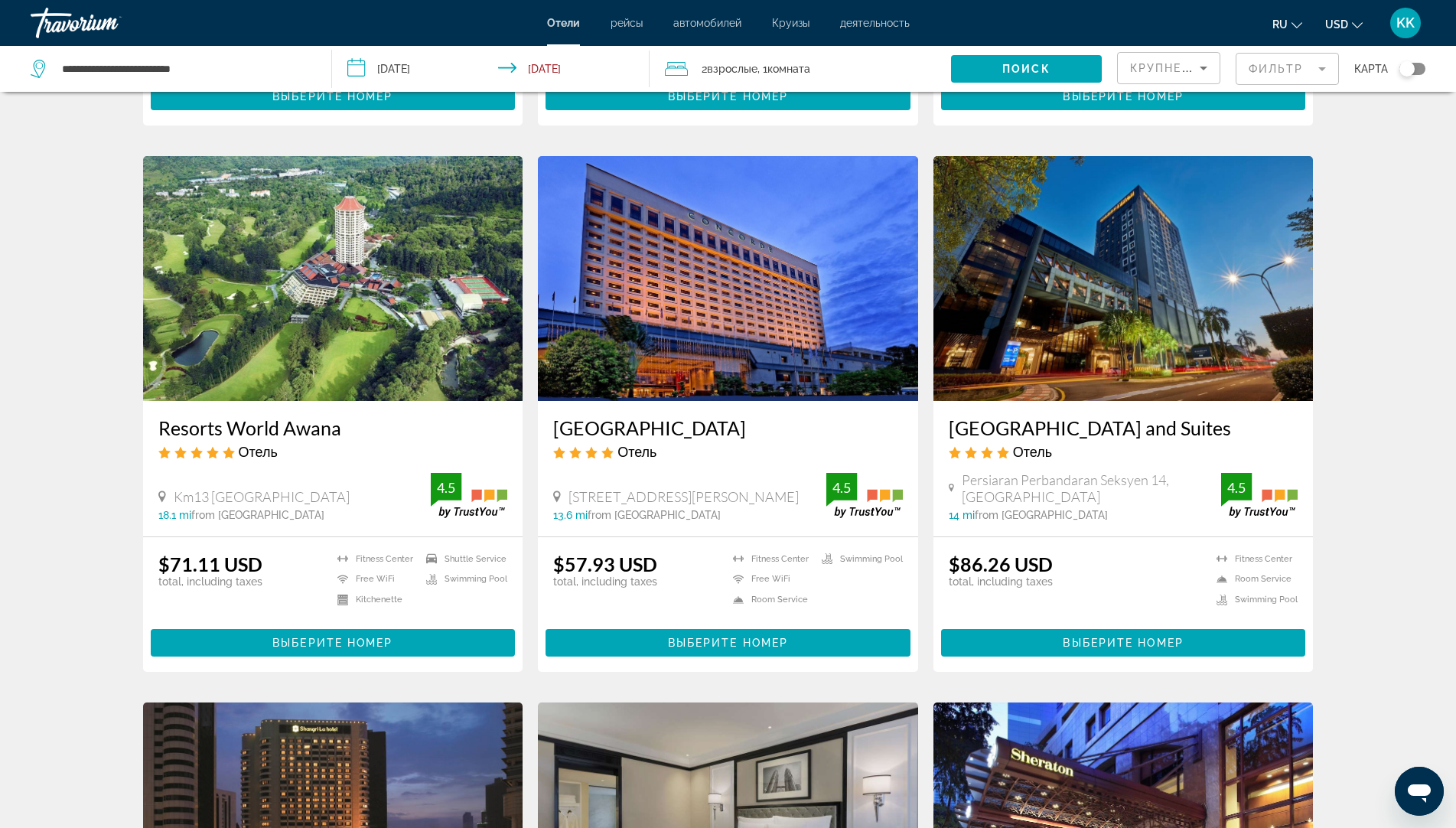
click at [251, 323] on img "Main content" at bounding box center [333, 279] width 381 height 245
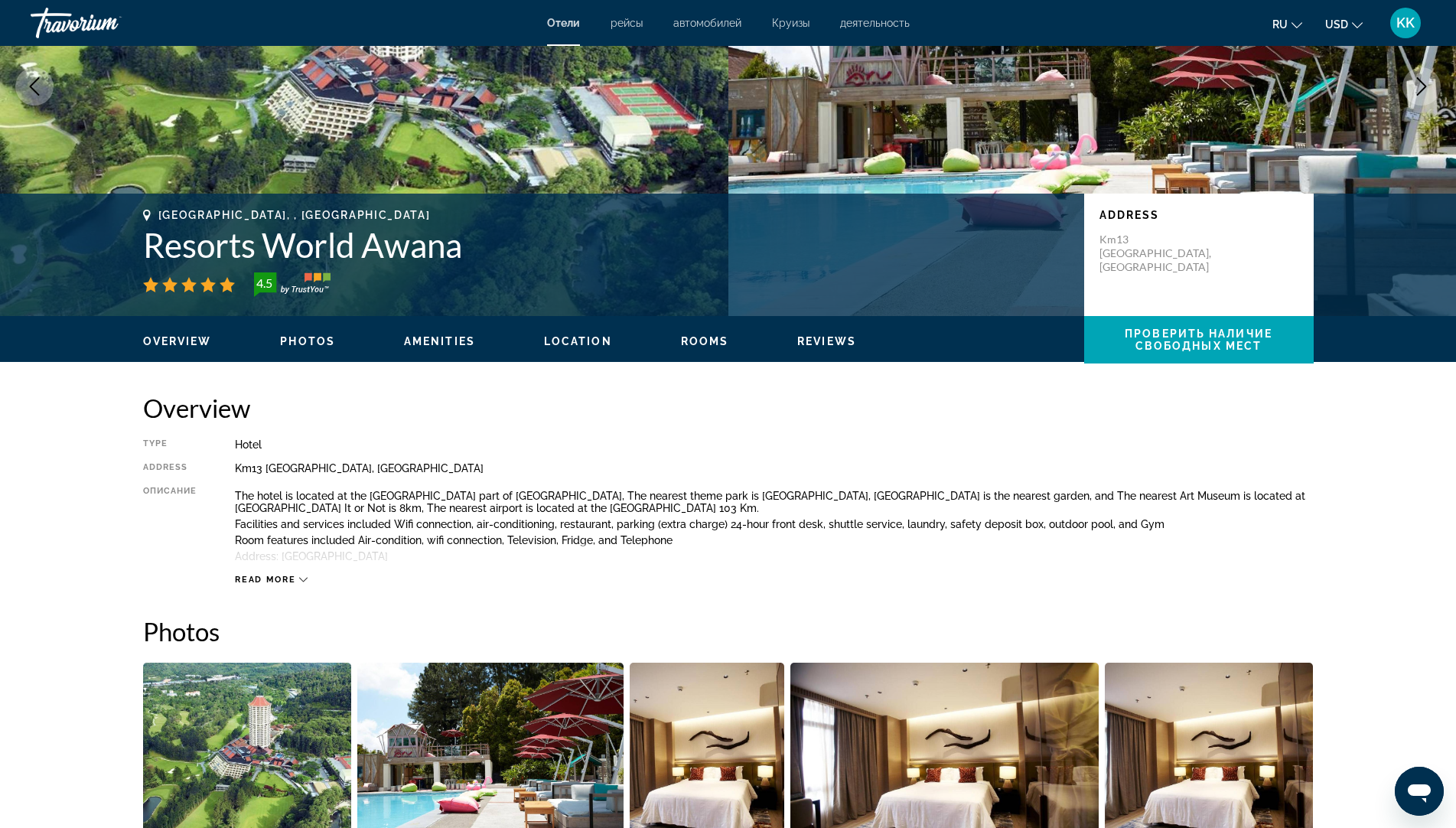
scroll to position [229, 0]
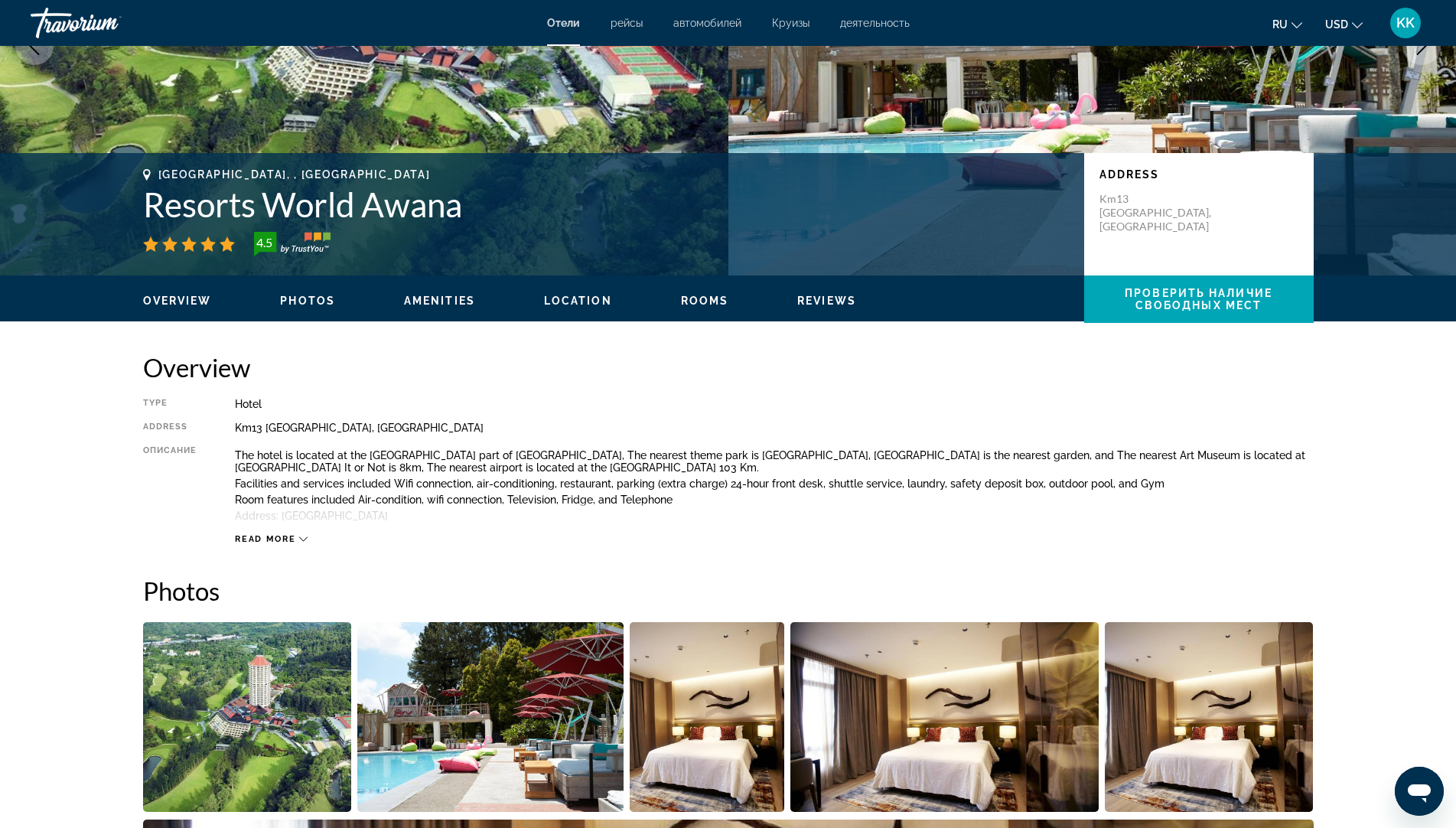
click at [1291, 22] on button "ru English Español Français Italiano Português русский" at bounding box center [1287, 23] width 30 height 22
click at [1246, 161] on button "русский" at bounding box center [1257, 160] width 68 height 19
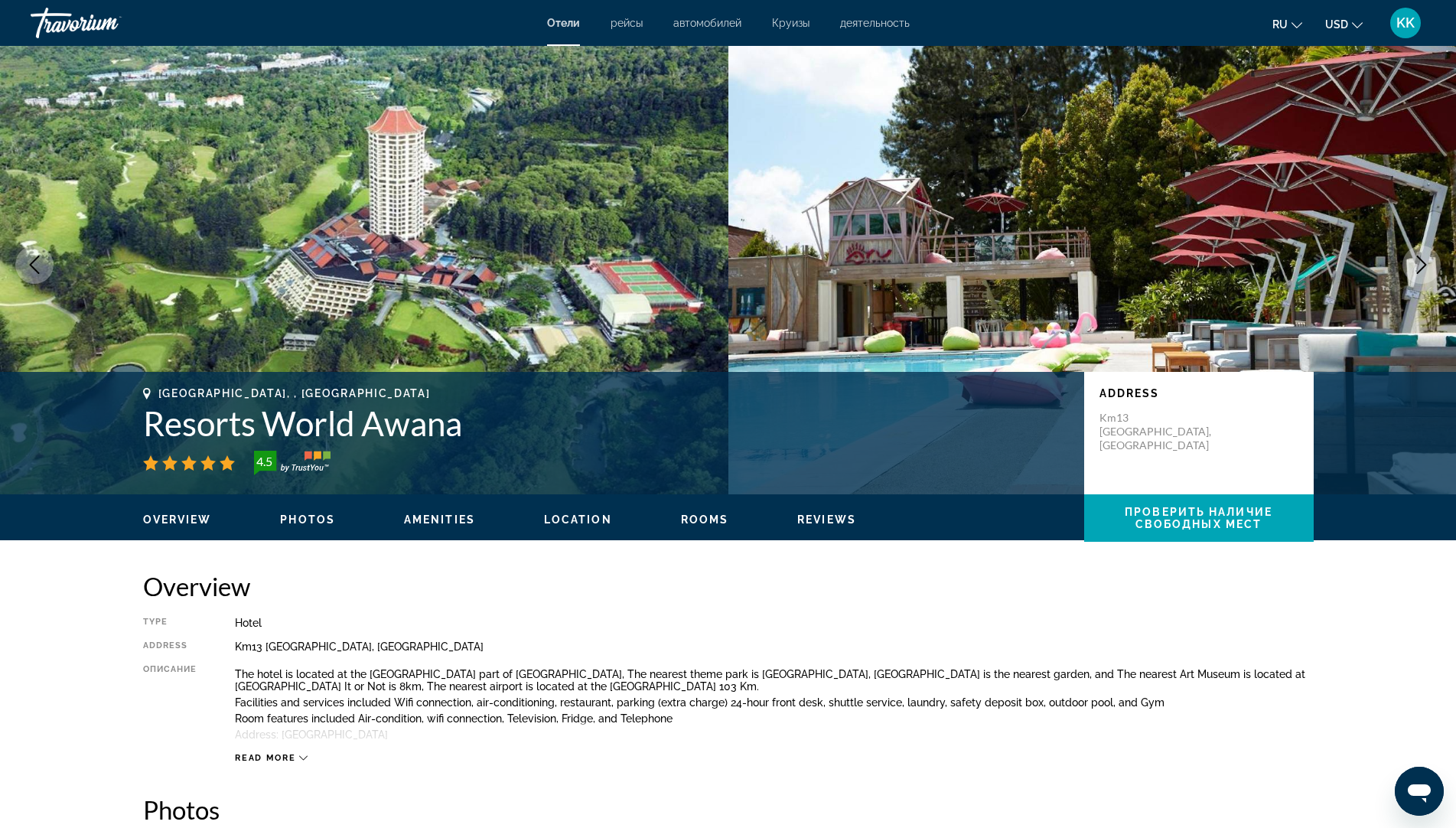
scroll to position [0, 0]
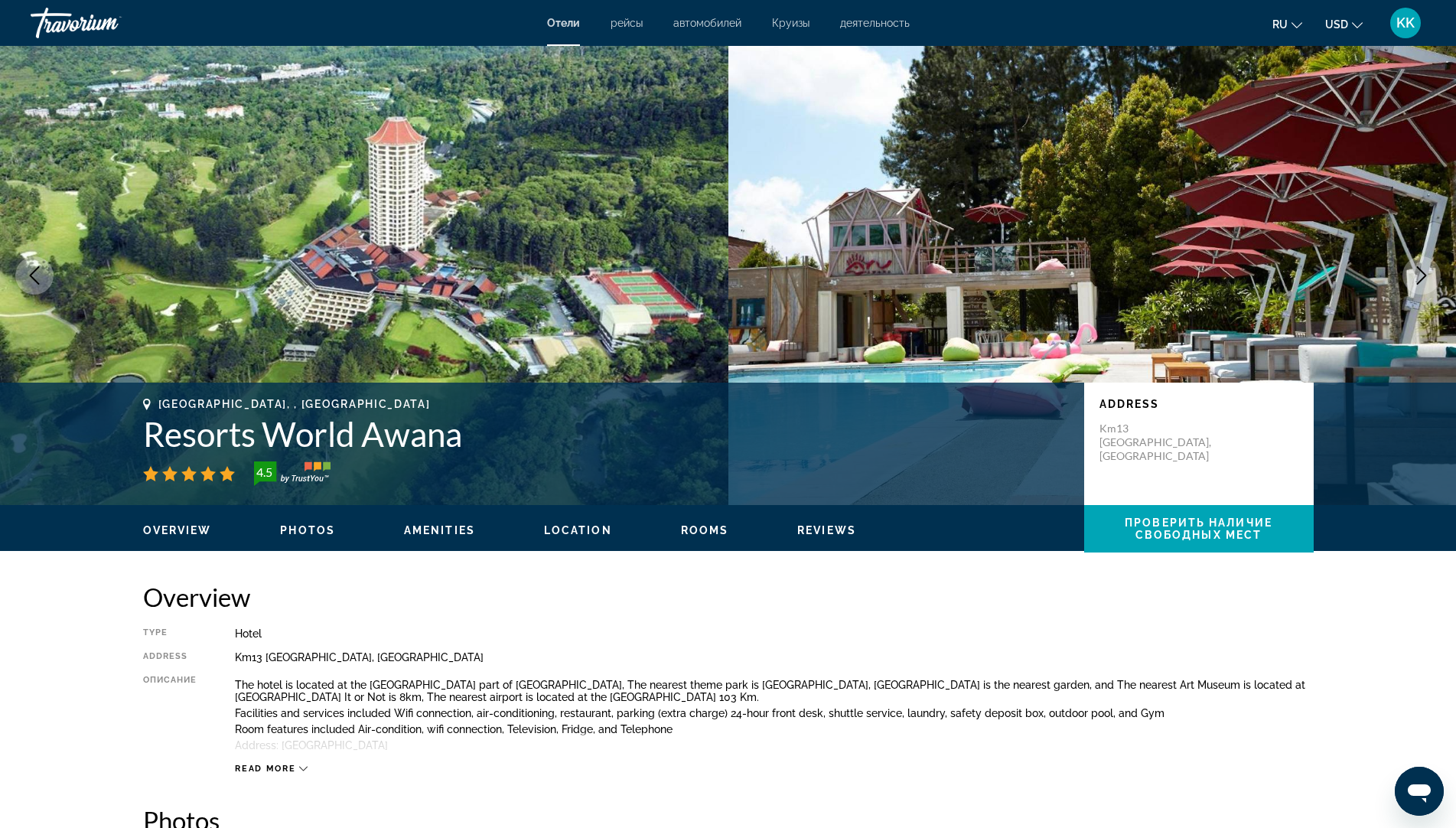
click at [1358, 27] on icon "Change currency" at bounding box center [1357, 25] width 11 height 6
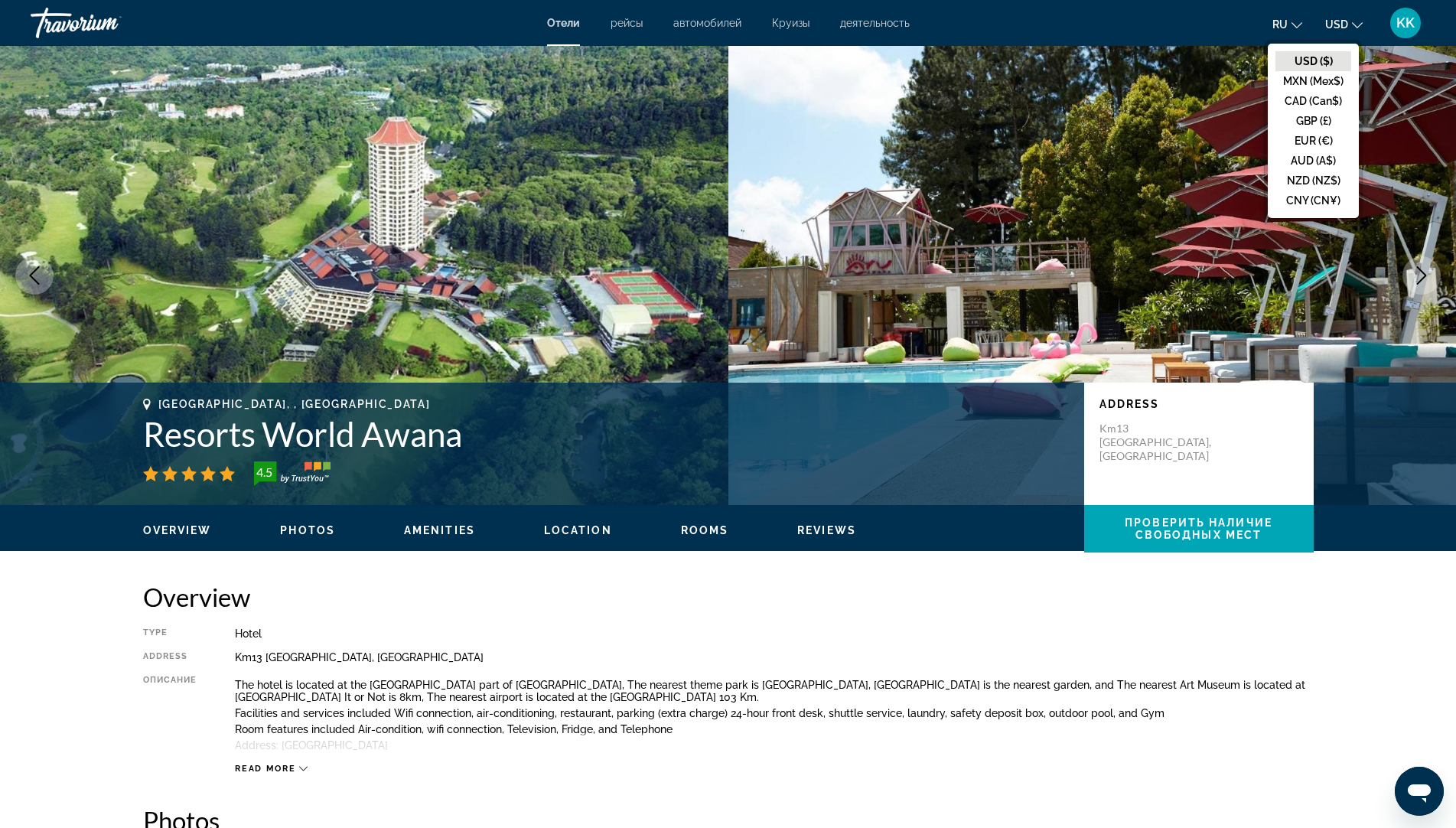
click at [1177, 188] on img "Main content" at bounding box center [1092, 275] width 728 height 459
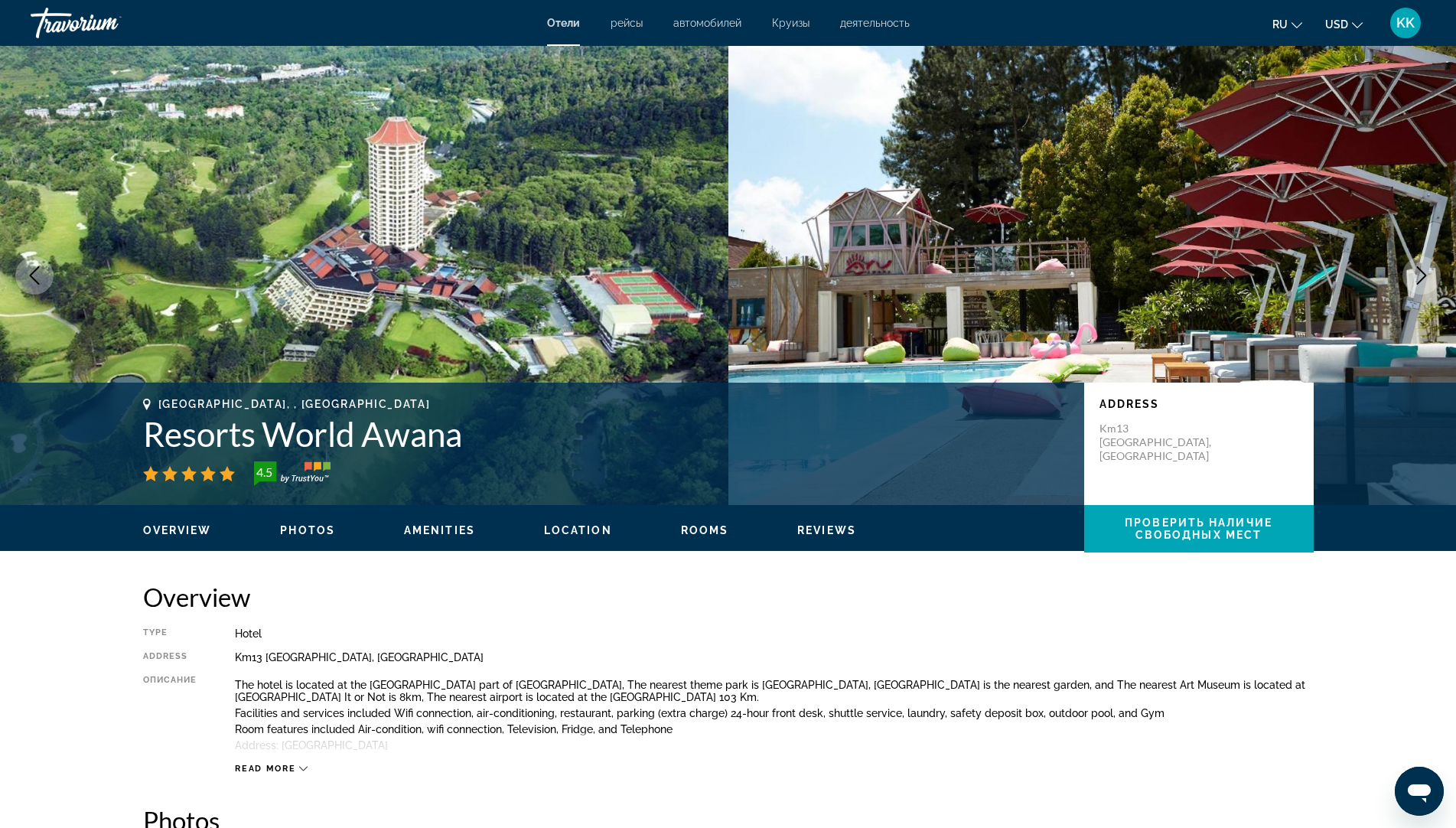
click at [1295, 24] on icon "Change language" at bounding box center [1296, 24] width 11 height 11
click at [1276, 163] on button "русский" at bounding box center [1257, 160] width 68 height 19
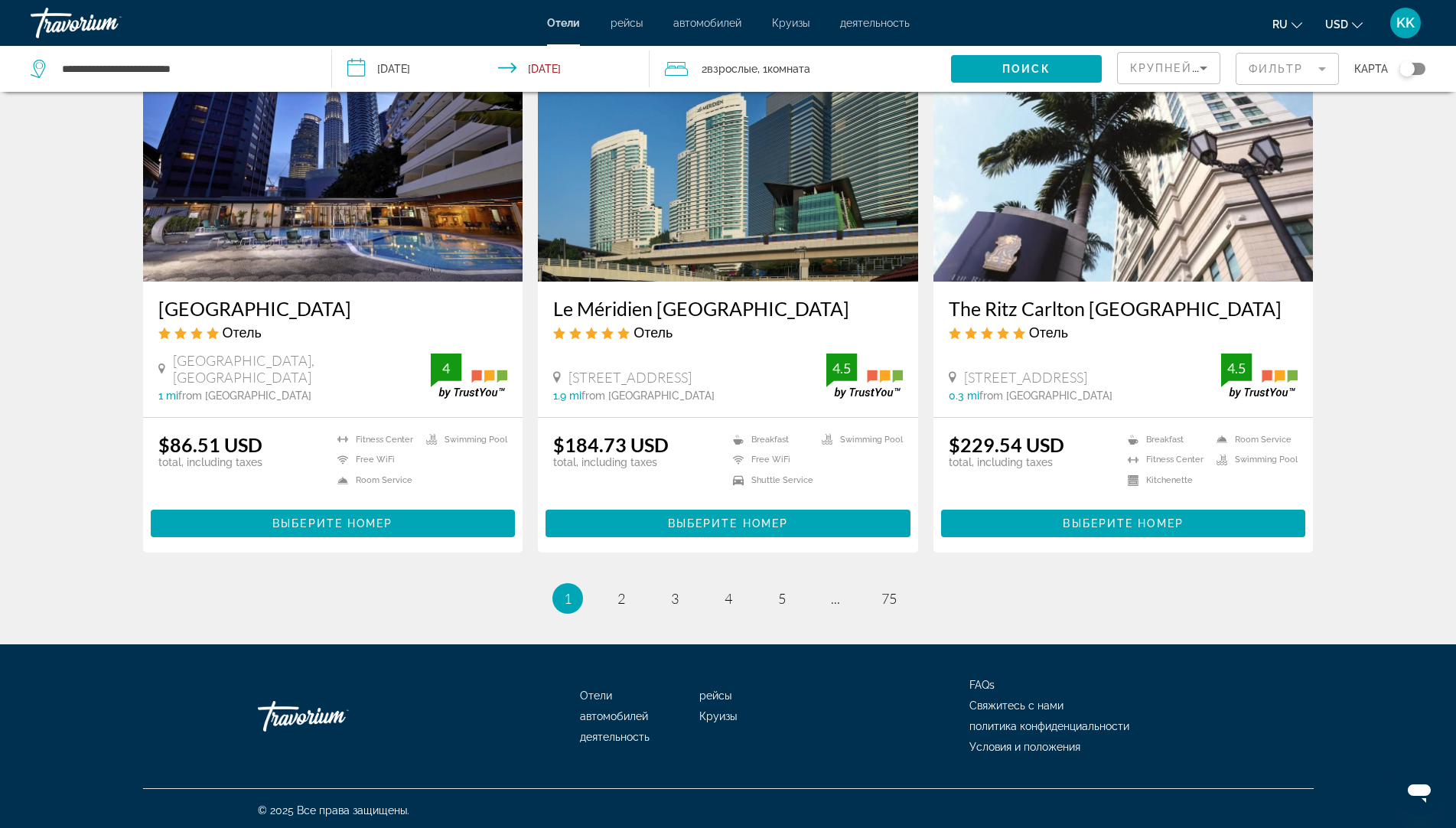
scroll to position [1749, 0]
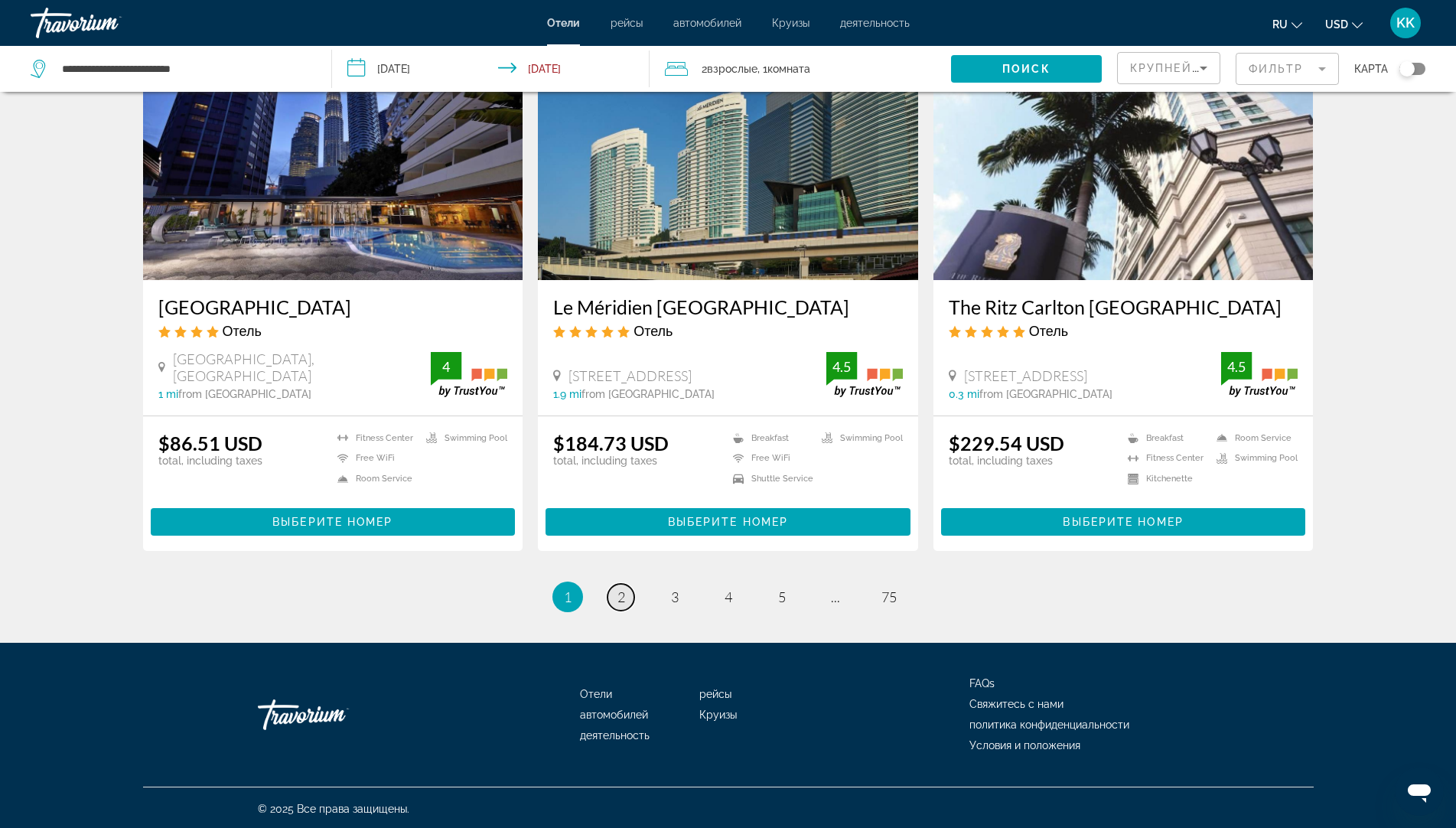
click at [623, 593] on span "2" at bounding box center [621, 596] width 8 height 17
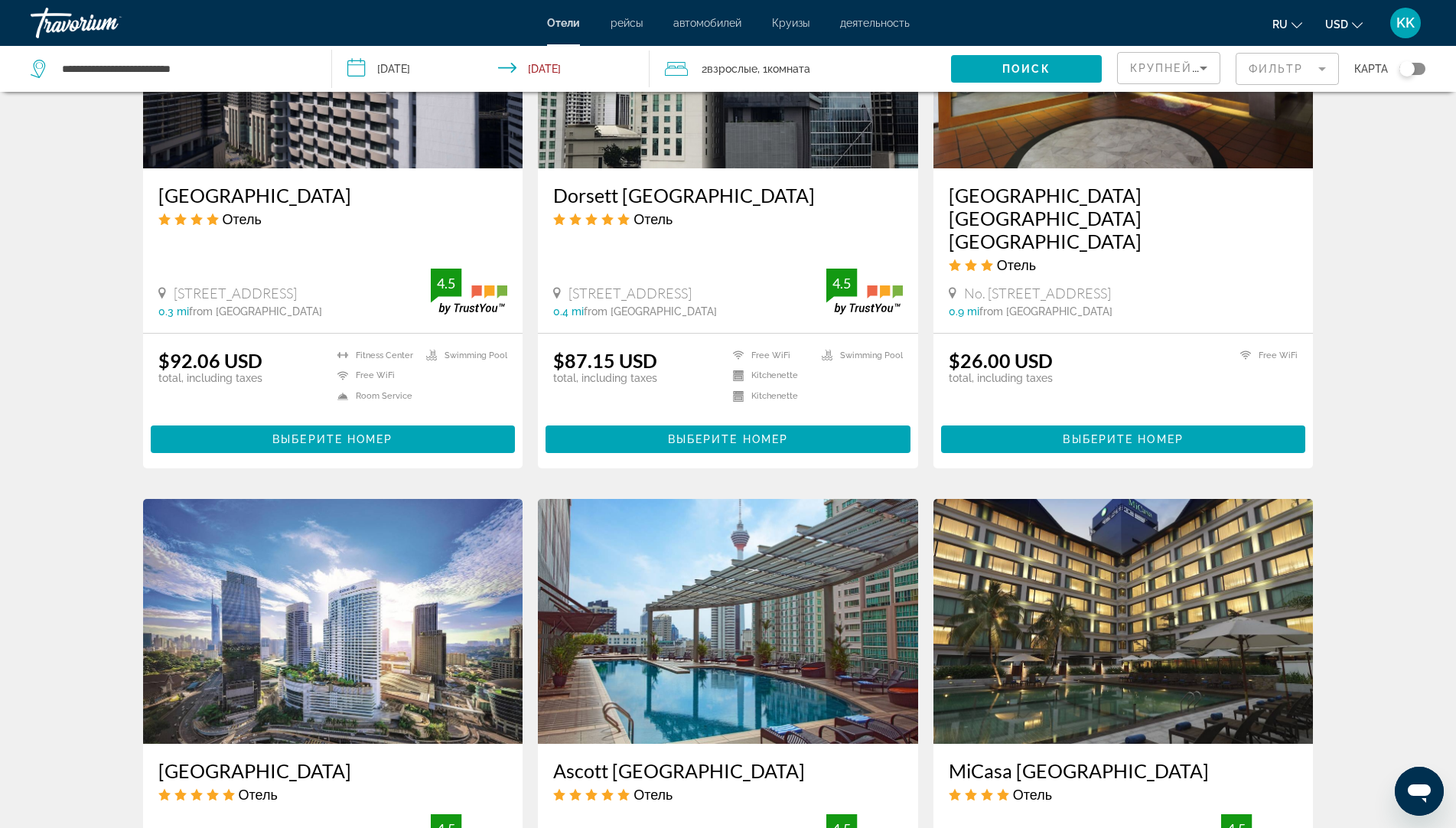
scroll to position [1377, 0]
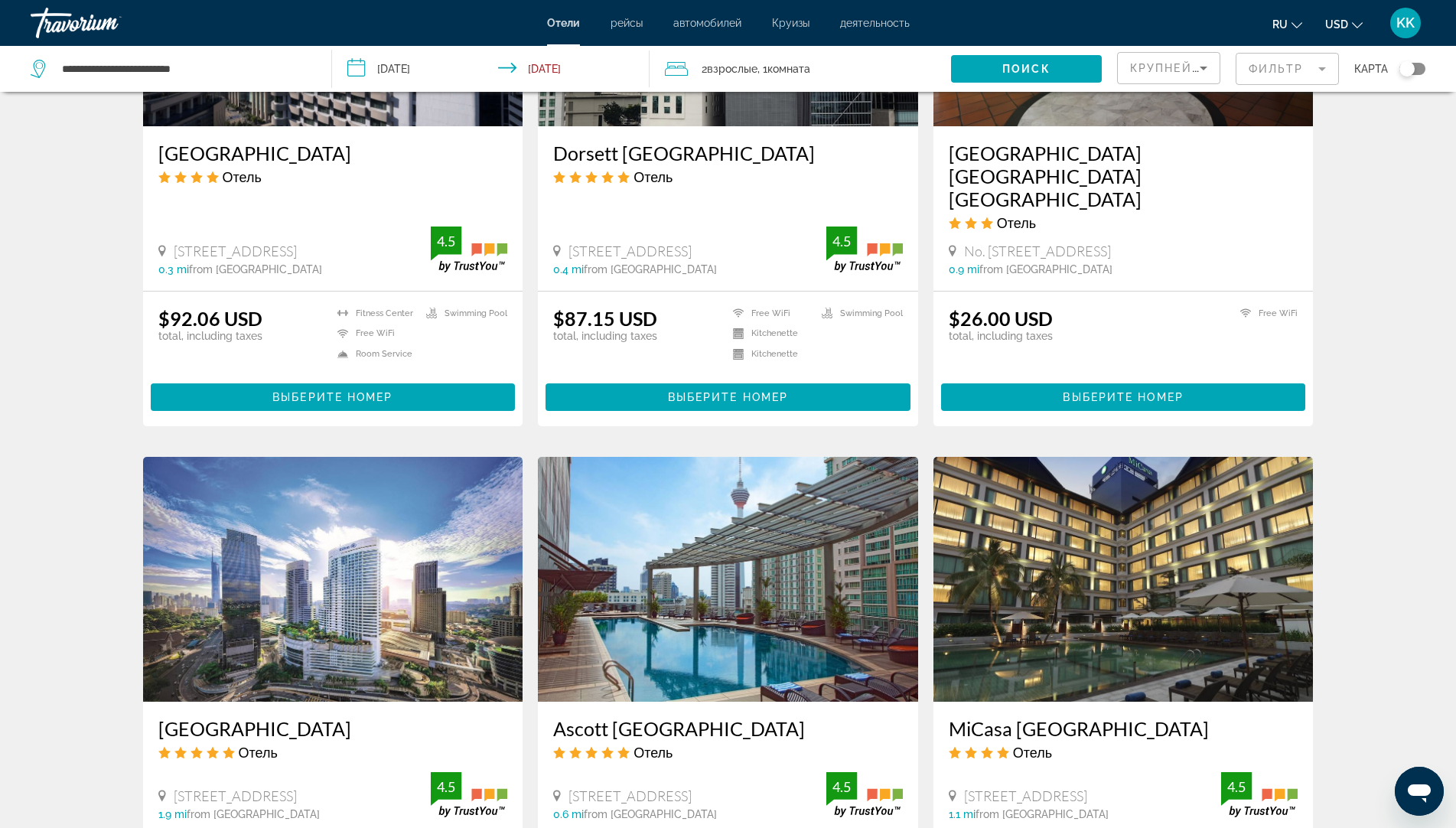
click at [313, 618] on img "Main content" at bounding box center [333, 580] width 381 height 245
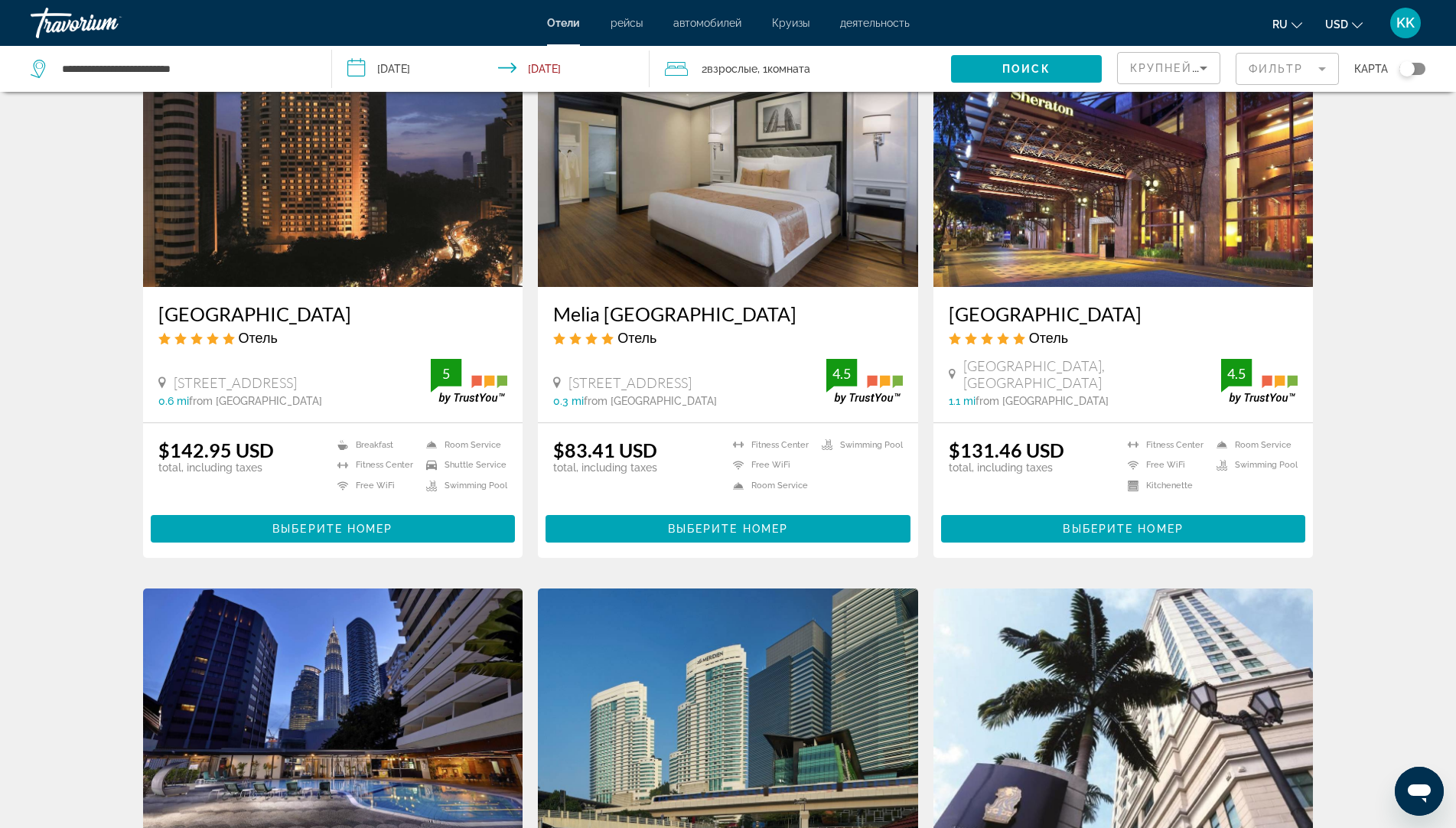
scroll to position [1146, 0]
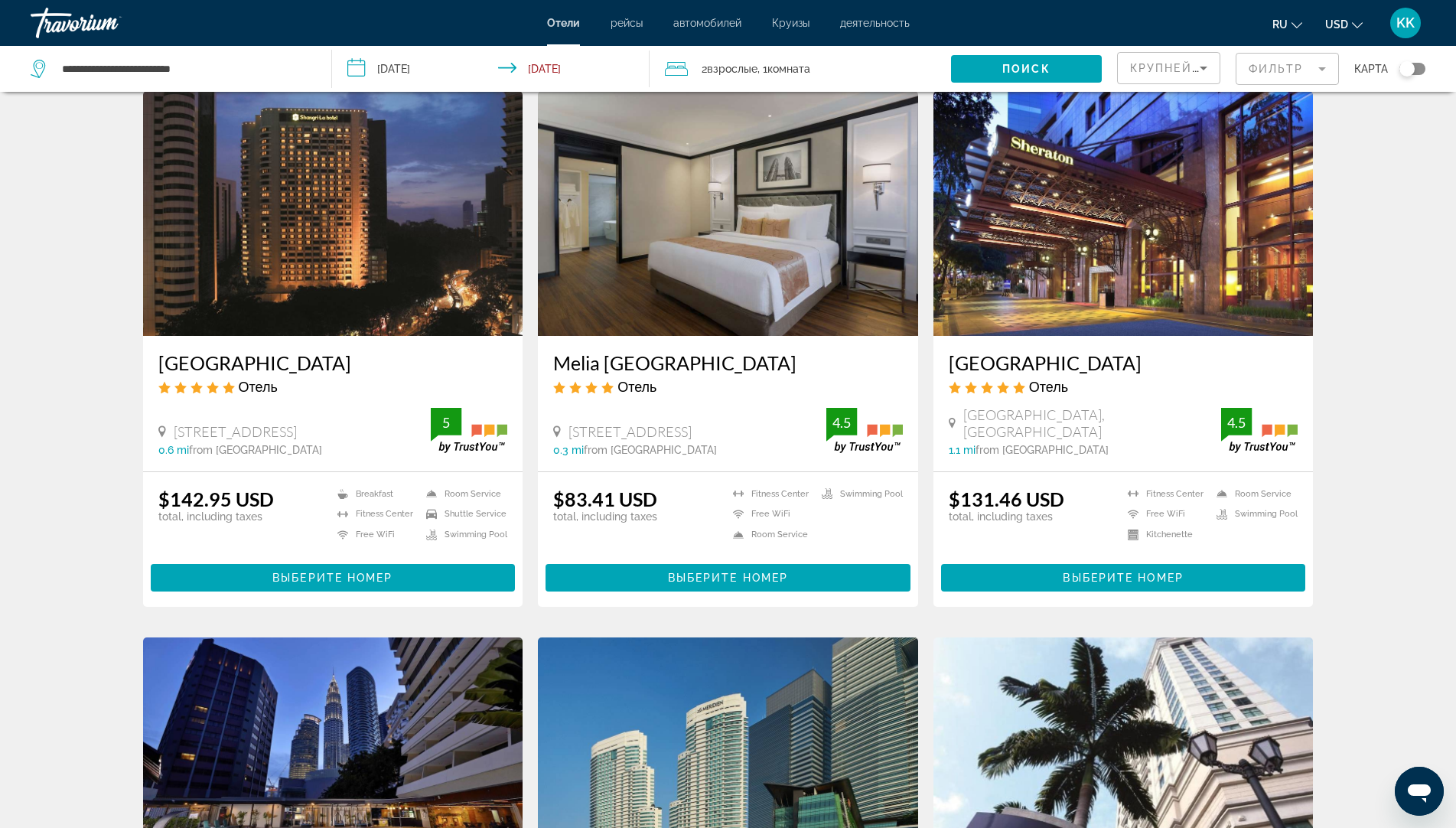
click at [354, 275] on img "Main content" at bounding box center [333, 214] width 381 height 245
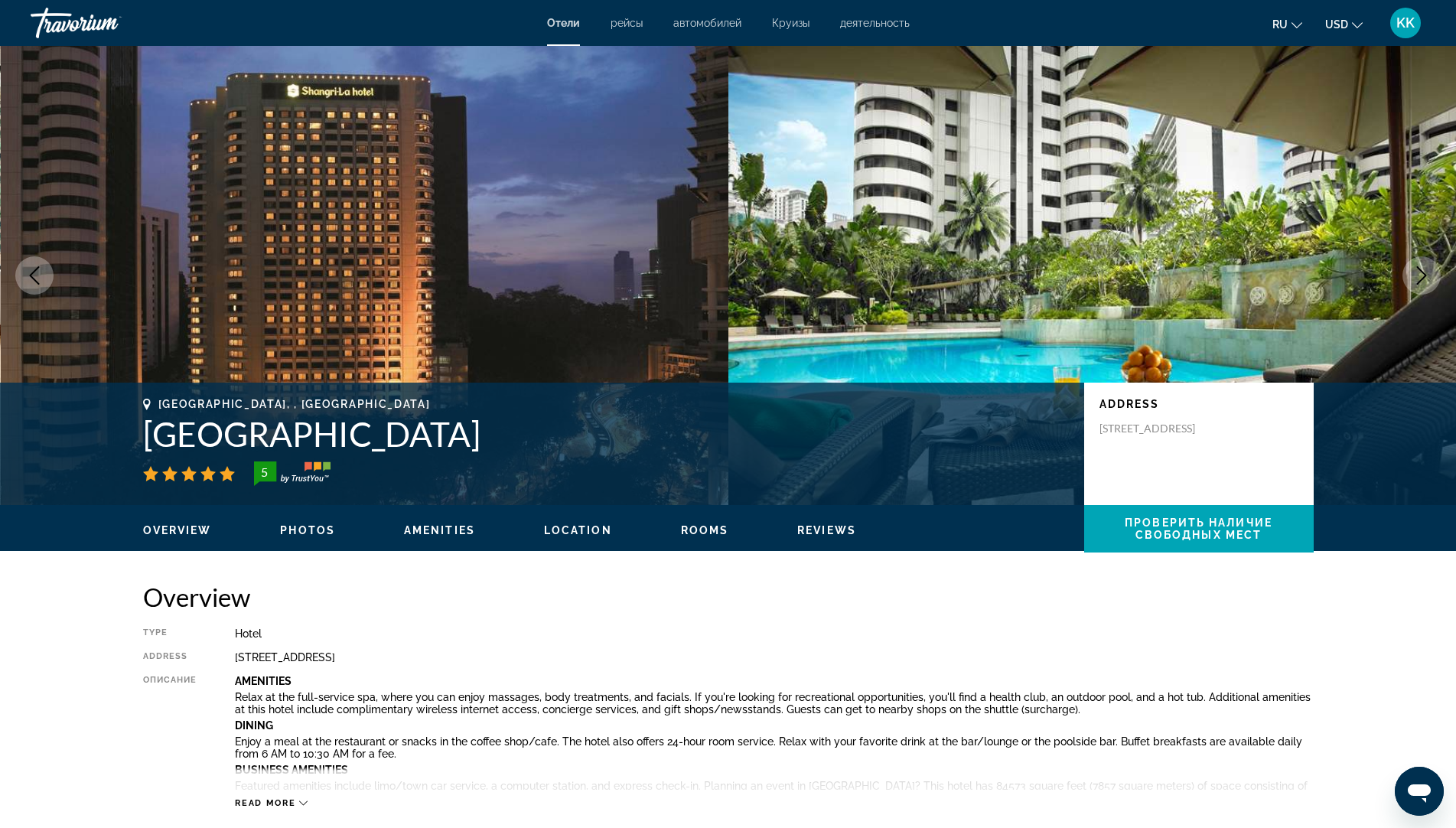
click at [1291, 21] on button "ru English Español Français Italiano Português русский" at bounding box center [1287, 23] width 30 height 22
click at [1250, 165] on button "русский" at bounding box center [1257, 160] width 68 height 19
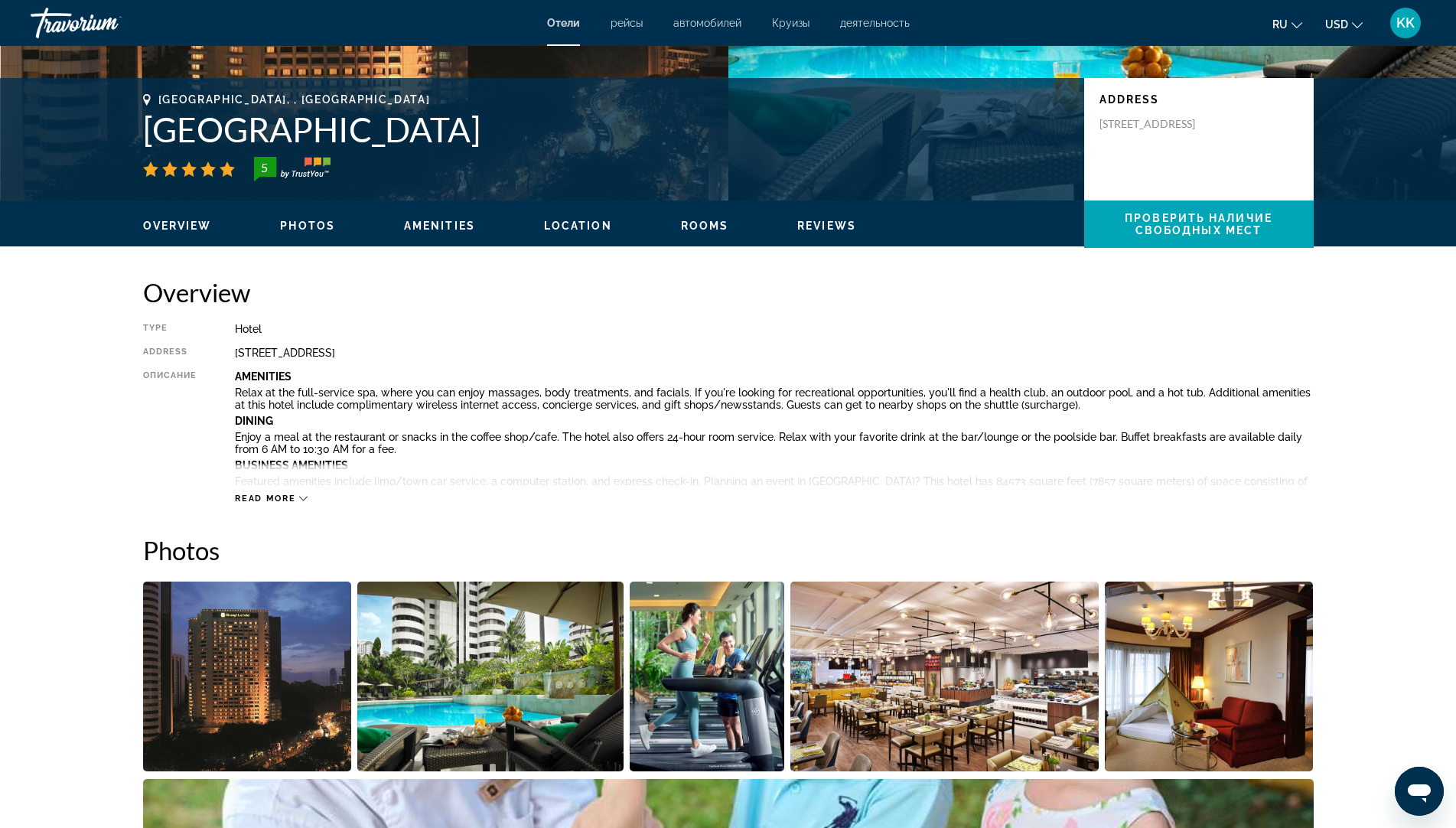
scroll to position [306, 0]
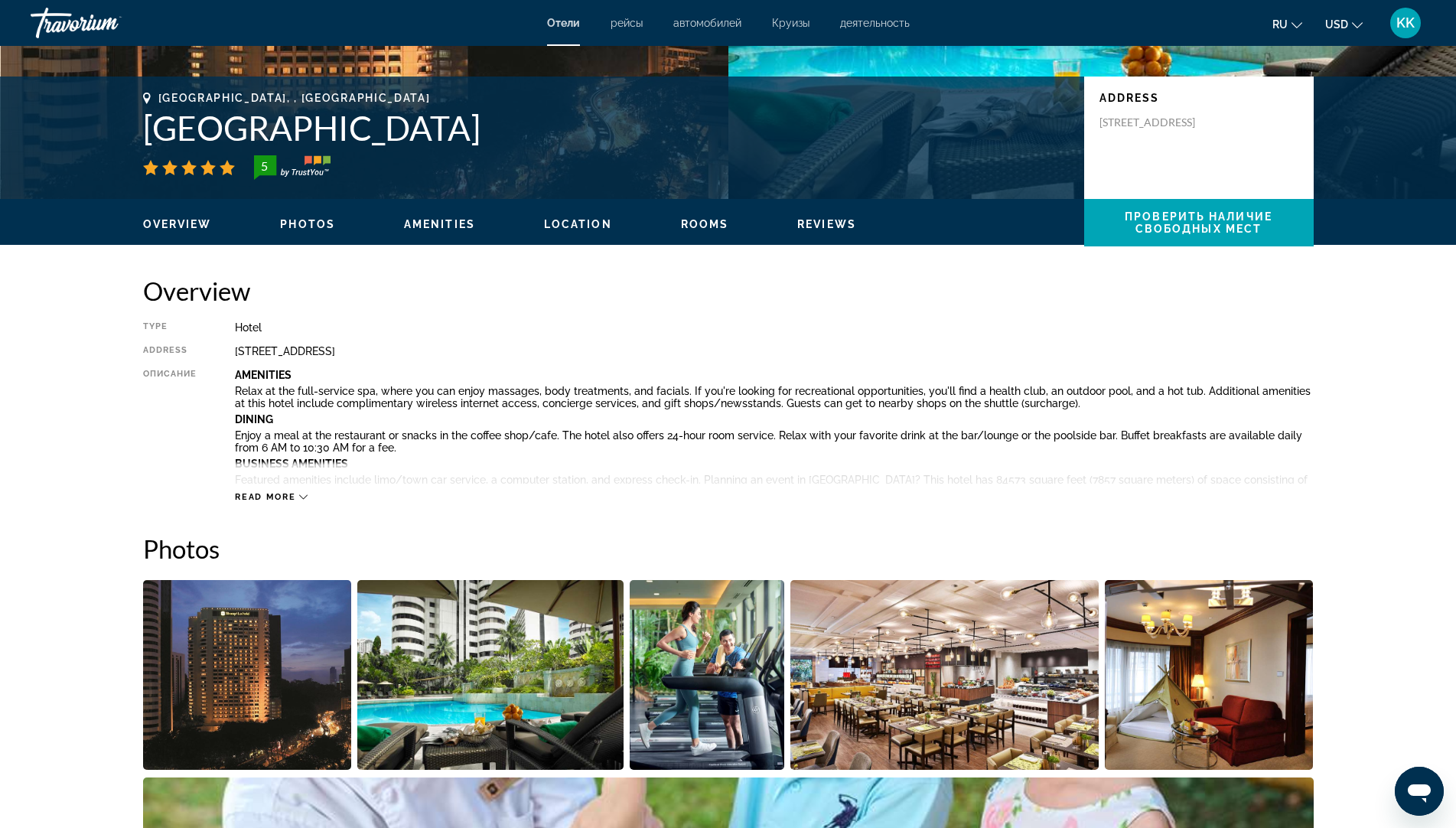
click at [653, 311] on div "Overview Type Hotel Address 11 Jalan Sultan Ismail, Kuala Lumpur 50250, Malaysi…" at bounding box center [728, 389] width 1171 height 227
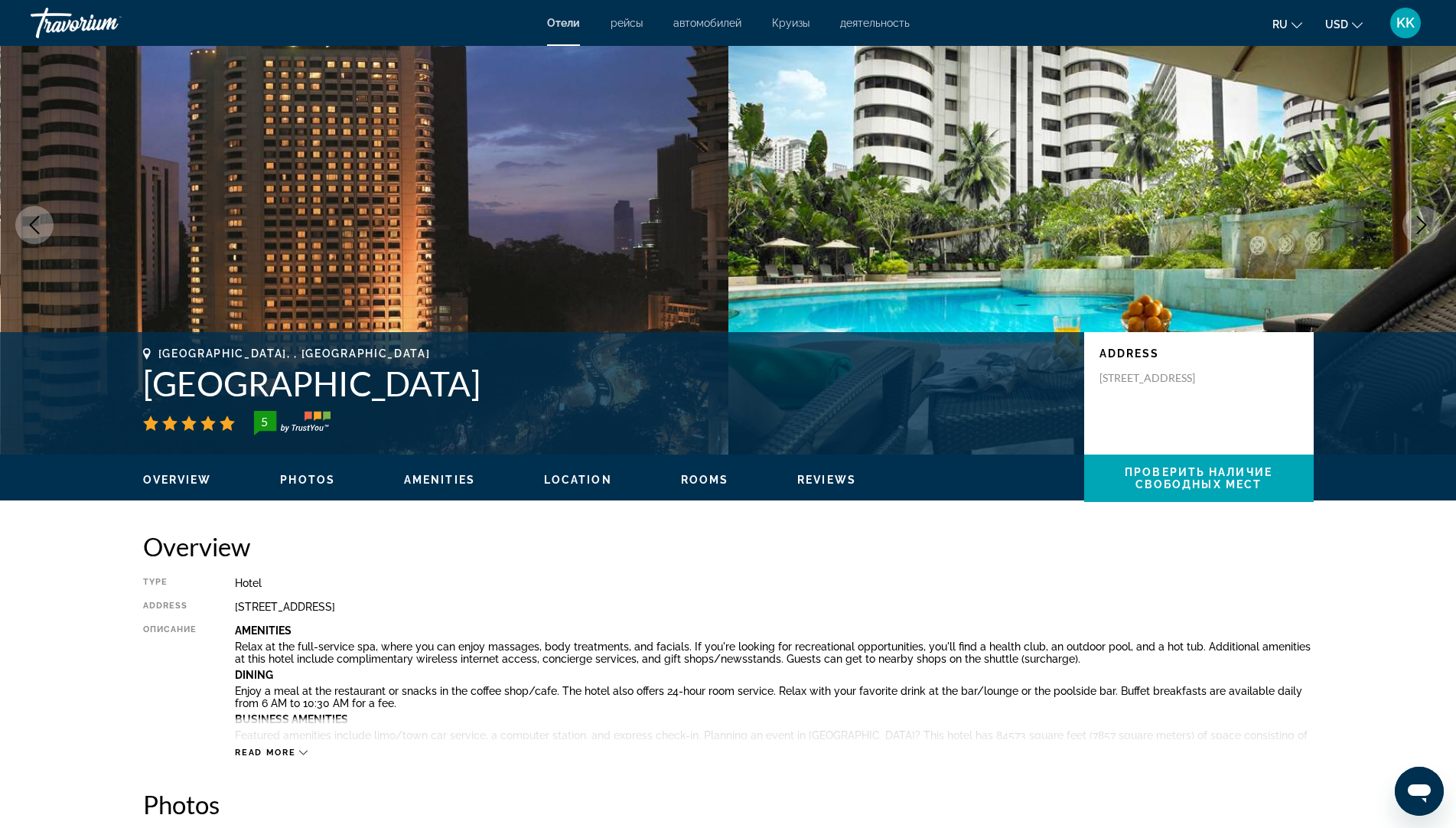
scroll to position [0, 0]
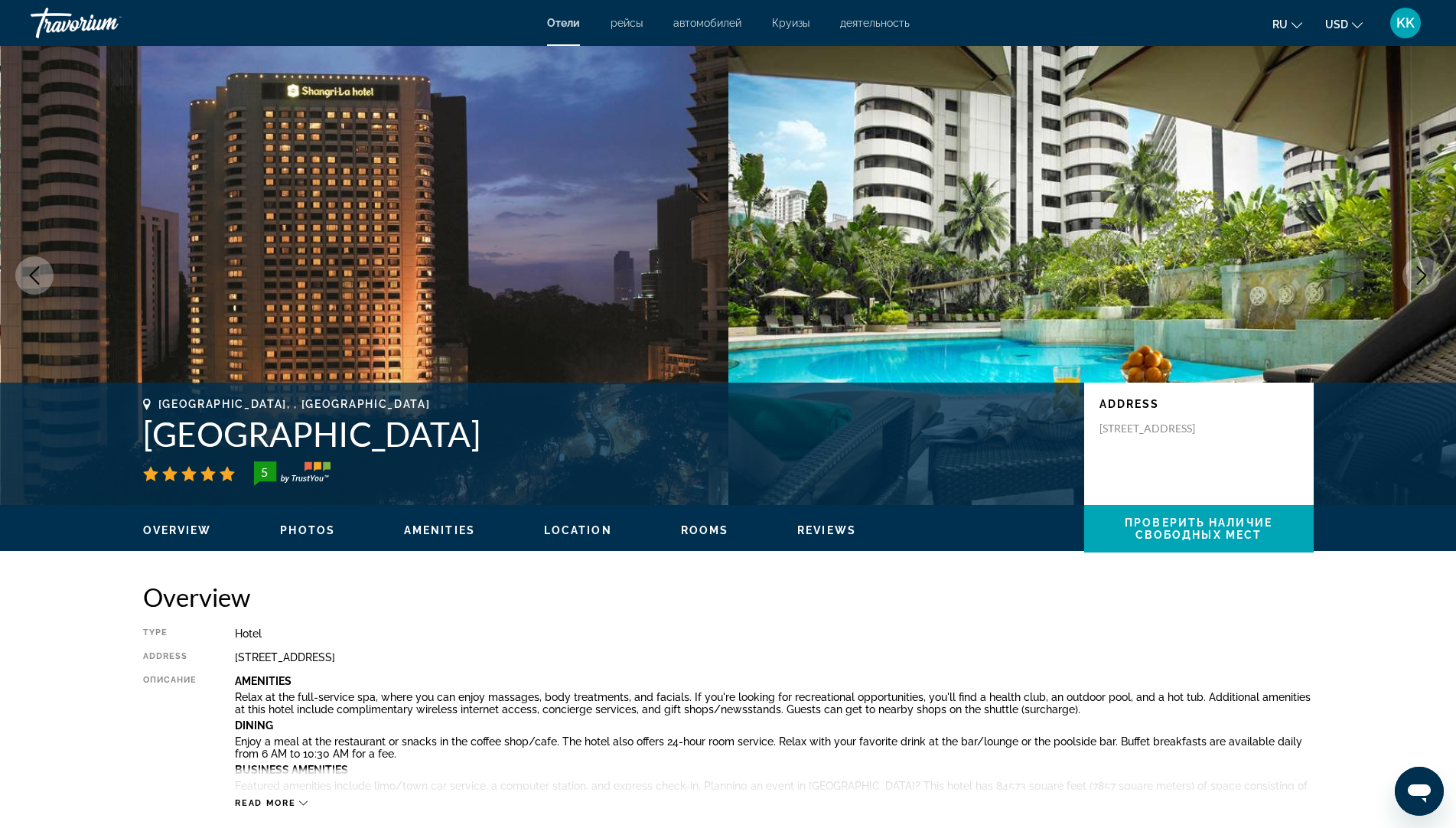
click at [1353, 21] on icon "Change currency" at bounding box center [1357, 24] width 11 height 11
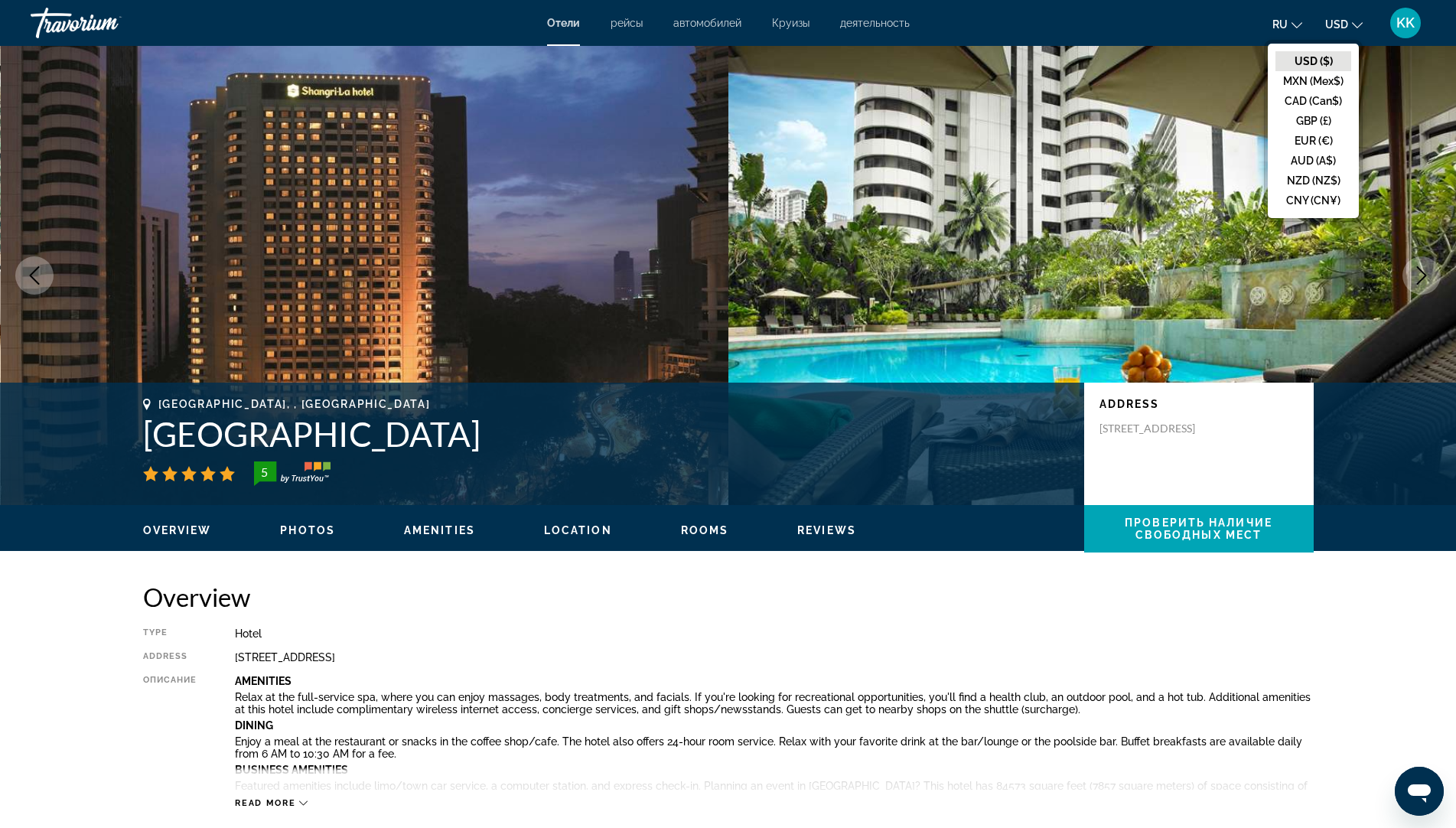
click at [1160, 33] on div "ru English Español Français Italiano Português русский USD USD ($) MXN (Mex$) C…" at bounding box center [1175, 22] width 501 height 32
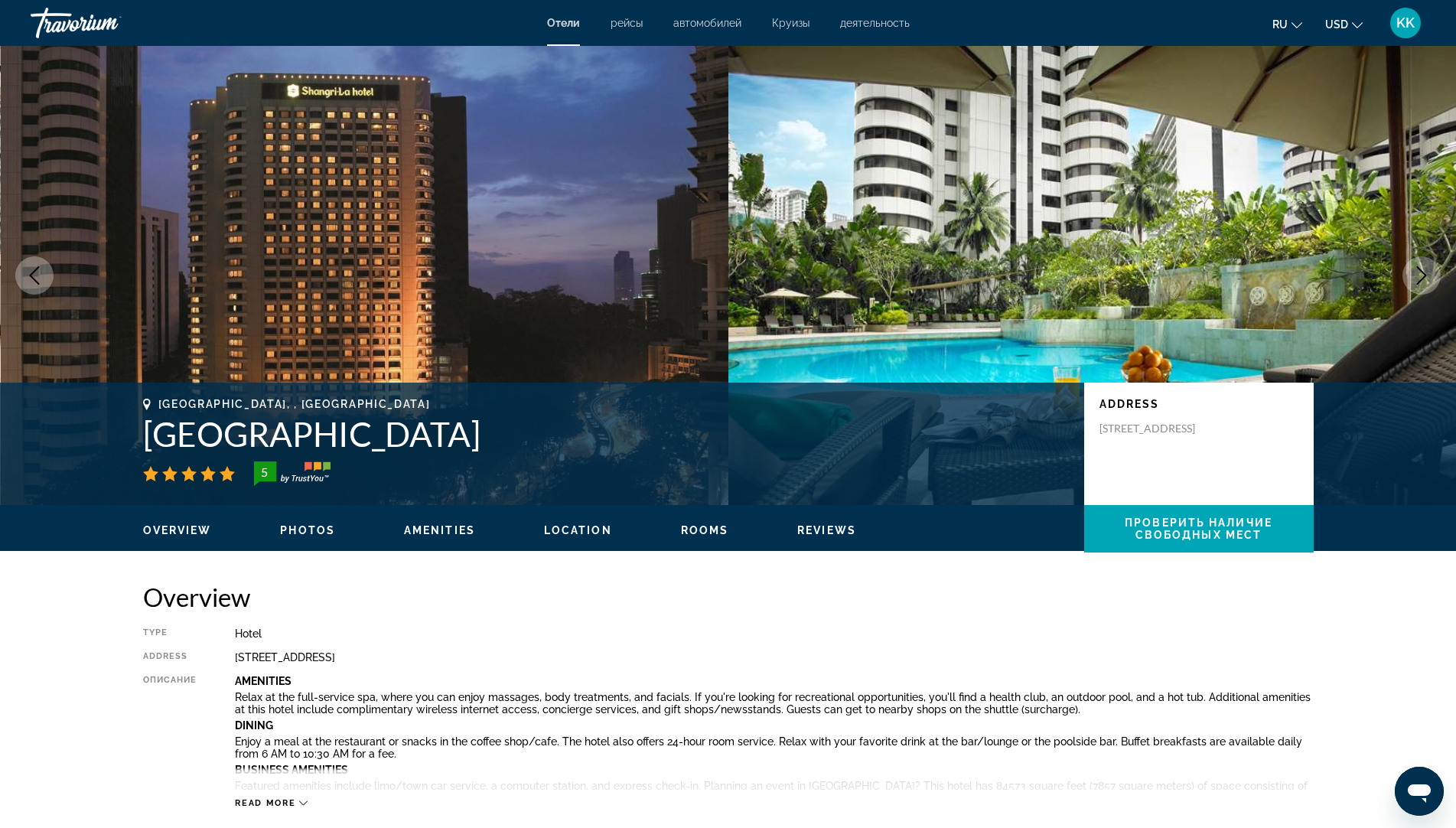
click at [1275, 27] on span "ru" at bounding box center [1280, 24] width 16 height 13
click at [1243, 167] on button "русский" at bounding box center [1257, 160] width 68 height 19
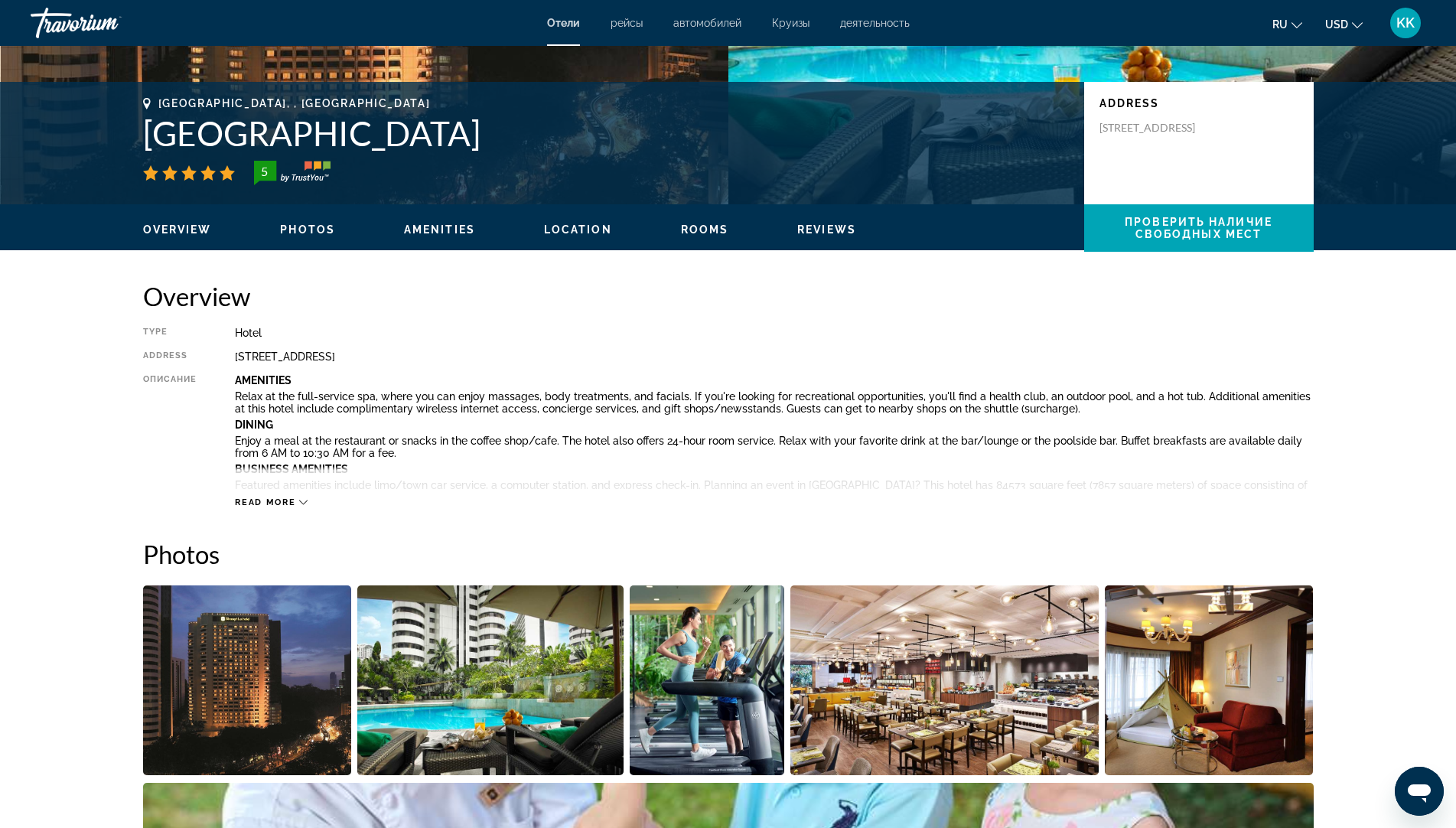
scroll to position [306, 0]
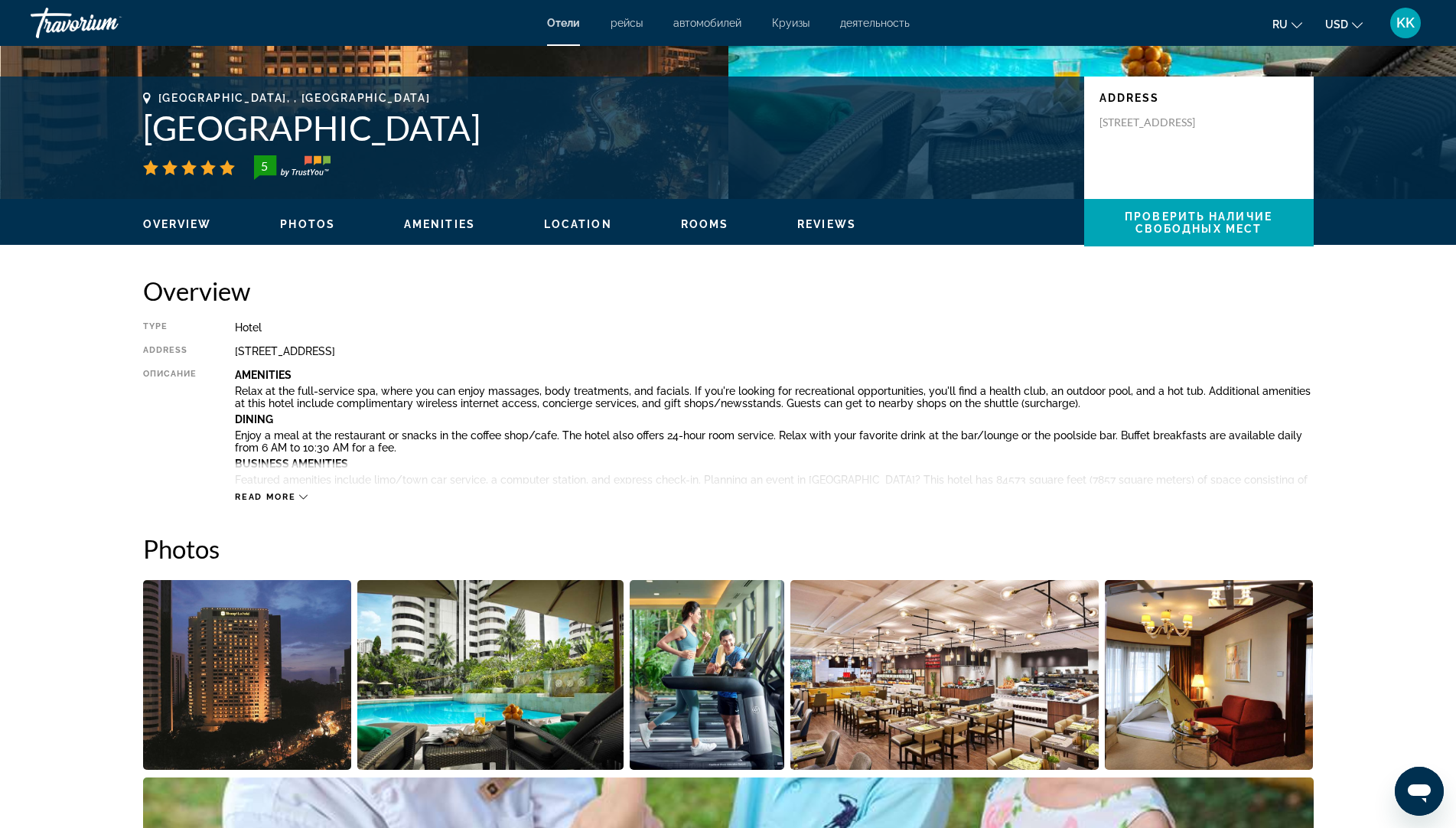
click at [300, 497] on icon "Main content" at bounding box center [303, 497] width 9 height 9
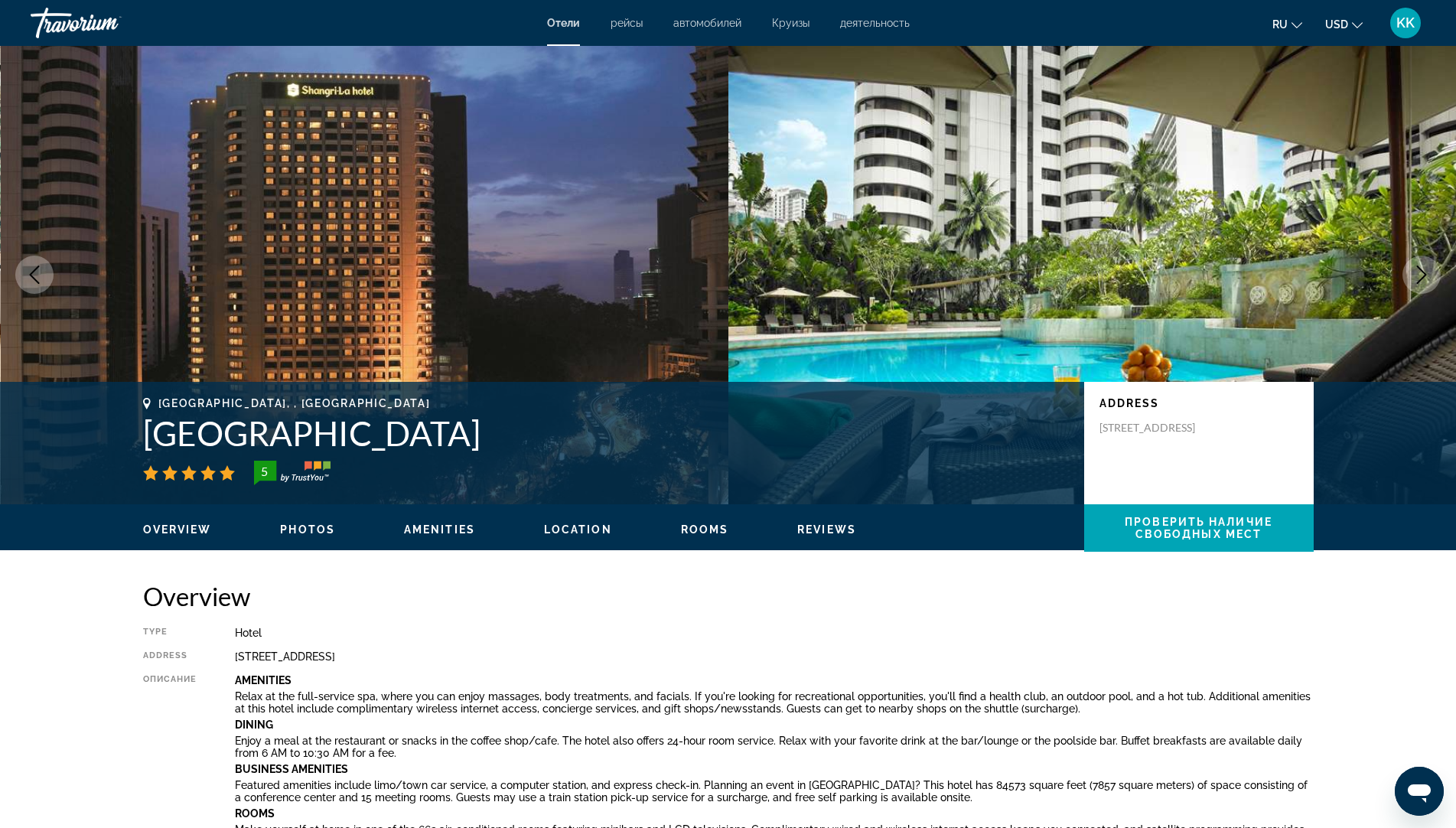
scroll to position [0, 0]
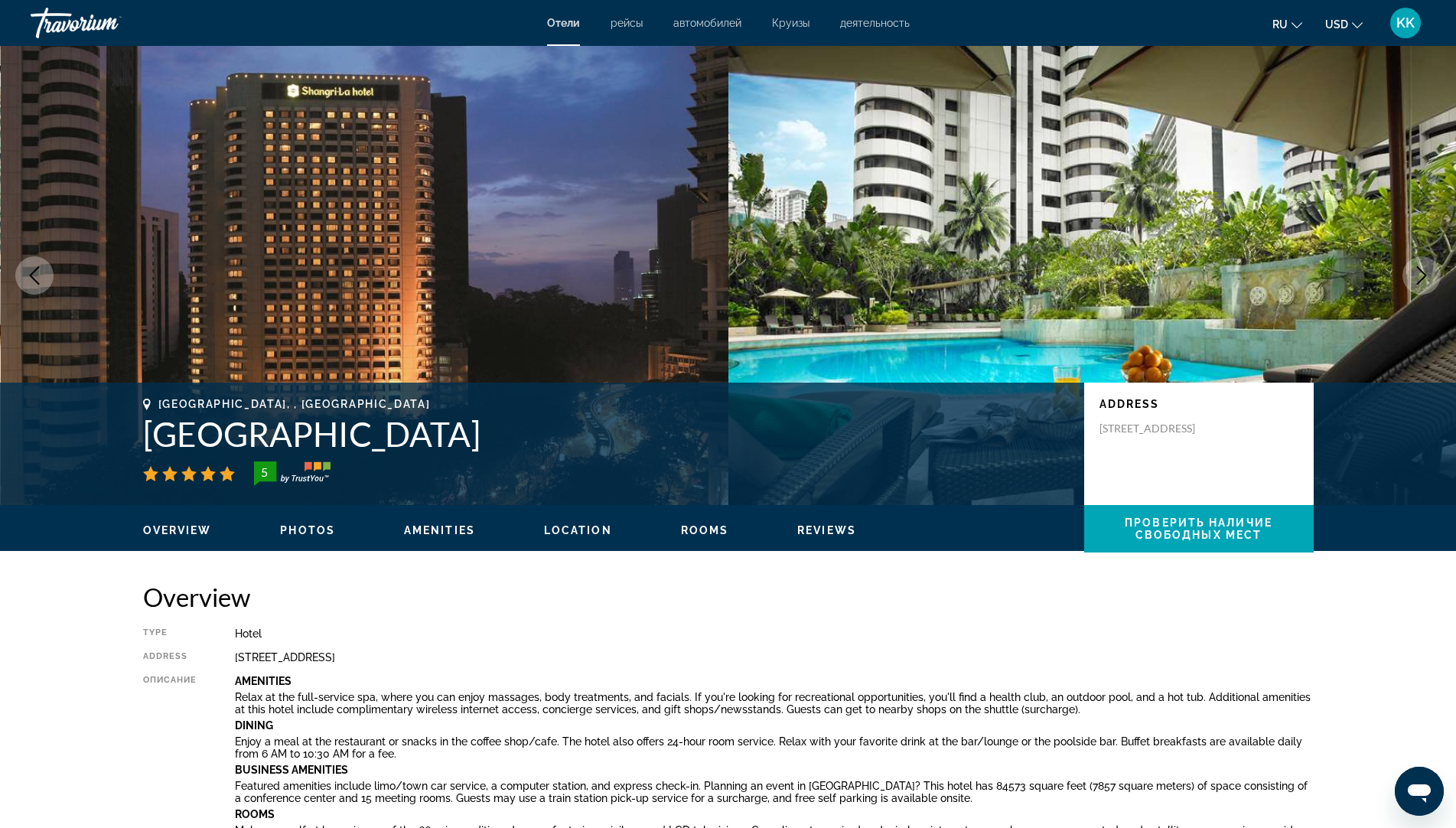
click at [708, 533] on span "Rooms" at bounding box center [705, 530] width 49 height 13
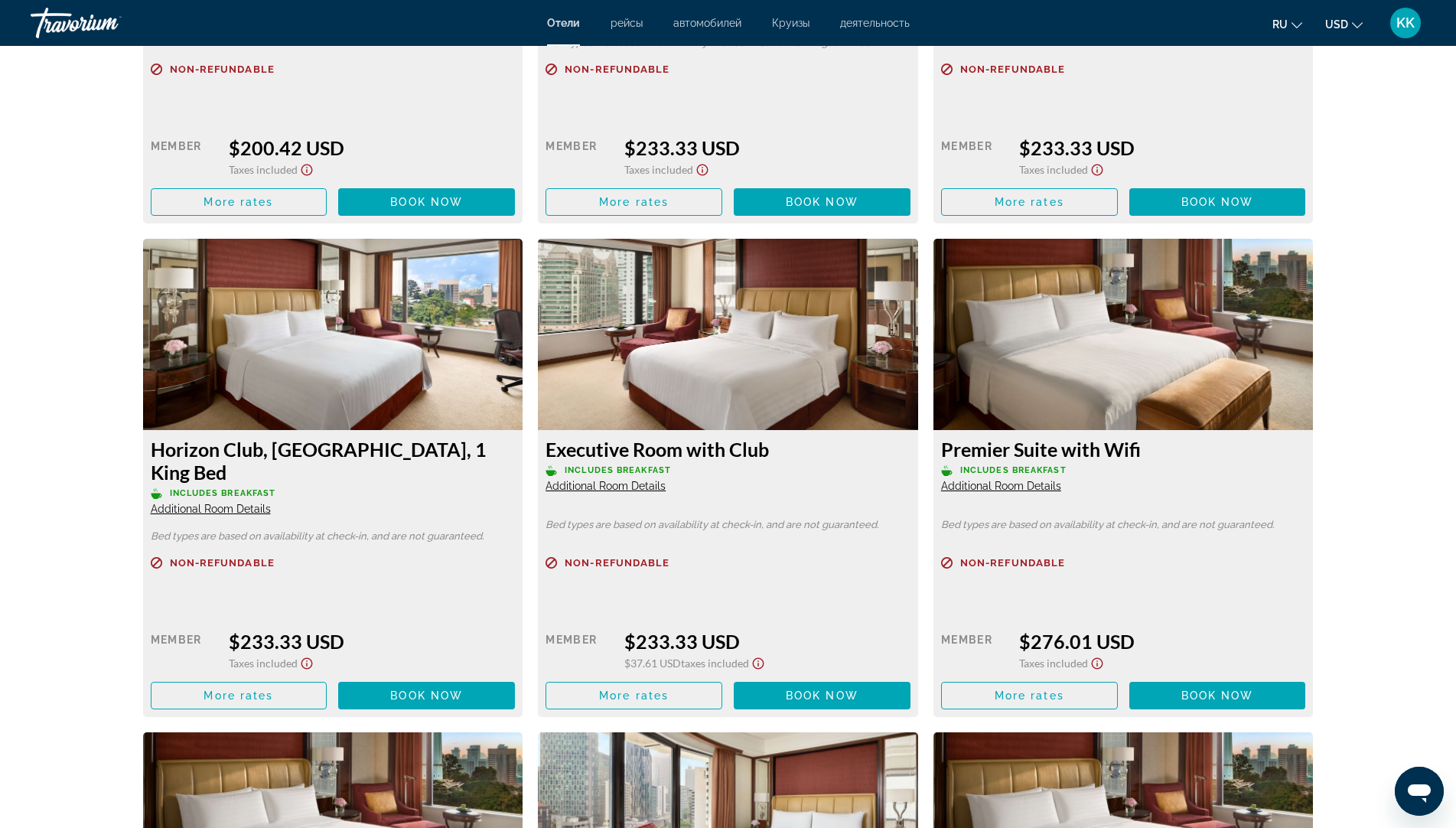
scroll to position [4249, 0]
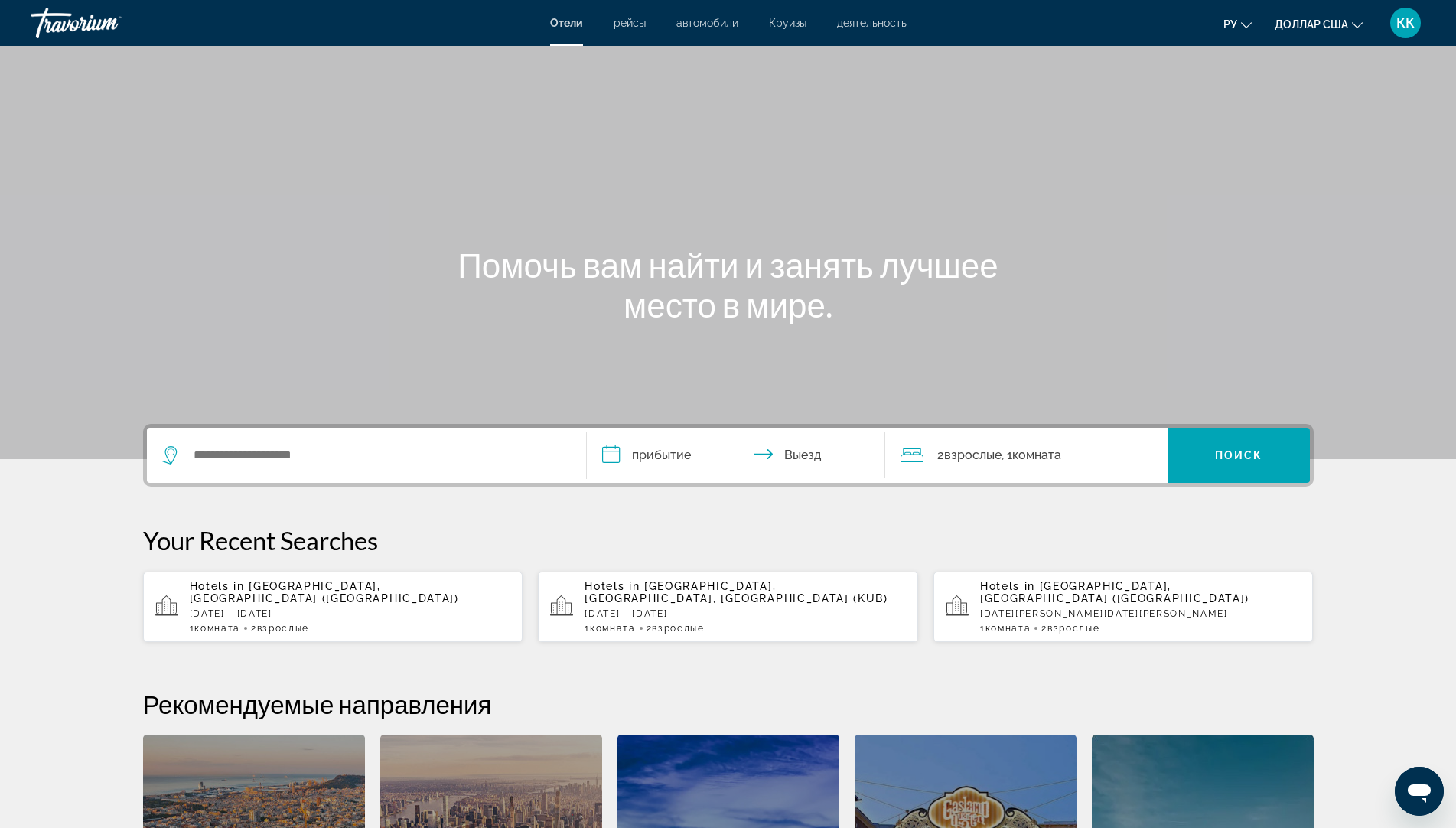
click at [388, 609] on p "[DATE] - [DATE]" at bounding box center [349, 613] width 321 height 11
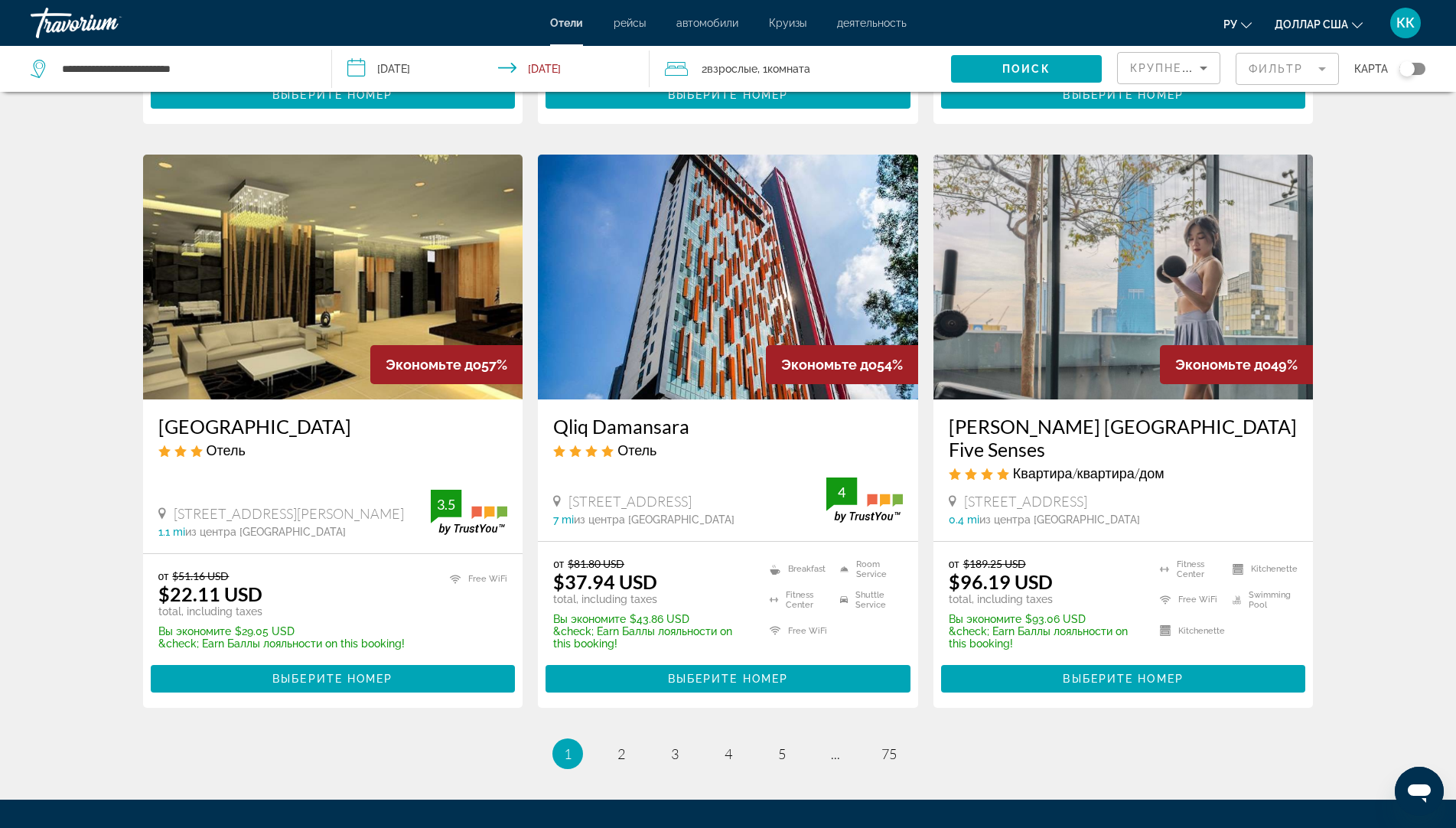
scroll to position [1798, 0]
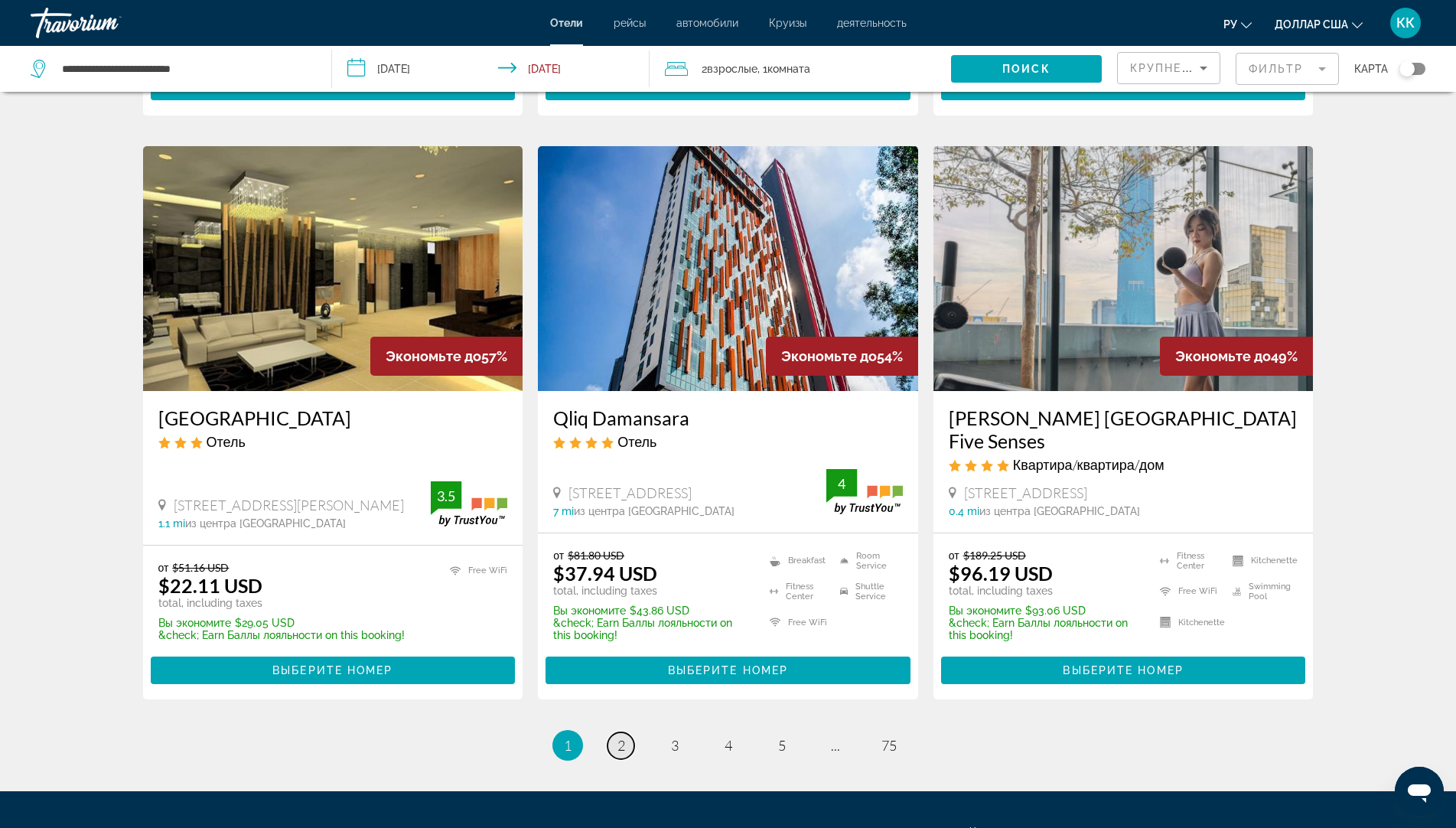
click at [617, 737] on span "2" at bounding box center [621, 745] width 8 height 17
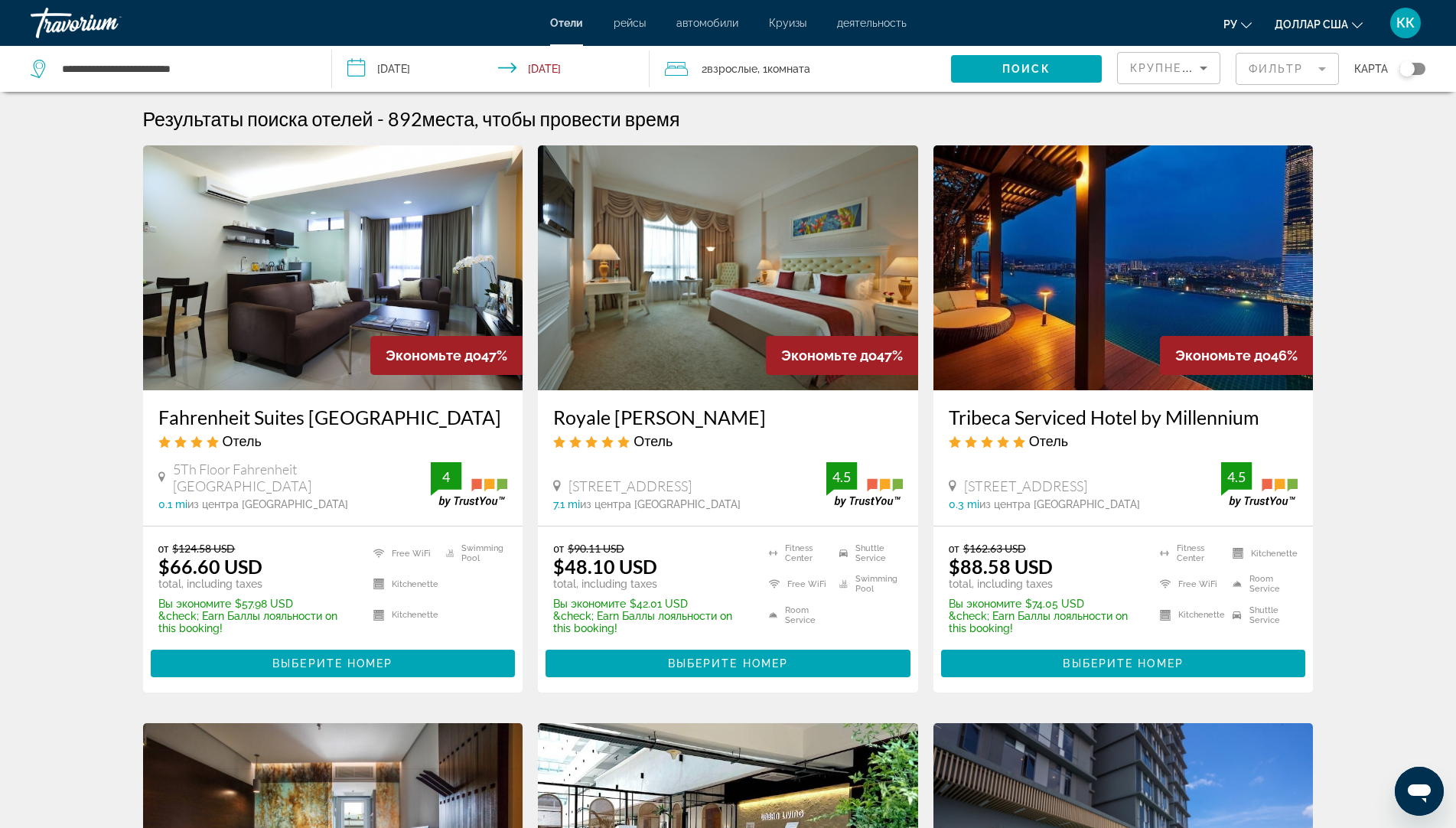
click at [761, 302] on img "Основное содержание" at bounding box center [728, 268] width 381 height 245
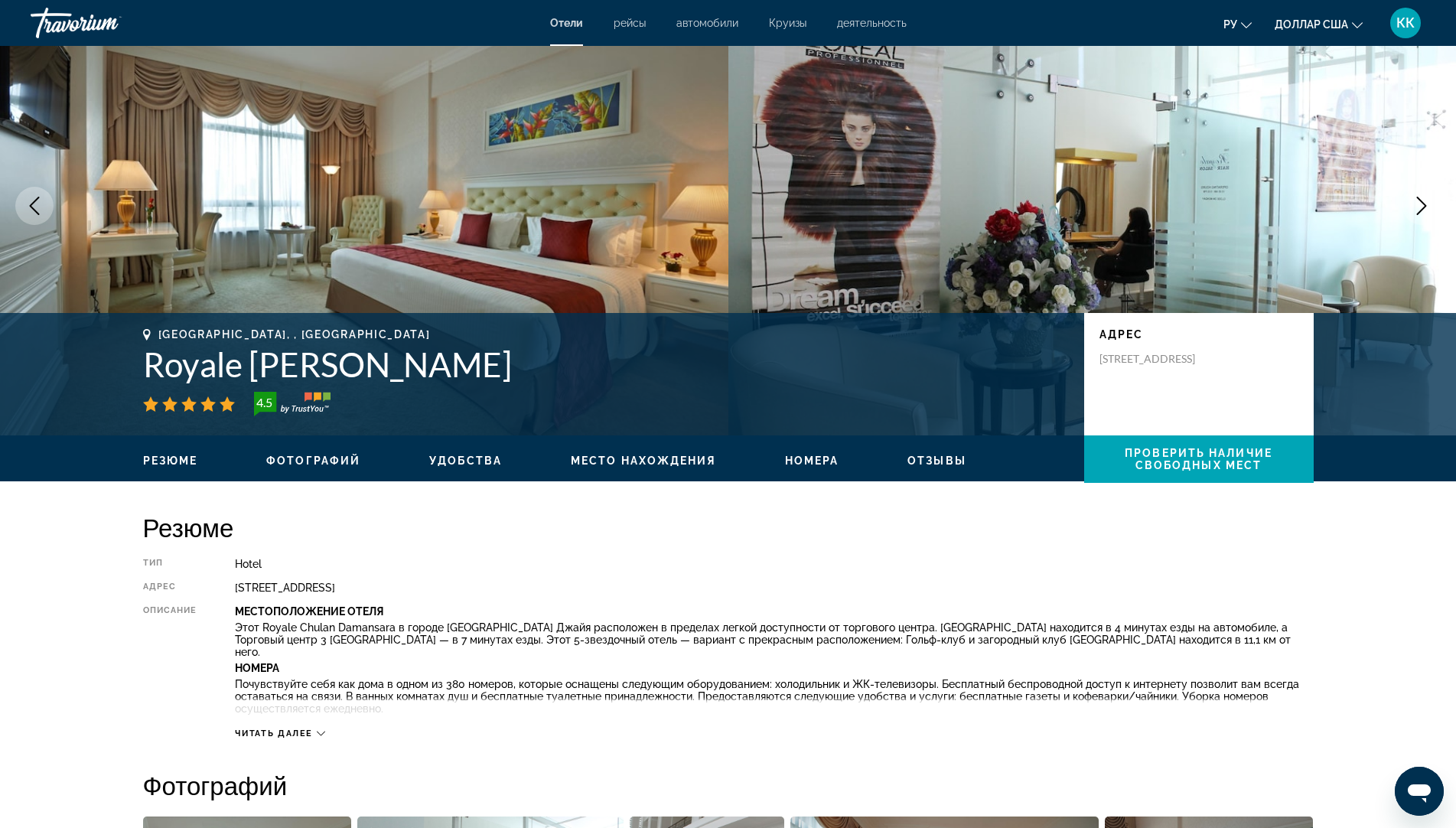
scroll to position [77, 0]
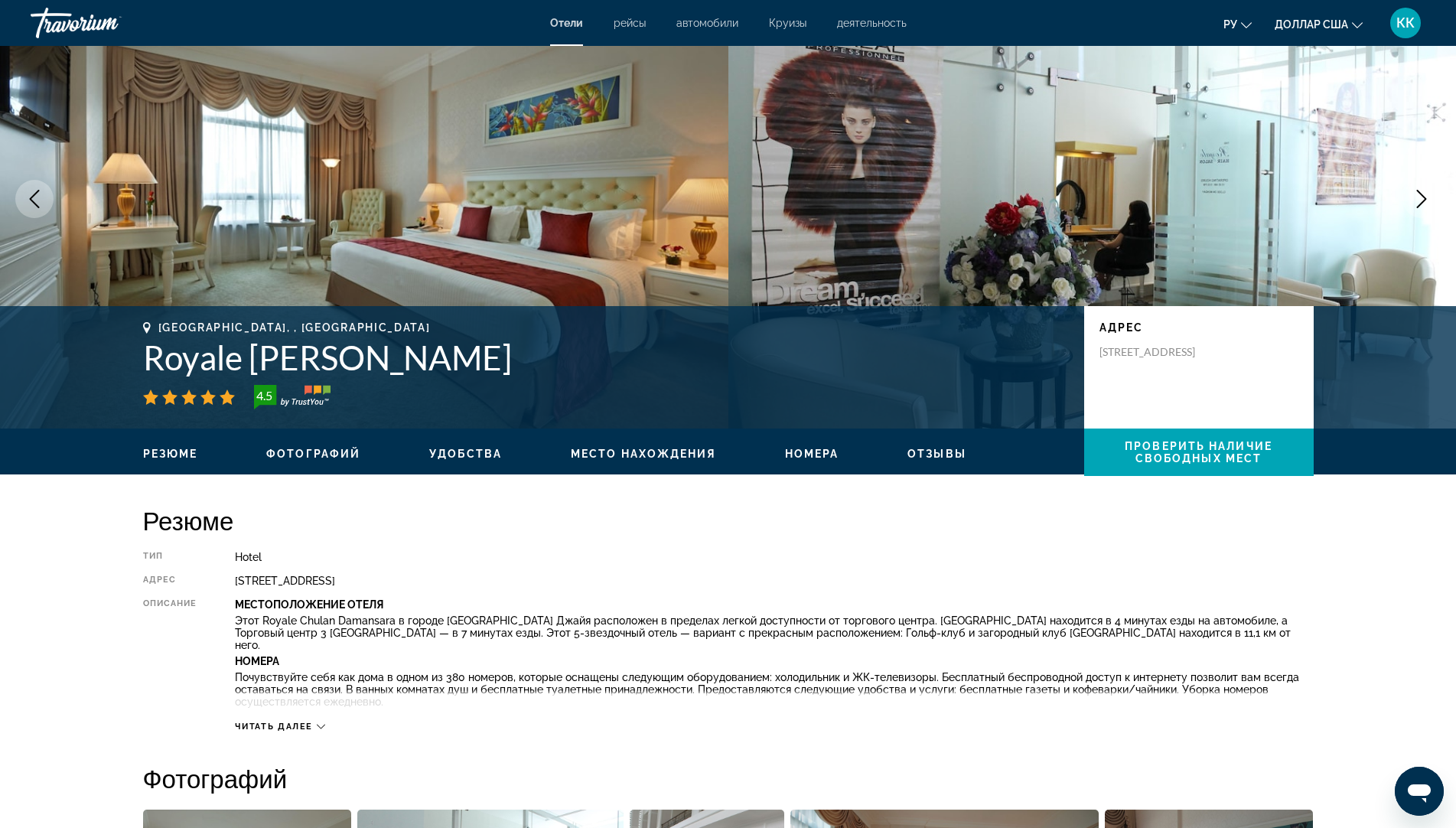
click at [290, 729] on span "Читать далее" at bounding box center [274, 726] width 78 height 10
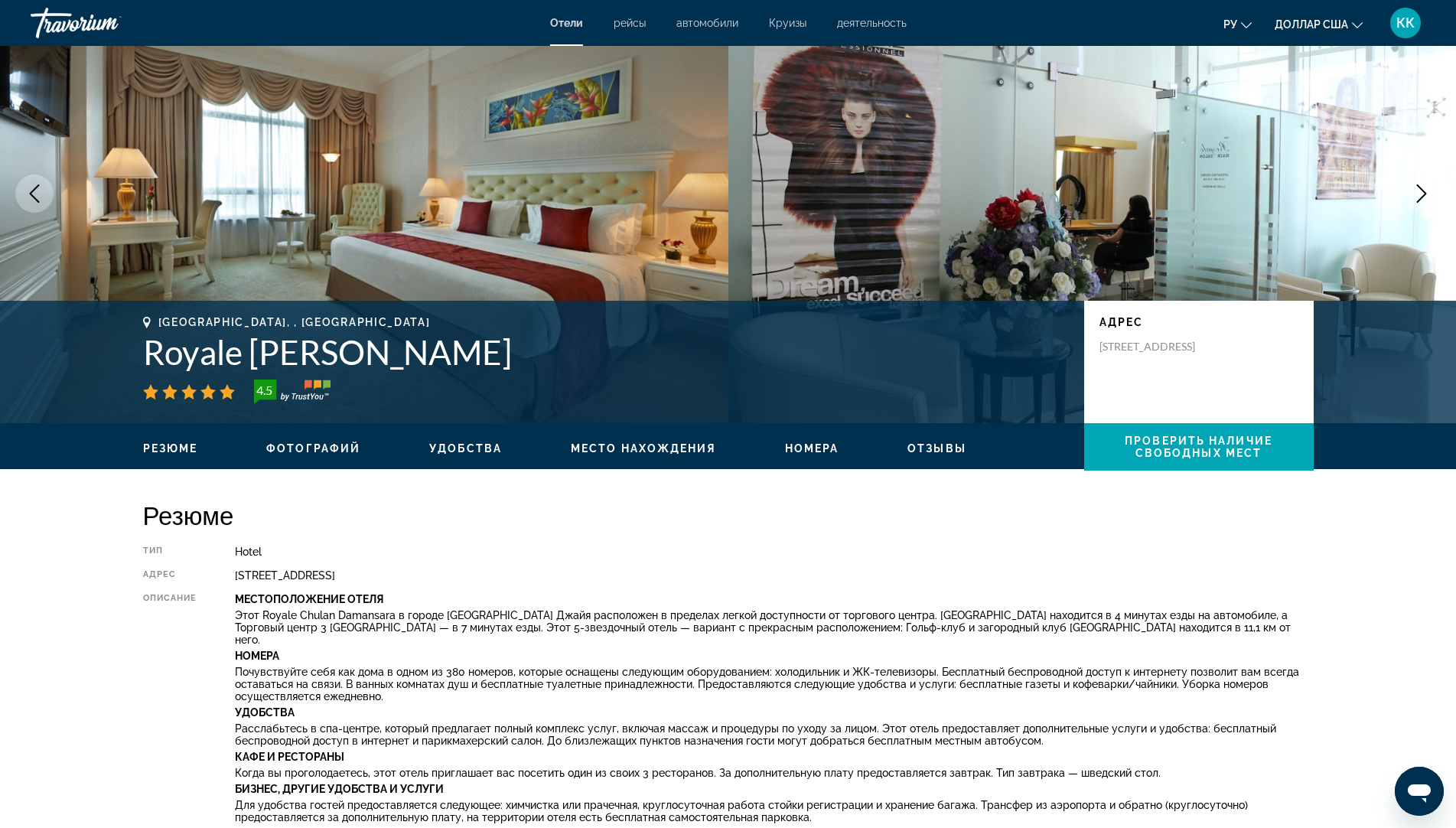
scroll to position [78, 0]
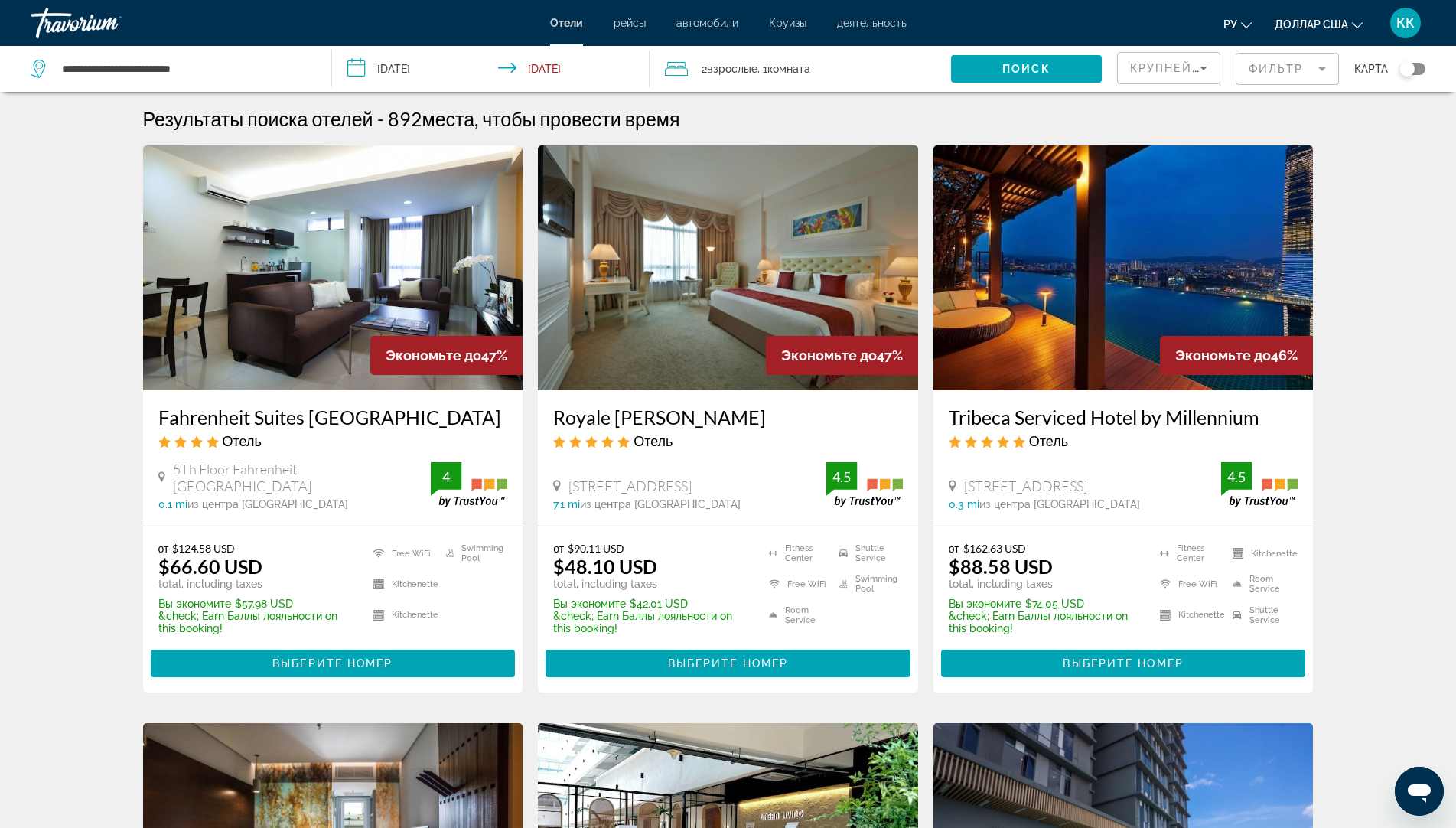
click at [1075, 369] on img "Основное содержание" at bounding box center [1124, 268] width 381 height 245
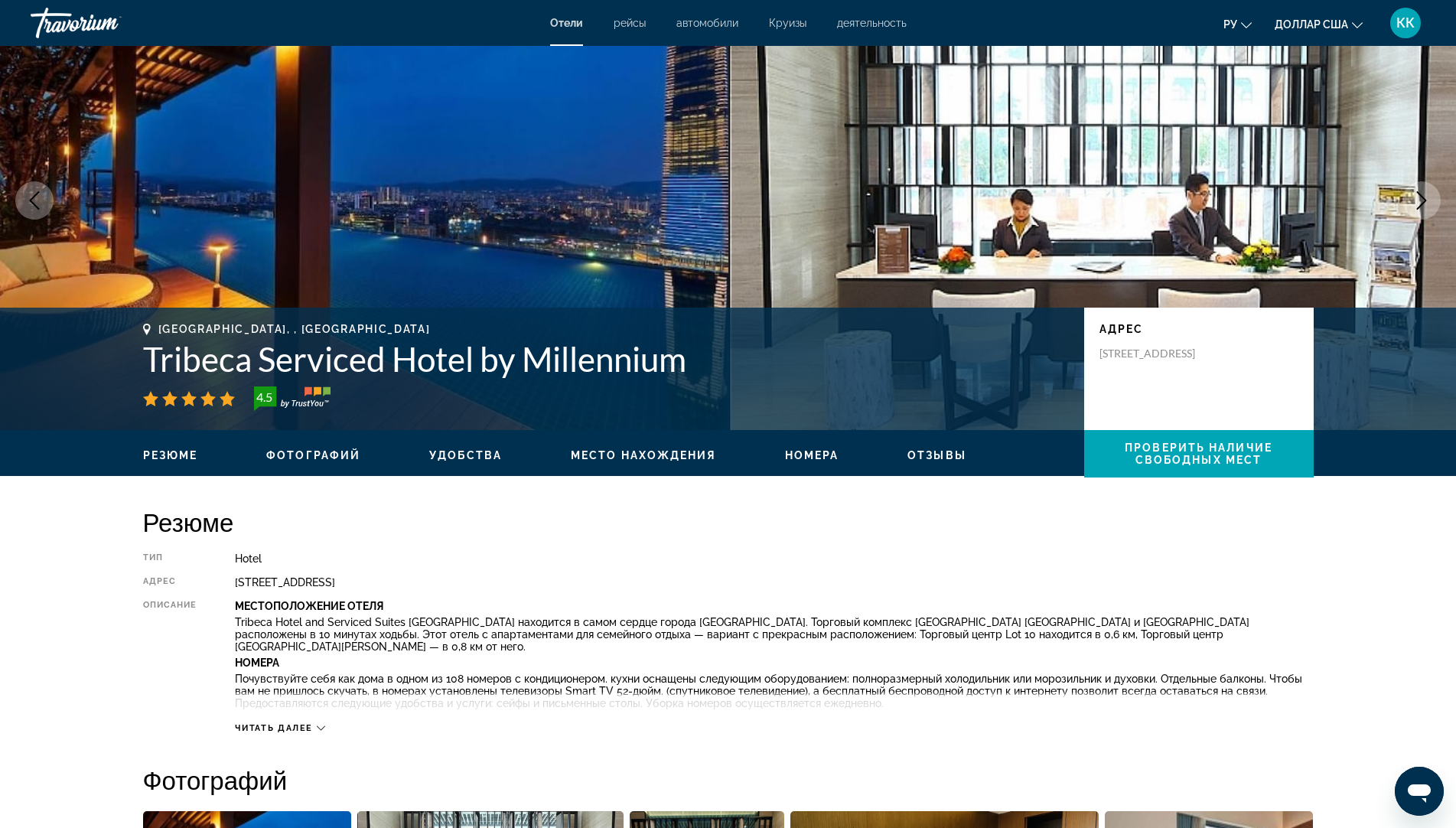
scroll to position [77, 0]
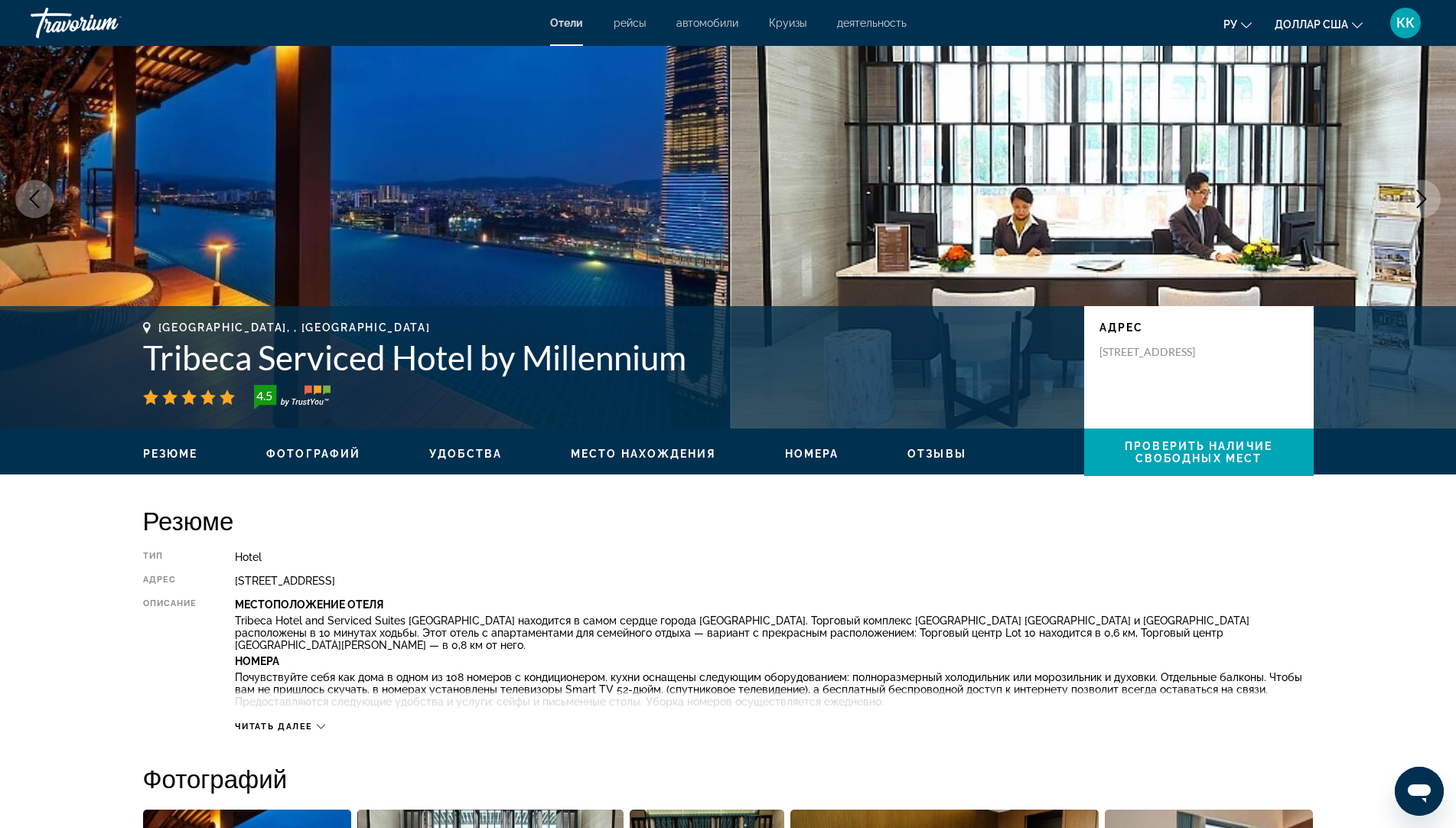
click at [309, 724] on span "Читать далее" at bounding box center [274, 726] width 78 height 10
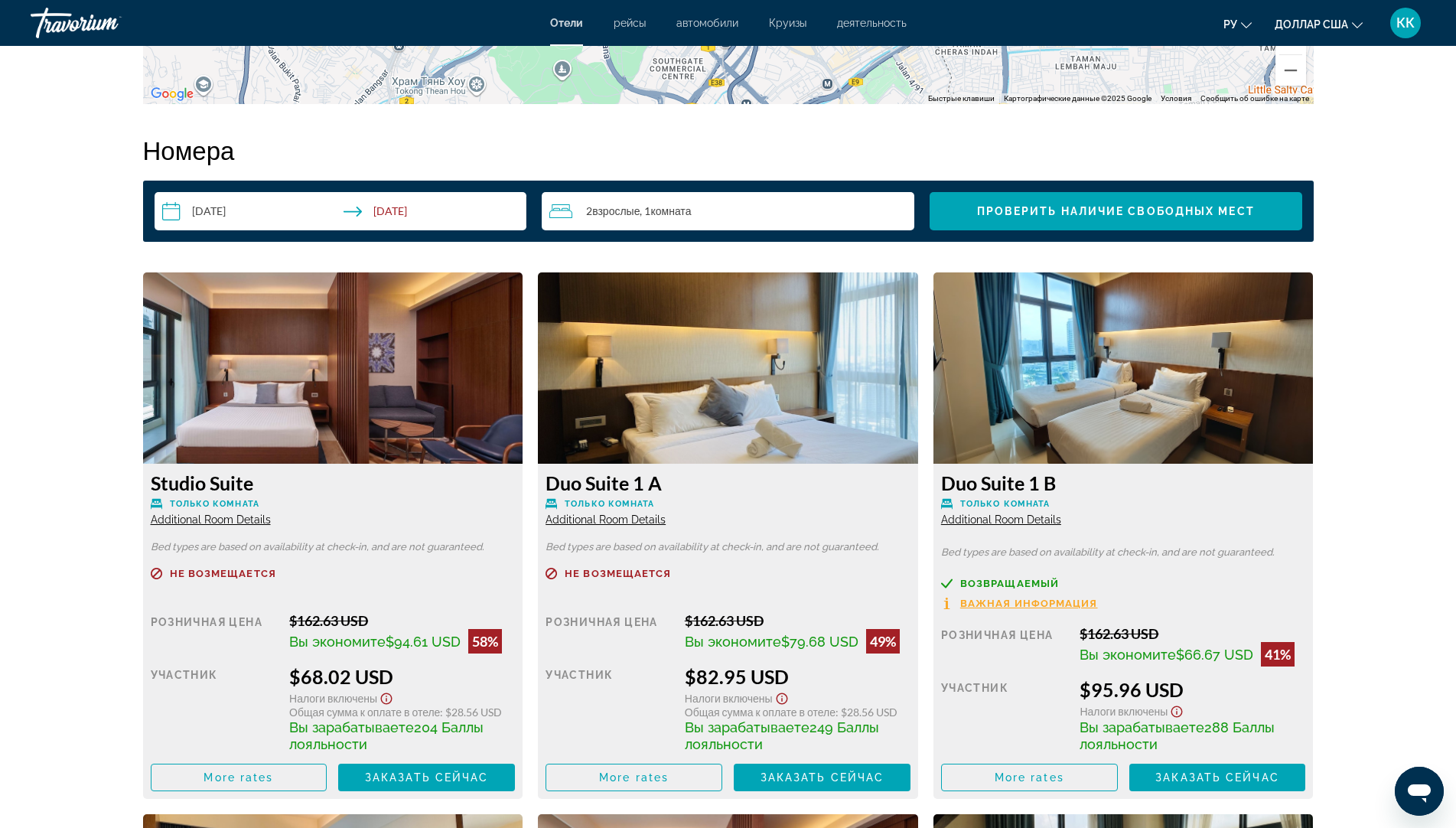
scroll to position [2028, 0]
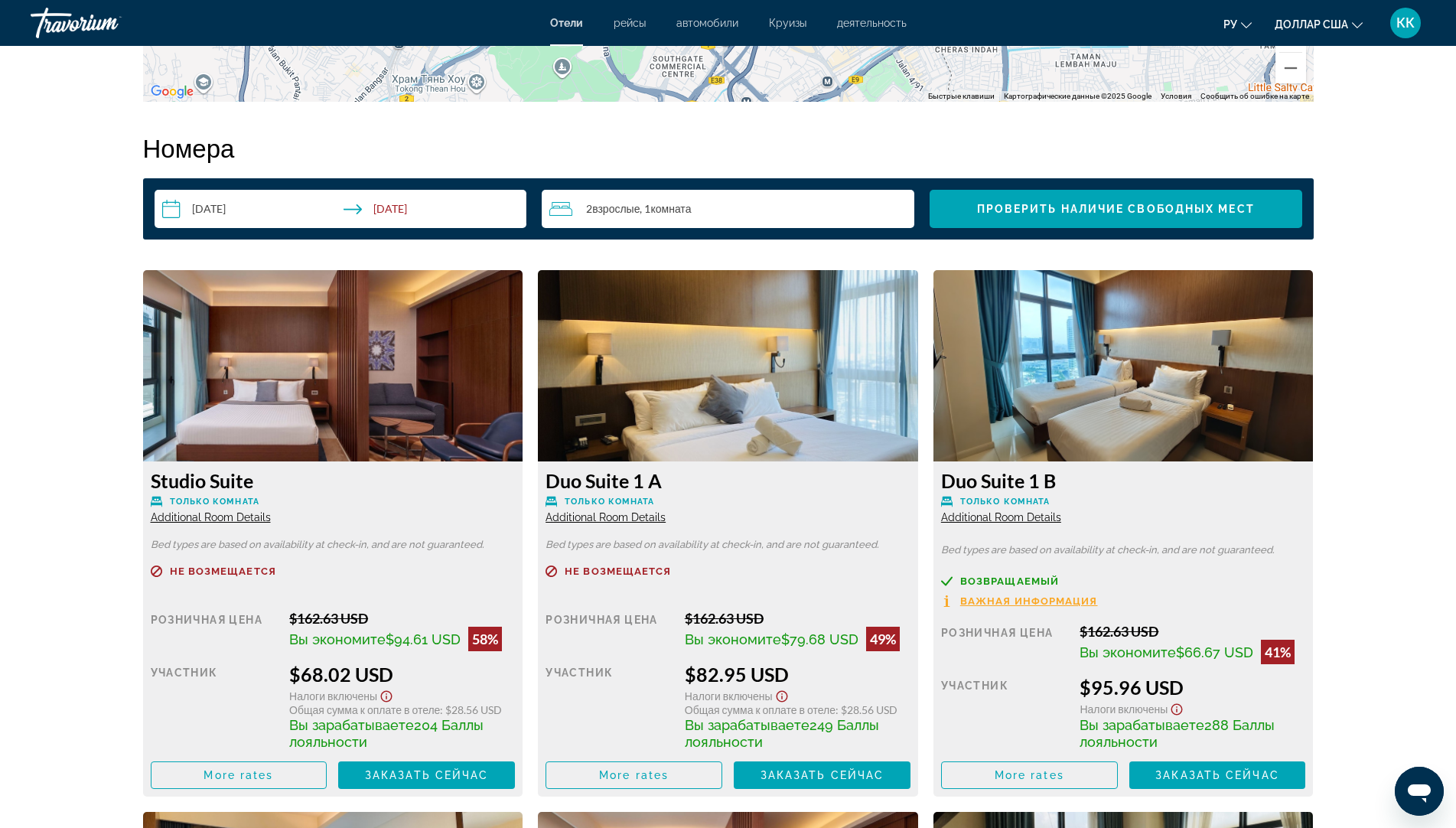
click at [409, 421] on img "Основное содержание" at bounding box center [333, 365] width 381 height 191
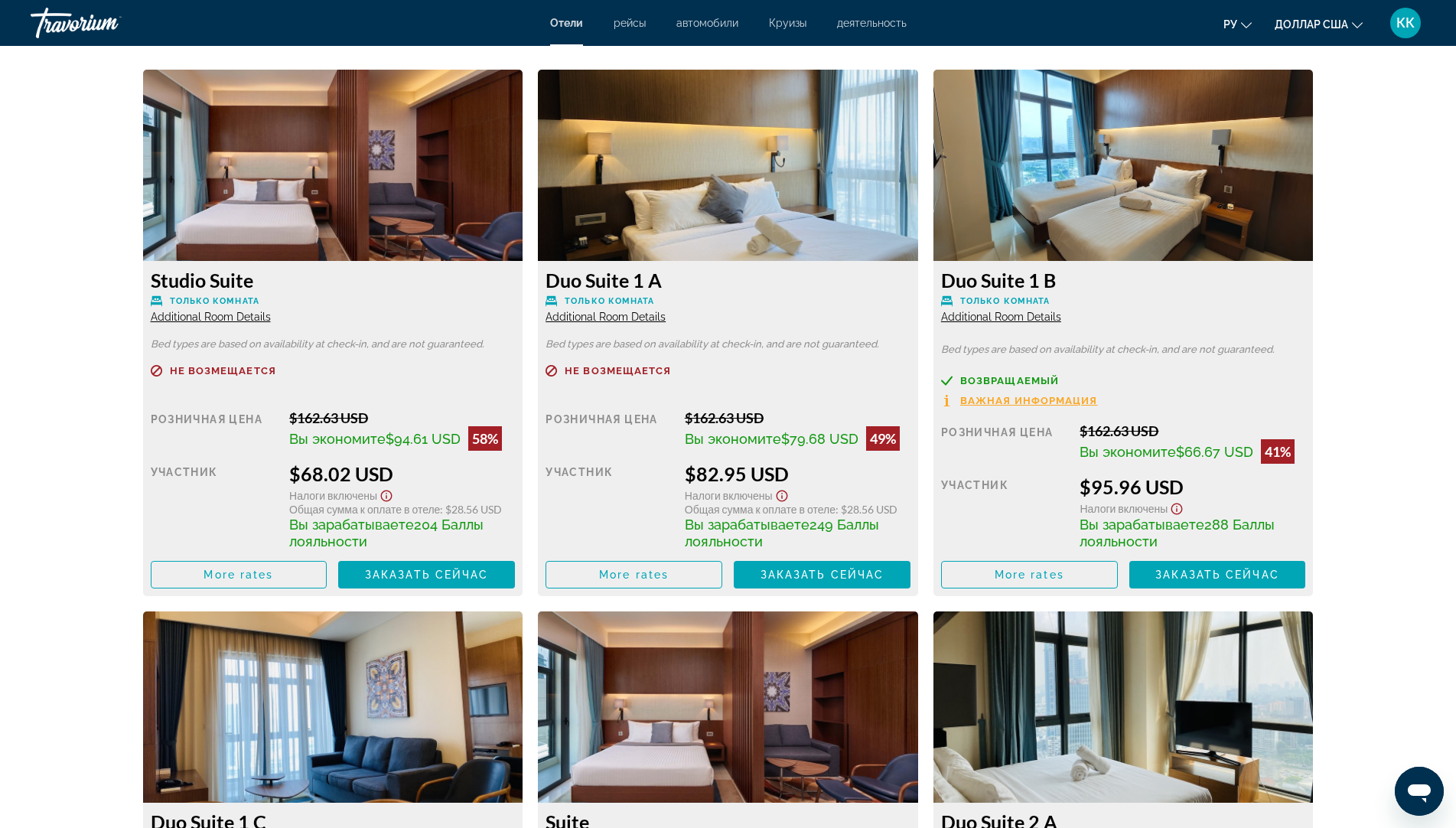
scroll to position [2219, 0]
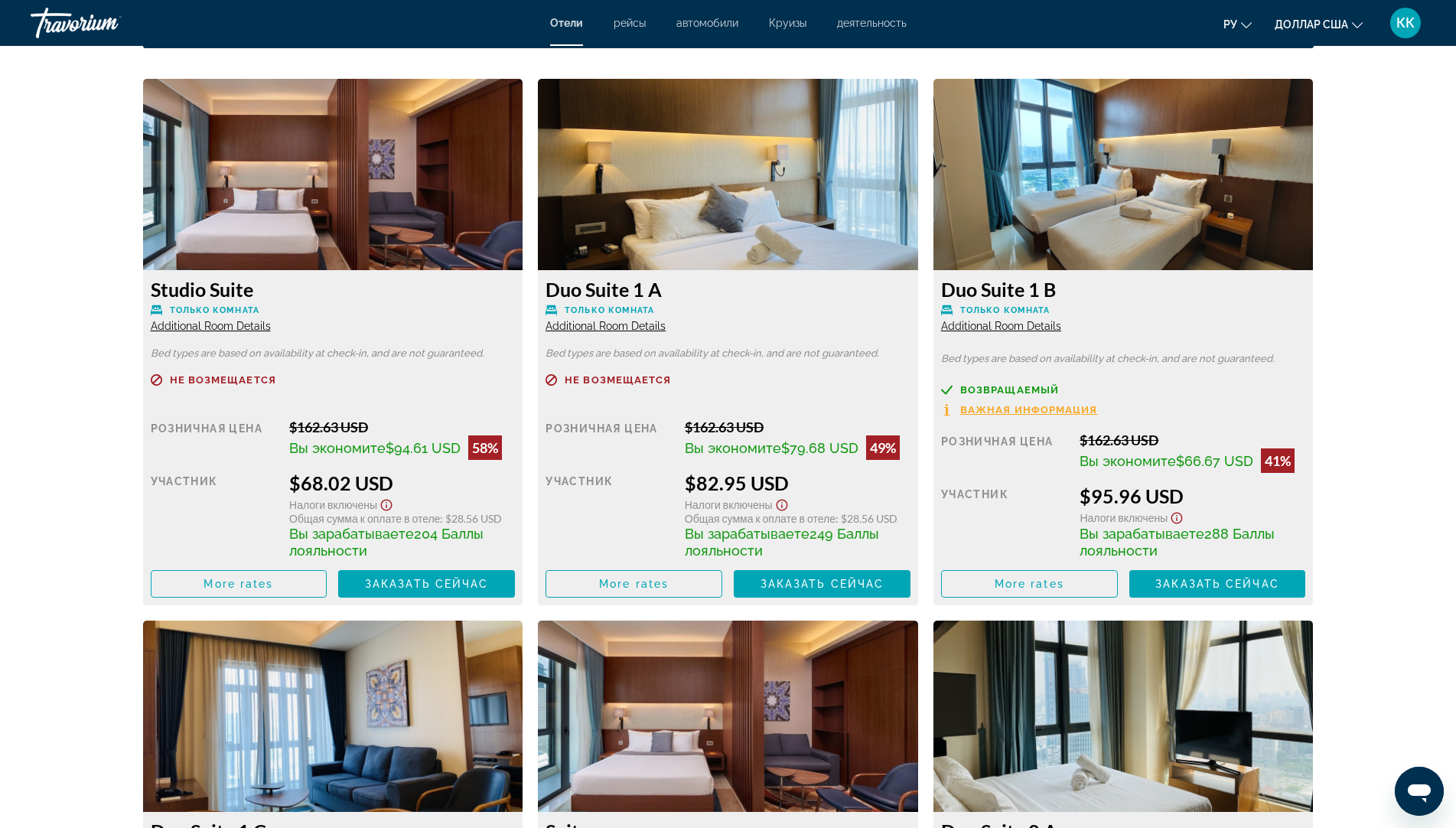
click at [691, 213] on img "Основное содержание" at bounding box center [728, 174] width 381 height 191
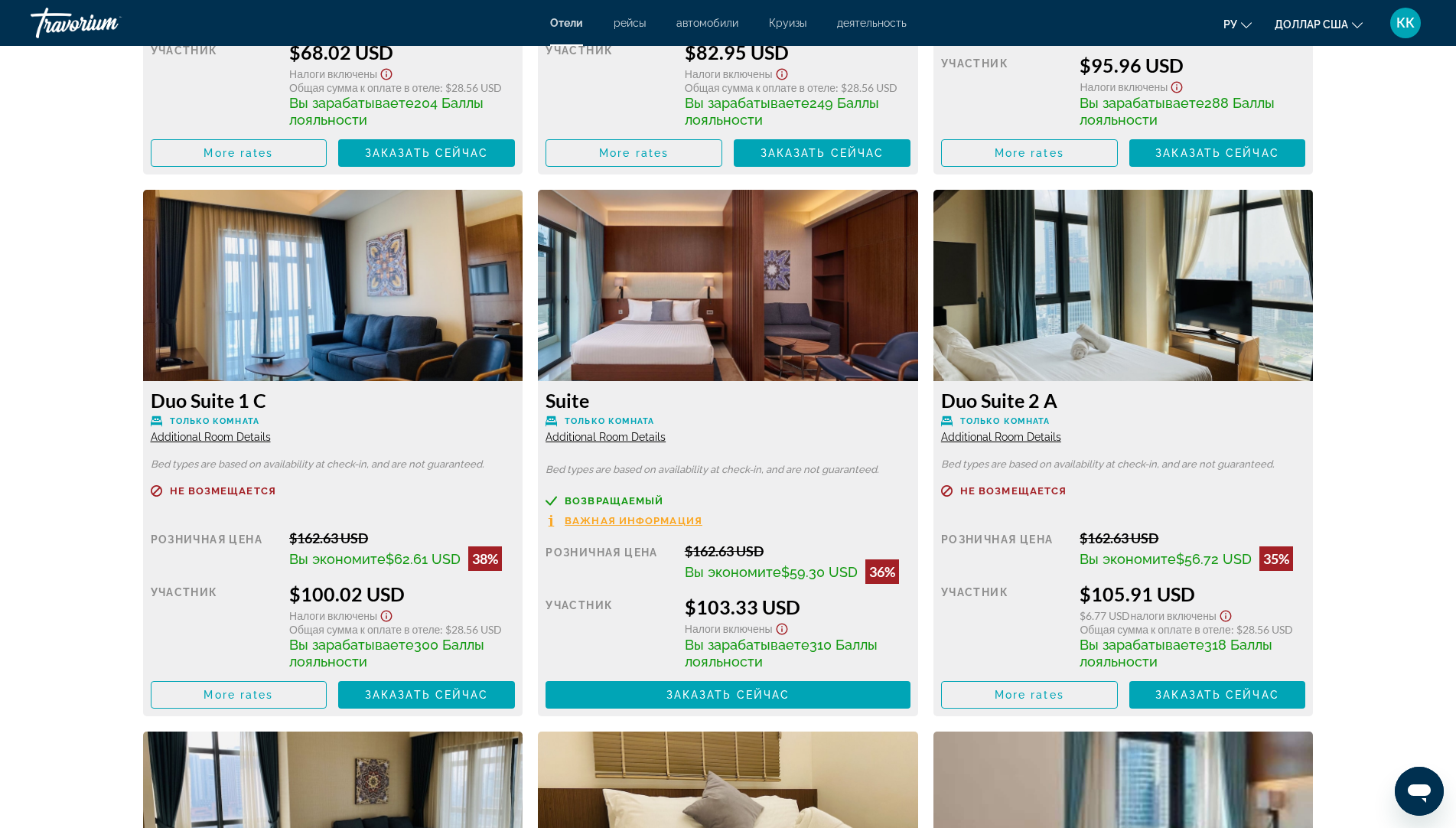
scroll to position [2678, 0]
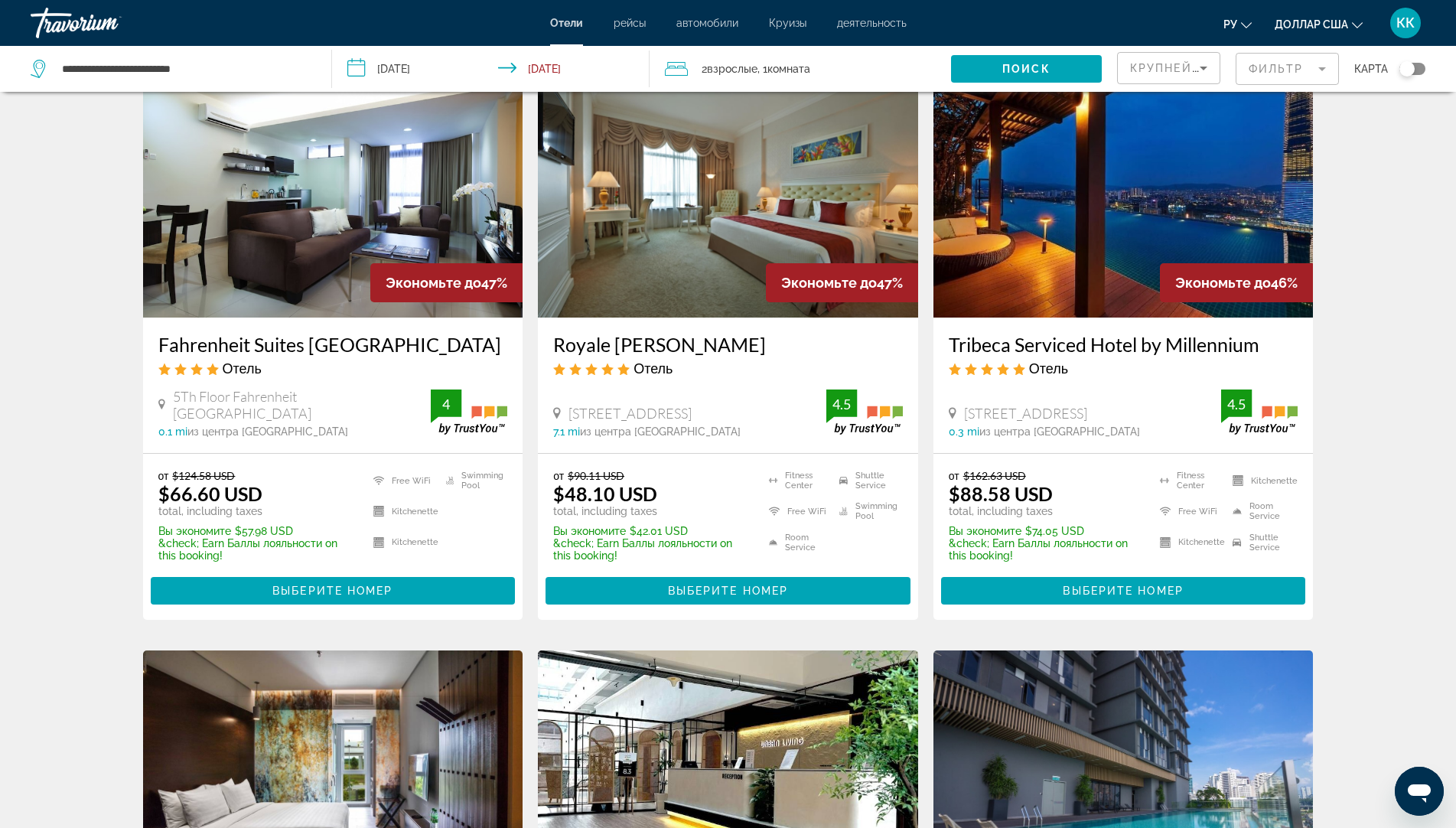
scroll to position [77, 0]
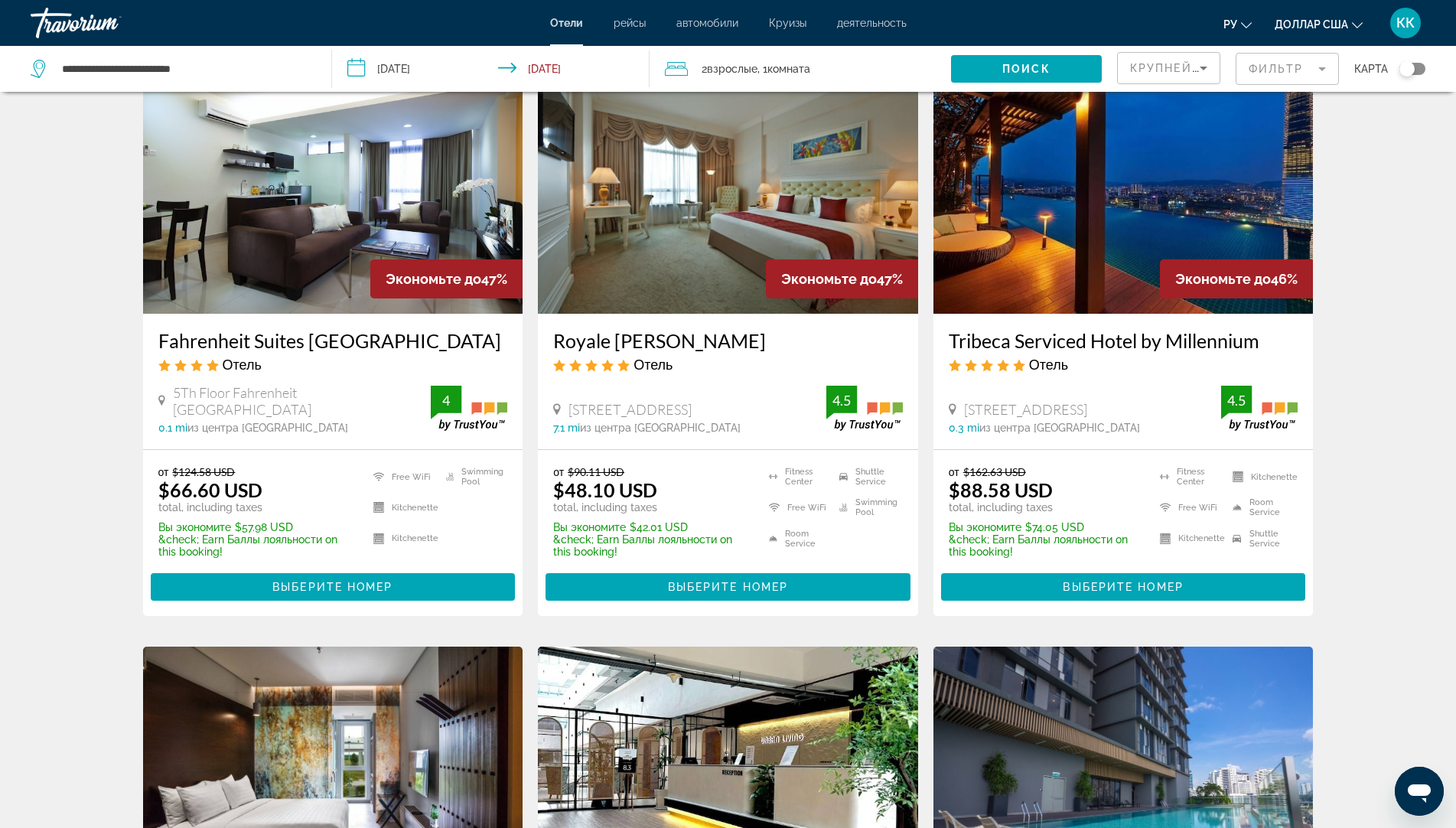
click at [1081, 264] on img "Основное содержание" at bounding box center [1124, 191] width 381 height 245
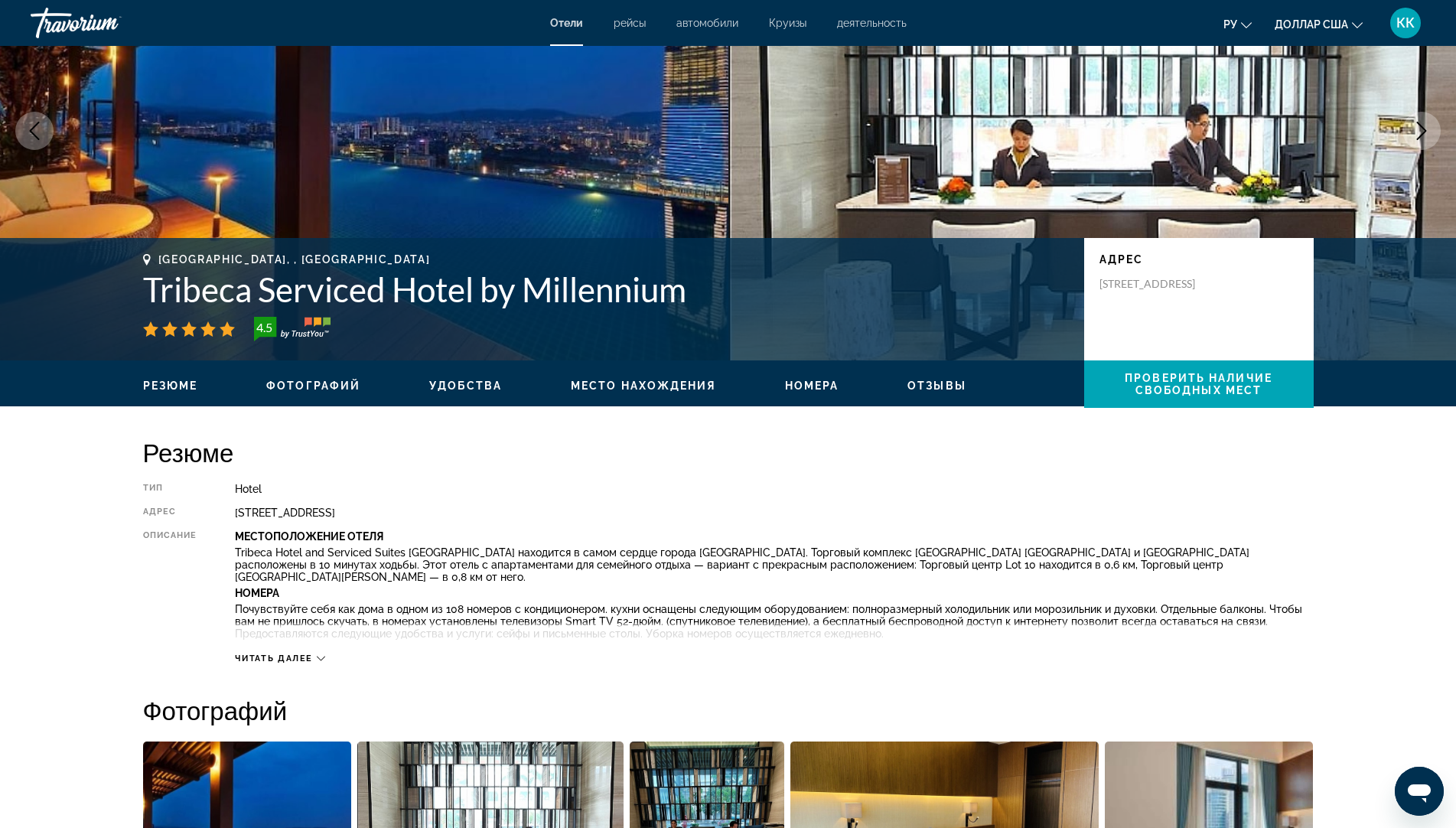
scroll to position [153, 0]
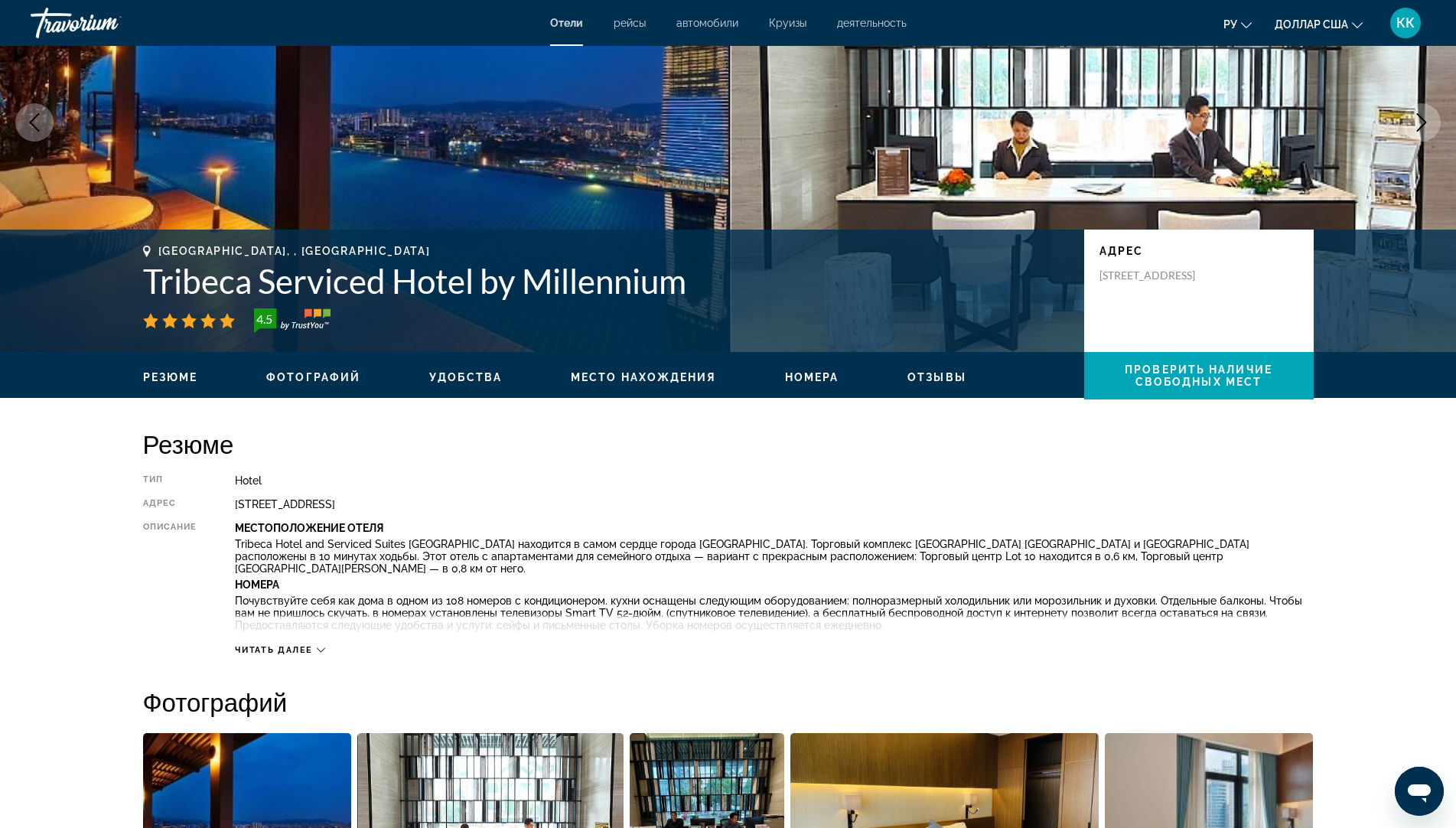
click at [268, 648] on span "Читать далее" at bounding box center [274, 649] width 78 height 10
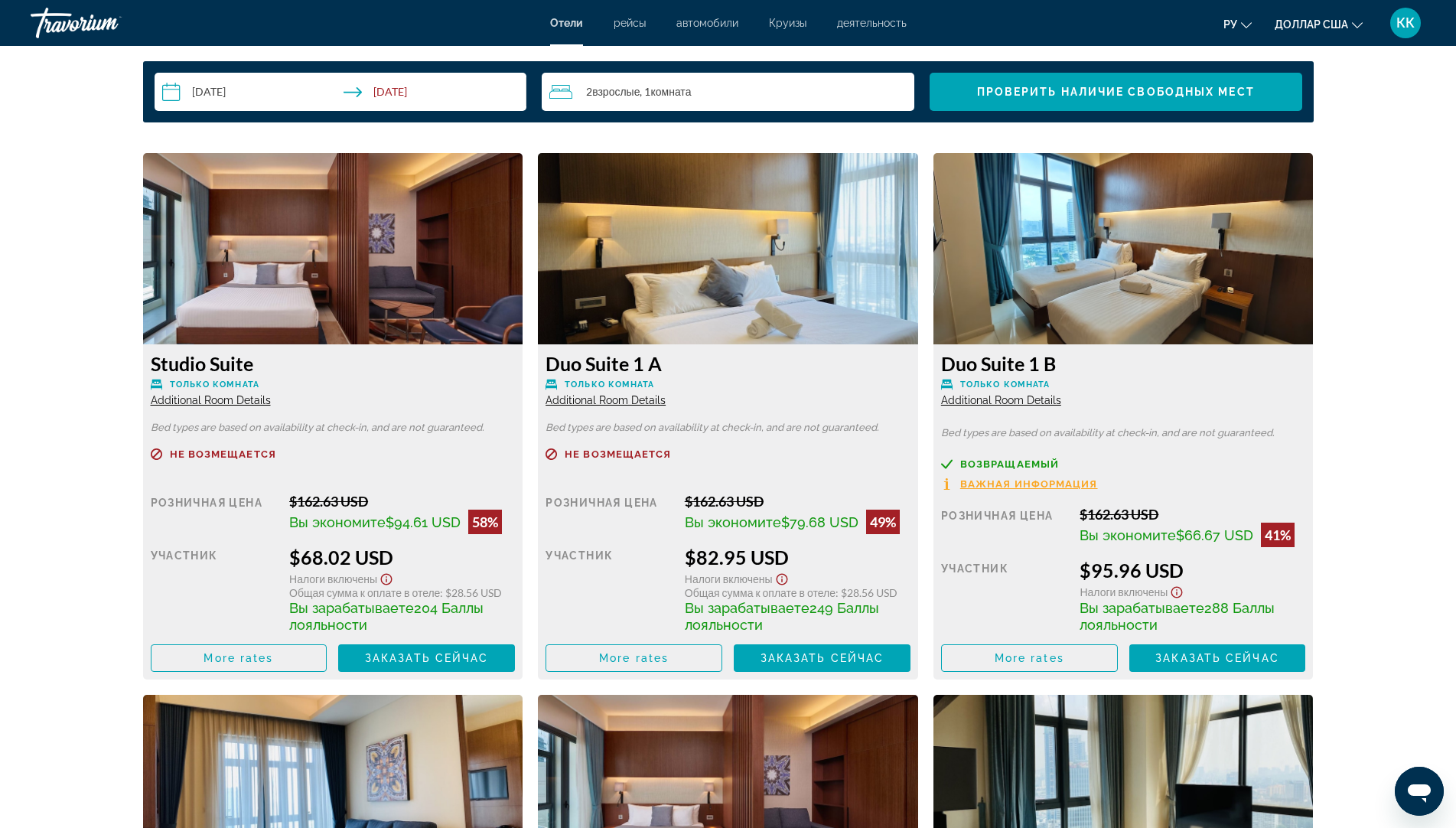
scroll to position [2057, 0]
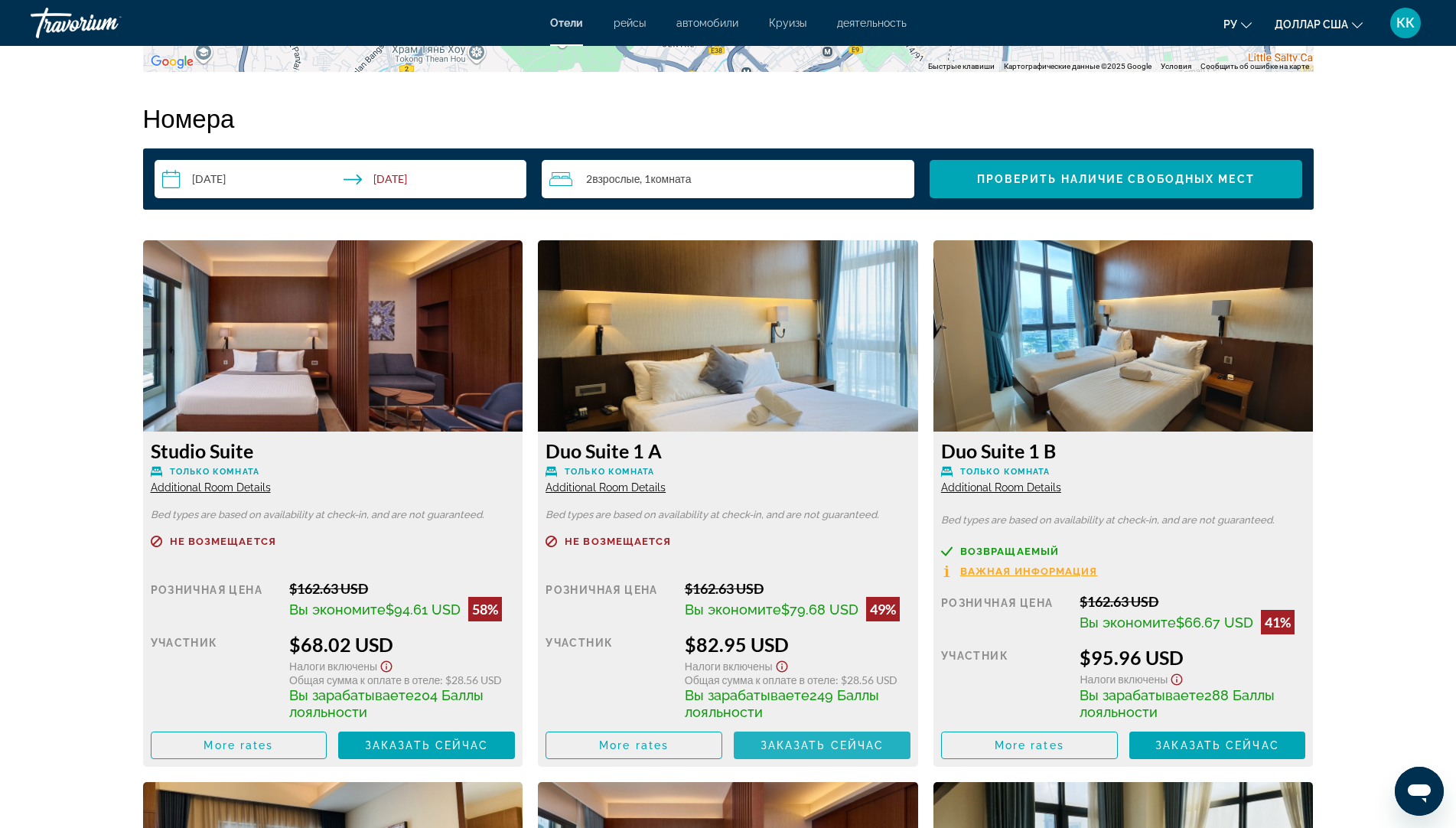
click at [773, 739] on span "Заказать сейчас" at bounding box center [822, 745] width 124 height 13
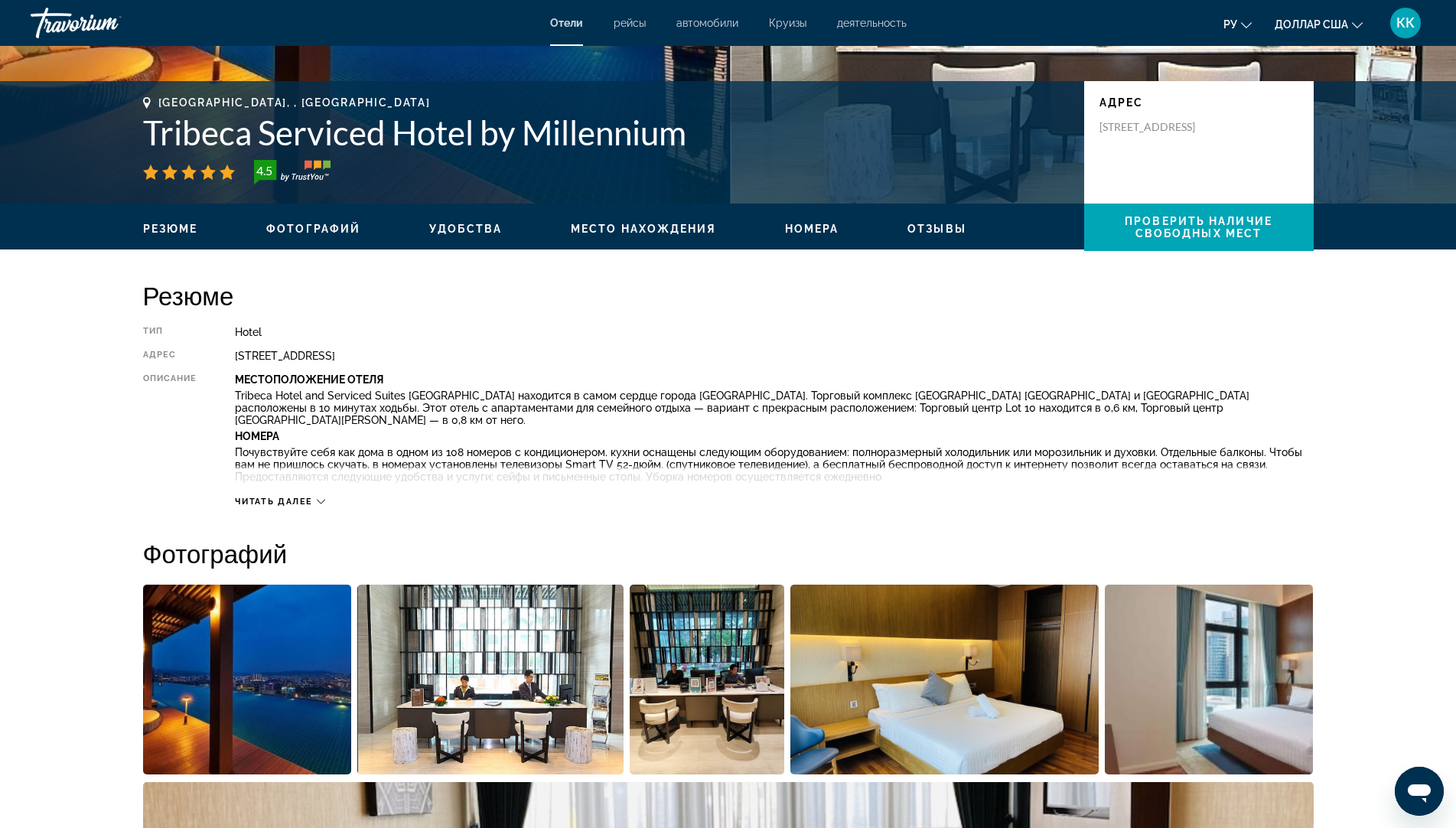
scroll to position [306, 0]
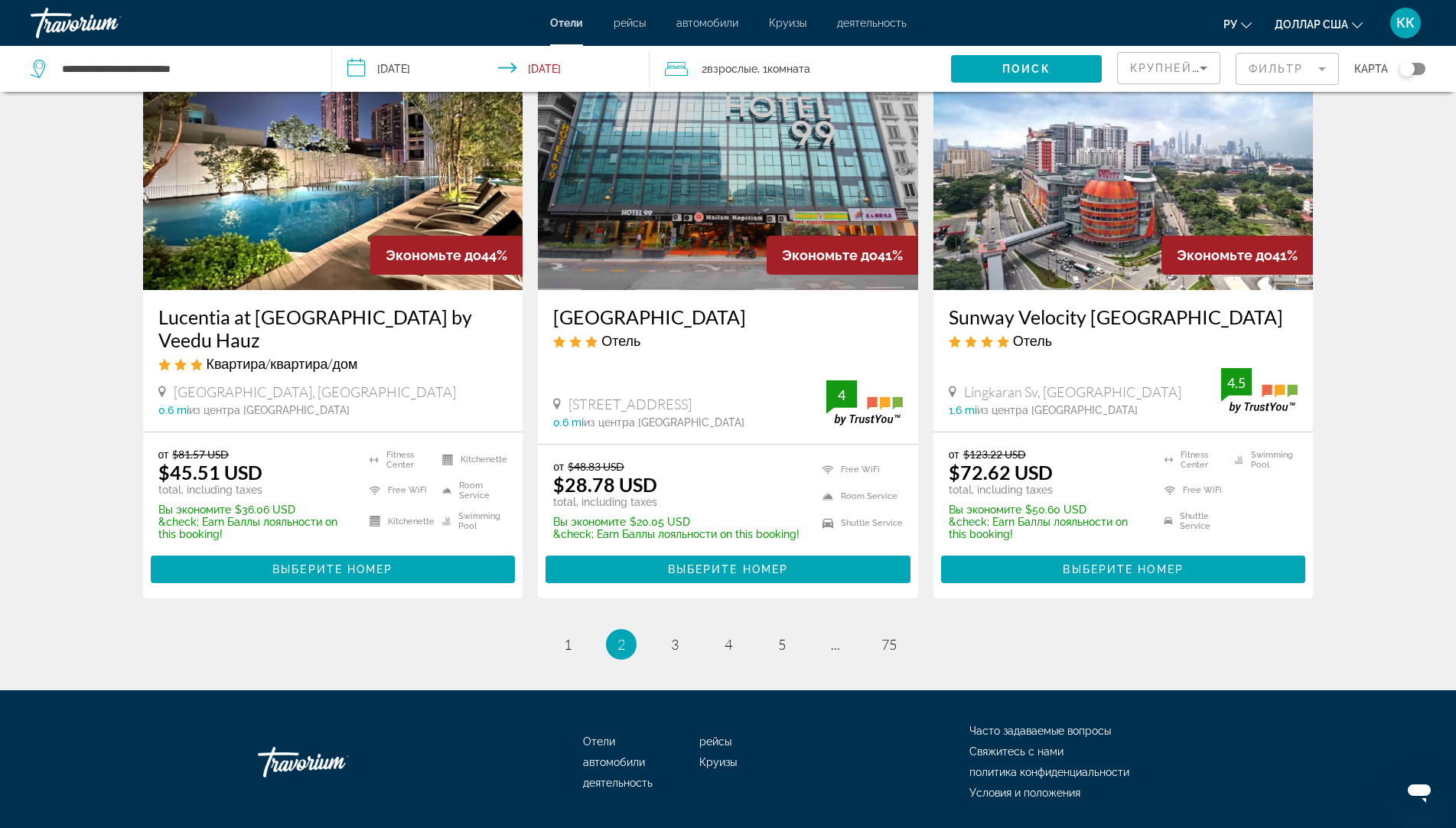
scroll to position [1862, 0]
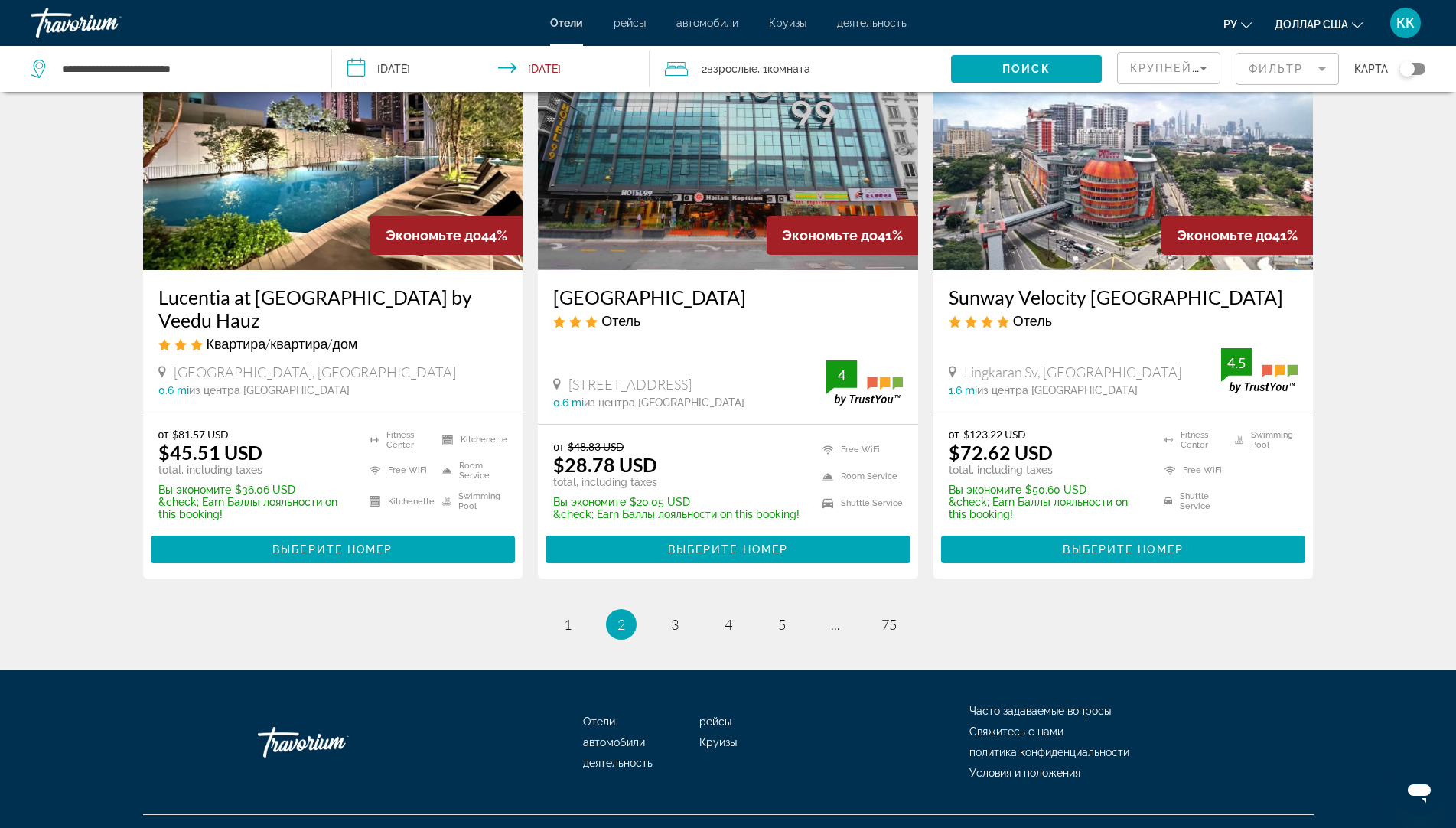
click at [306, 213] on img "Основное содержание" at bounding box center [333, 148] width 381 height 245
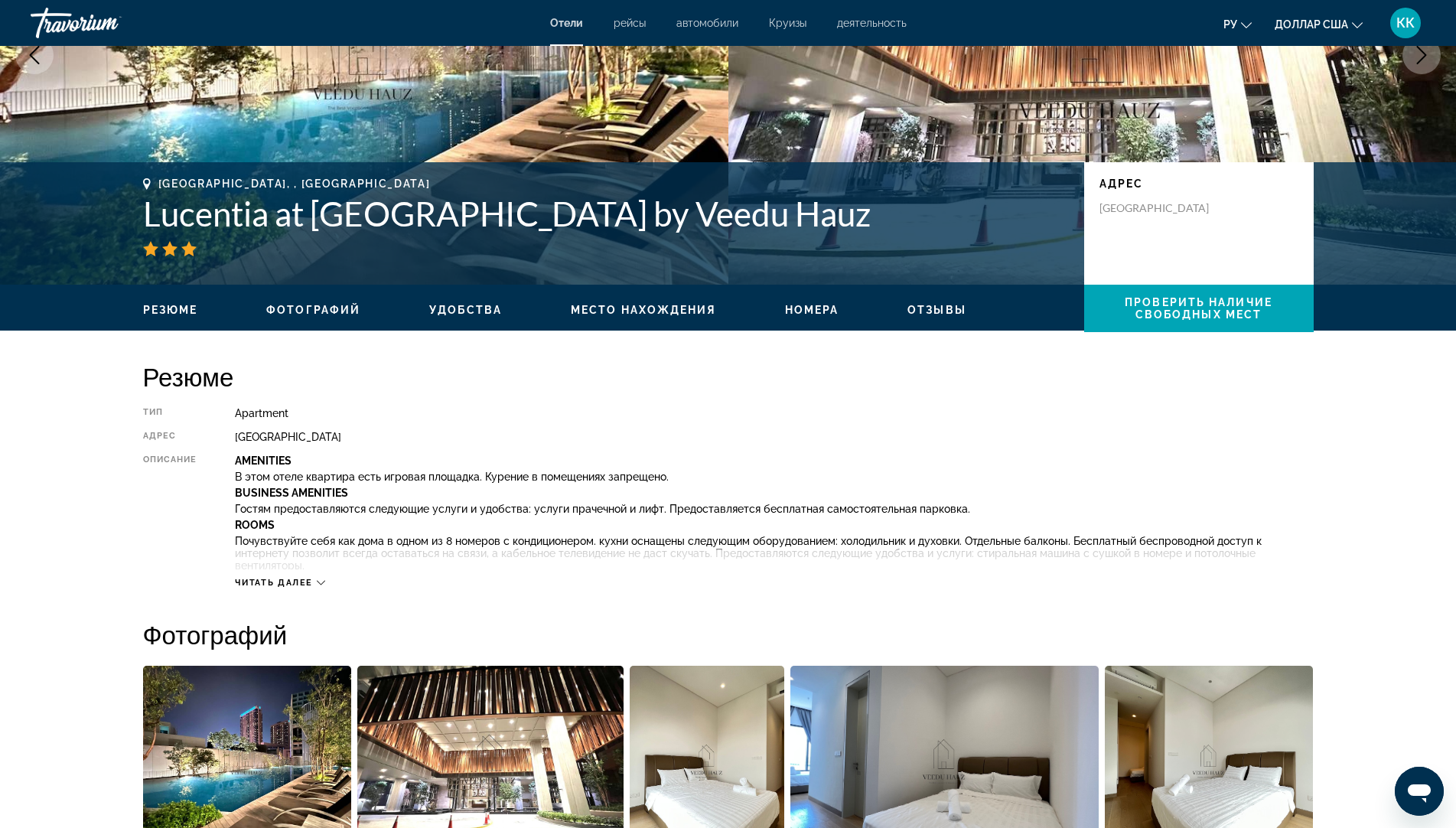
scroll to position [229, 0]
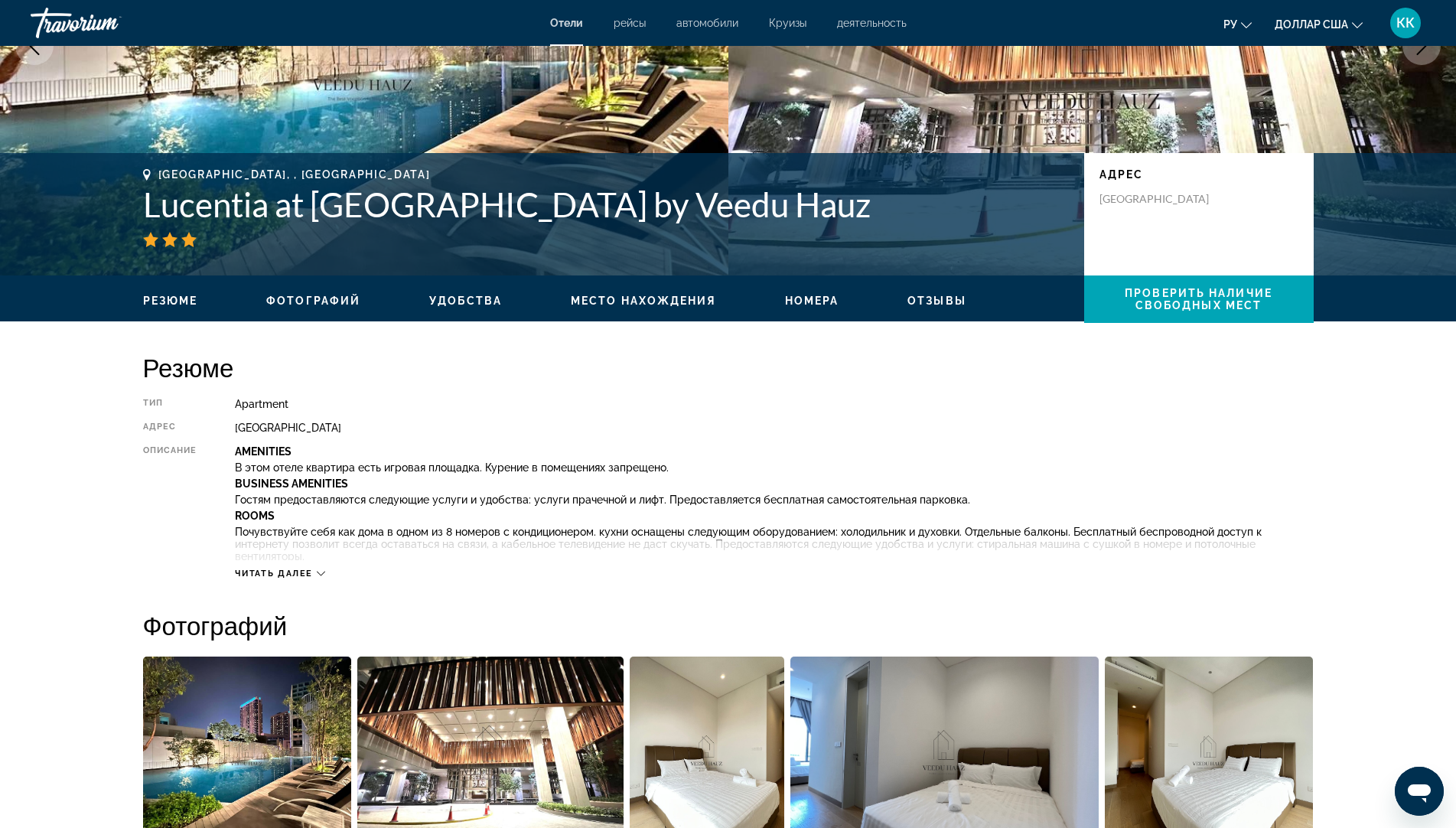
click at [314, 569] on div "Читать далее" at bounding box center [280, 574] width 90 height 10
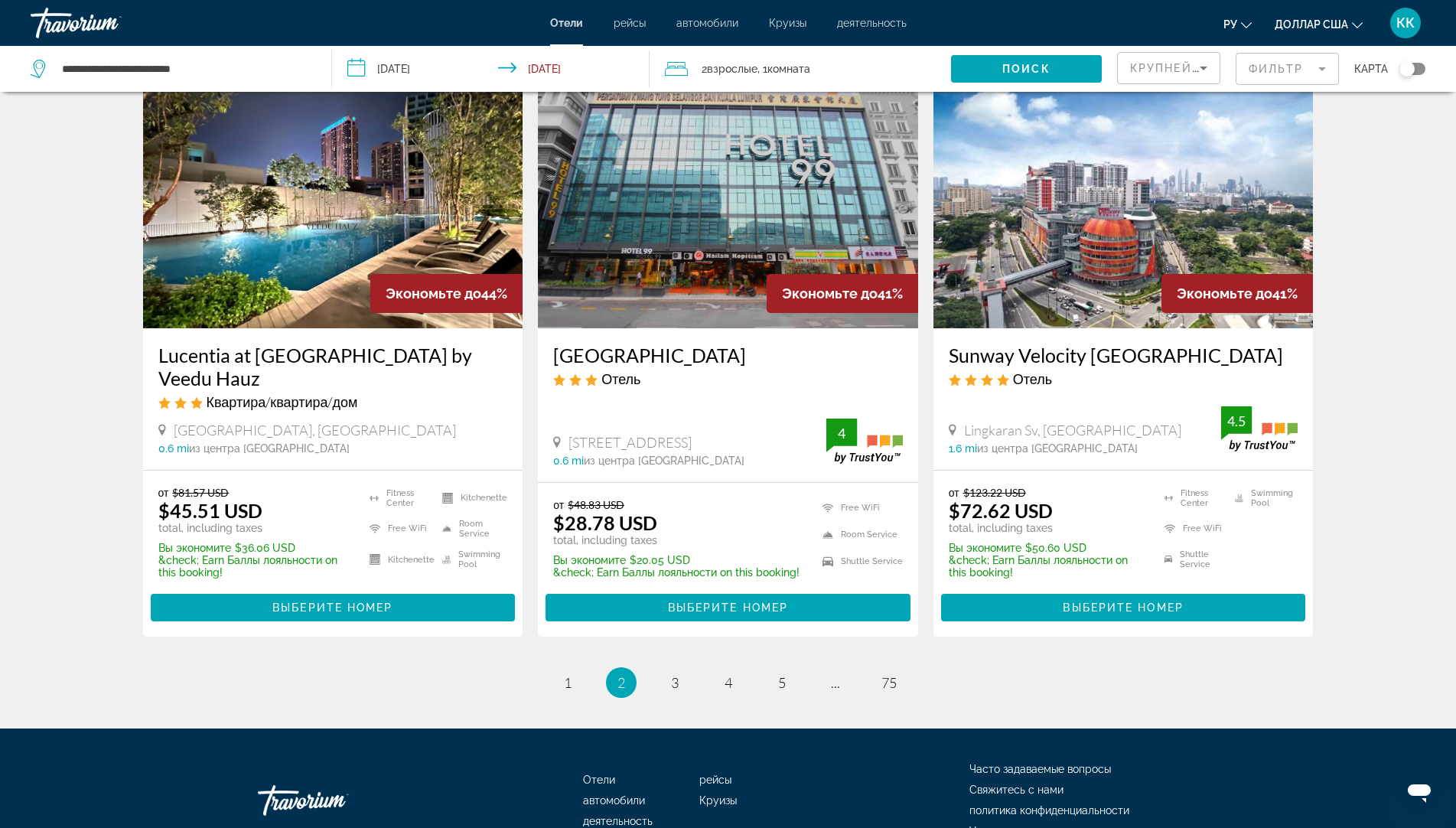
scroll to position [1862, 0]
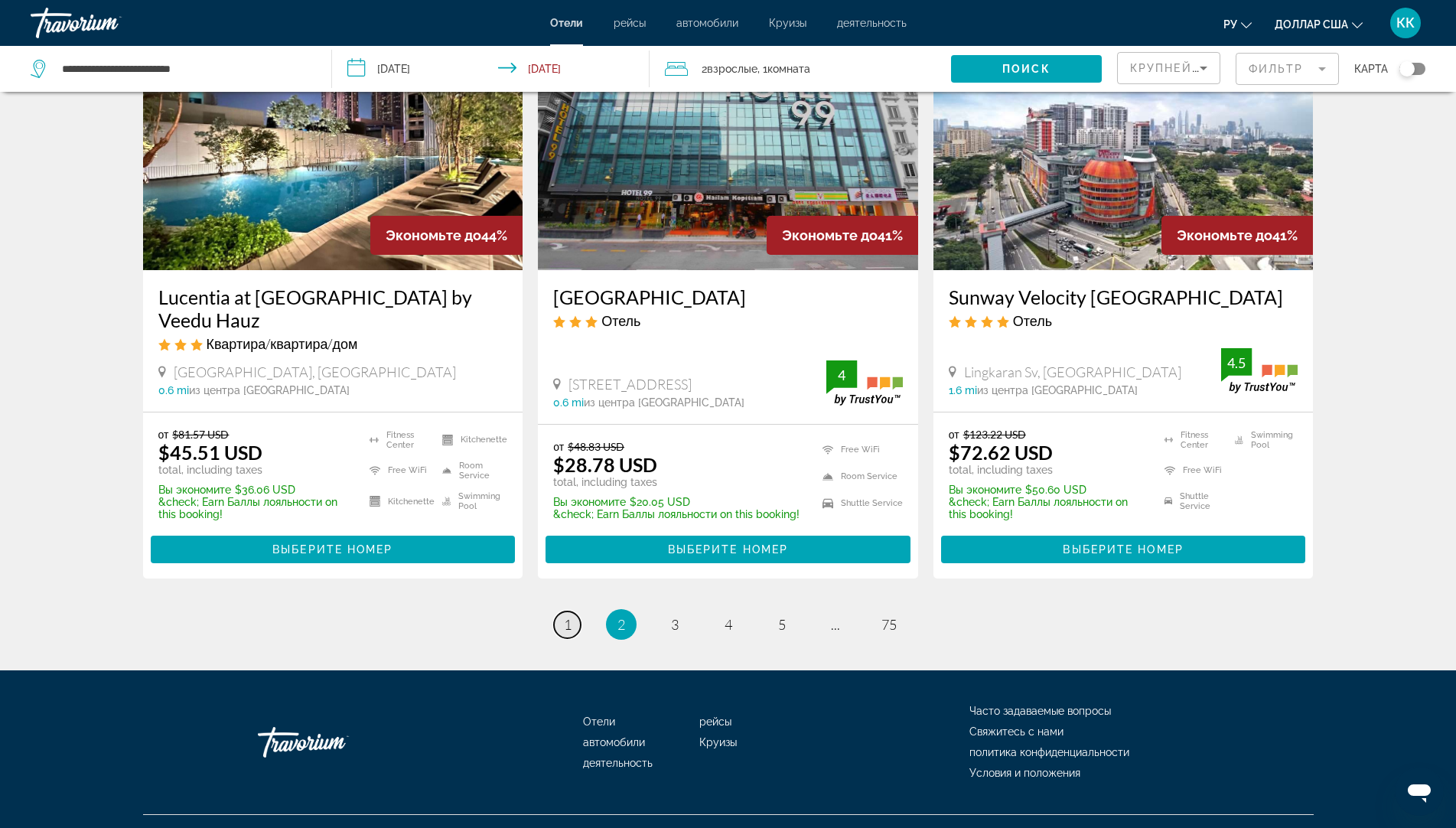
click at [562, 612] on link "page 1" at bounding box center [568, 625] width 27 height 27
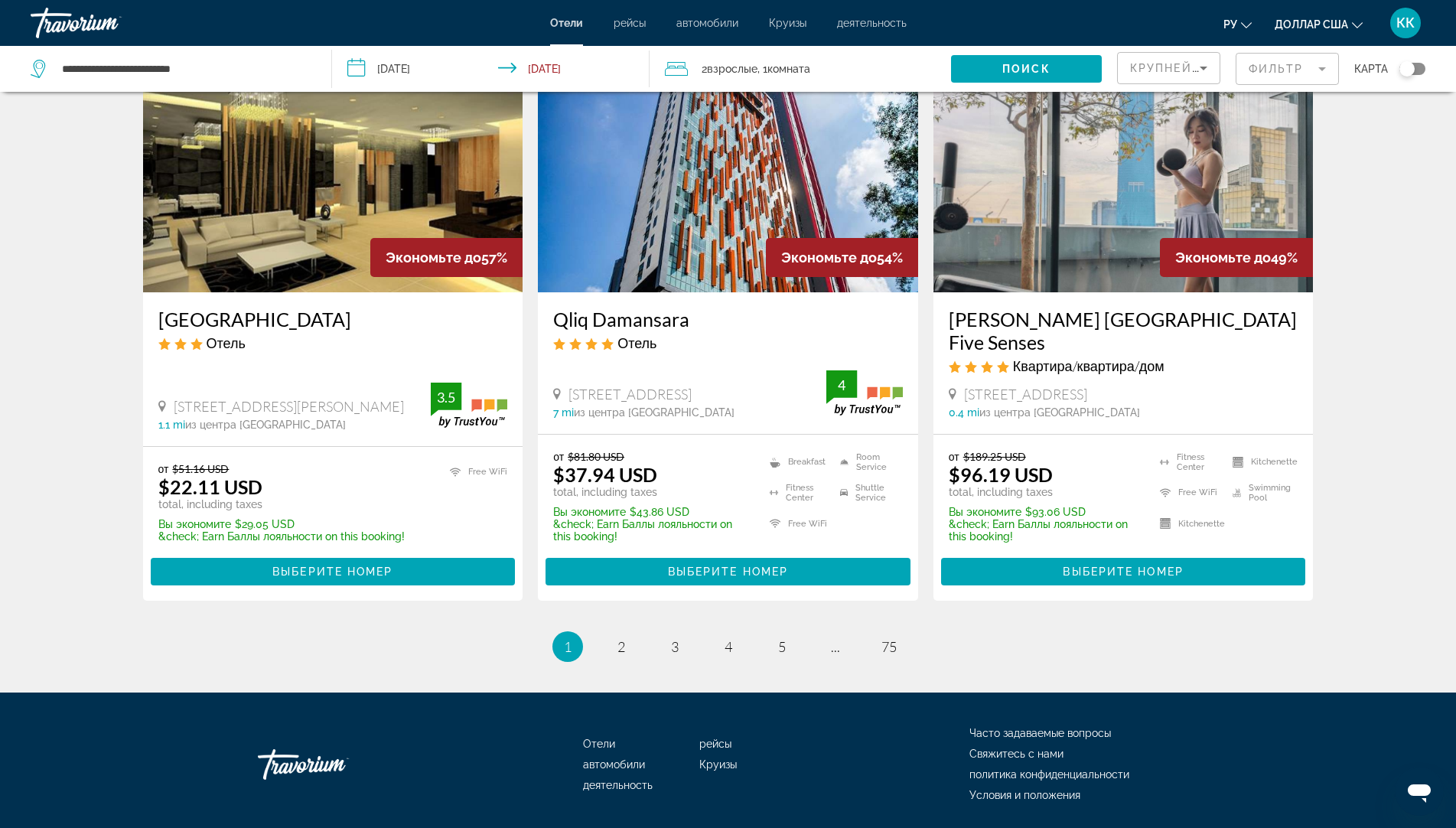
scroll to position [1900, 0]
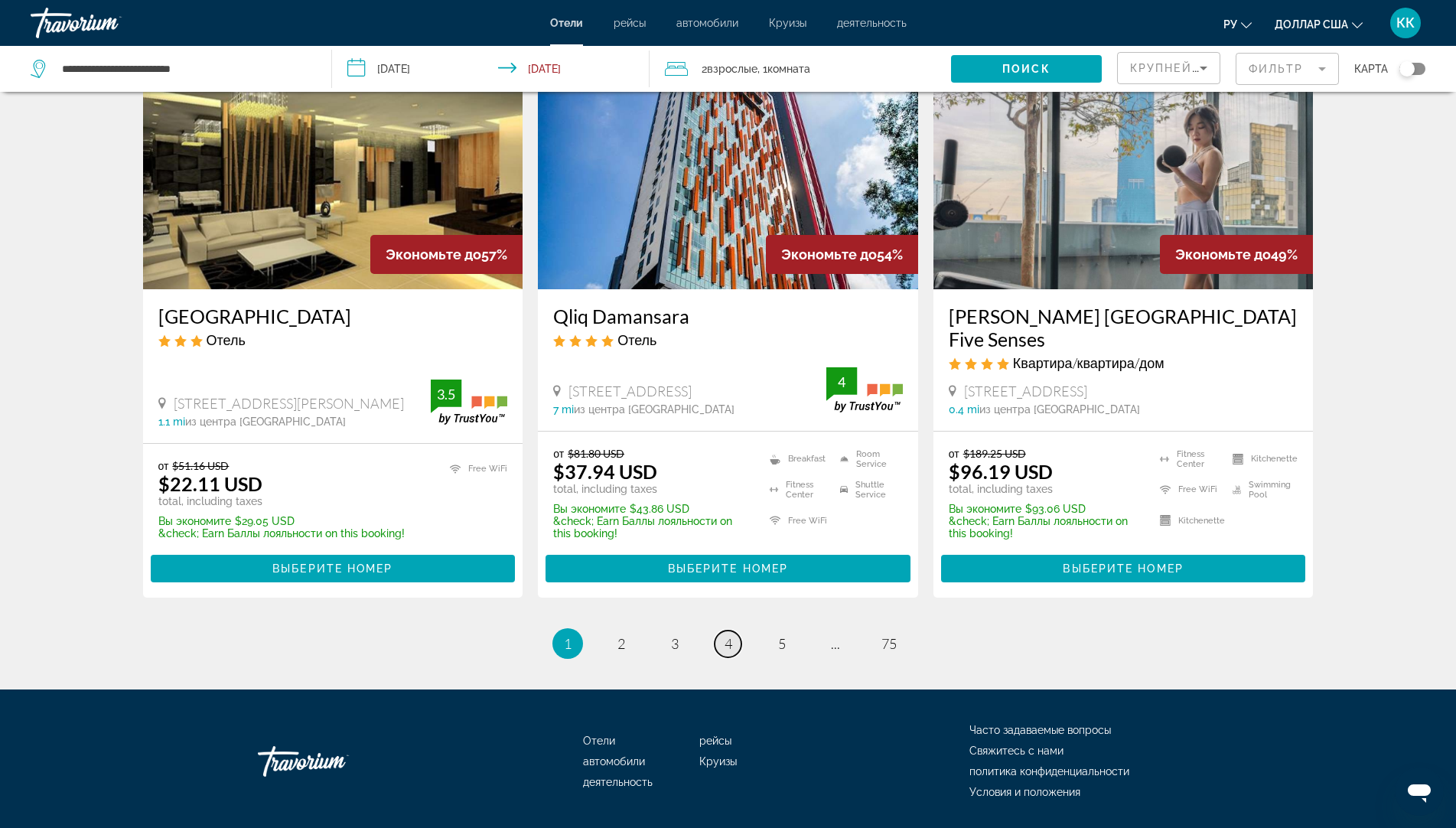
click at [734, 630] on link "page 4" at bounding box center [728, 644] width 27 height 27
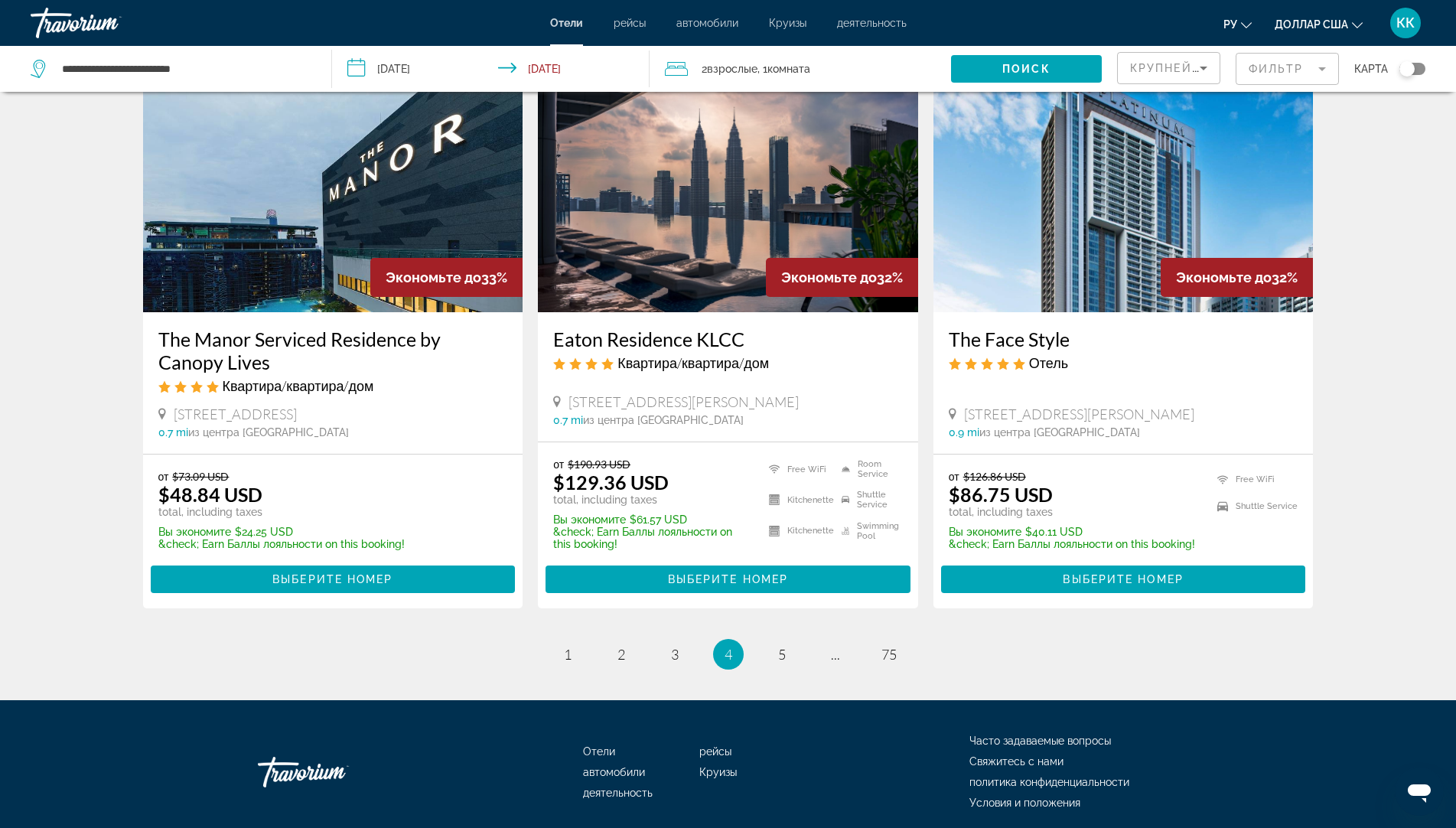
scroll to position [1859, 0]
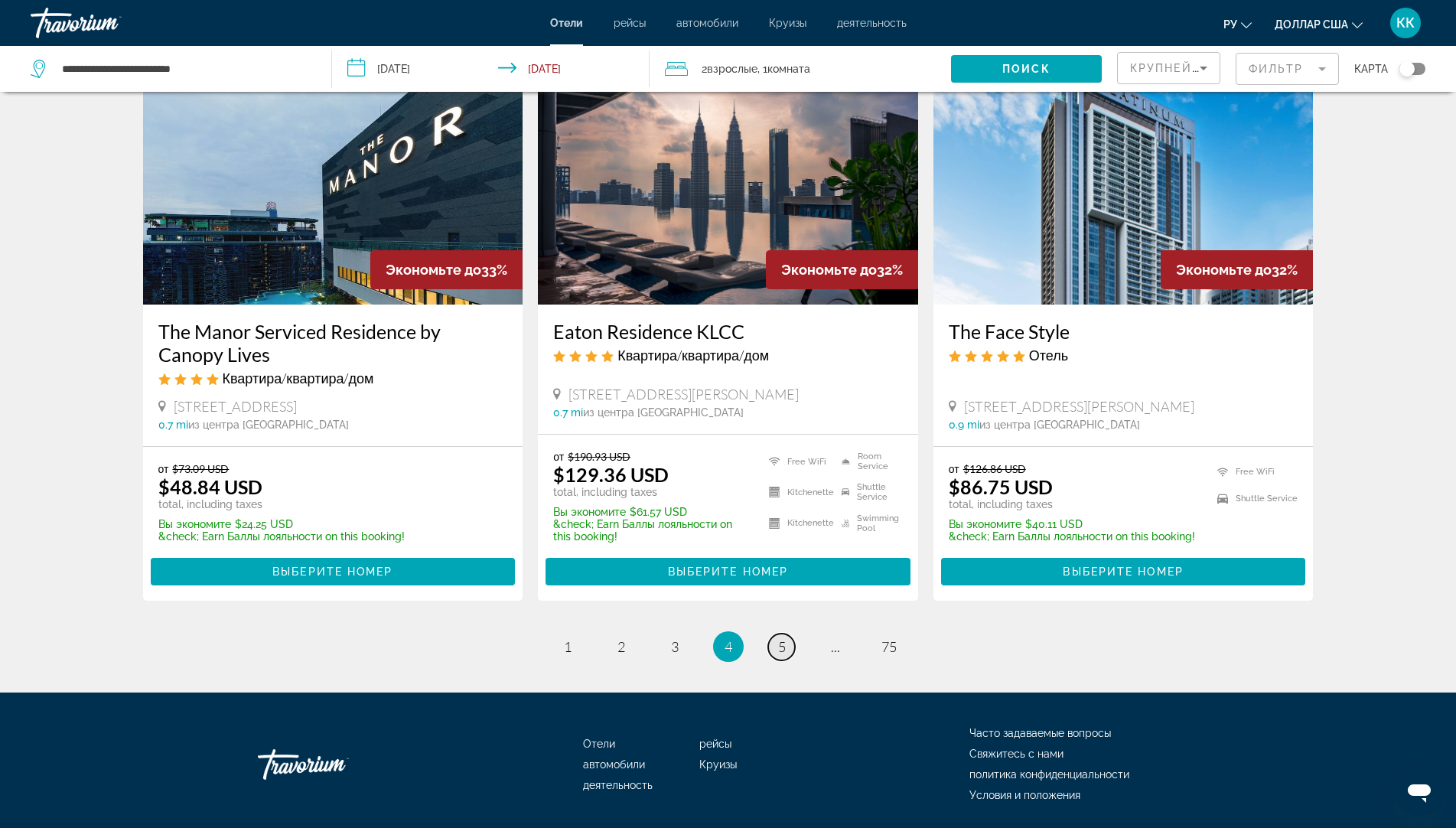
click at [783, 638] on span "5" at bounding box center [782, 646] width 8 height 17
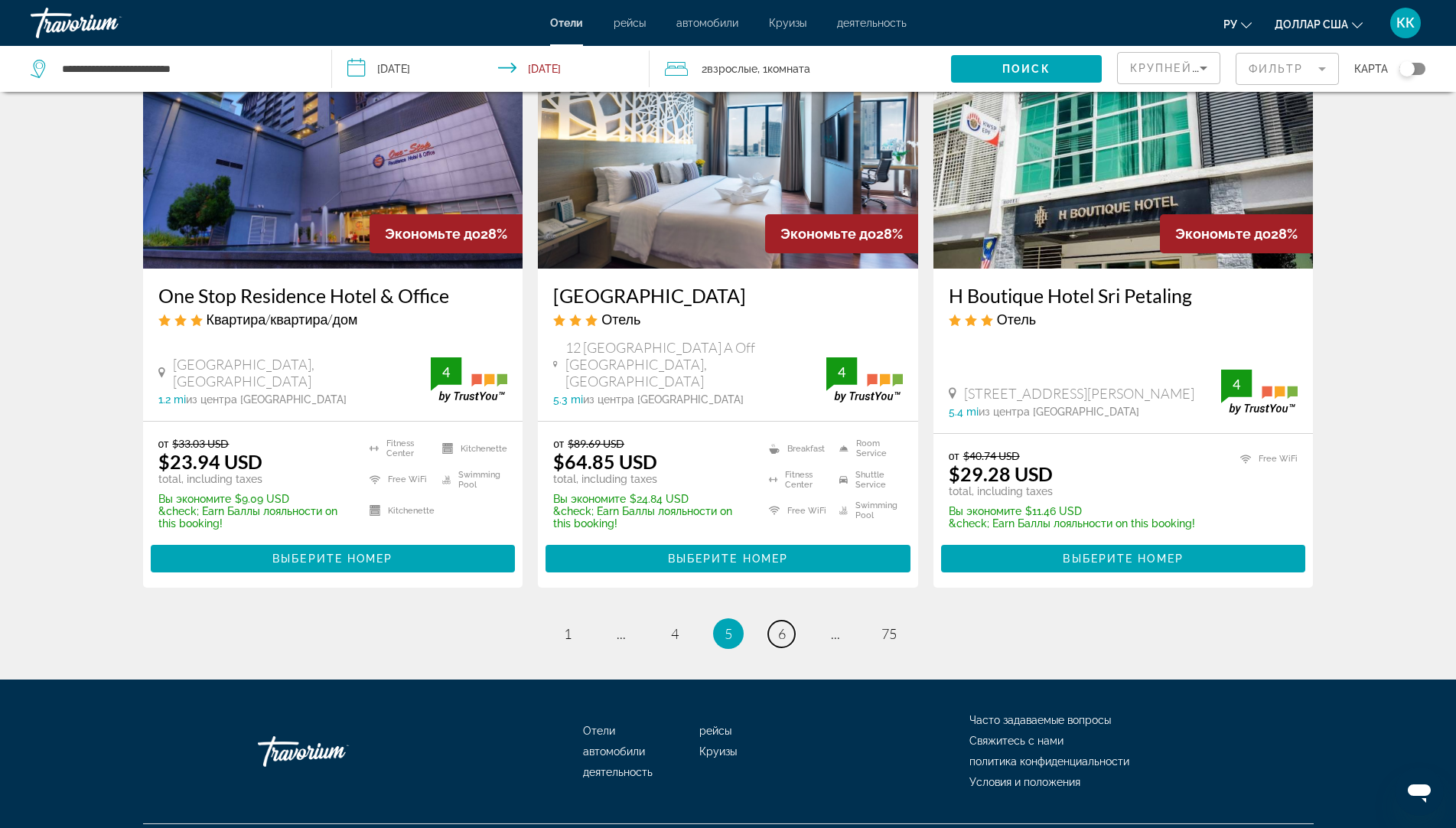
scroll to position [1862, 0]
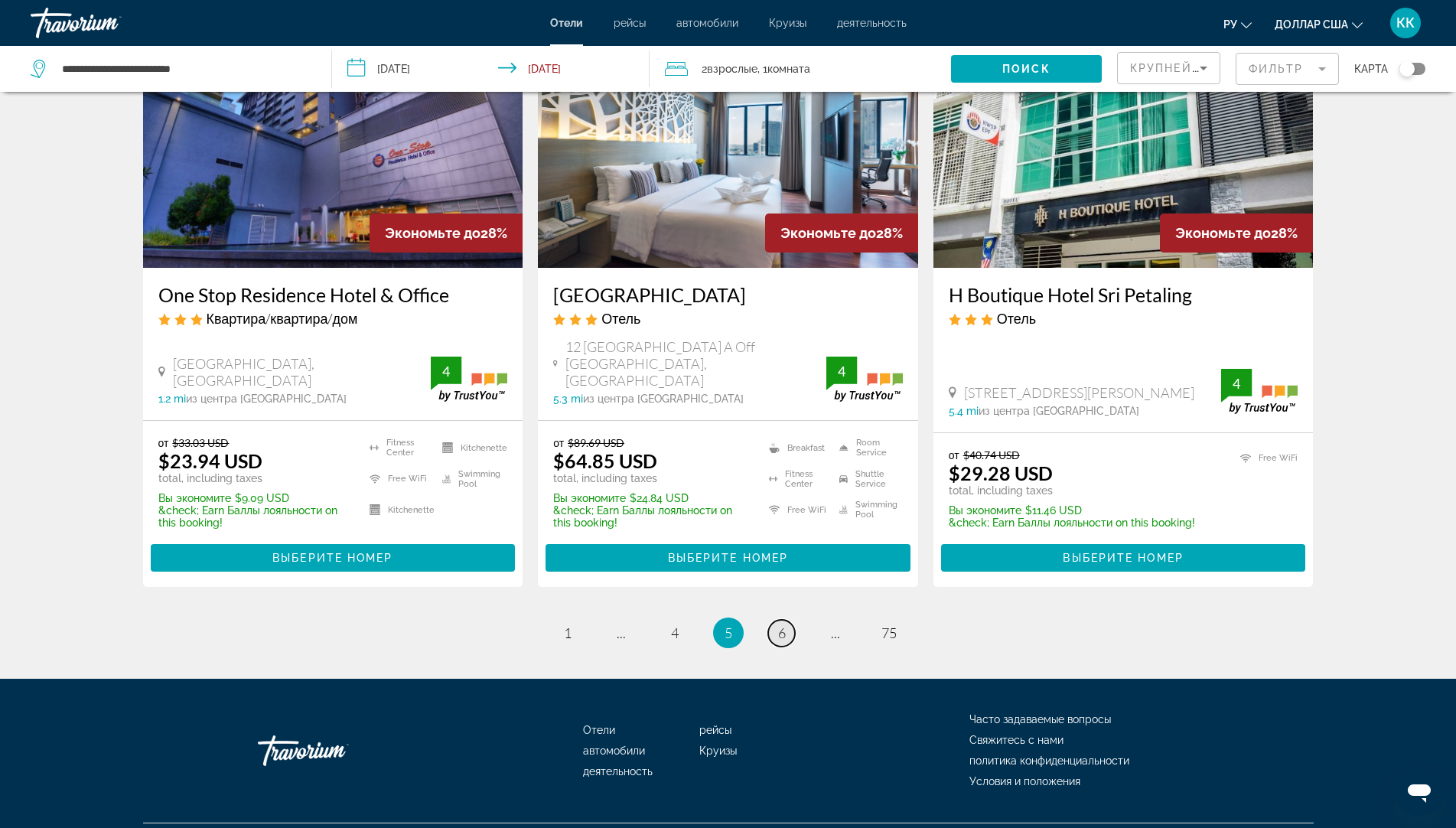
click at [777, 619] on link "page 6" at bounding box center [781, 633] width 27 height 27
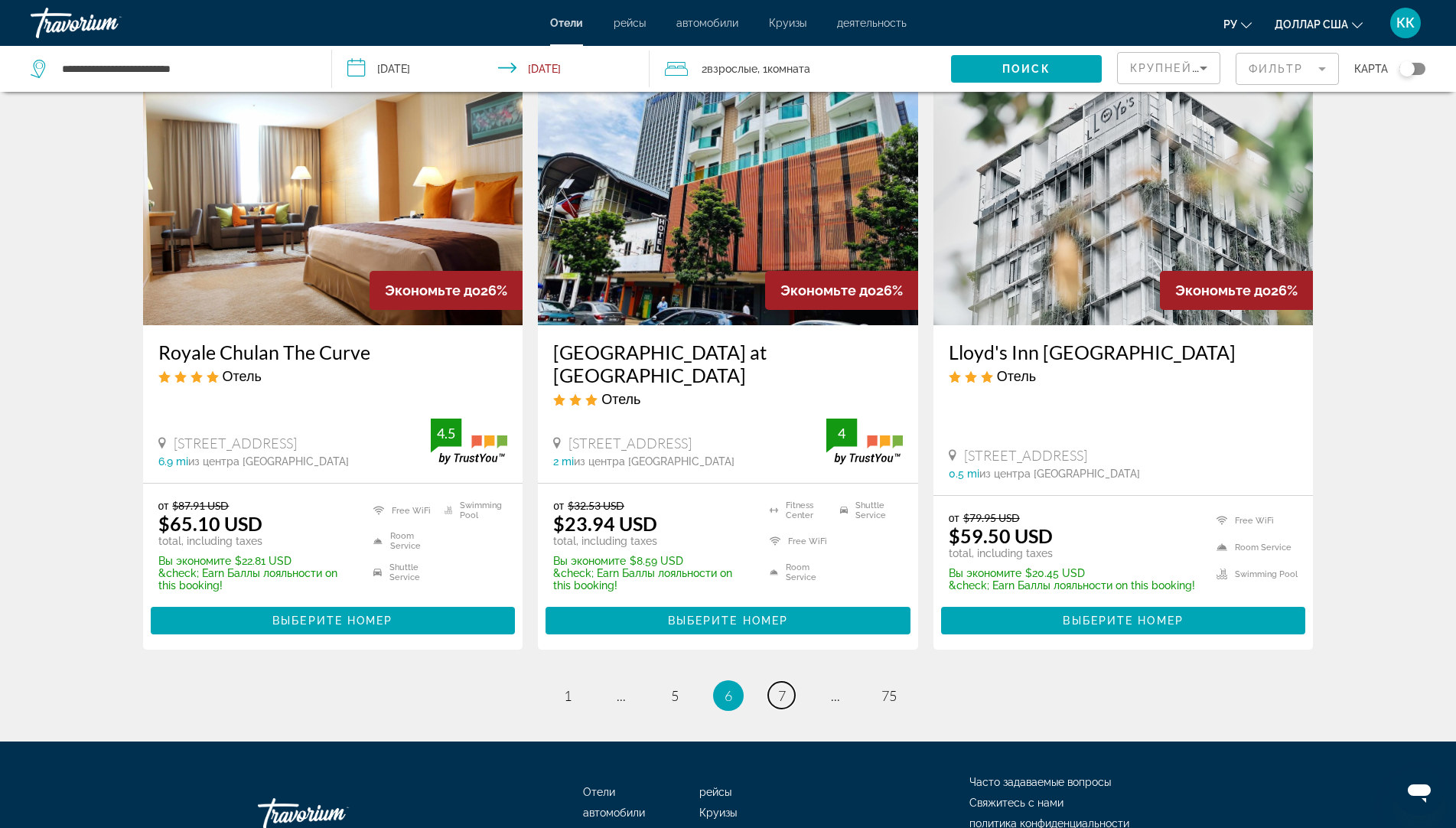
scroll to position [1861, 0]
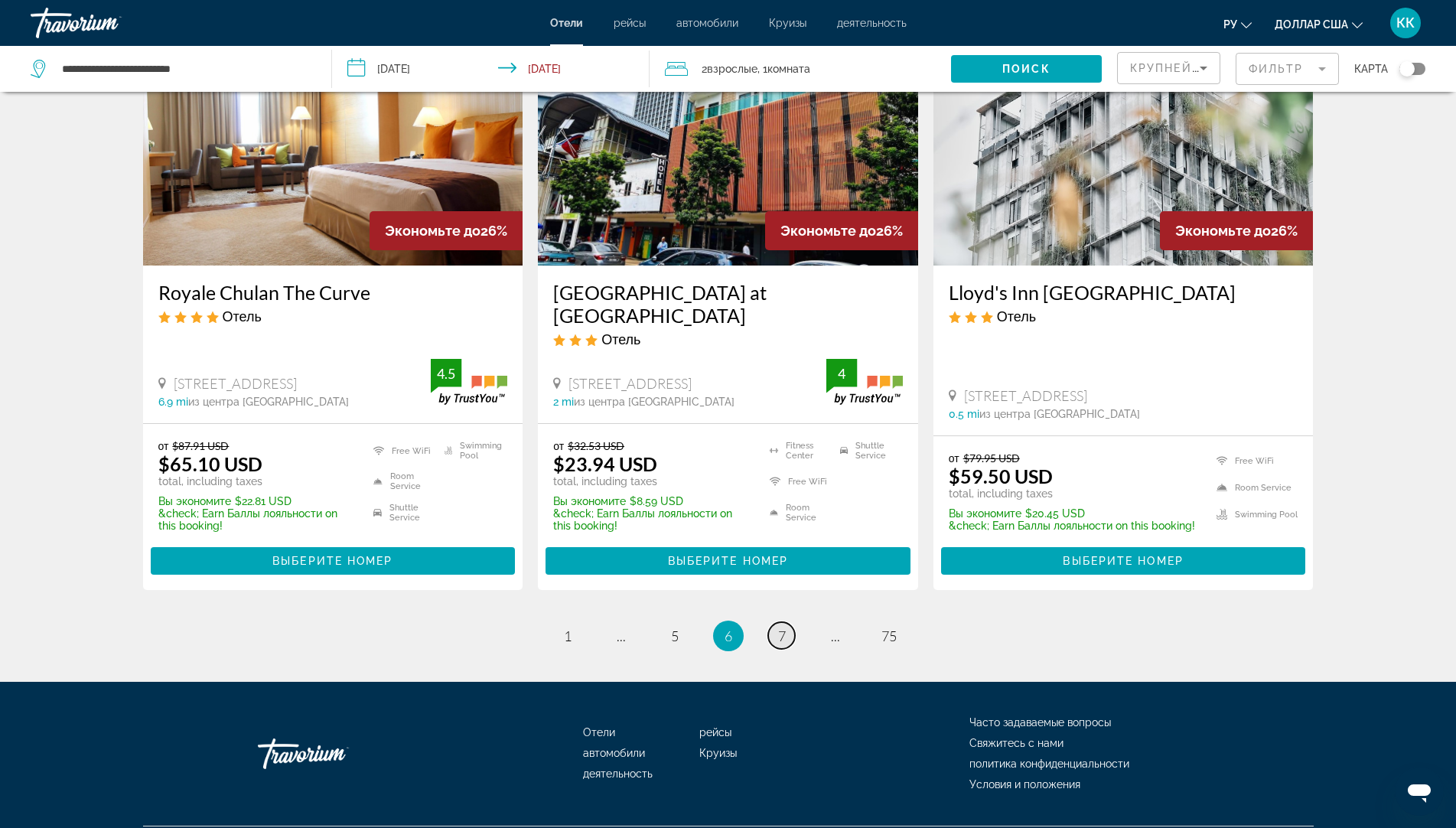
click at [781, 627] on span "7" at bounding box center [782, 635] width 8 height 17
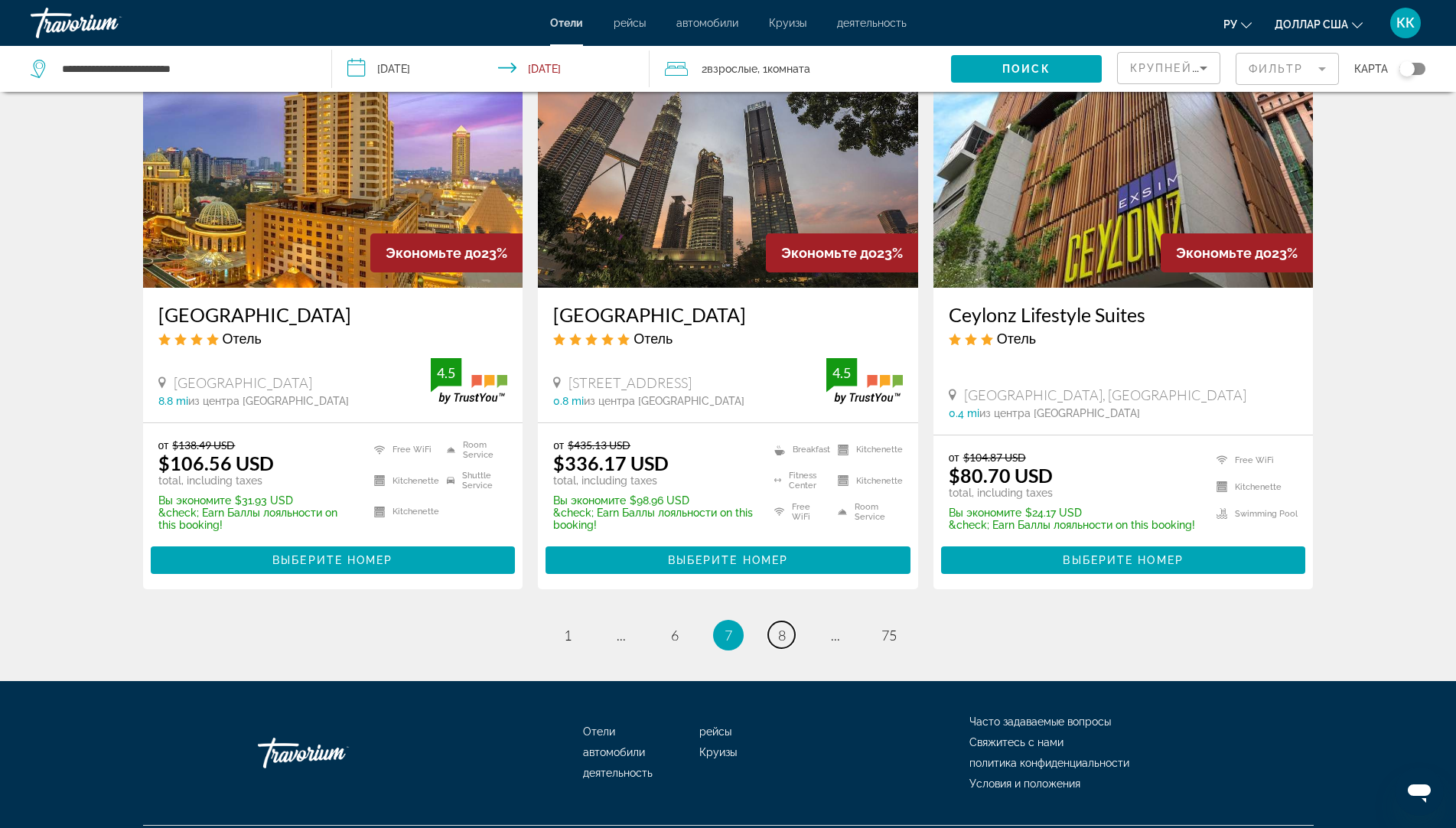
scroll to position [1892, 0]
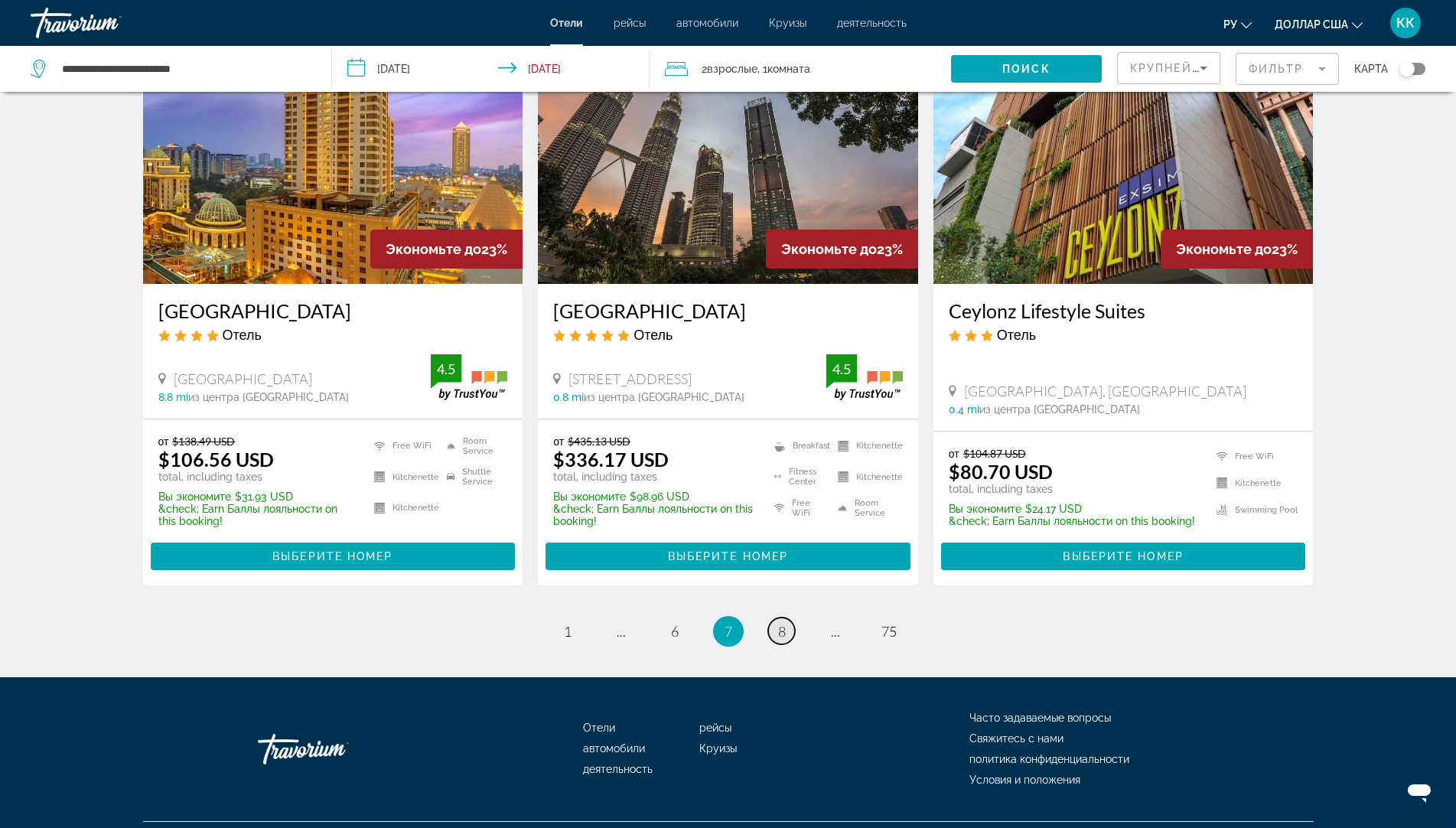
click at [774, 617] on link "page 8" at bounding box center [781, 631] width 27 height 27
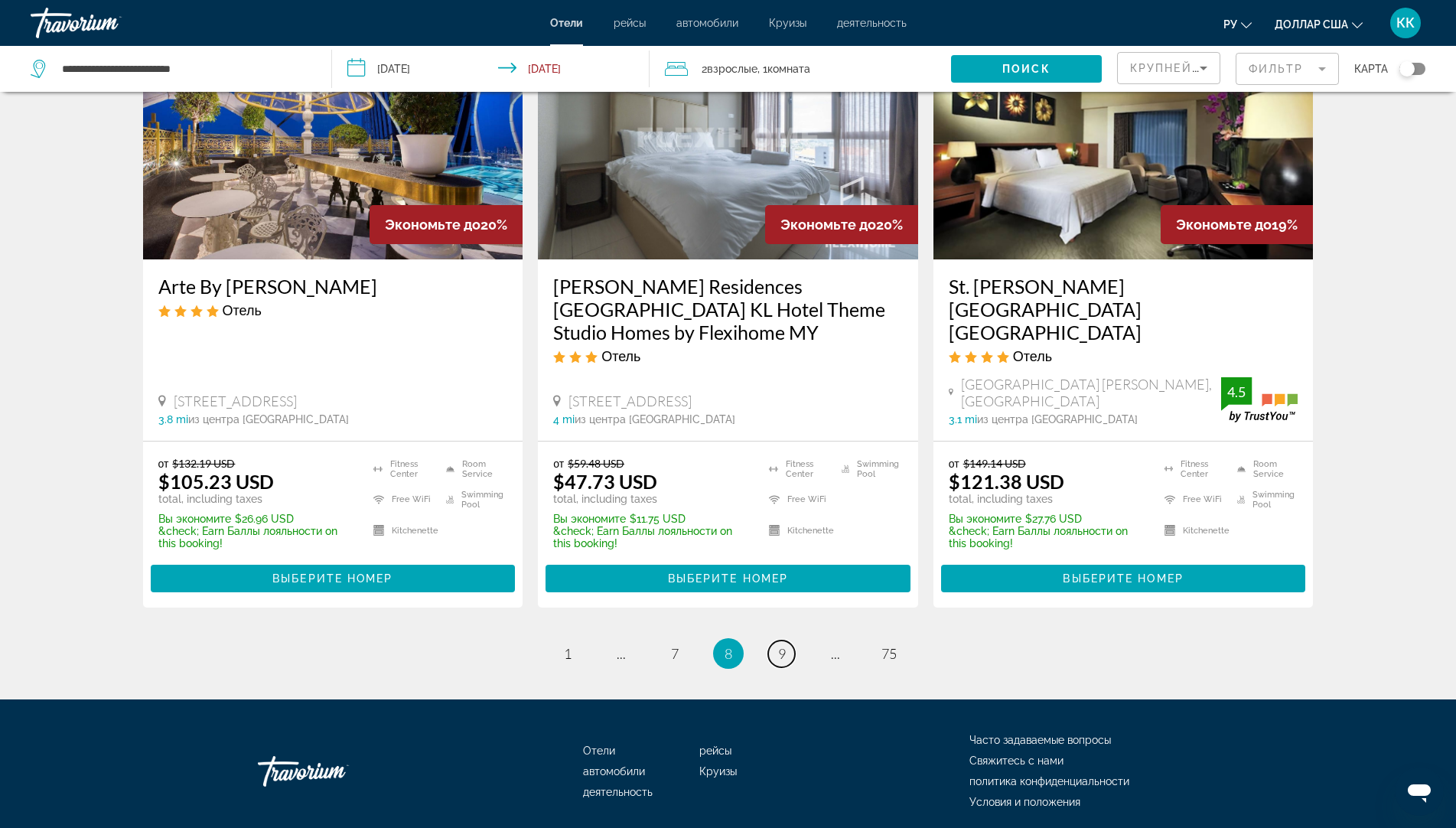
scroll to position [1921, 0]
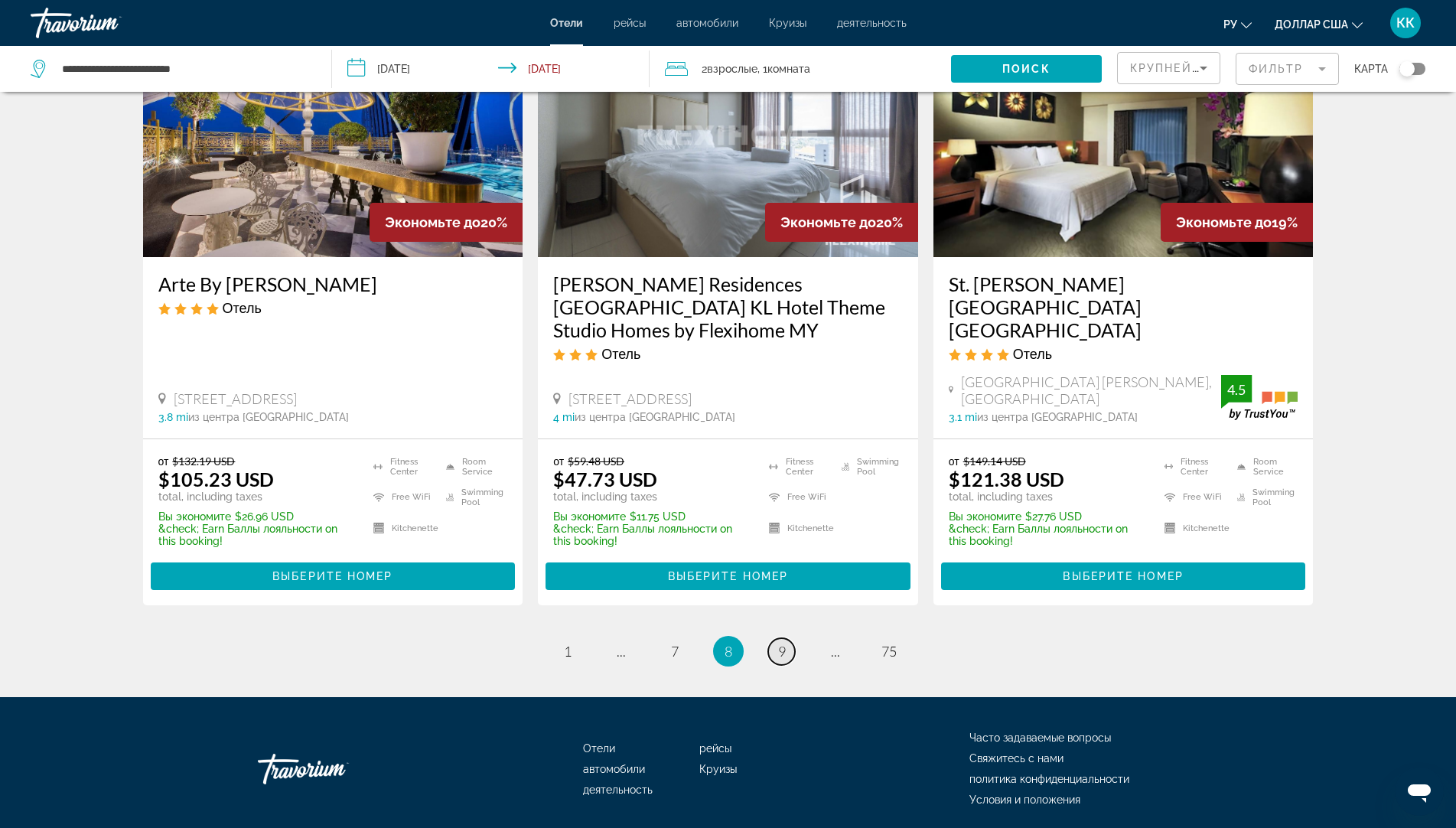
click at [782, 643] on span "9" at bounding box center [782, 650] width 8 height 17
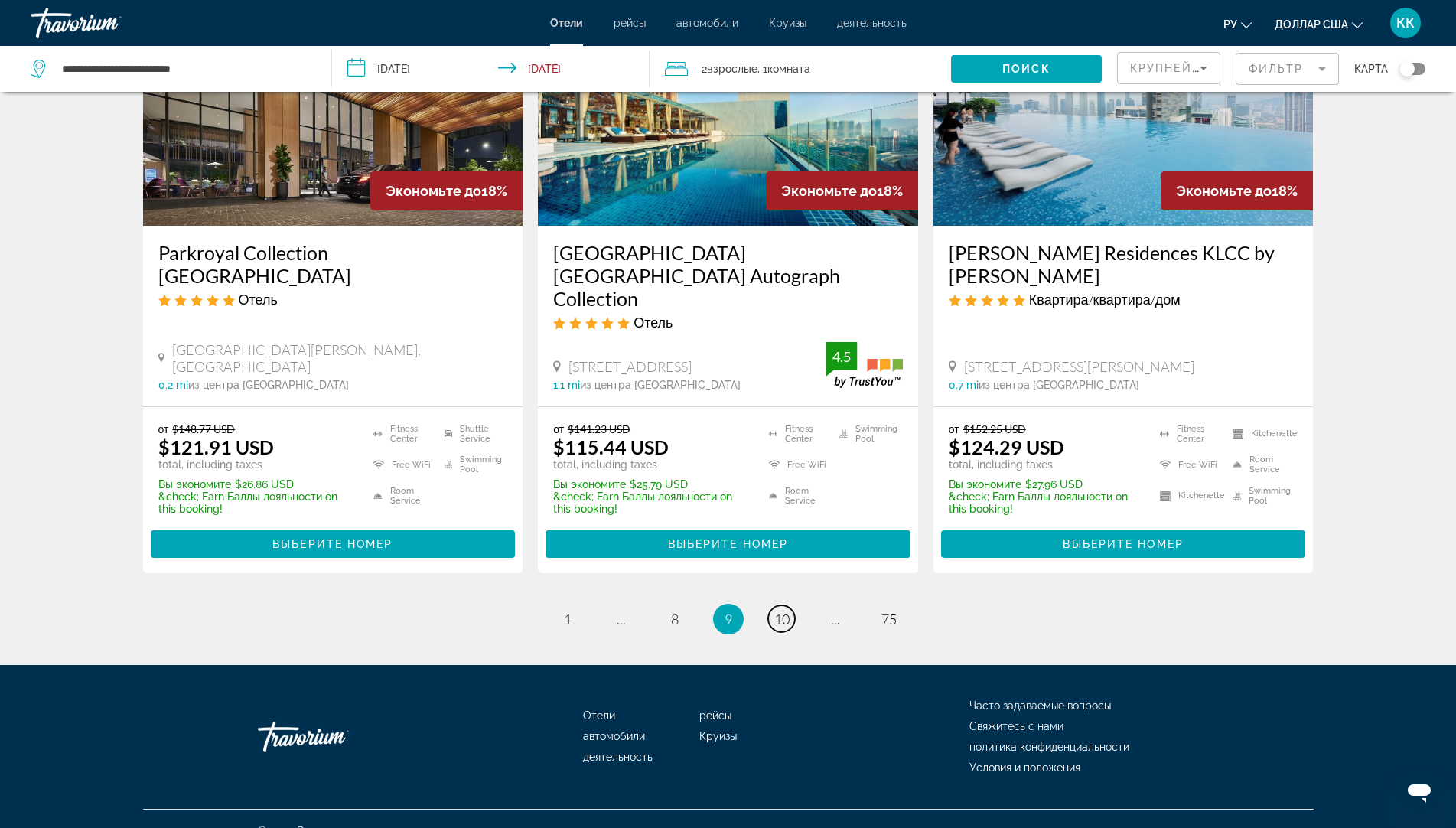
scroll to position [1931, 0]
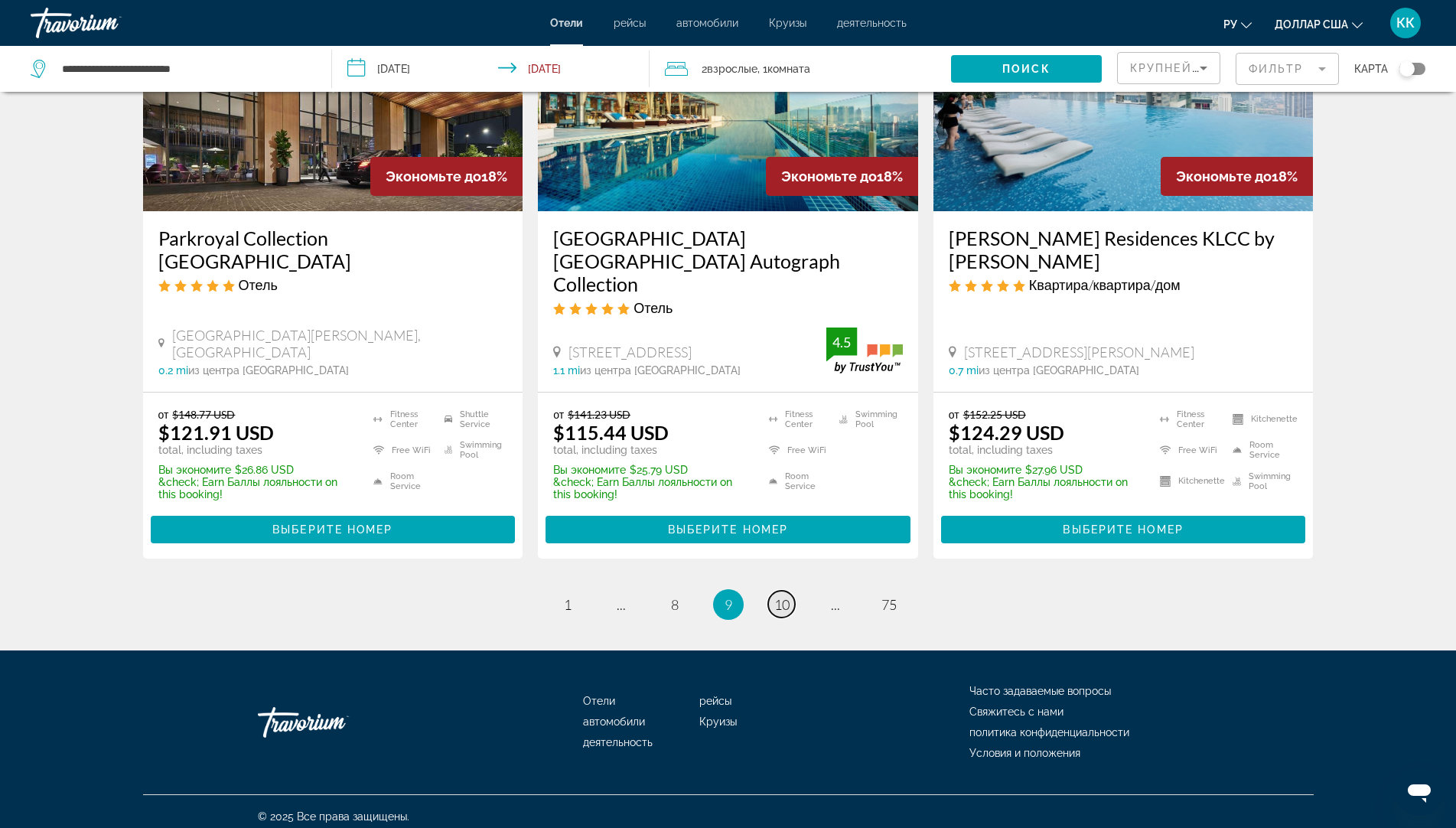
click at [772, 592] on link "page 10" at bounding box center [781, 604] width 27 height 27
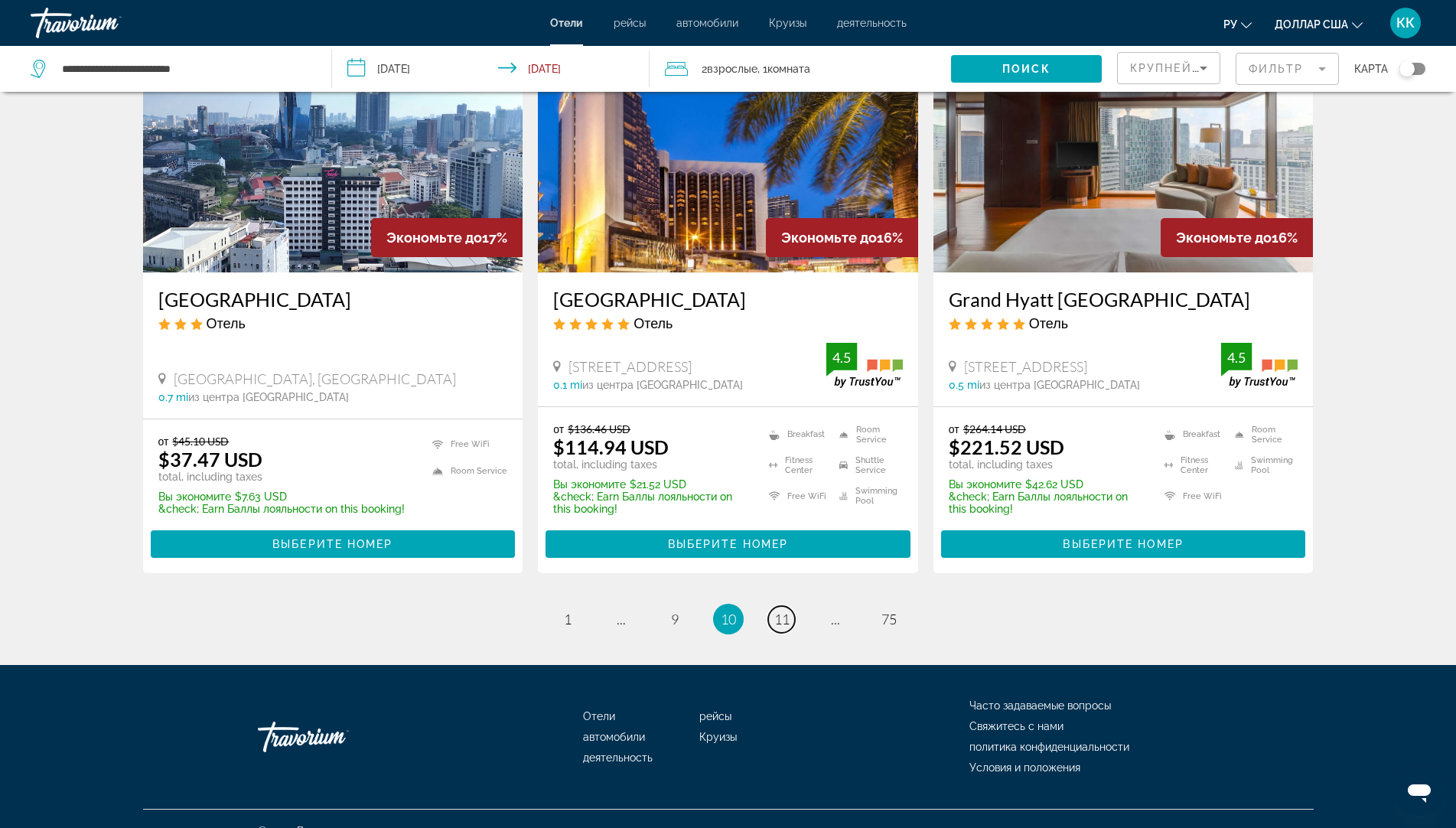
scroll to position [1856, 0]
click at [788, 610] on span "11" at bounding box center [782, 617] width 16 height 17
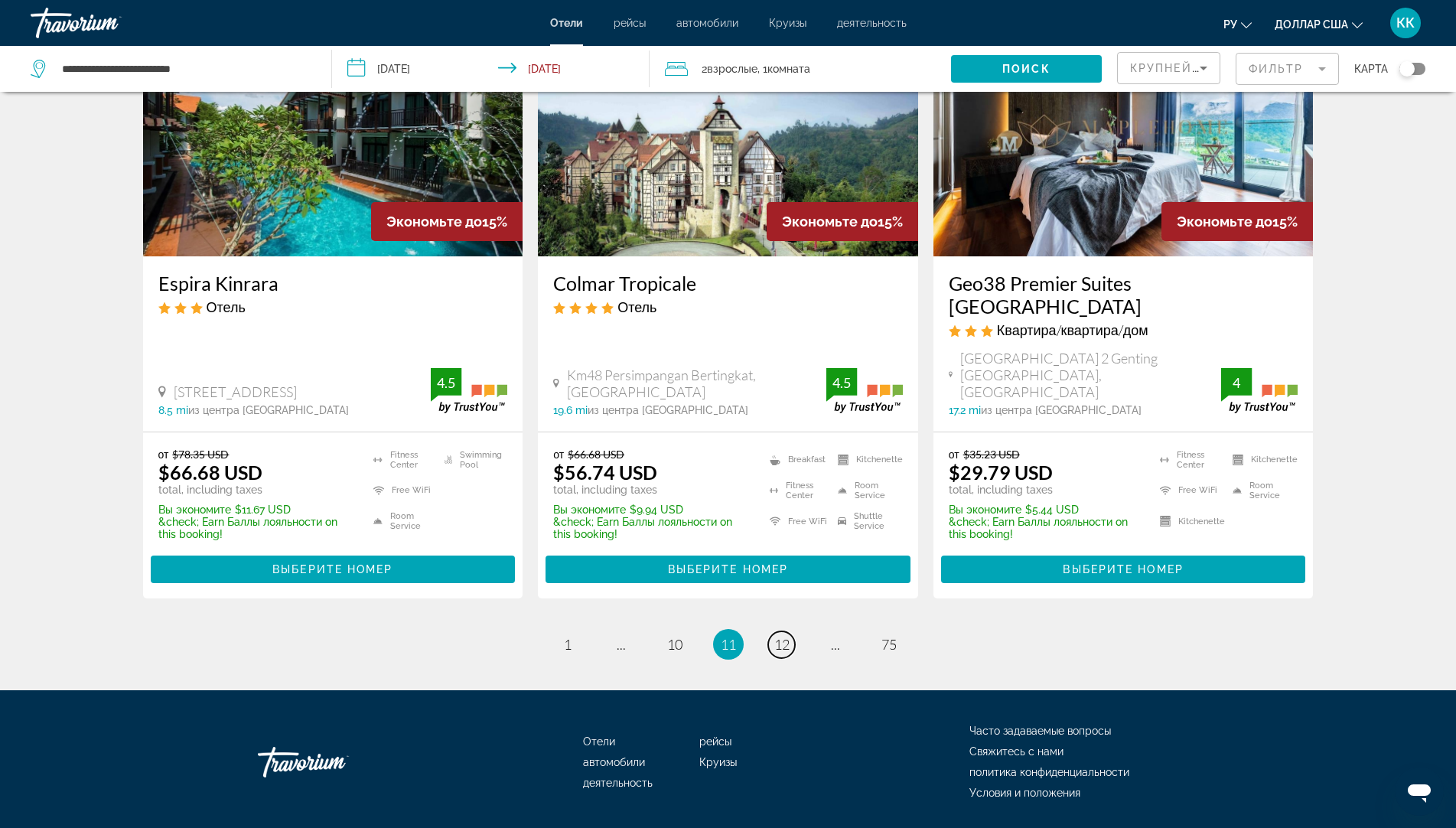
scroll to position [1909, 0]
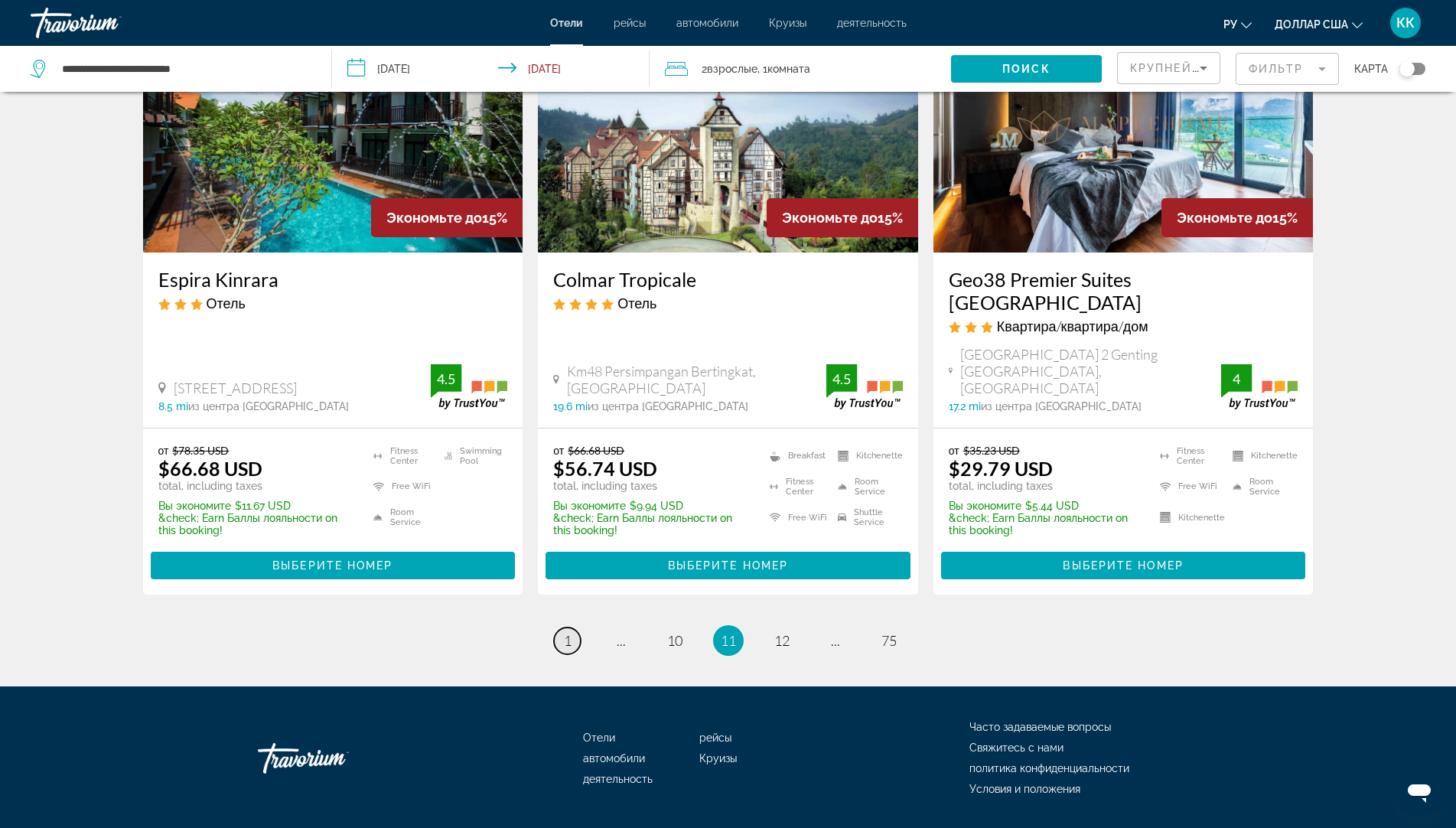
click at [564, 632] on span "1" at bounding box center [568, 640] width 8 height 17
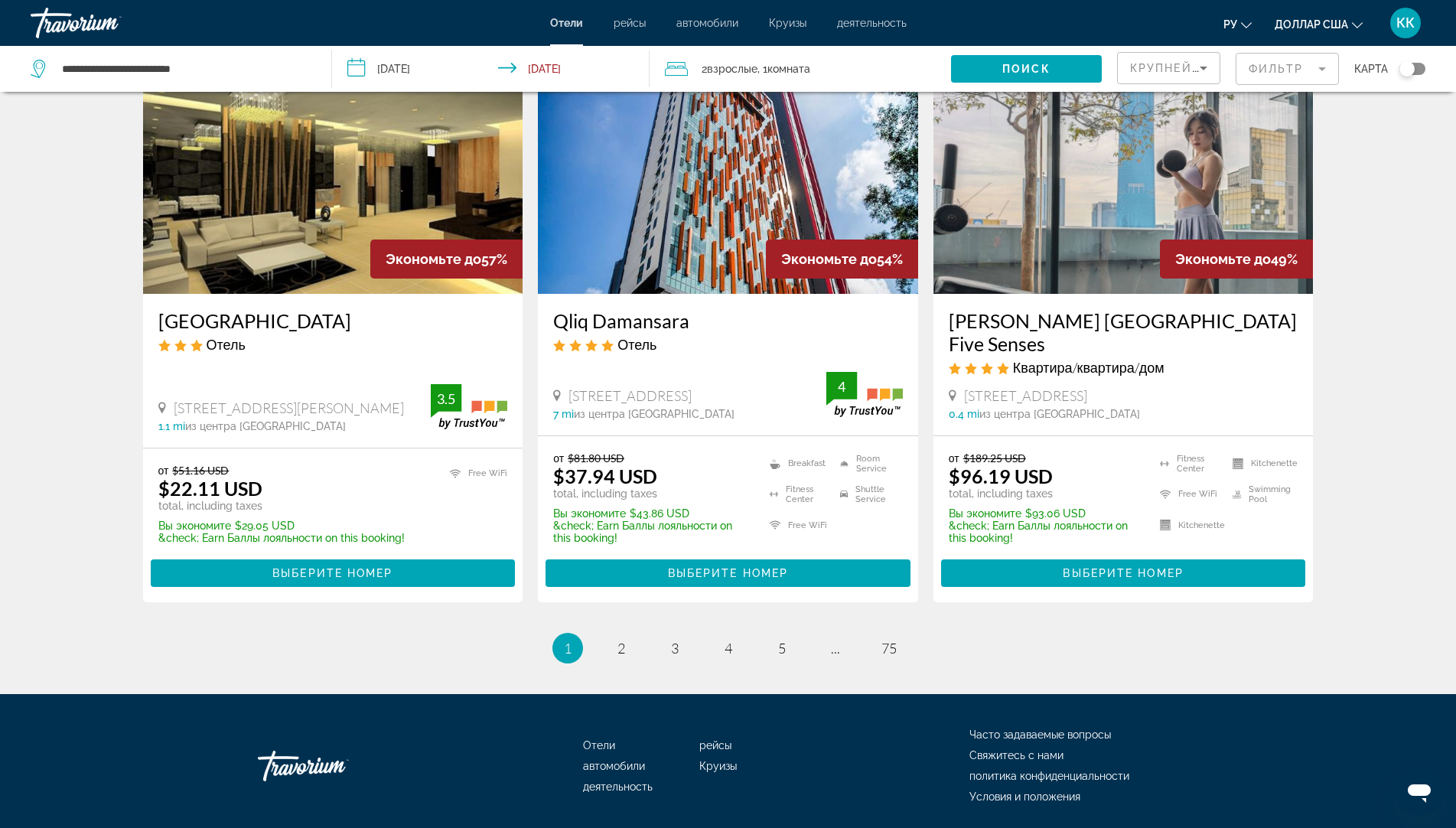
scroll to position [1900, 0]
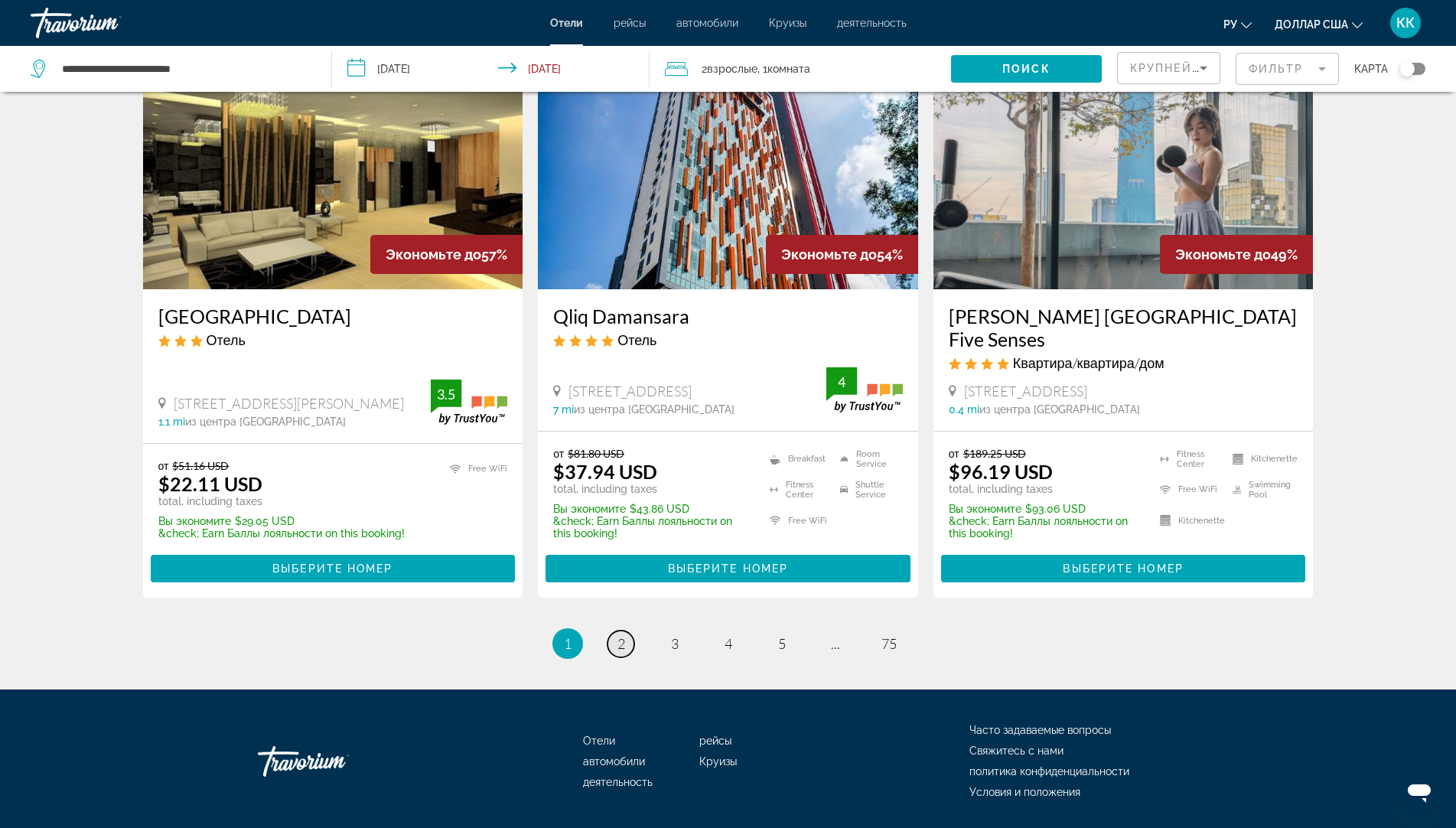
click at [613, 630] on link "page 2" at bounding box center [621, 644] width 27 height 27
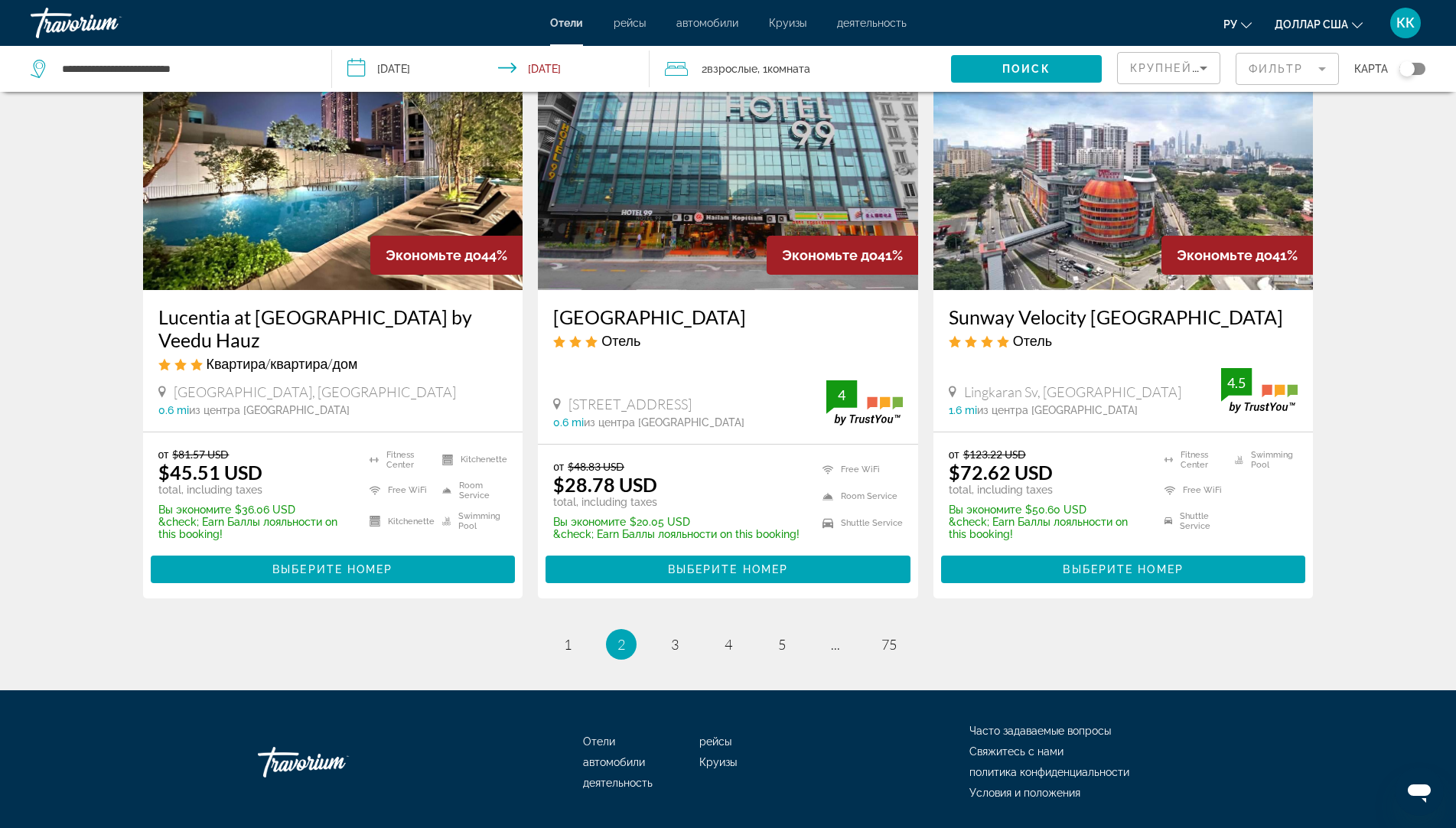
scroll to position [1862, 0]
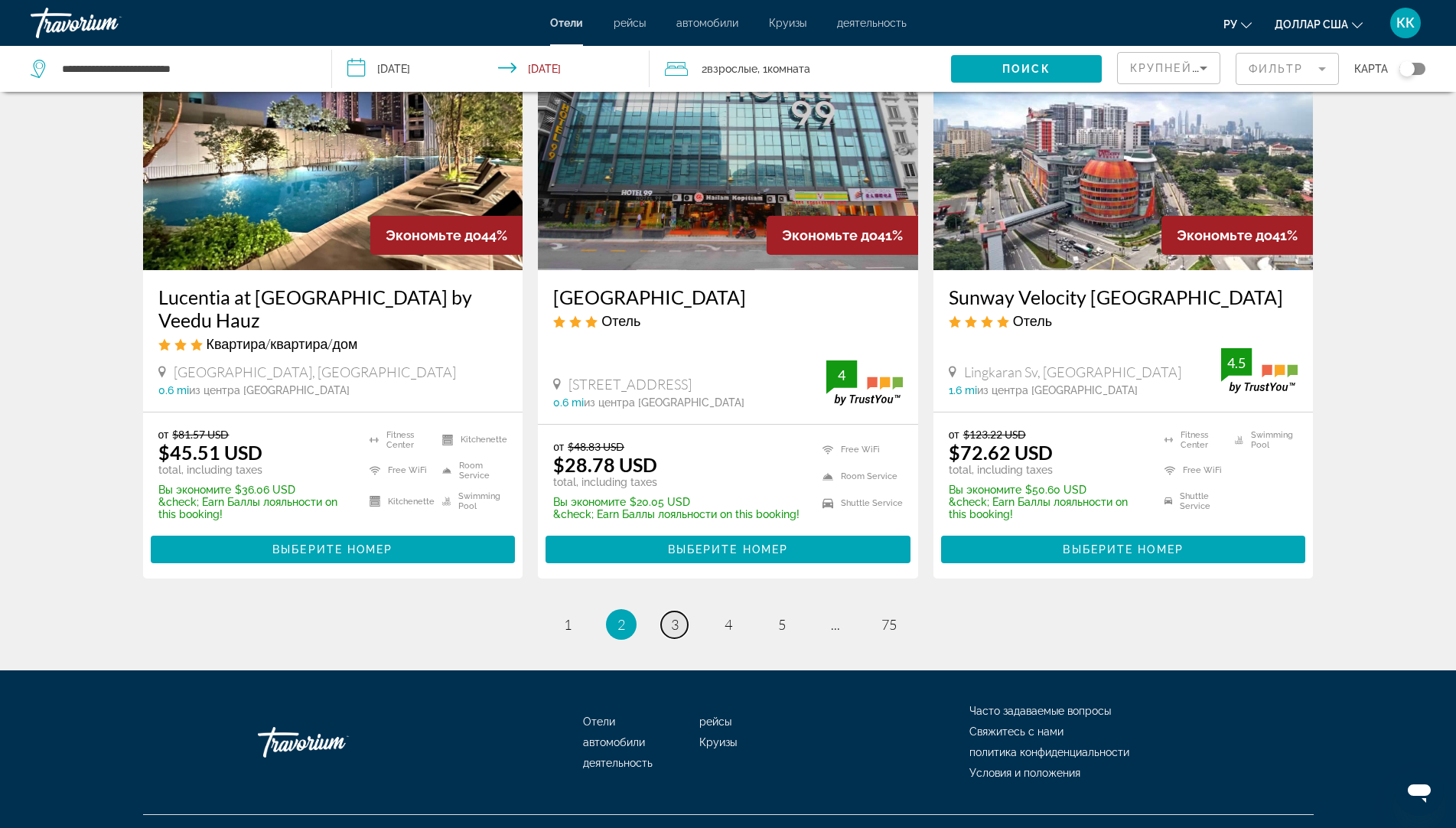
click at [673, 615] on span "3" at bounding box center [675, 623] width 8 height 17
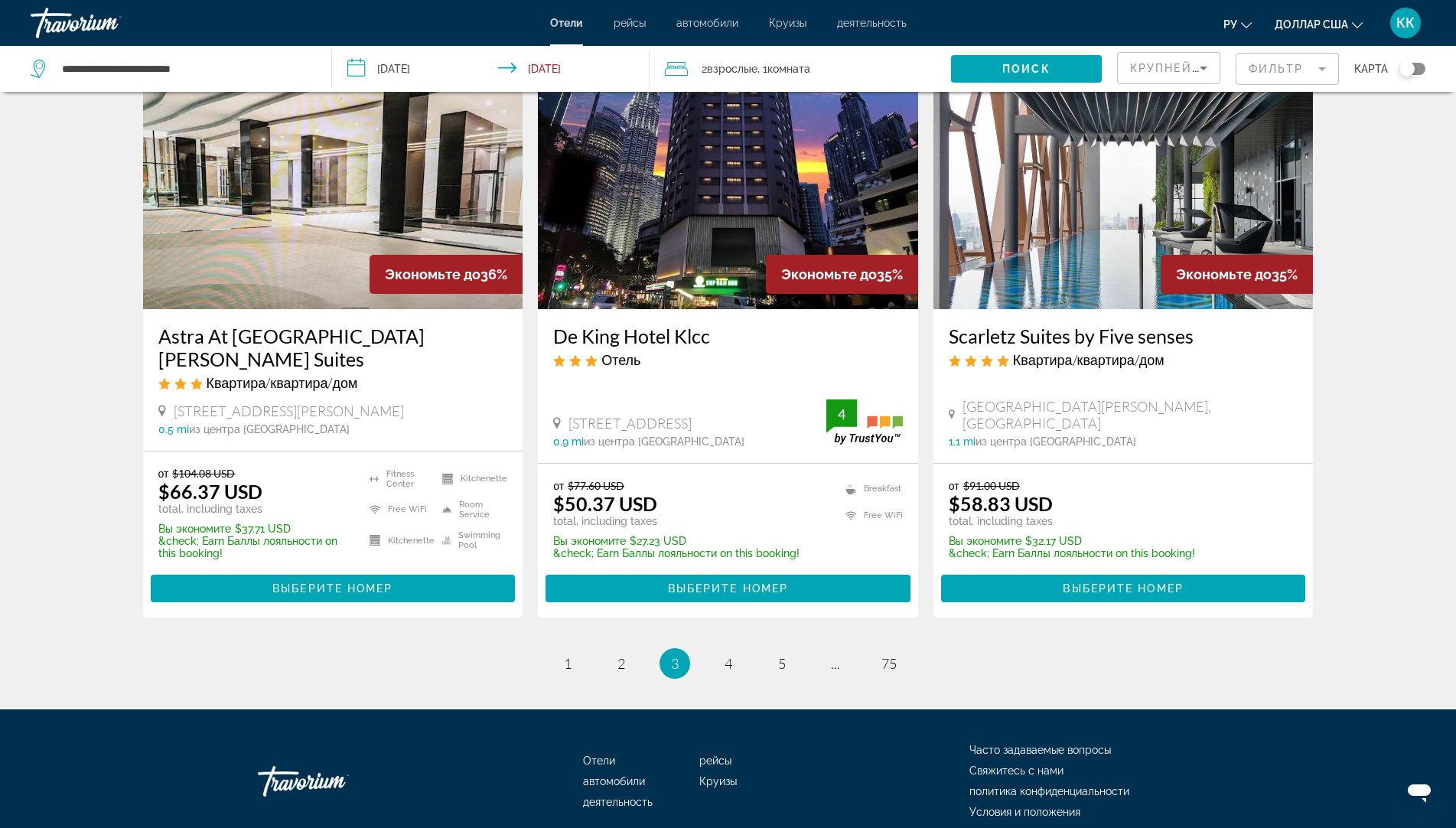
scroll to position [1848, 0]
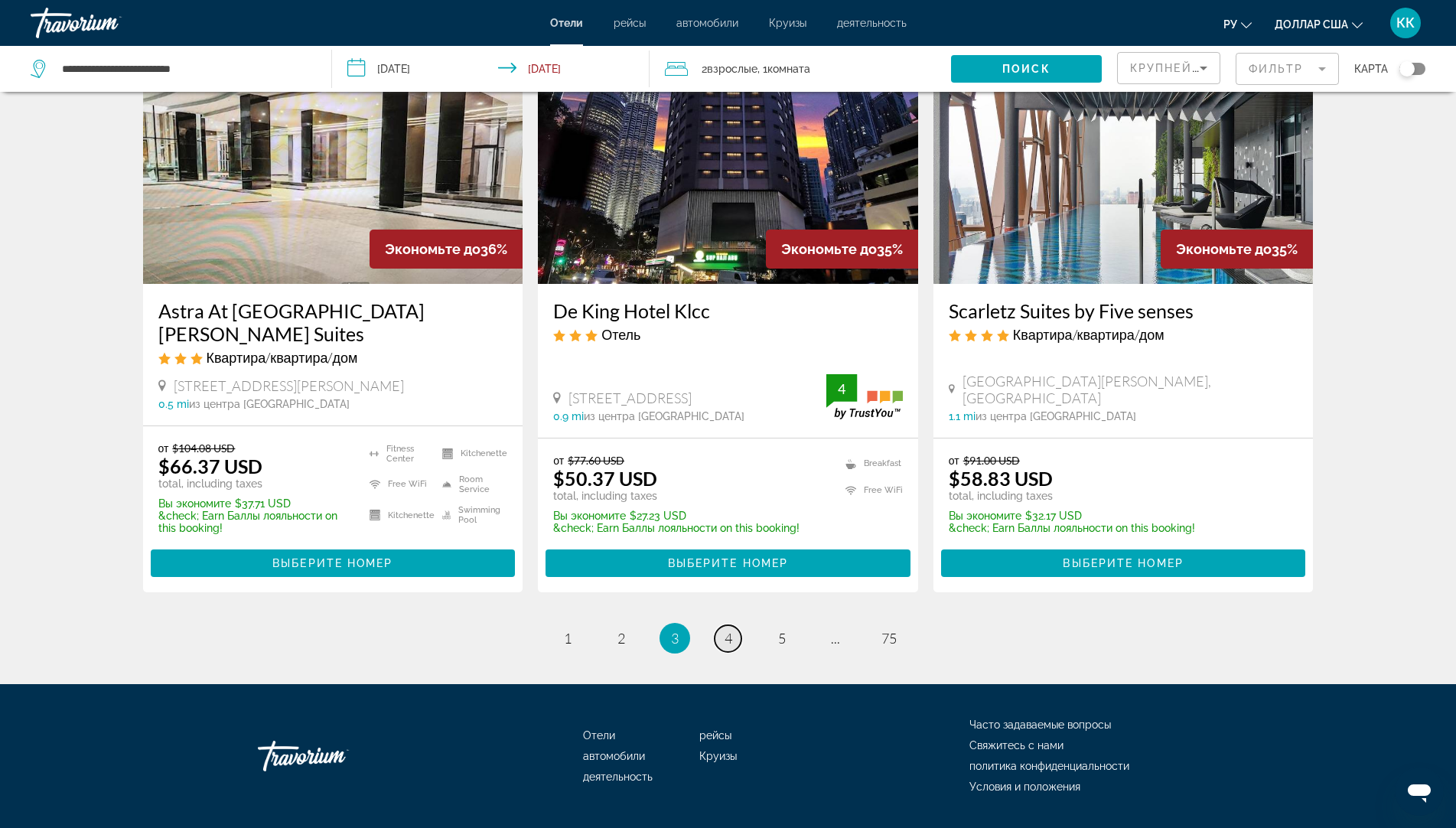
click at [728, 630] on span "4" at bounding box center [728, 638] width 8 height 17
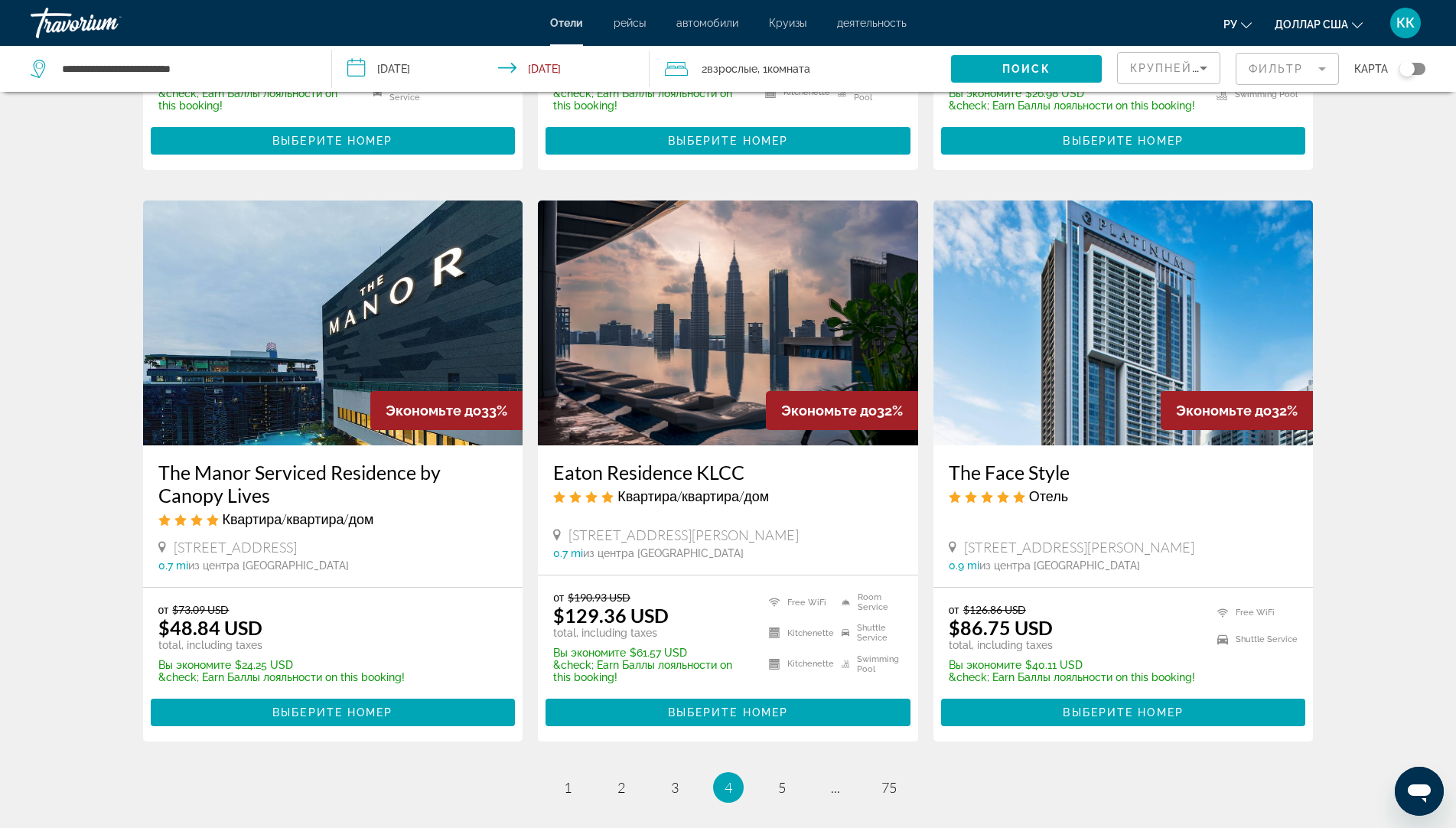
scroll to position [1721, 0]
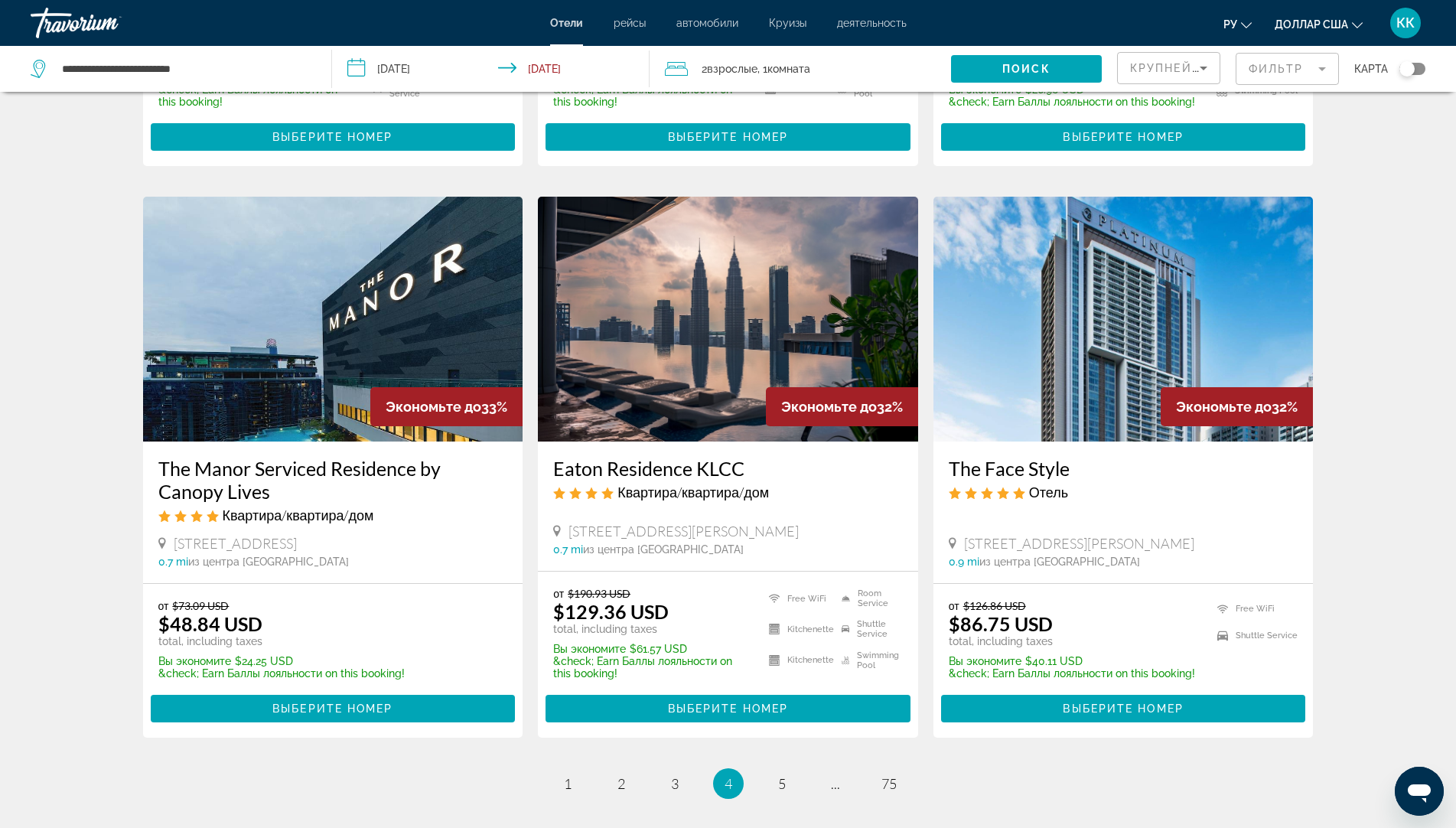
click at [352, 306] on img "Основное содержание" at bounding box center [333, 319] width 381 height 245
